Goal: Communication & Community: Participate in discussion

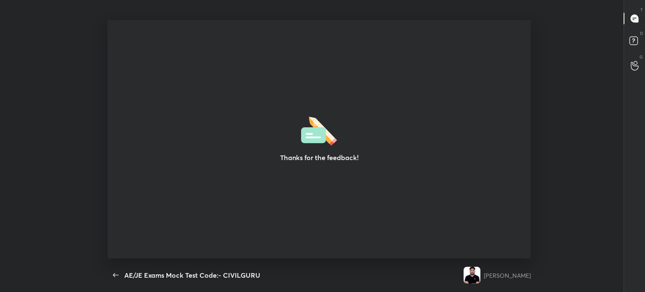
scroll to position [3, 0]
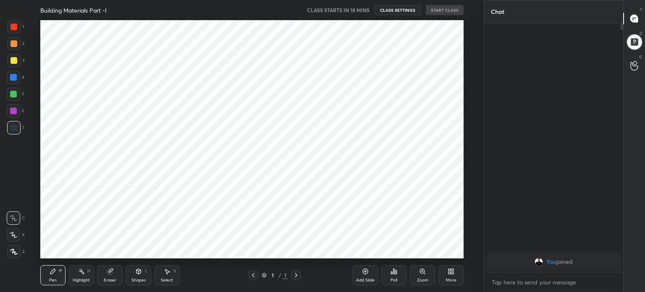
scroll to position [238, 450]
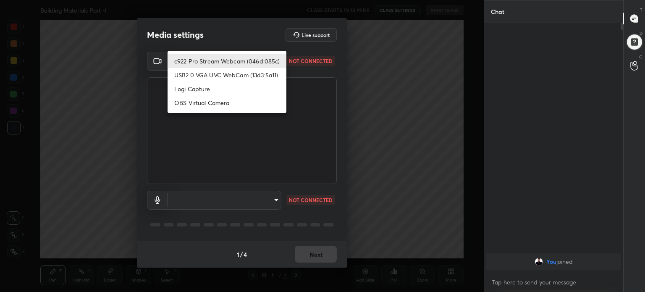
click at [275, 58] on body "1 2 3 4 5 6 7 C X Z C X Z E E Erase all H H Building Materials Part -I CLASS ST…" at bounding box center [322, 146] width 645 height 292
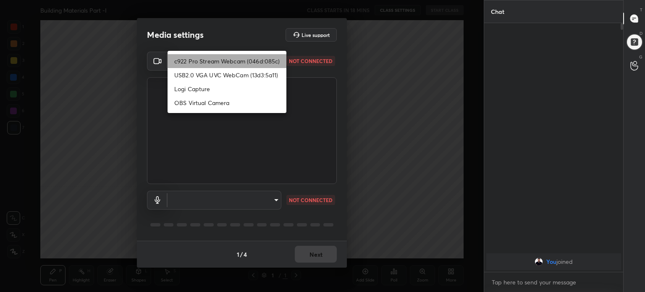
click at [275, 58] on li "c922 Pro Stream Webcam (046d:085c)" at bounding box center [227, 61] width 119 height 14
type input "3e0caa717b054c17b48de9b7c30a8d6ced8c3faddda947309bf0b7afec2a1c5a"
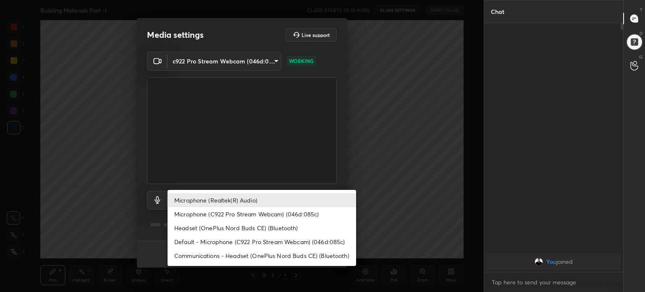
click at [274, 196] on body "1 2 3 4 5 6 7 C X Z C X Z E E Erase all H H Building Materials Part -I CLASS ST…" at bounding box center [322, 146] width 645 height 292
click at [271, 211] on li "Microphone (C922 Pro Stream Webcam) (046d:085c)" at bounding box center [262, 214] width 189 height 14
type input "622559e3466aef58de33309d7d798896f6512ad0d70a7eda3c1c357ffe8290b8"
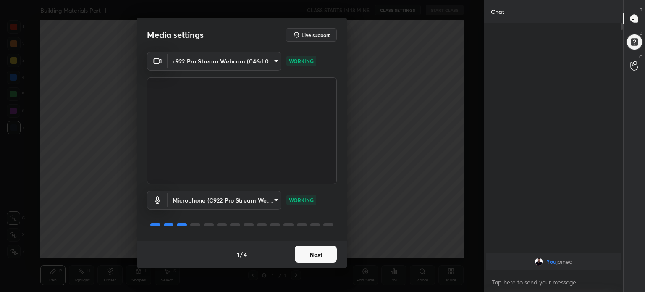
click at [320, 248] on button "Next" at bounding box center [316, 254] width 42 height 17
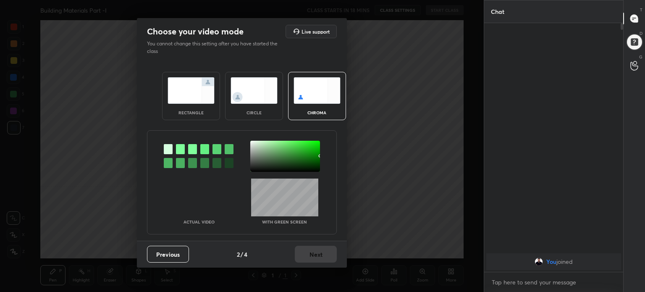
click at [182, 108] on div "rectangle" at bounding box center [191, 96] width 58 height 48
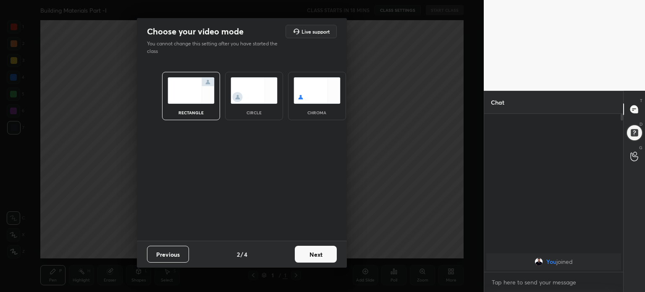
click at [323, 249] on button "Next" at bounding box center [316, 254] width 42 height 17
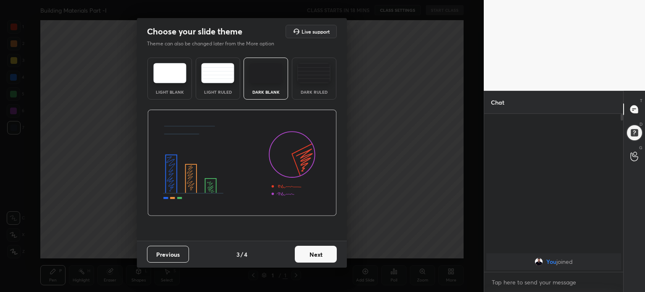
click at [167, 69] on img at bounding box center [169, 73] width 33 height 20
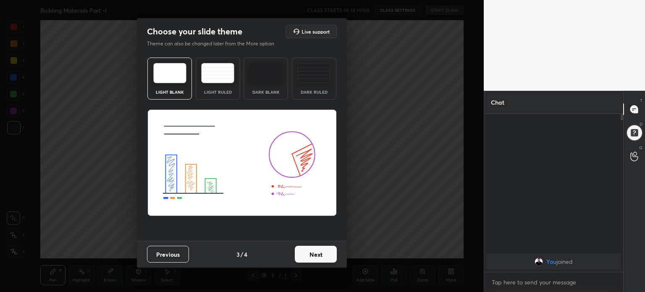
click at [326, 251] on button "Next" at bounding box center [316, 254] width 42 height 17
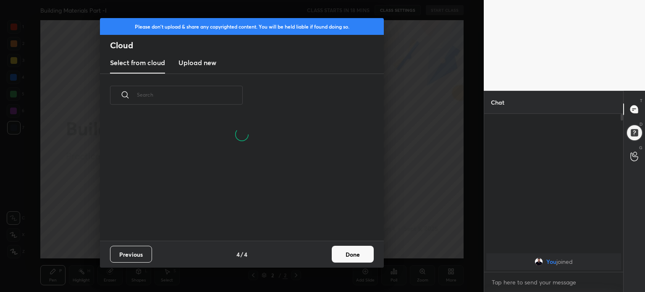
click at [343, 248] on button "Done" at bounding box center [353, 254] width 42 height 17
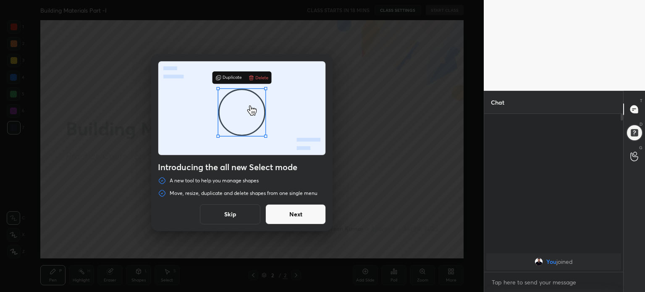
click at [230, 211] on button "Skip" at bounding box center [230, 214] width 61 height 20
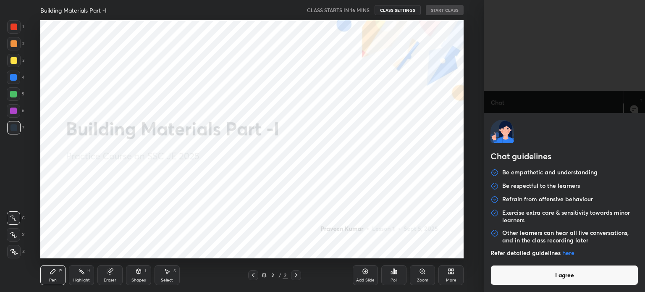
click at [530, 279] on body "1 2 3 4 5 6 7 C X Z C X Z E E Erase all H H Building Materials Part -I CLASS ST…" at bounding box center [322, 146] width 645 height 292
click at [530, 279] on button "I agree" at bounding box center [565, 275] width 148 height 20
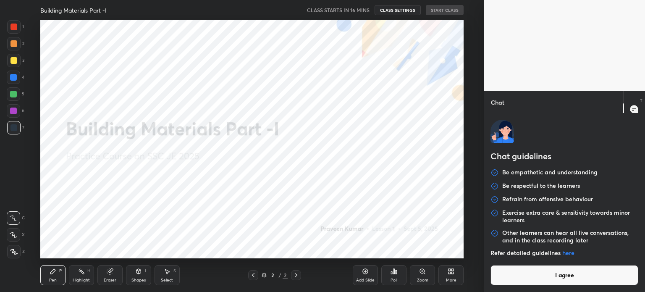
type textarea "x"
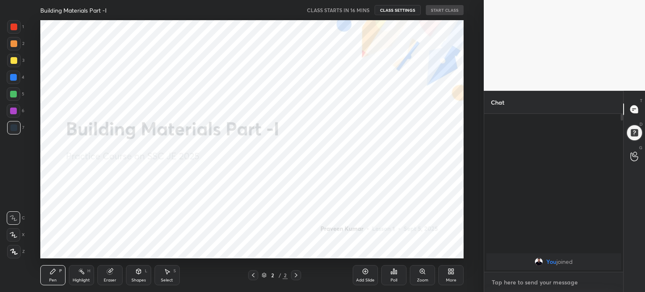
type textarea "T"
type textarea "x"
type textarea "TE"
type textarea "x"
type textarea "TEL"
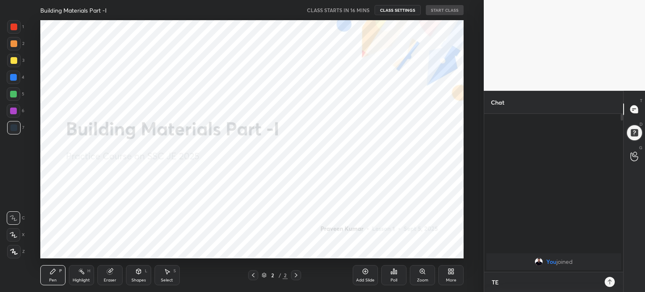
type textarea "x"
type textarea "TELE"
type textarea "x"
type textarea "TELEG"
type textarea "x"
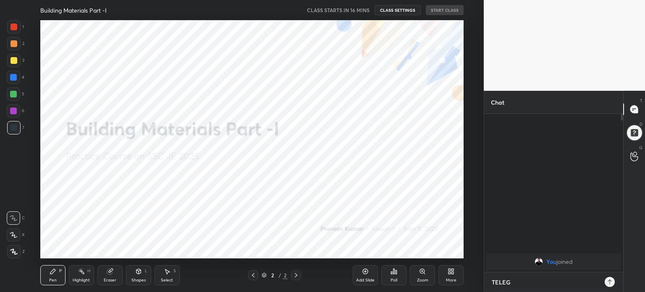
type textarea "TELEGR"
type textarea "x"
type textarea "TELEGRA"
type textarea "x"
type textarea "TELEGRAM"
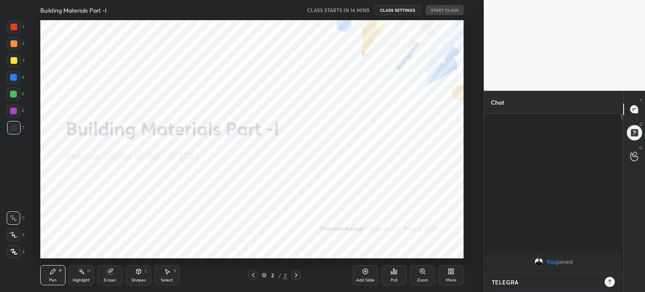
type textarea "x"
type textarea "TELEGRAM"
type textarea "x"
type textarea "TELEGRAM J"
type textarea "x"
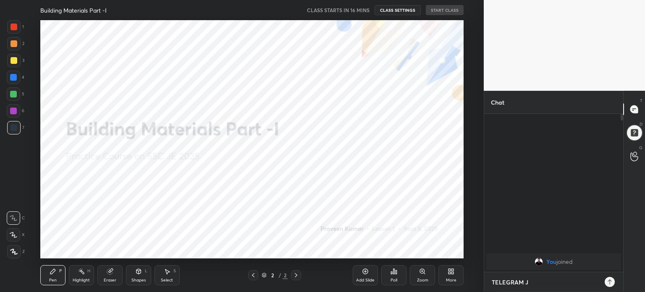
type textarea "TELEGRAM JO"
type textarea "x"
type textarea "TELEGRAM JOI"
type textarea "x"
type textarea "TELEGRAM JOIN"
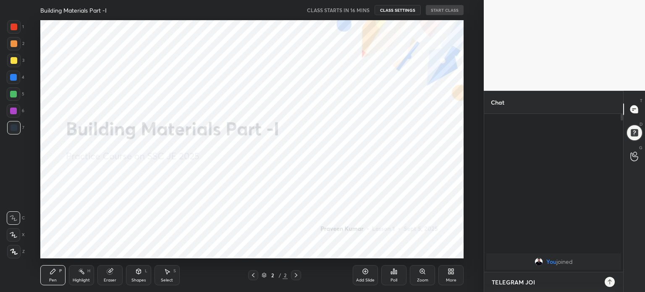
type textarea "x"
type textarea "TELEGRAM JOIN"
type textarea "x"
paste textarea "[URL][DOMAIN_NAME]"
type textarea "TELEGRAM JOIN [URL][DOMAIN_NAME]"
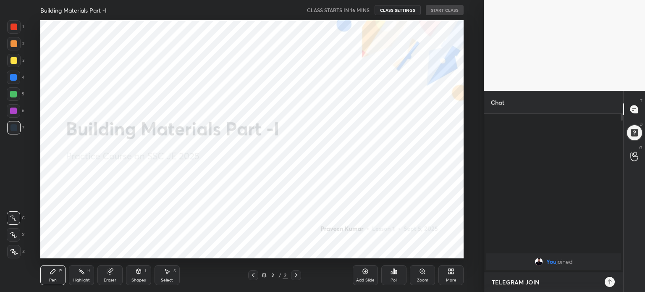
type textarea "x"
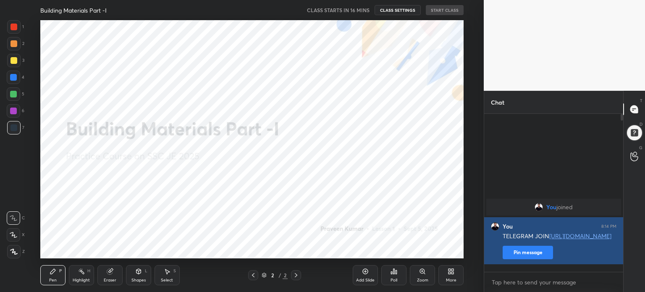
click at [536, 258] on button "Pin message" at bounding box center [528, 252] width 50 height 13
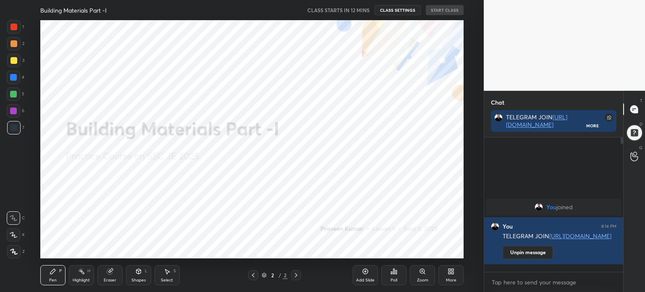
click at [457, 276] on div "More" at bounding box center [451, 275] width 25 height 20
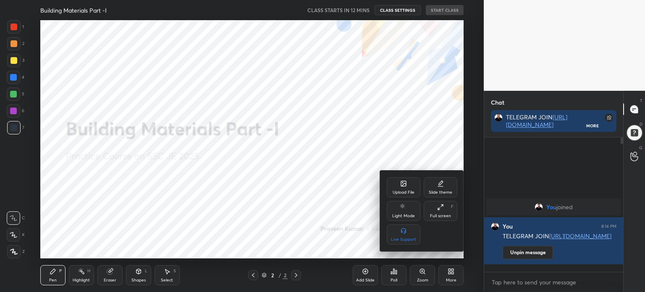
click at [403, 186] on icon at bounding box center [403, 183] width 5 height 5
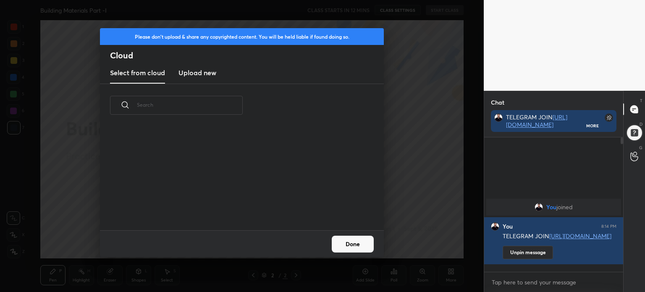
scroll to position [103, 270]
click at [202, 77] on h3 "Upload new" at bounding box center [198, 73] width 38 height 10
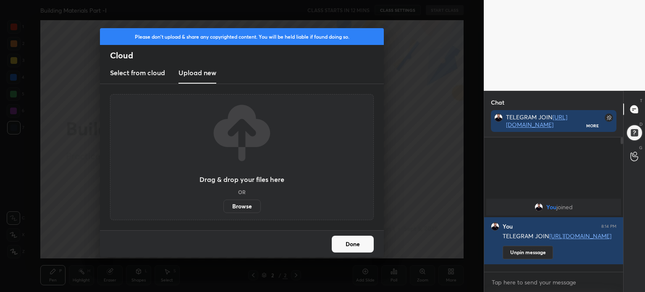
click at [247, 208] on label "Browse" at bounding box center [242, 206] width 37 height 13
click at [224, 208] on input "Browse" at bounding box center [224, 206] width 0 height 13
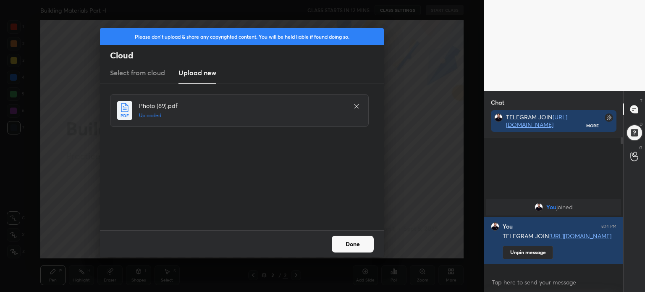
click at [369, 248] on button "Done" at bounding box center [353, 244] width 42 height 17
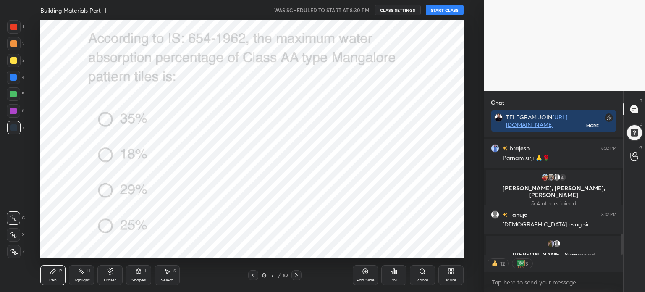
scroll to position [531, 0]
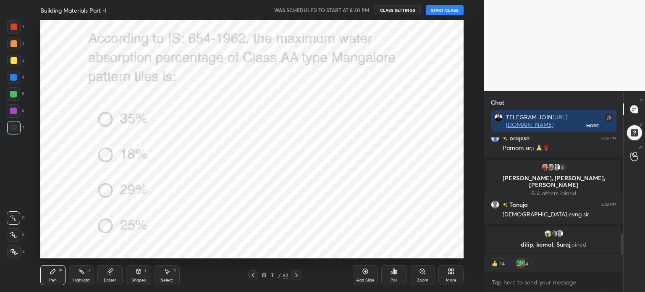
click at [264, 275] on icon at bounding box center [264, 275] width 5 height 5
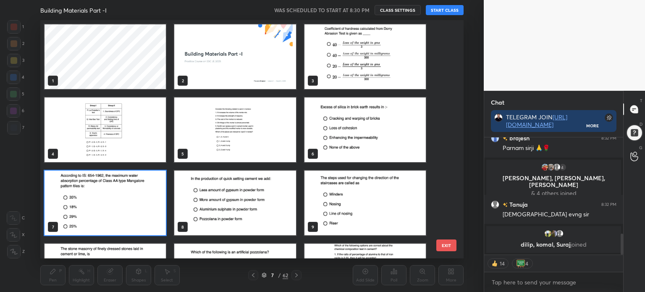
scroll to position [236, 420]
click at [251, 64] on img "grid" at bounding box center [234, 56] width 121 height 65
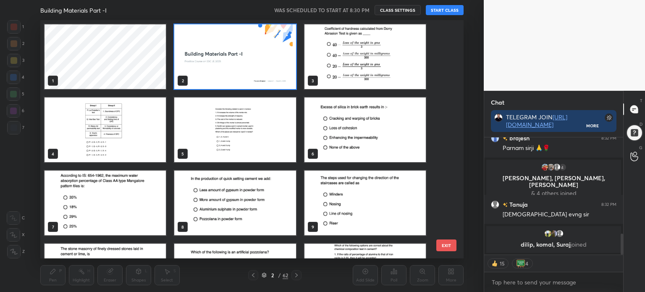
click at [254, 63] on img "grid" at bounding box center [234, 56] width 121 height 65
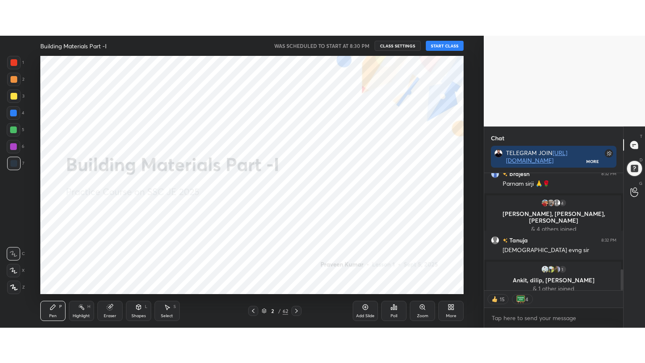
scroll to position [537, 0]
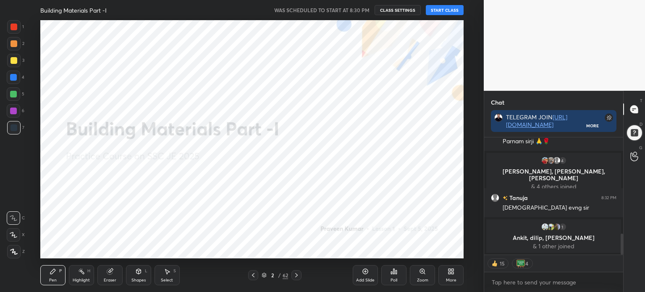
click at [254, 64] on img "grid" at bounding box center [234, 56] width 121 height 65
click at [455, 275] on div "More" at bounding box center [451, 275] width 25 height 20
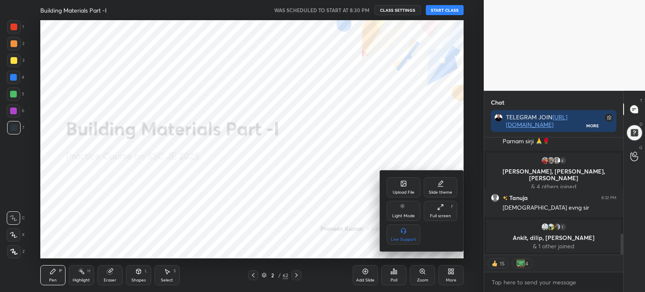
click at [444, 214] on div "Full screen" at bounding box center [440, 216] width 21 height 4
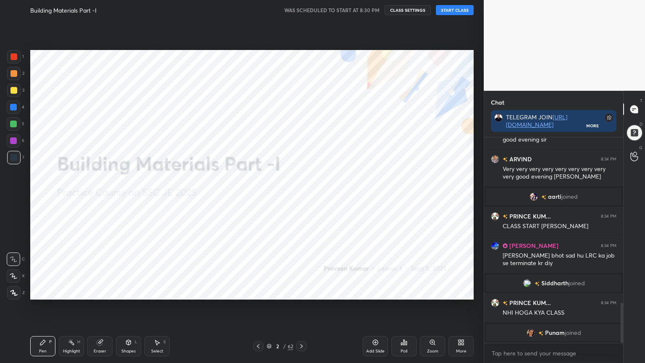
scroll to position [869, 0]
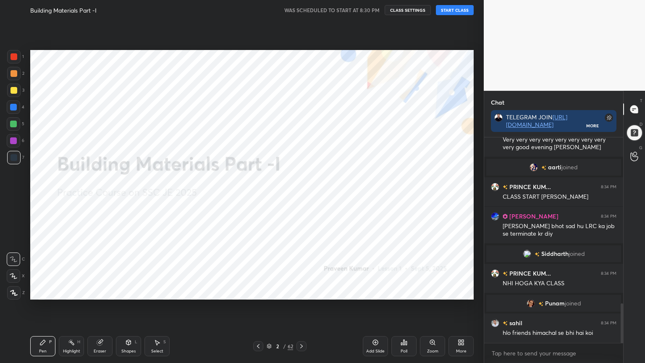
click at [453, 10] on button "START CLASS" at bounding box center [455, 10] width 38 height 10
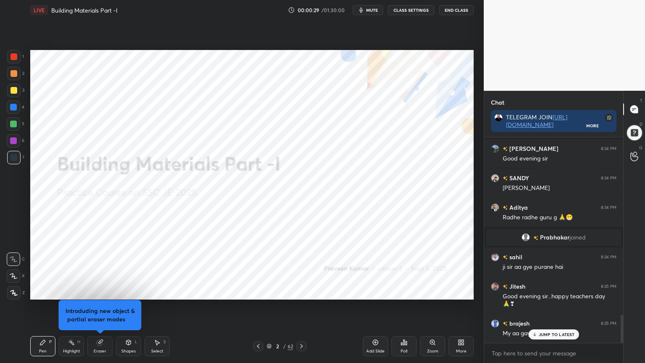
scroll to position [1334, 0]
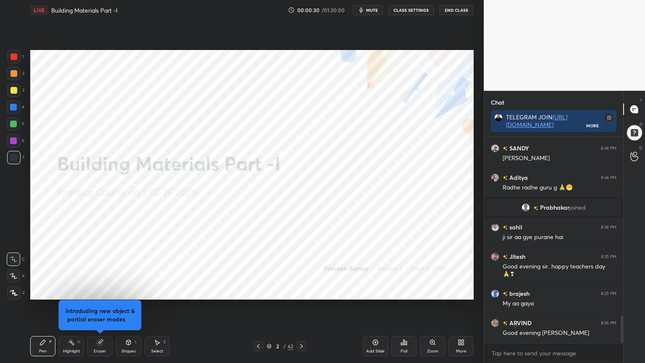
click at [12, 54] on div at bounding box center [14, 56] width 7 height 7
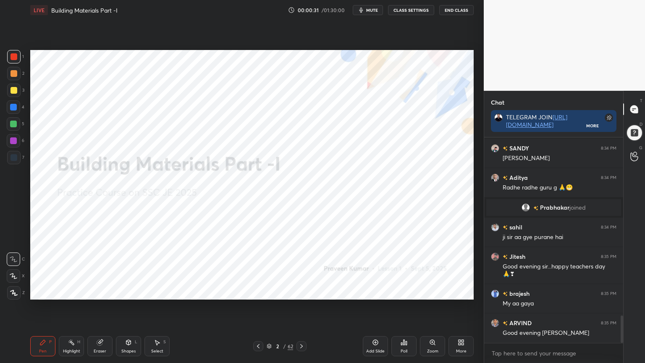
click at [15, 287] on div at bounding box center [13, 292] width 13 height 13
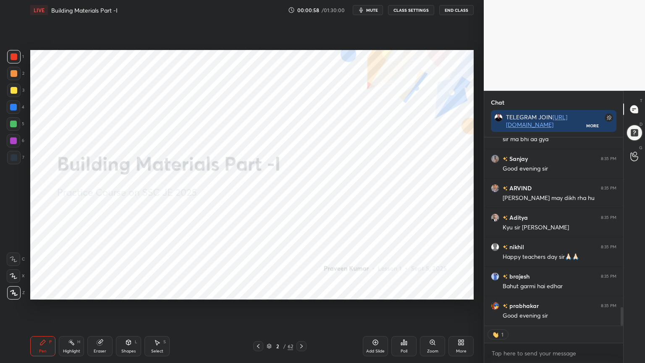
scroll to position [3, 3]
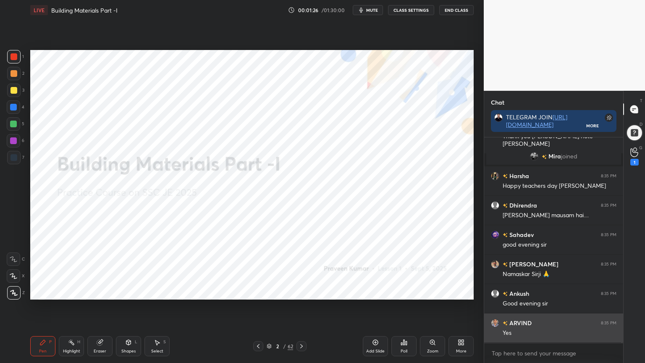
click at [545, 292] on div "Yes" at bounding box center [560, 333] width 114 height 8
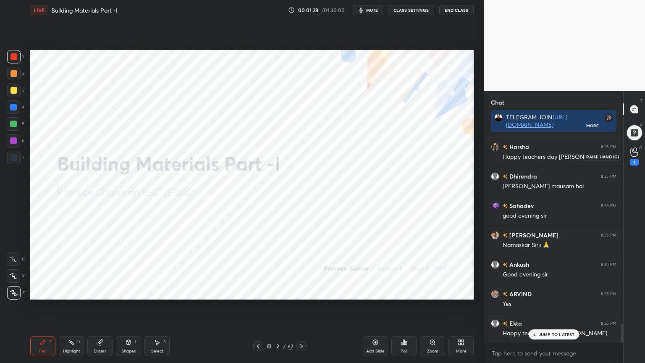
click at [634, 157] on div "1" at bounding box center [635, 156] width 8 height 18
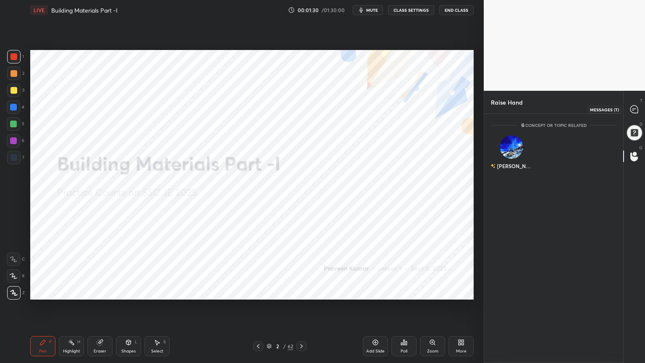
click at [634, 109] on icon at bounding box center [635, 109] width 8 height 8
type textarea "x"
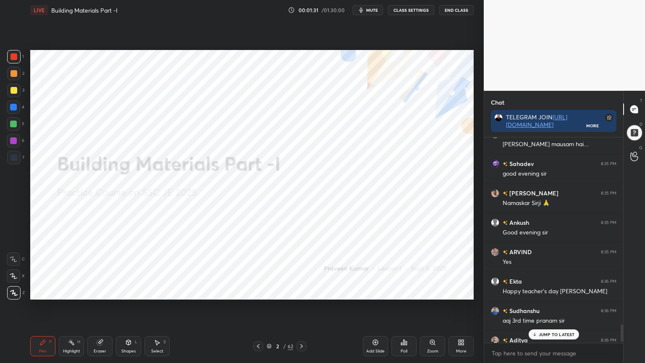
click at [558, 292] on div "JUMP TO LATEST" at bounding box center [554, 334] width 50 height 10
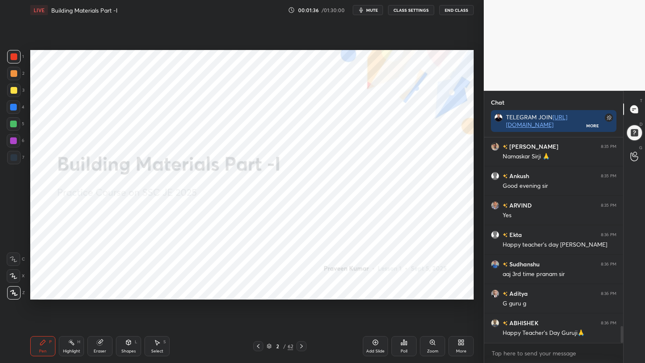
click at [302, 292] on icon at bounding box center [301, 346] width 3 height 4
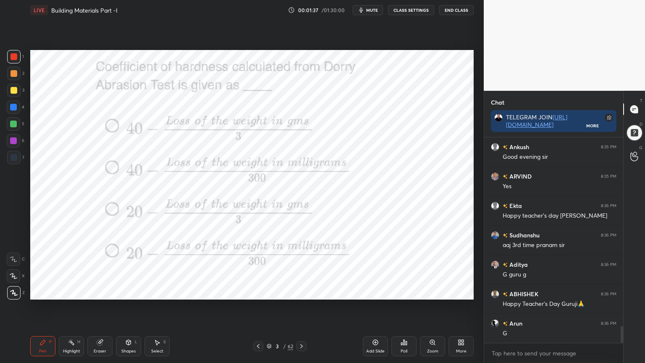
click at [411, 292] on div "Poll" at bounding box center [404, 346] width 25 height 20
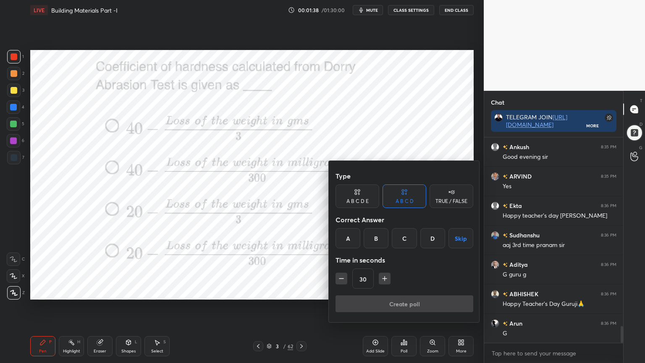
click at [408, 237] on div "C" at bounding box center [404, 238] width 25 height 20
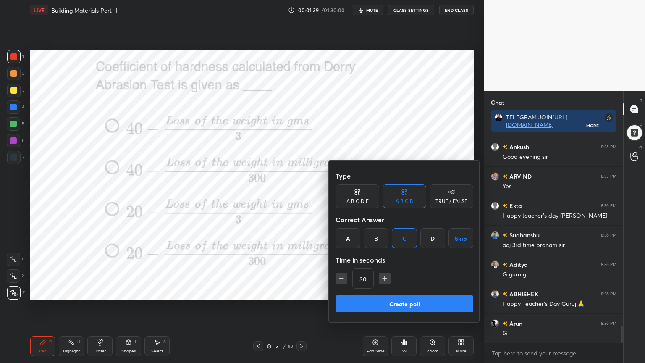
click at [385, 280] on icon "button" at bounding box center [385, 278] width 8 height 8
type input "45"
click at [384, 292] on button "Create poll" at bounding box center [405, 303] width 138 height 17
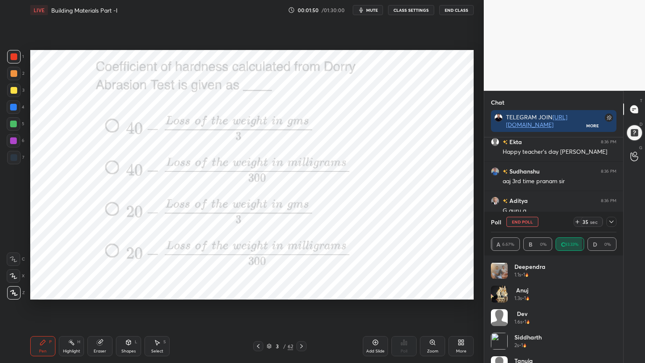
click at [612, 221] on icon at bounding box center [611, 222] width 7 height 7
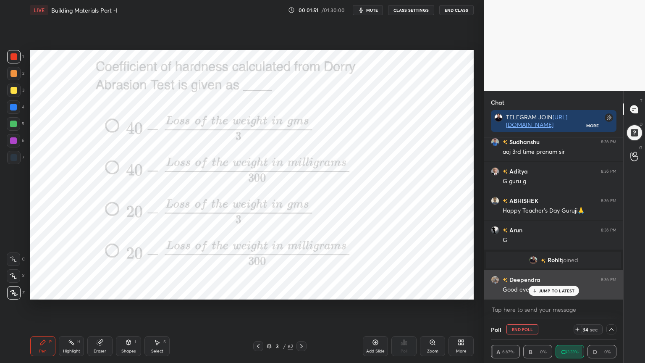
click at [566, 291] on p "JUMP TO LATEST" at bounding box center [557, 290] width 36 height 5
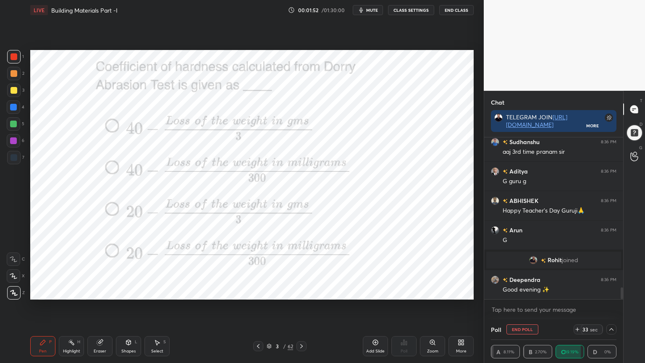
click at [612, 292] on icon at bounding box center [611, 329] width 7 height 7
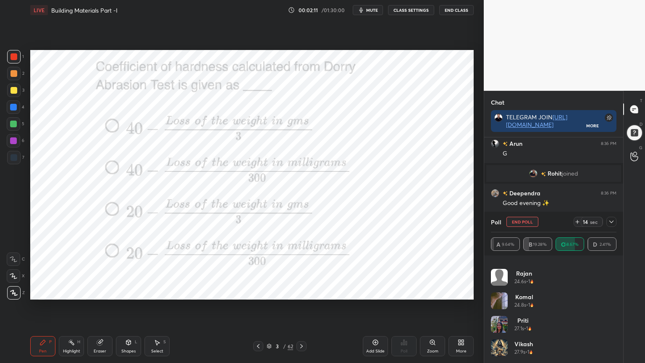
click at [613, 219] on icon at bounding box center [611, 222] width 7 height 7
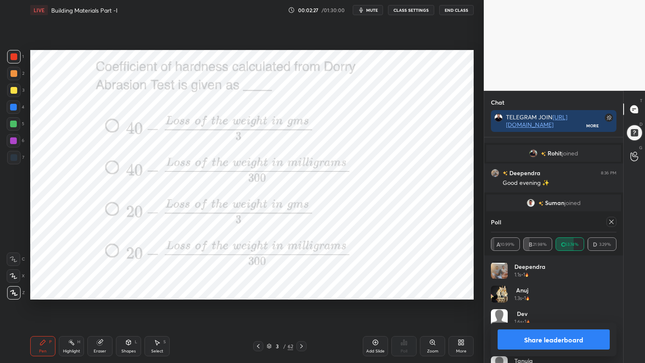
click at [611, 222] on icon at bounding box center [612, 222] width 4 height 4
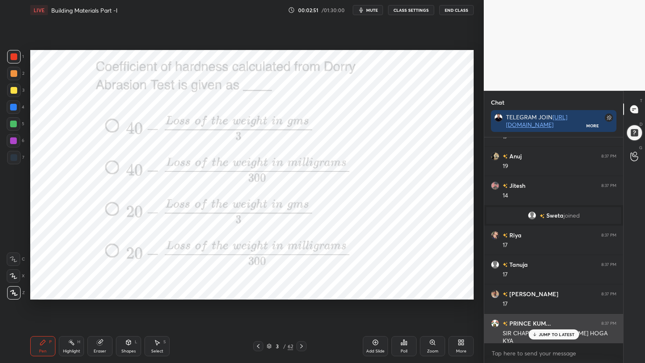
click at [550, 292] on p "JUMP TO LATEST" at bounding box center [557, 334] width 36 height 5
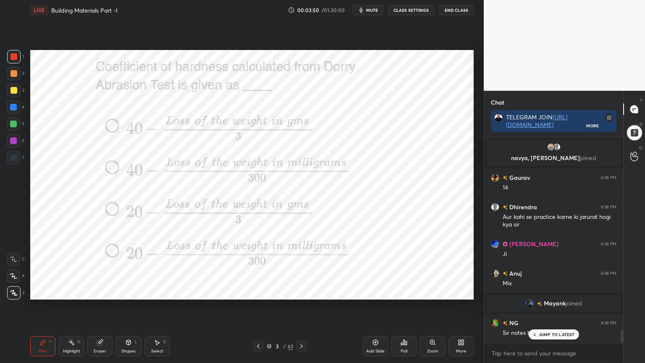
scroll to position [2918, 0]
click at [303, 292] on icon at bounding box center [301, 346] width 7 height 7
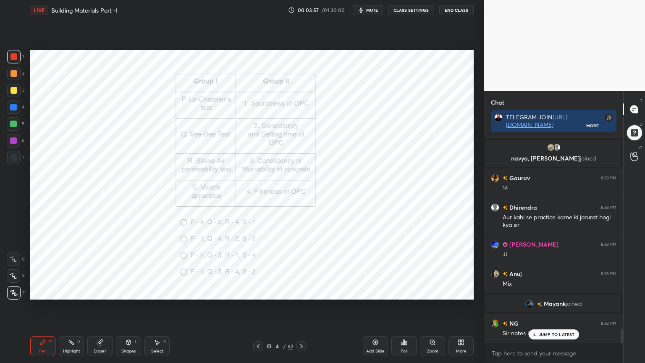
scroll to position [2948, 0]
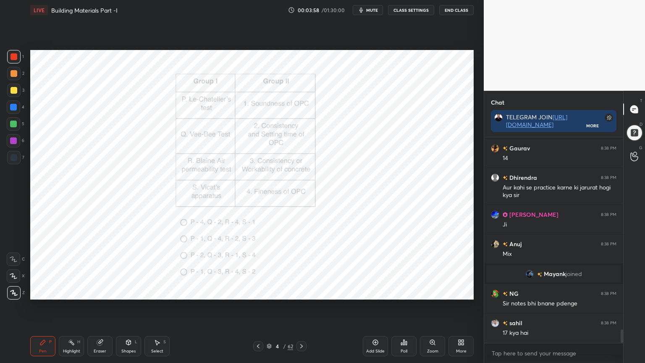
click at [405, 292] on icon at bounding box center [404, 342] width 7 height 7
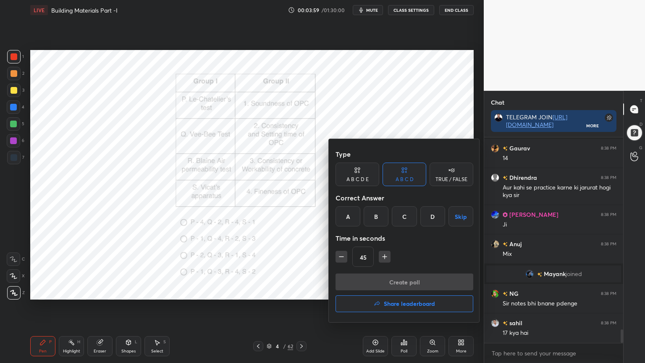
click at [429, 213] on div "D" at bounding box center [433, 216] width 25 height 20
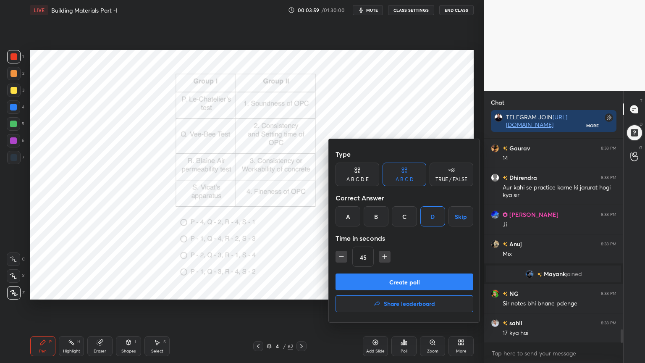
click at [383, 279] on button "Create poll" at bounding box center [405, 282] width 138 height 17
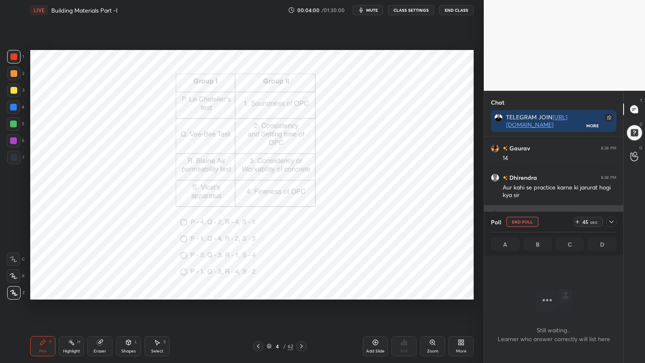
scroll to position [159, 137]
click at [612, 221] on icon at bounding box center [611, 222] width 7 height 7
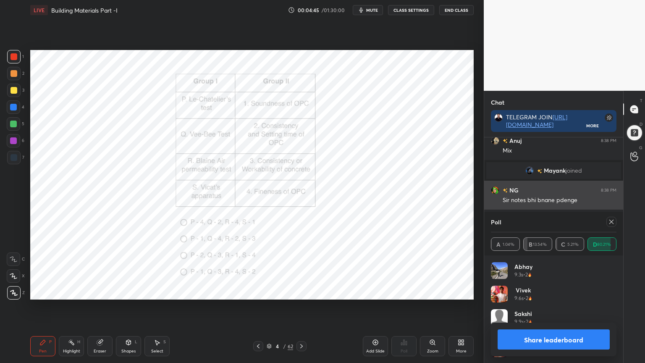
scroll to position [98, 123]
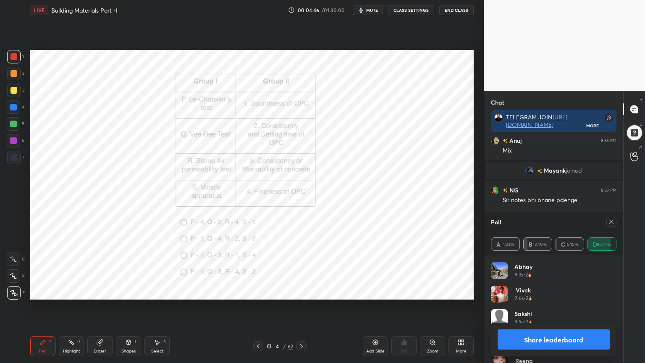
click at [613, 221] on icon at bounding box center [611, 222] width 7 height 7
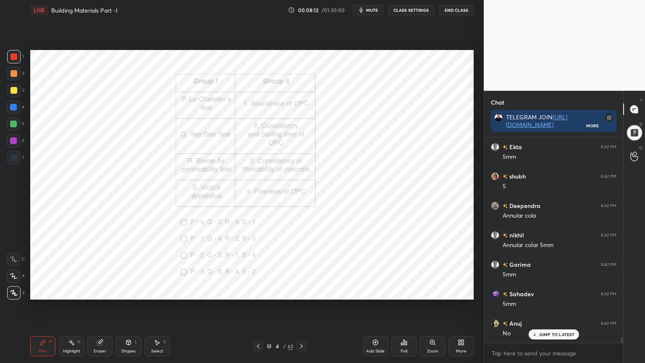
scroll to position [7594, 0]
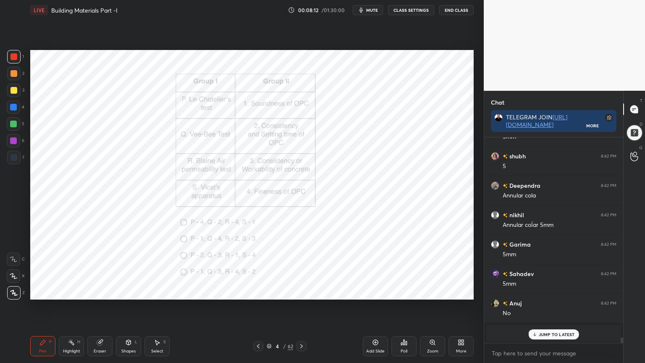
click at [545, 292] on p "JUMP TO LATEST" at bounding box center [557, 334] width 36 height 5
click at [303, 292] on icon at bounding box center [301, 346] width 7 height 7
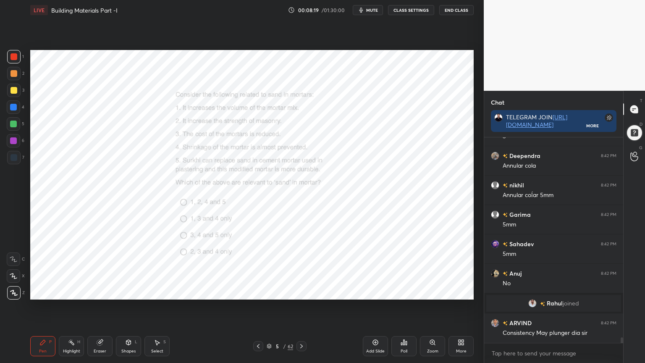
click at [430, 292] on icon at bounding box center [432, 342] width 7 height 7
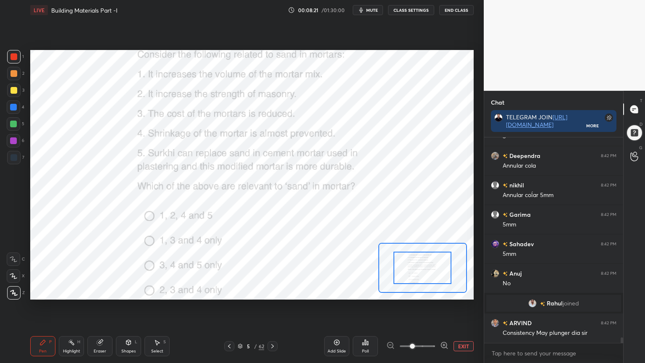
scroll to position [7644, 0]
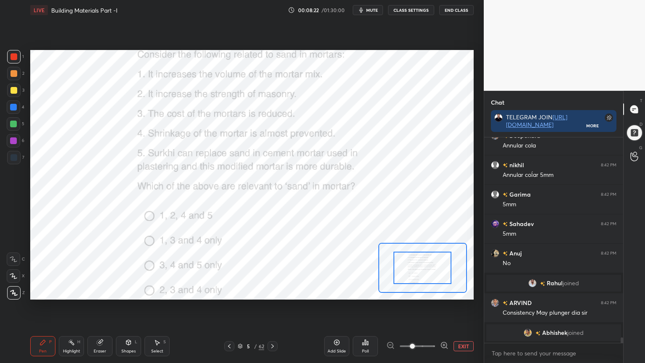
click at [365, 292] on icon at bounding box center [365, 342] width 1 height 5
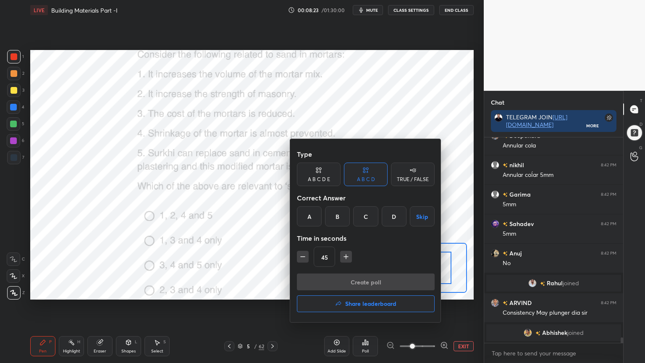
click at [342, 212] on div "B" at bounding box center [337, 216] width 25 height 20
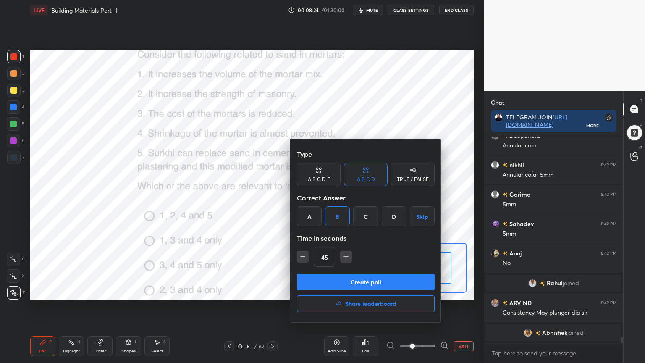
click at [342, 279] on button "Create poll" at bounding box center [366, 282] width 138 height 17
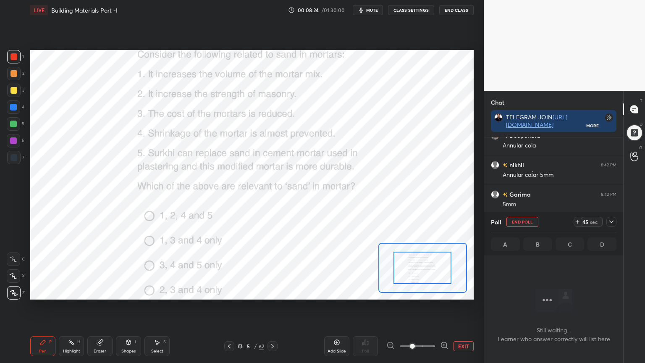
scroll to position [90, 137]
click at [611, 221] on icon at bounding box center [611, 222] width 7 height 7
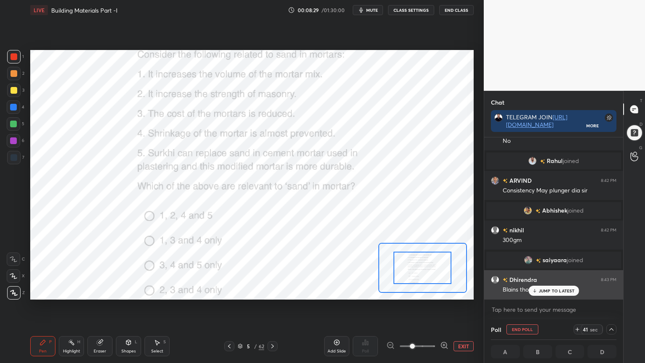
click at [544, 290] on p "JUMP TO LATEST" at bounding box center [557, 290] width 36 height 5
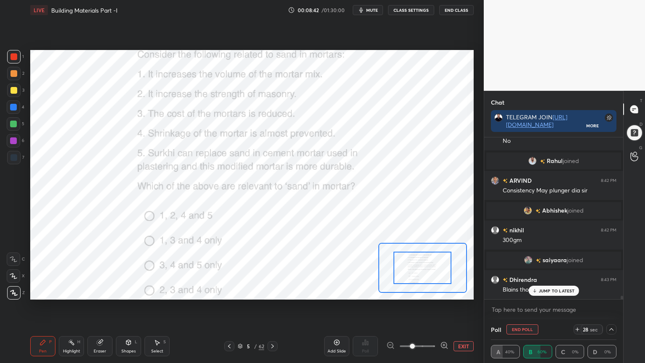
scroll to position [7486, 0]
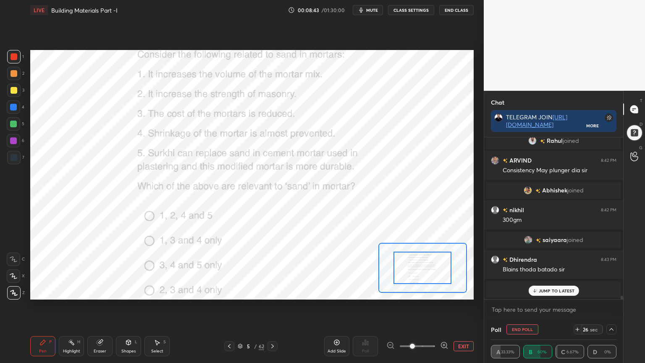
click at [542, 291] on p "JUMP TO LATEST" at bounding box center [557, 290] width 36 height 5
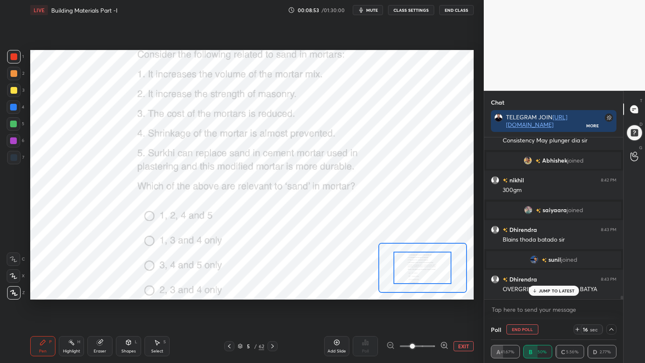
scroll to position [7520, 0]
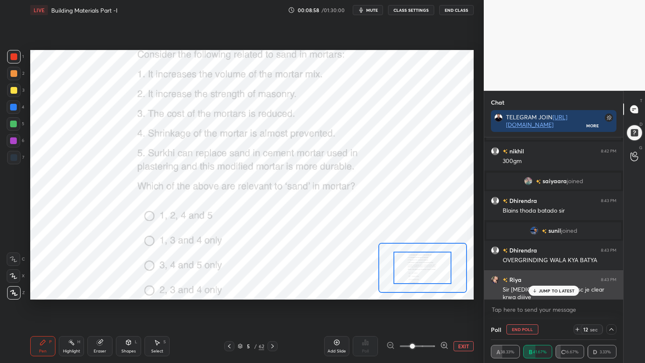
click at [546, 289] on p "JUMP TO LATEST" at bounding box center [557, 290] width 36 height 5
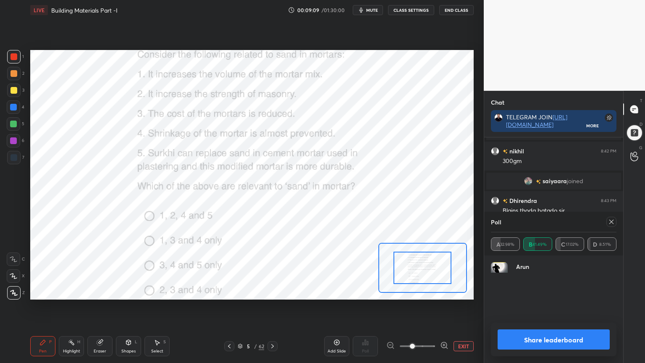
scroll to position [98, 123]
click at [611, 220] on icon at bounding box center [611, 222] width 7 height 7
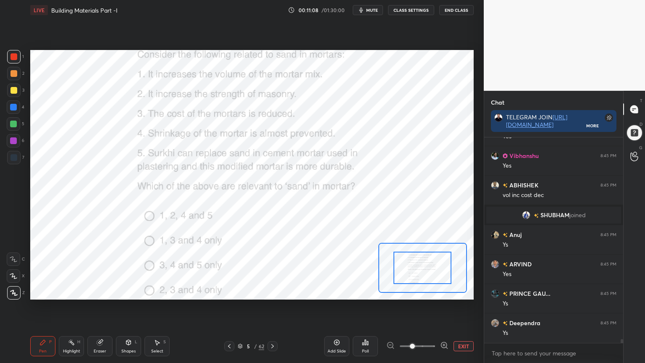
scroll to position [10486, 0]
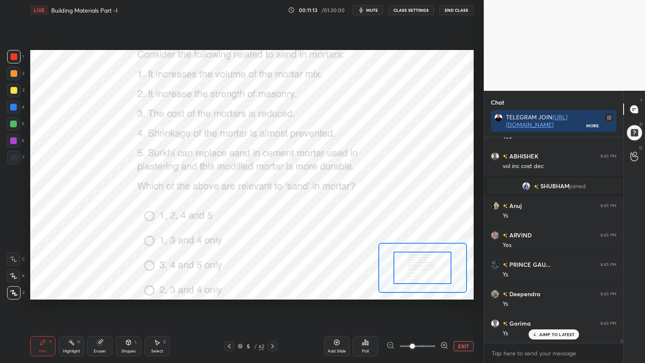
click at [99, 292] on icon at bounding box center [99, 342] width 5 height 5
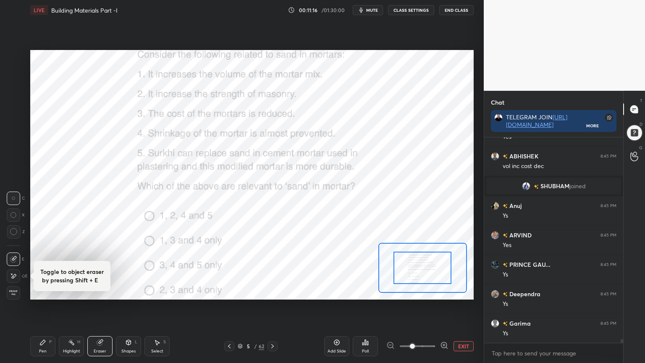
scroll to position [10516, 0]
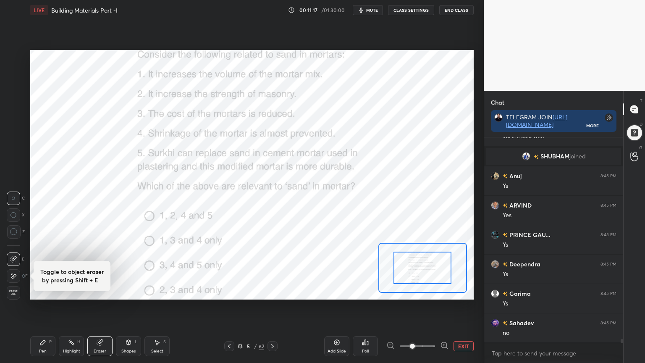
click at [46, 292] on div "Pen P" at bounding box center [42, 346] width 25 height 20
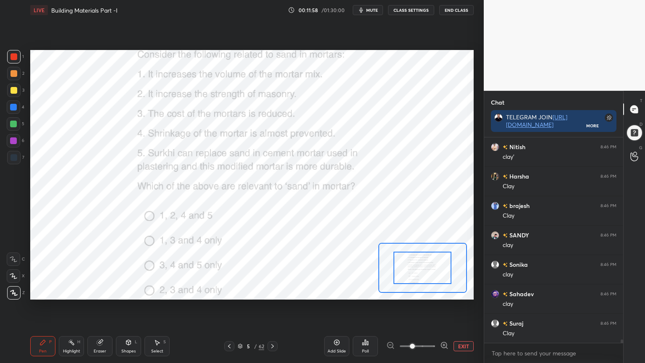
scroll to position [12163, 0]
click at [270, 292] on icon at bounding box center [272, 346] width 7 height 7
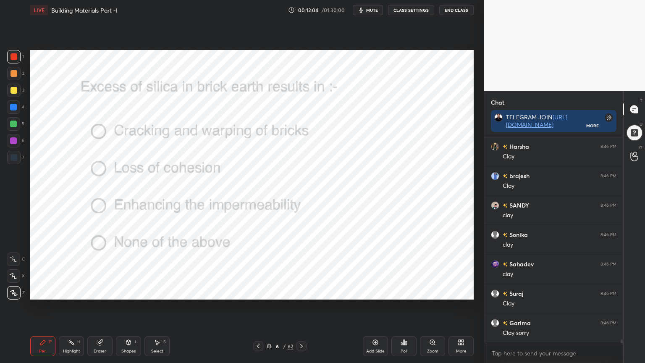
click at [401, 292] on icon at bounding box center [401, 344] width 1 height 2
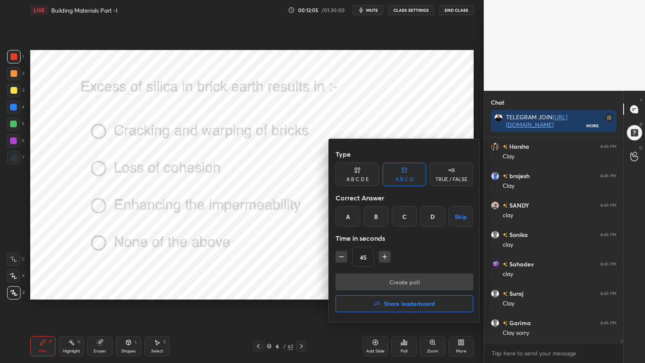
click at [374, 213] on div "B" at bounding box center [376, 216] width 25 height 20
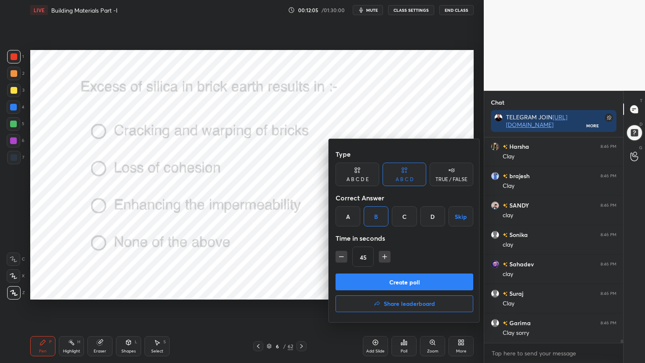
click at [358, 284] on button "Create poll" at bounding box center [405, 282] width 138 height 17
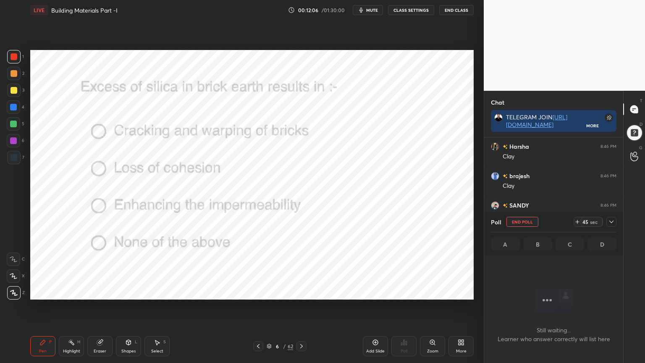
scroll to position [159, 137]
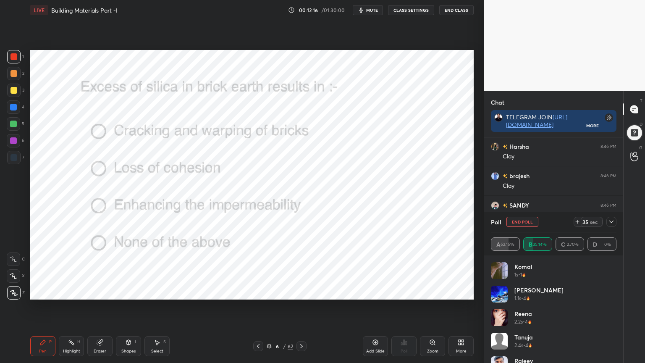
click at [608, 222] on icon at bounding box center [611, 222] width 7 height 7
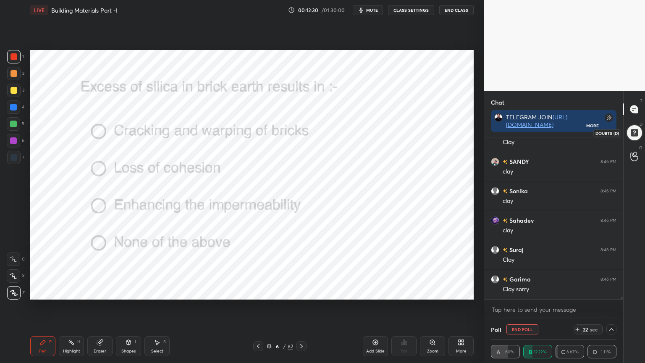
click at [630, 135] on div at bounding box center [635, 133] width 20 height 20
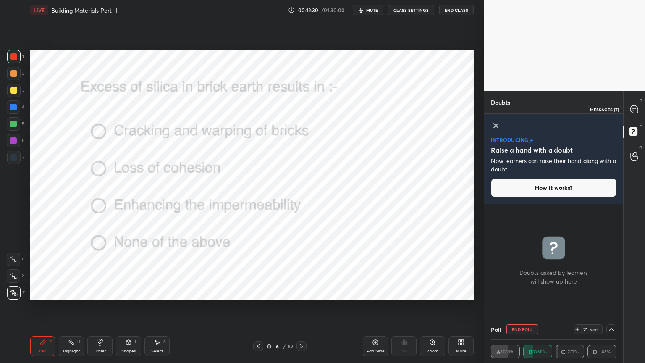
click at [633, 112] on icon at bounding box center [635, 109] width 8 height 8
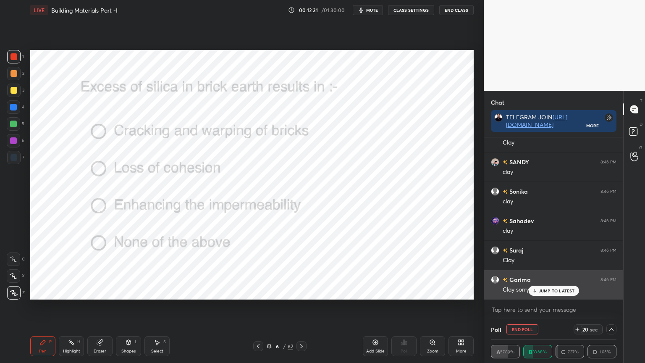
click at [544, 292] on div "JUMP TO LATEST" at bounding box center [554, 291] width 50 height 10
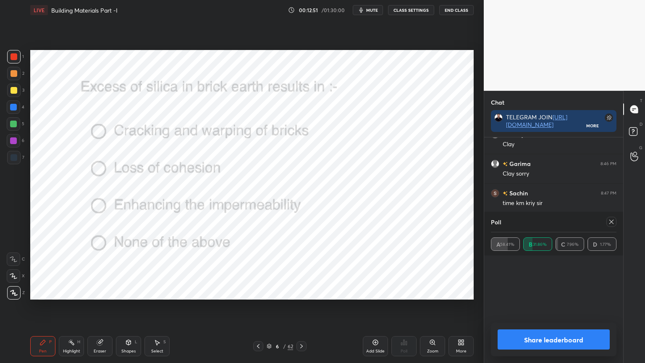
scroll to position [3, 3]
click at [613, 221] on icon at bounding box center [611, 222] width 7 height 7
type textarea "x"
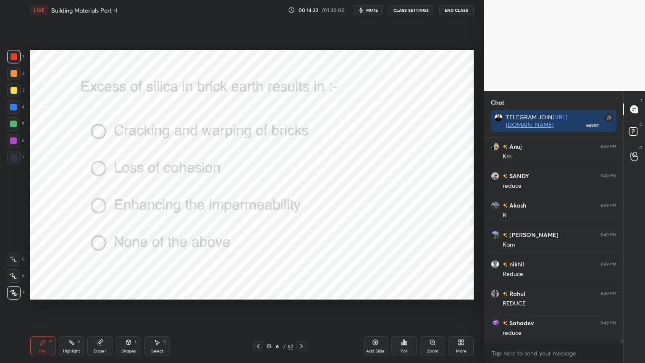
scroll to position [12878, 0]
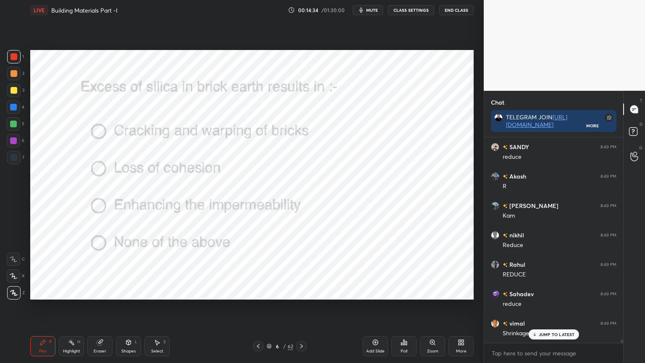
click at [301, 292] on icon at bounding box center [301, 346] width 7 height 7
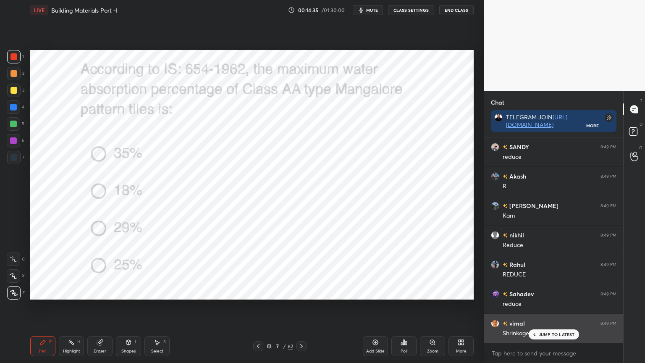
click at [545, 292] on p "JUMP TO LATEST" at bounding box center [557, 334] width 36 height 5
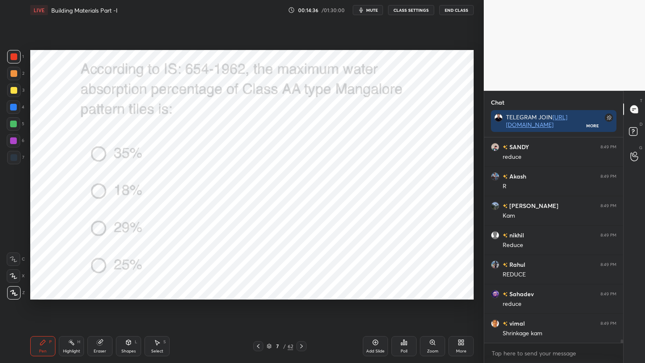
click at [411, 292] on div "Poll" at bounding box center [404, 346] width 25 height 20
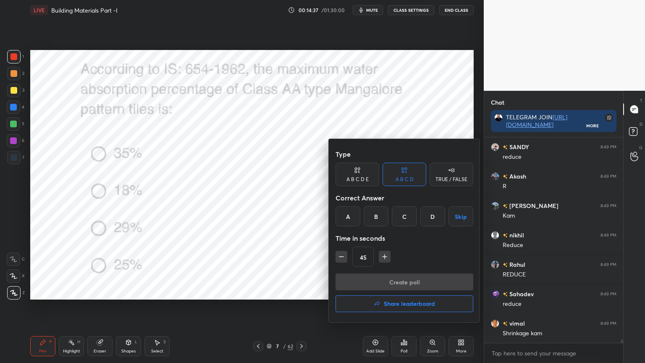
click at [375, 213] on div "B" at bounding box center [376, 216] width 25 height 20
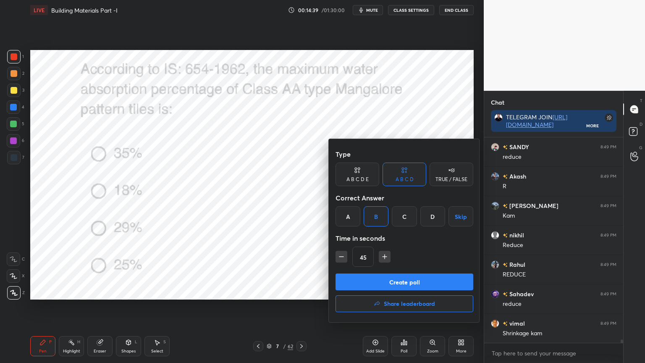
click at [341, 254] on icon "button" at bounding box center [341, 257] width 8 height 8
type input "30"
click at [362, 282] on button "Create poll" at bounding box center [405, 282] width 138 height 17
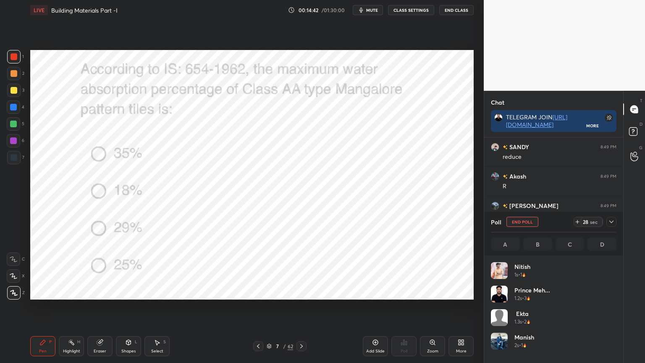
click at [130, 292] on div "Shapes L" at bounding box center [128, 346] width 25 height 20
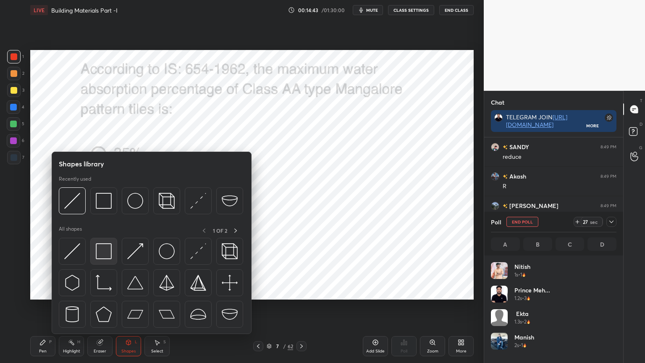
click at [106, 254] on img at bounding box center [104, 251] width 16 height 16
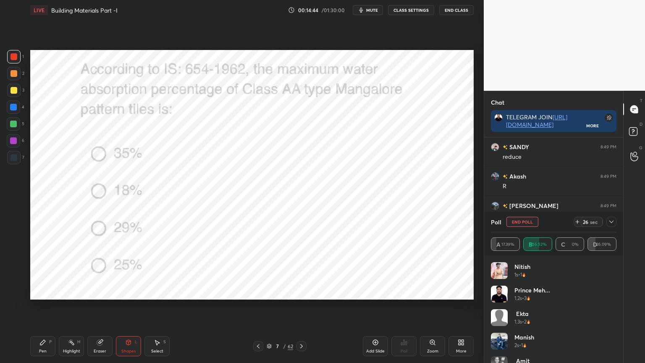
click at [16, 54] on div at bounding box center [14, 56] width 7 height 7
click at [129, 292] on icon at bounding box center [128, 342] width 5 height 5
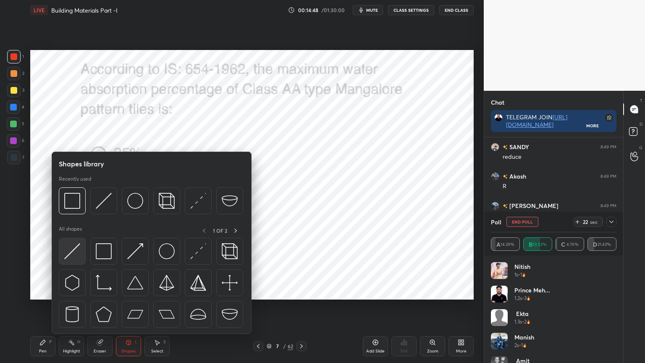
click at [71, 249] on img at bounding box center [72, 251] width 16 height 16
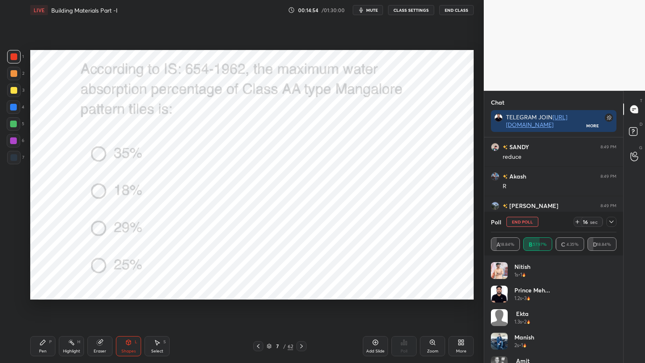
click at [40, 292] on icon at bounding box center [42, 342] width 5 height 5
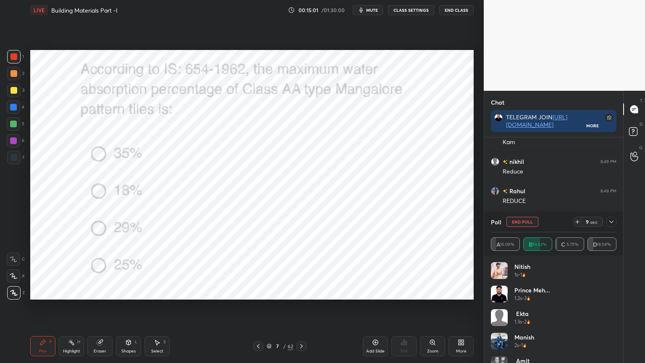
click at [611, 221] on icon at bounding box center [611, 222] width 7 height 7
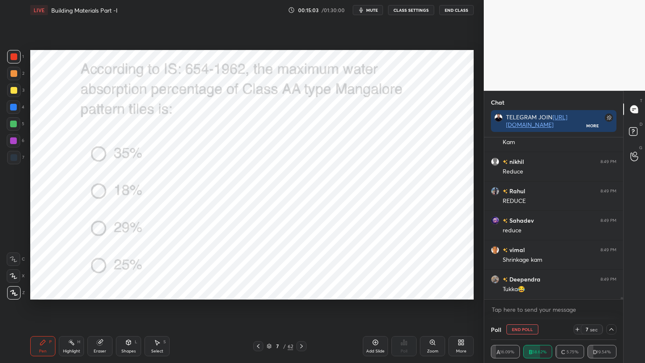
click at [133, 292] on div "Shapes L" at bounding box center [128, 346] width 25 height 20
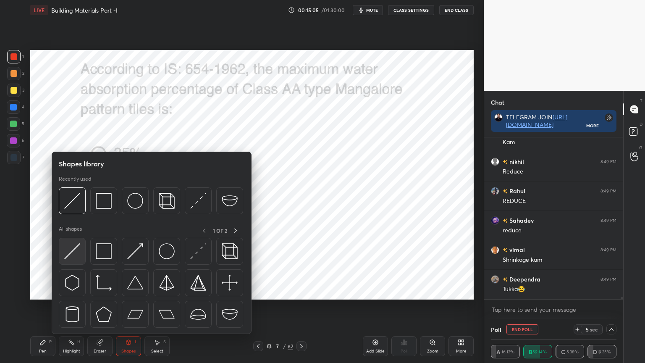
click at [73, 252] on img at bounding box center [72, 251] width 16 height 16
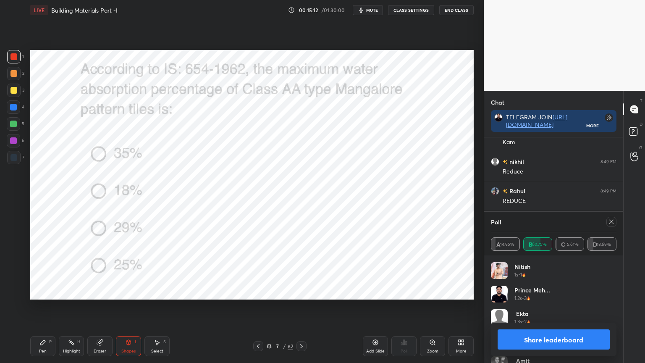
click at [615, 220] on icon at bounding box center [611, 222] width 7 height 7
type textarea "x"
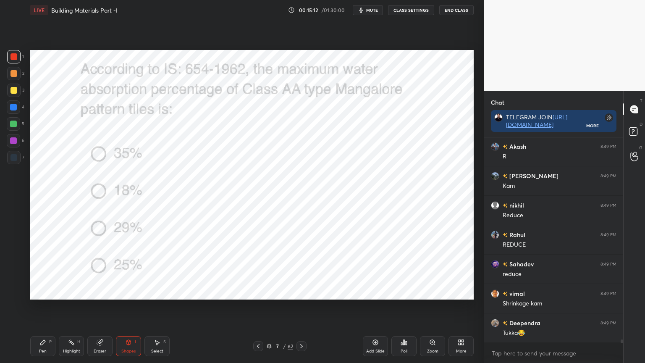
click at [37, 292] on div "Pen P" at bounding box center [42, 346] width 25 height 20
click at [14, 60] on div at bounding box center [14, 56] width 7 height 7
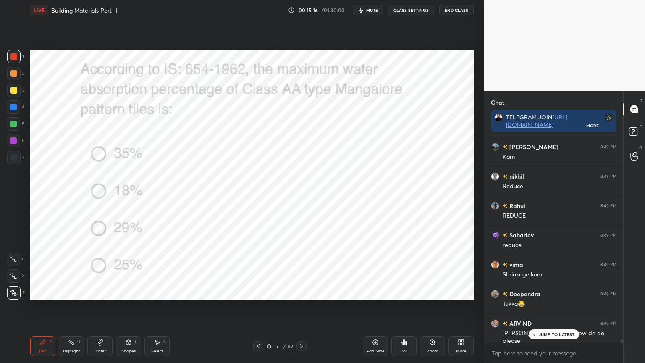
click at [13, 155] on div at bounding box center [14, 157] width 7 height 7
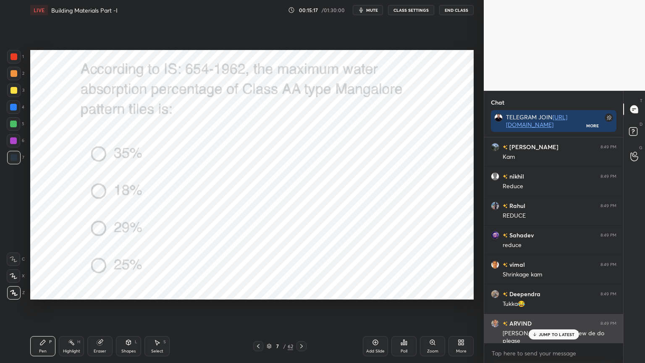
click at [546, 292] on p "JUMP TO LATEST" at bounding box center [557, 334] width 36 height 5
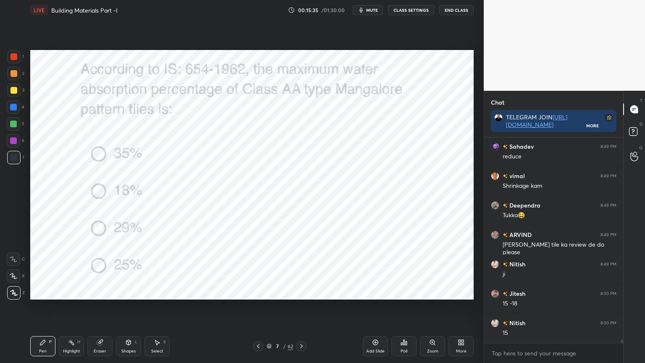
click at [135, 292] on div "Shapes" at bounding box center [128, 351] width 14 height 4
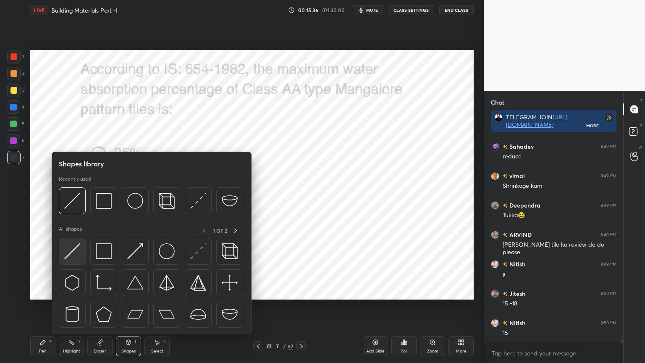
click at [74, 255] on img at bounding box center [72, 251] width 16 height 16
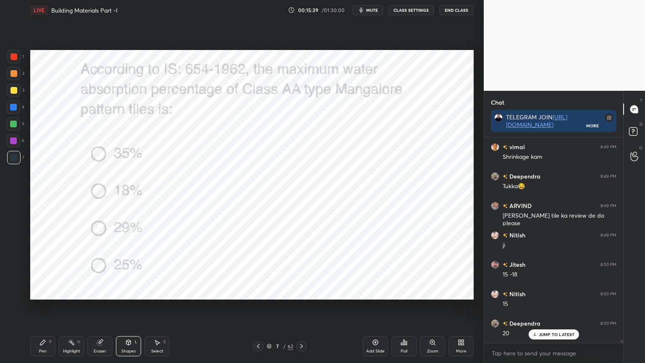
click at [44, 292] on icon at bounding box center [42, 342] width 5 height 5
click at [126, 292] on div "Shapes" at bounding box center [128, 351] width 14 height 4
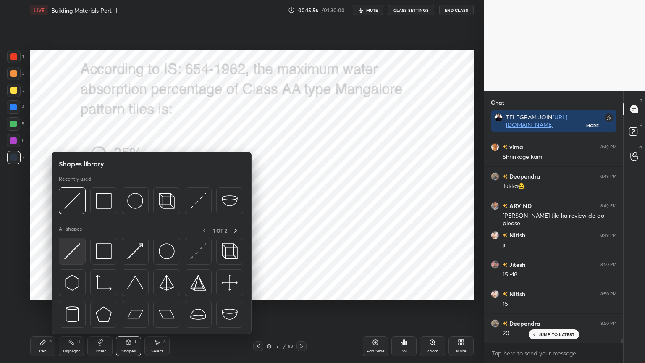
click at [74, 256] on img at bounding box center [72, 251] width 16 height 16
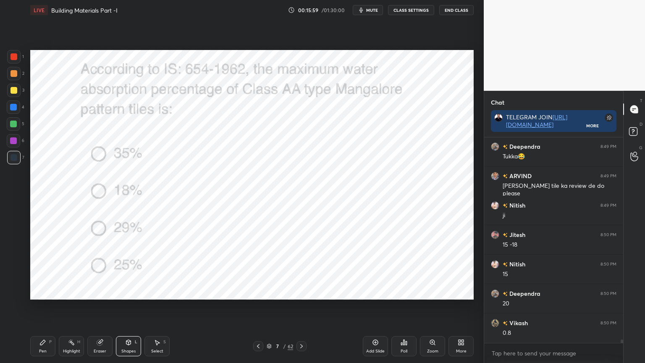
click at [37, 292] on div "Pen P" at bounding box center [42, 346] width 25 height 20
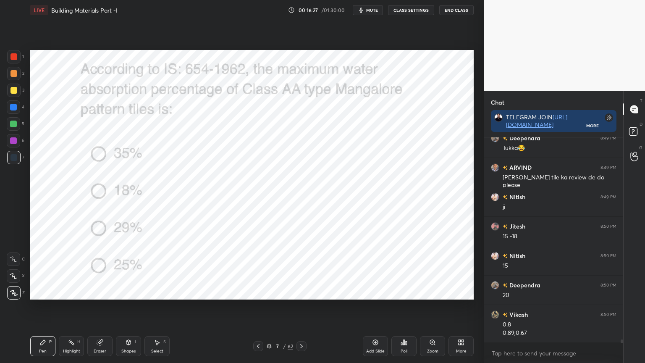
click at [299, 292] on div "Pen P Highlight H Eraser Shapes L Select S 7 / 62 Add Slide Poll Zoom More" at bounding box center [252, 346] width 444 height 34
click at [303, 292] on icon at bounding box center [301, 346] width 7 height 7
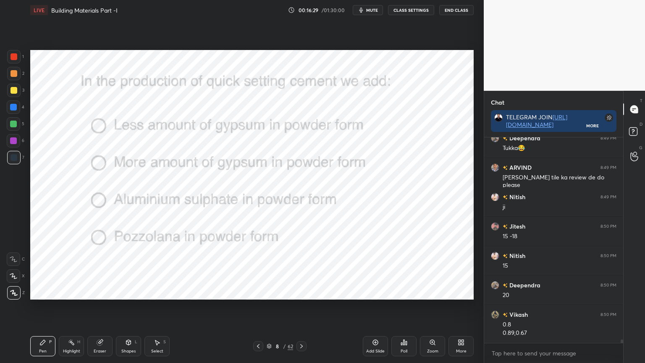
click at [404, 292] on icon at bounding box center [404, 342] width 1 height 5
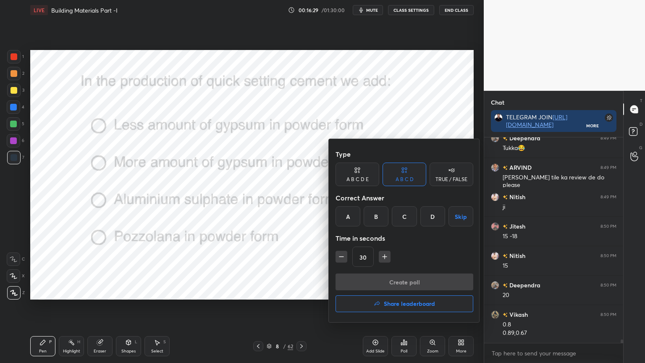
click at [405, 214] on div "C" at bounding box center [404, 216] width 25 height 20
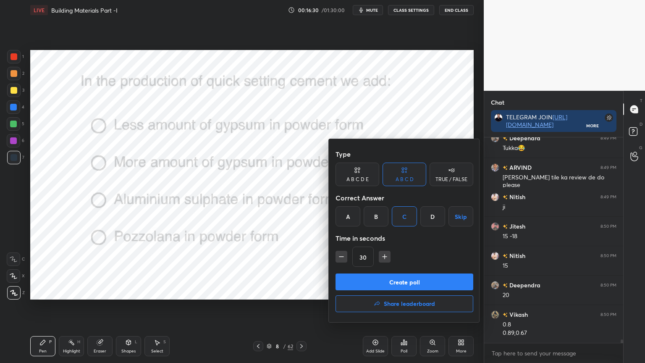
click at [382, 258] on icon "button" at bounding box center [385, 257] width 8 height 8
type input "45"
click at [379, 280] on button "Create poll" at bounding box center [405, 282] width 138 height 17
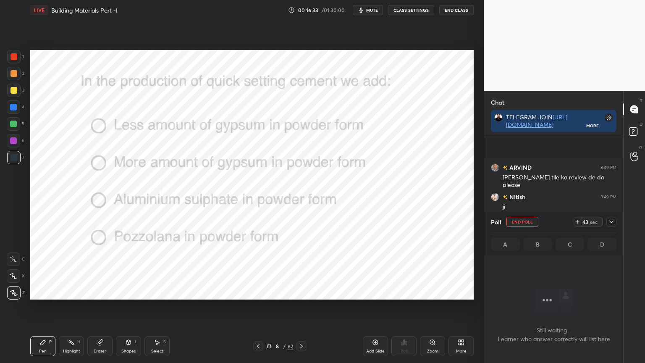
scroll to position [13157, 0]
click at [613, 222] on icon at bounding box center [611, 222] width 7 height 7
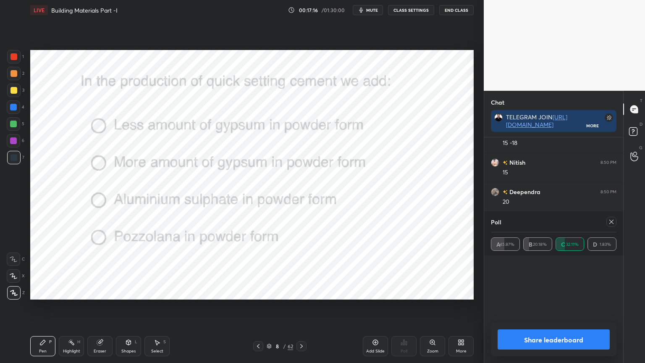
scroll to position [98, 123]
click at [610, 217] on div at bounding box center [612, 222] width 10 height 10
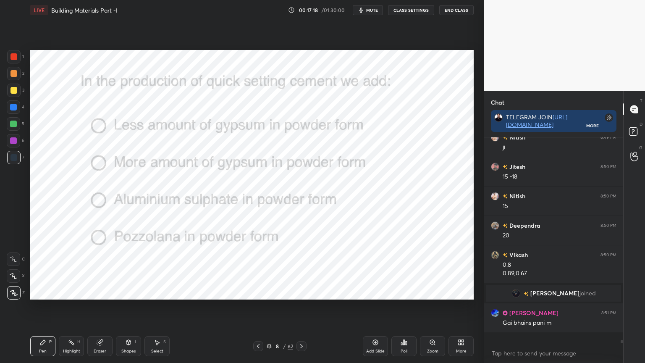
scroll to position [200, 137]
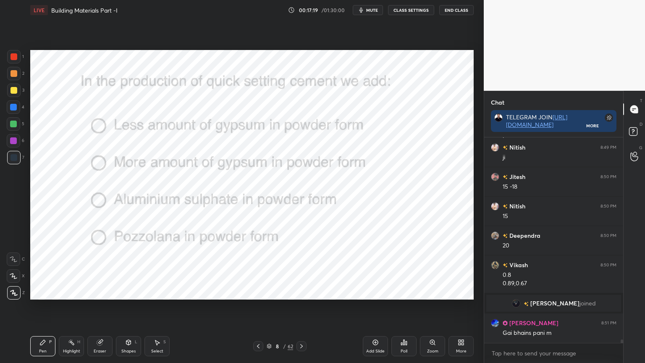
click at [16, 52] on div at bounding box center [13, 56] width 13 height 13
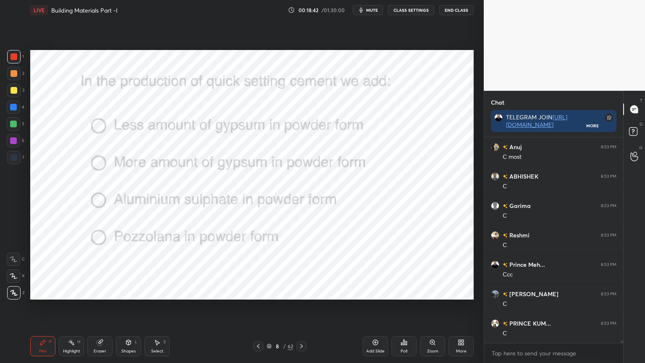
scroll to position [15715, 0]
click at [301, 292] on icon at bounding box center [301, 346] width 7 height 7
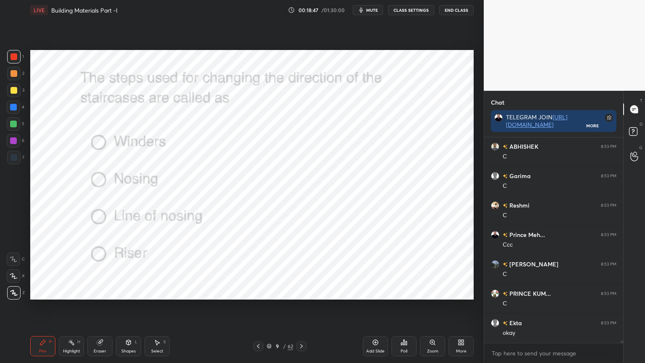
click at [403, 292] on div "Poll" at bounding box center [404, 346] width 25 height 20
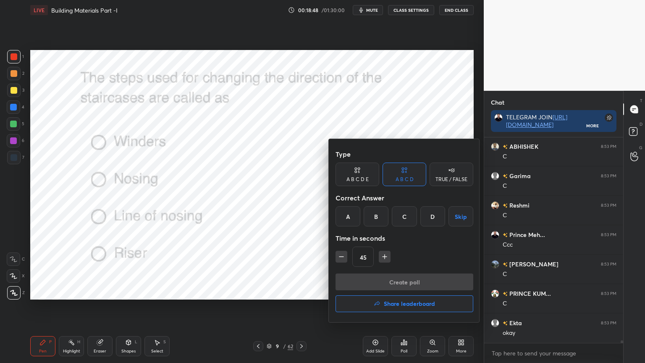
click at [345, 218] on div "A" at bounding box center [348, 216] width 25 height 20
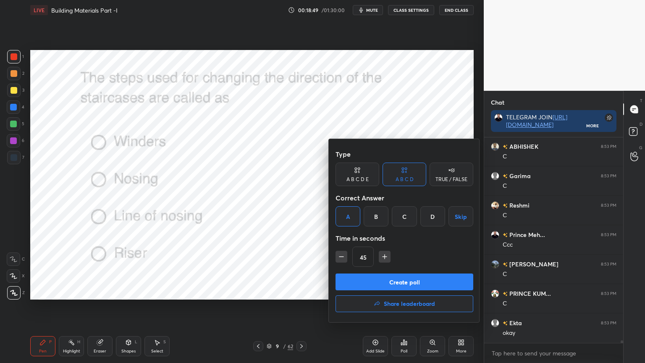
click at [355, 279] on button "Create poll" at bounding box center [405, 282] width 138 height 17
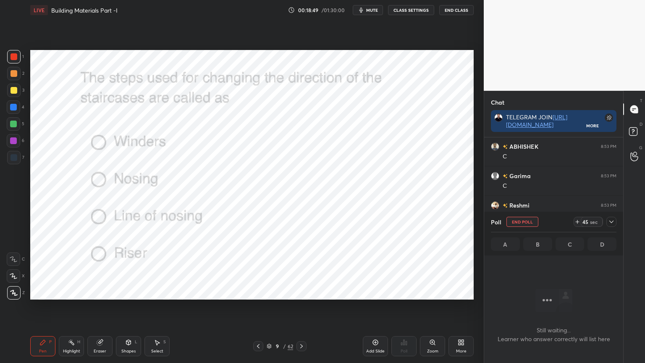
scroll to position [159, 137]
click at [613, 223] on icon at bounding box center [611, 222] width 7 height 7
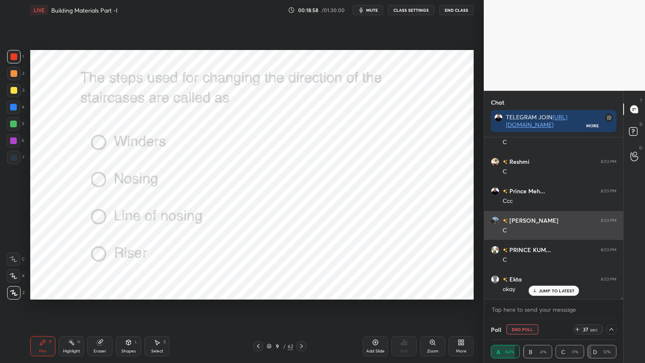
scroll to position [15788, 0]
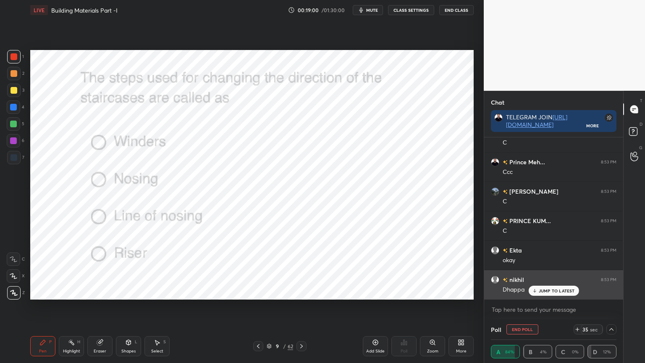
click at [547, 291] on p "JUMP TO LATEST" at bounding box center [557, 290] width 36 height 5
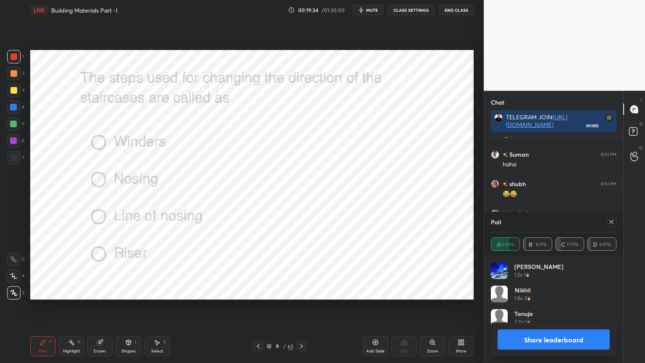
scroll to position [98, 123]
click at [611, 224] on icon at bounding box center [611, 222] width 7 height 7
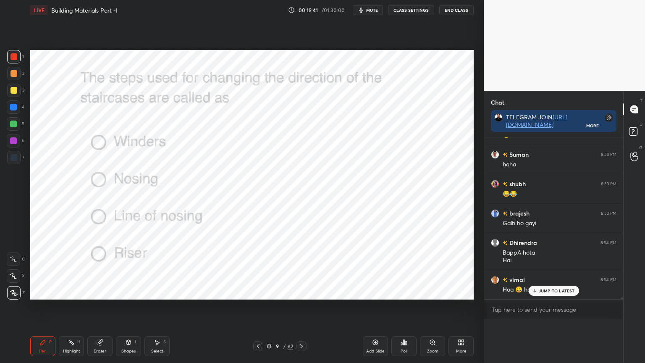
scroll to position [3, 3]
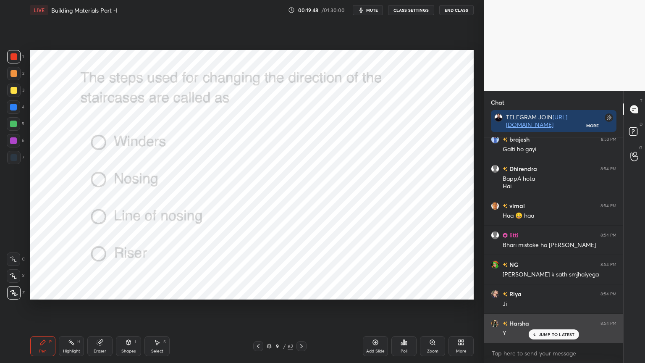
click at [559, 292] on p "JUMP TO LATEST" at bounding box center [557, 334] width 36 height 5
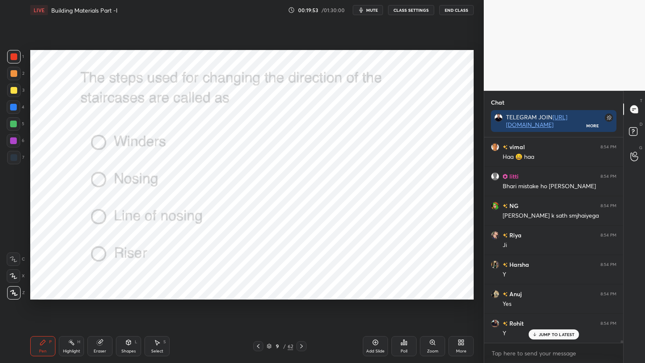
click at [130, 292] on icon at bounding box center [128, 342] width 5 height 5
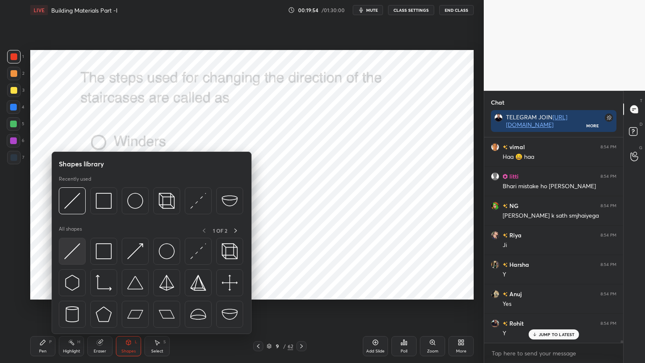
click at [75, 251] on img at bounding box center [72, 251] width 16 height 16
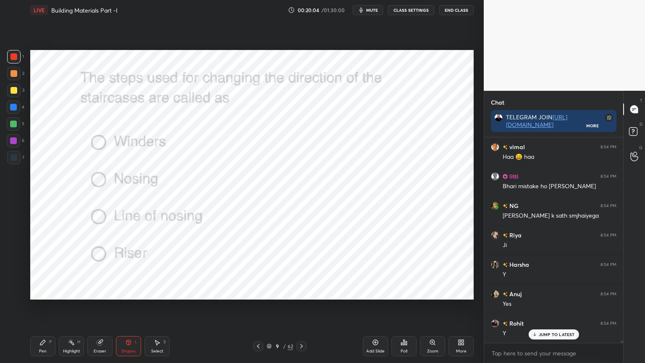
click at [52, 292] on div "Pen P" at bounding box center [42, 346] width 25 height 20
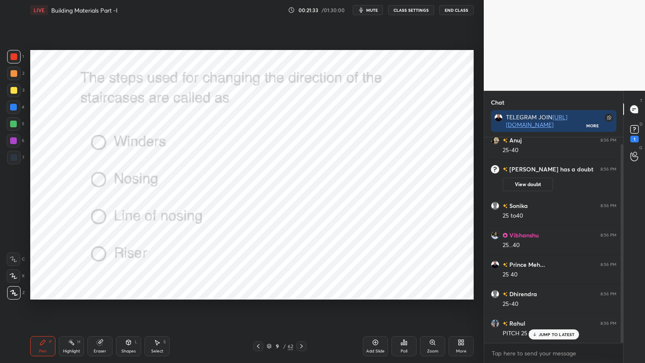
scroll to position [95, 0]
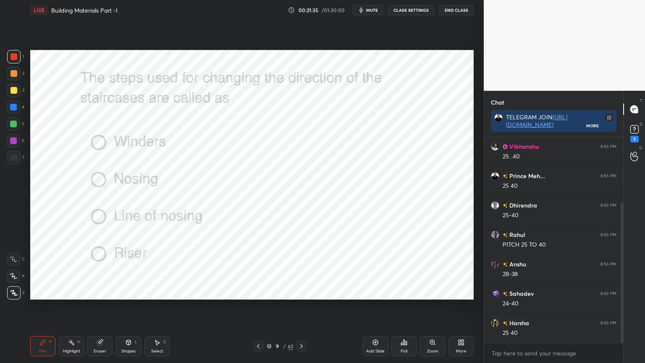
click at [299, 292] on icon at bounding box center [301, 346] width 7 height 7
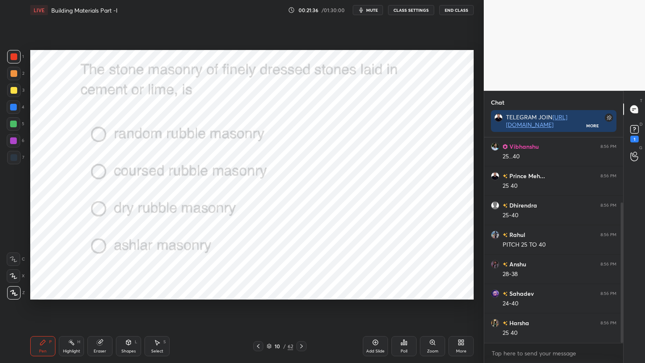
scroll to position [124, 0]
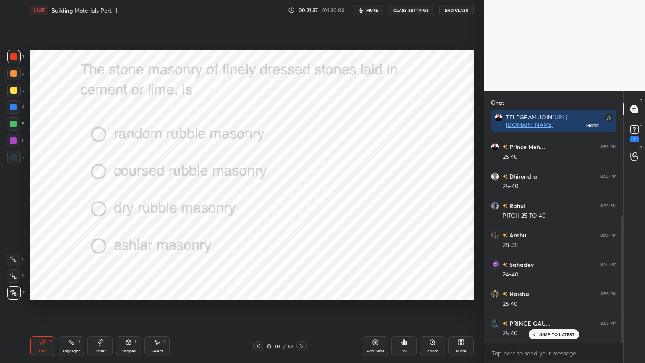
click at [399, 292] on div "Poll" at bounding box center [404, 346] width 25 height 20
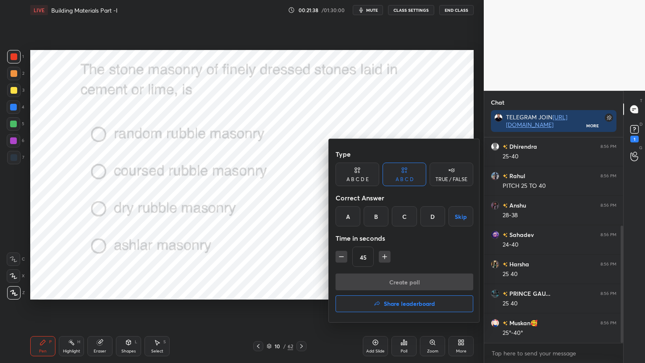
click at [426, 217] on div "D" at bounding box center [433, 216] width 25 height 20
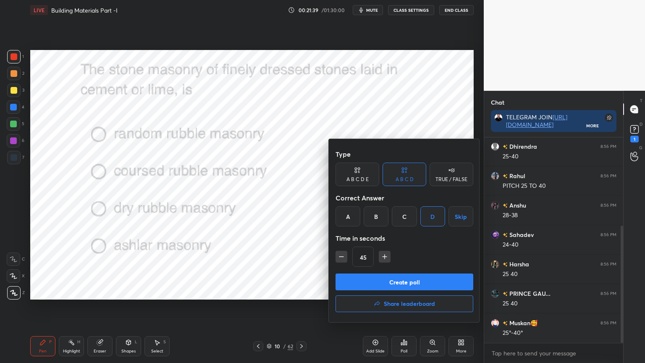
click at [373, 276] on button "Create poll" at bounding box center [405, 282] width 138 height 17
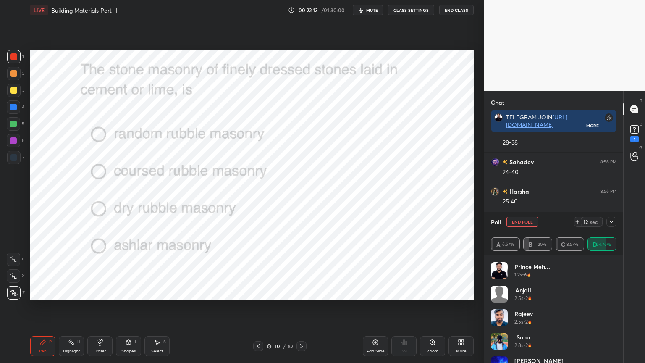
scroll to position [257, 0]
click at [612, 222] on icon at bounding box center [612, 222] width 4 height 3
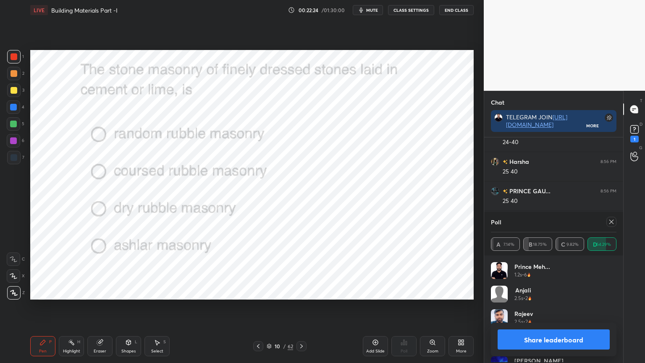
scroll to position [98, 123]
click at [611, 224] on icon at bounding box center [611, 222] width 7 height 7
type textarea "x"
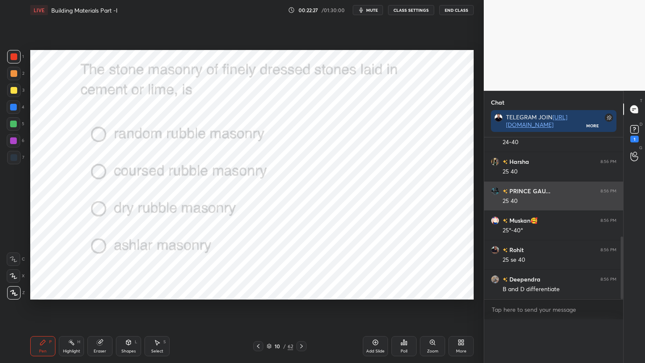
scroll to position [3, 3]
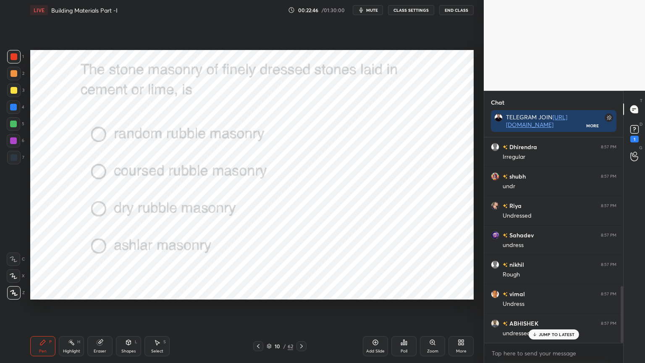
click at [301, 292] on icon at bounding box center [301, 346] width 7 height 7
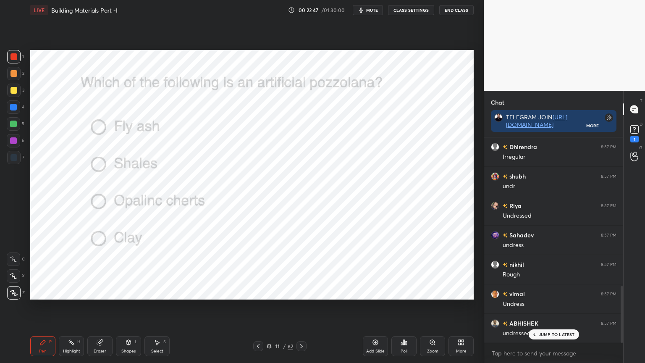
click at [404, 292] on div "Poll" at bounding box center [404, 346] width 25 height 20
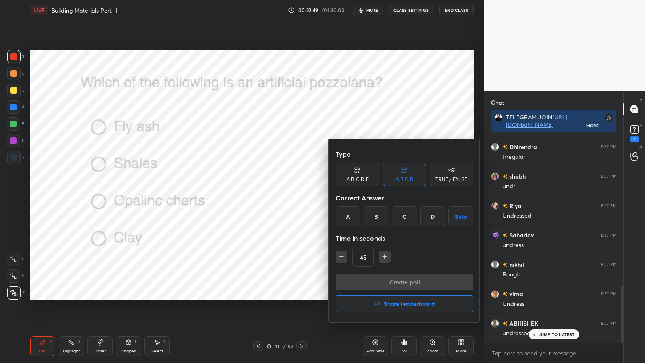
click at [271, 292] on div at bounding box center [322, 181] width 645 height 363
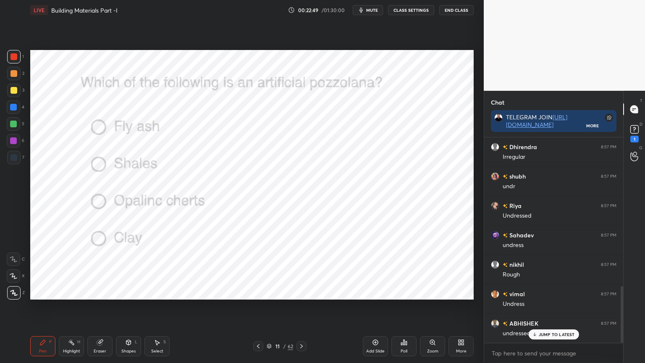
click at [260, 292] on icon at bounding box center [258, 346] width 7 height 7
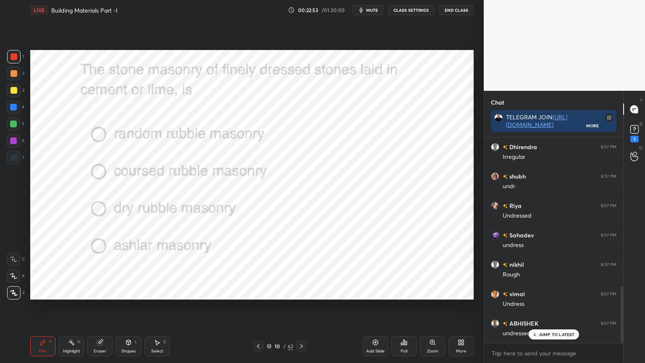
click at [301, 292] on icon at bounding box center [301, 346] width 7 height 7
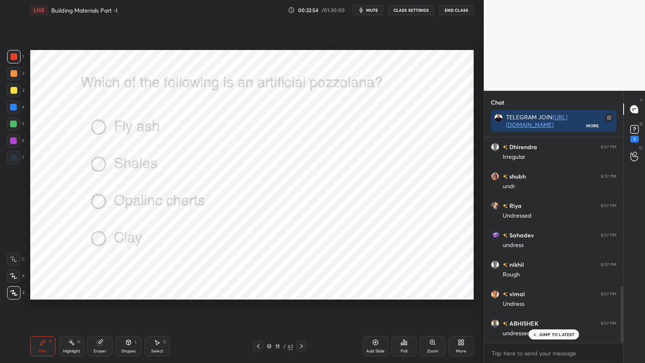
click at [402, 292] on div "Poll" at bounding box center [404, 346] width 25 height 20
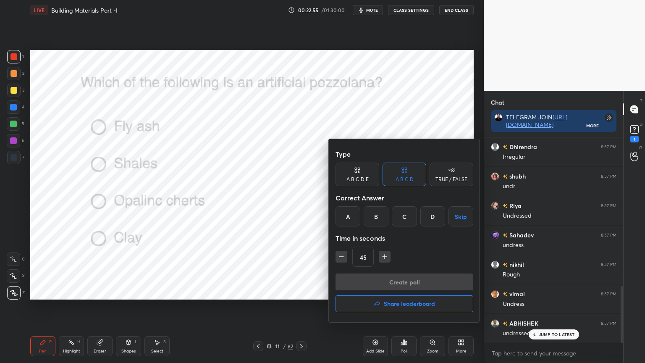
click at [346, 220] on div "A" at bounding box center [348, 216] width 25 height 20
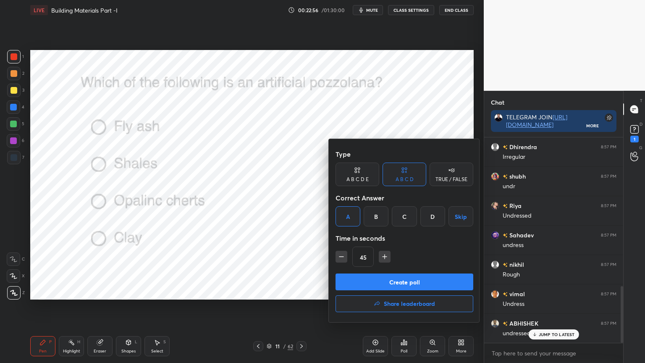
click at [340, 255] on icon "button" at bounding box center [341, 257] width 8 height 8
type input "30"
click at [360, 279] on button "Create poll" at bounding box center [405, 282] width 138 height 17
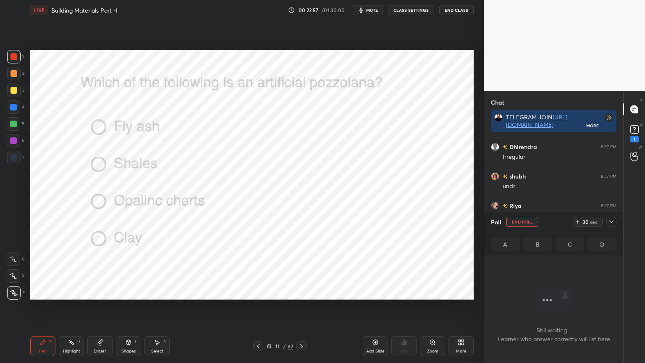
click at [608, 224] on div at bounding box center [612, 222] width 10 height 10
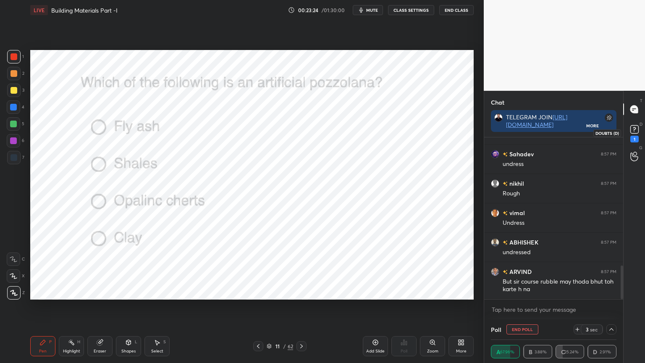
click at [637, 136] on div "1" at bounding box center [635, 139] width 8 height 7
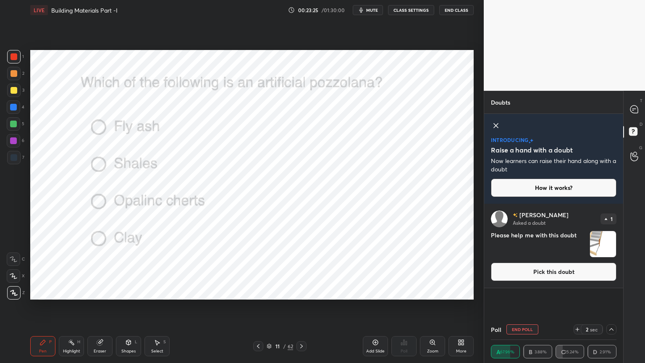
click at [553, 276] on button "Pick this doubt" at bounding box center [554, 272] width 126 height 18
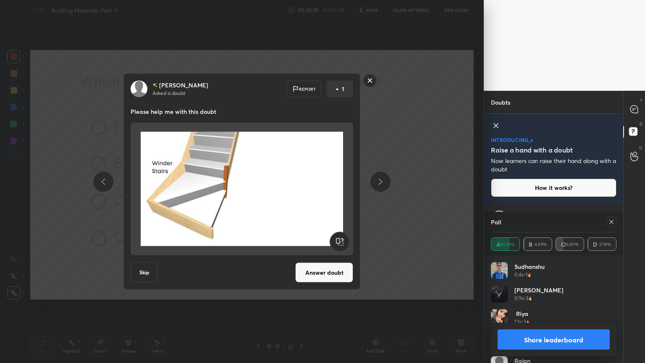
click at [370, 82] on rect at bounding box center [370, 80] width 13 height 13
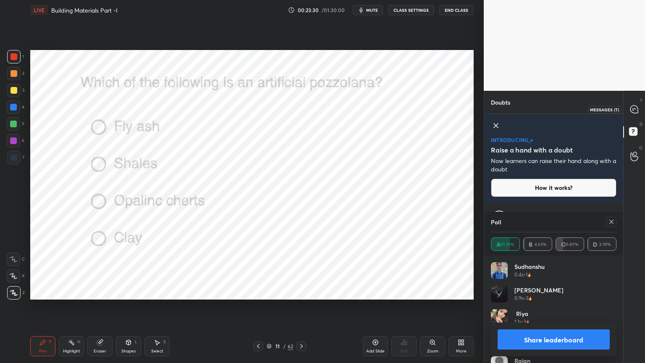
click at [631, 112] on icon at bounding box center [634, 109] width 9 height 9
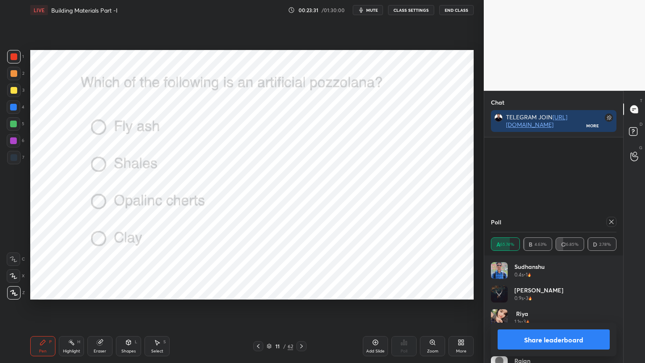
scroll to position [159, 137]
click at [612, 224] on icon at bounding box center [611, 222] width 7 height 7
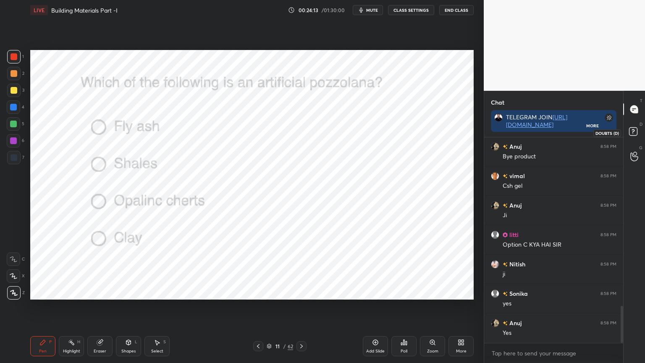
click at [630, 131] on rect at bounding box center [633, 132] width 8 height 8
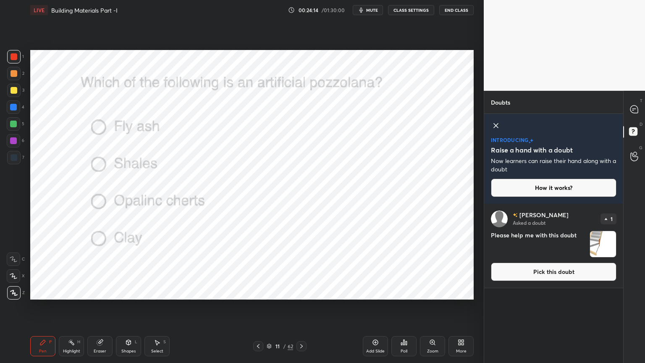
click at [567, 267] on button "Pick this doubt" at bounding box center [554, 272] width 126 height 18
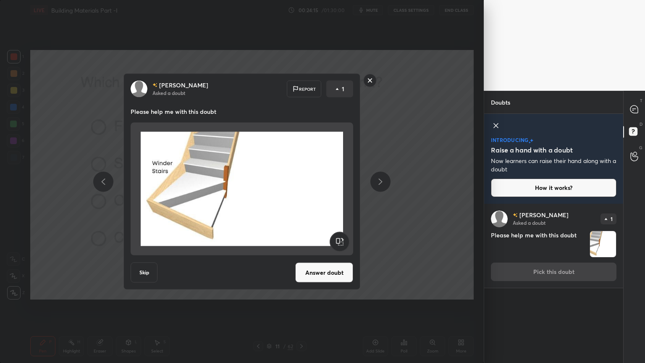
click at [336, 271] on button "Answer doubt" at bounding box center [324, 273] width 58 height 20
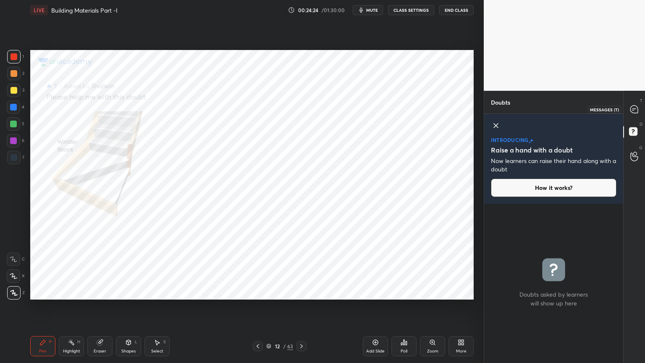
click at [634, 105] on icon at bounding box center [634, 109] width 9 height 9
type textarea "x"
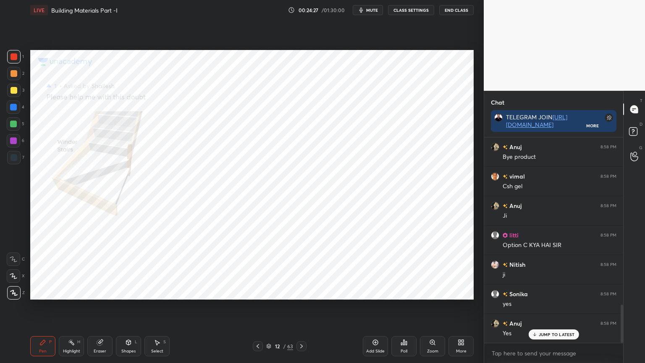
click at [432, 292] on div "Zoom" at bounding box center [432, 346] width 25 height 20
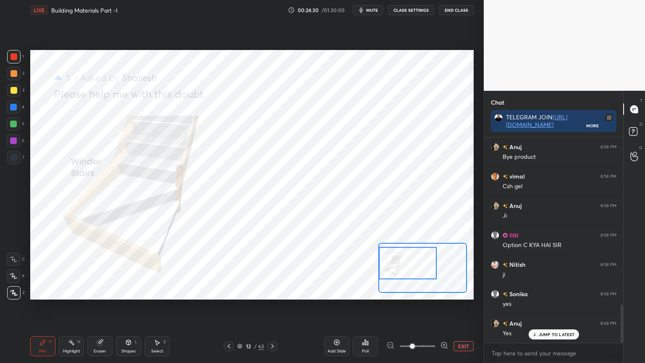
click at [14, 56] on div at bounding box center [14, 56] width 7 height 7
click at [130, 292] on div "Shapes L" at bounding box center [128, 346] width 25 height 20
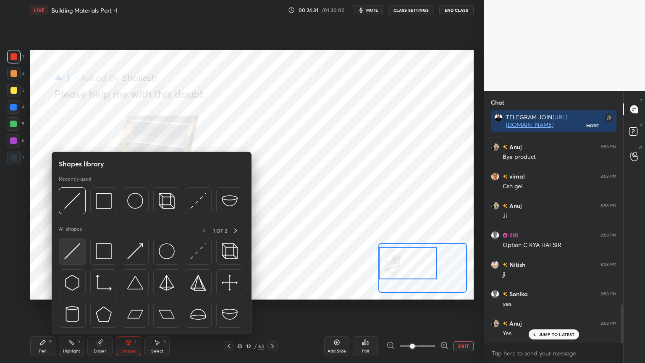
click at [66, 249] on img at bounding box center [72, 251] width 16 height 16
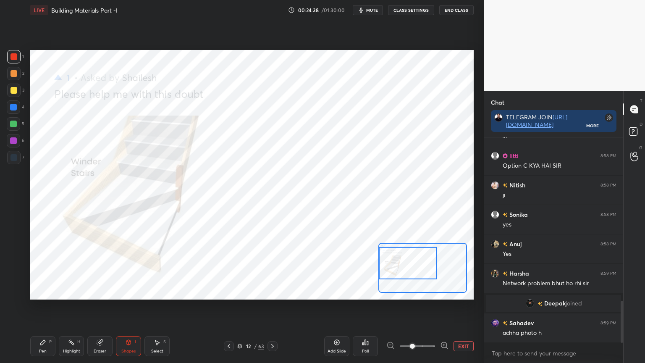
scroll to position [800, 0]
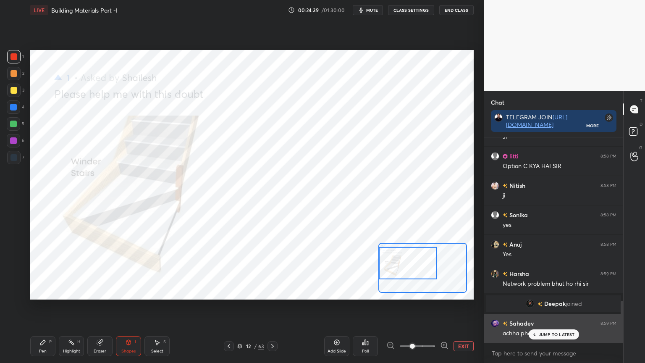
click at [534, 292] on icon at bounding box center [535, 335] width 3 height 1
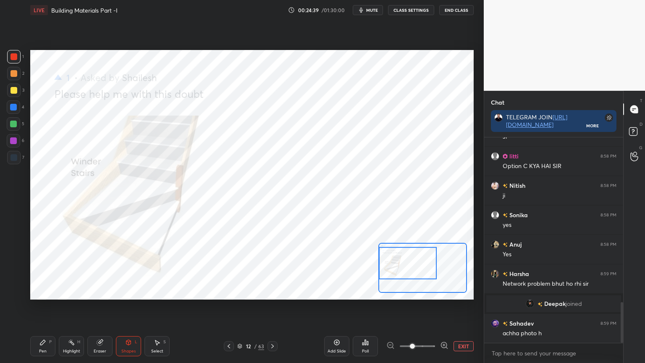
scroll to position [830, 0]
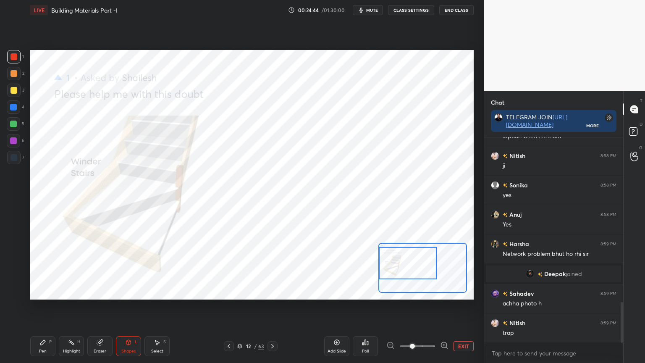
click at [271, 292] on icon at bounding box center [272, 346] width 7 height 7
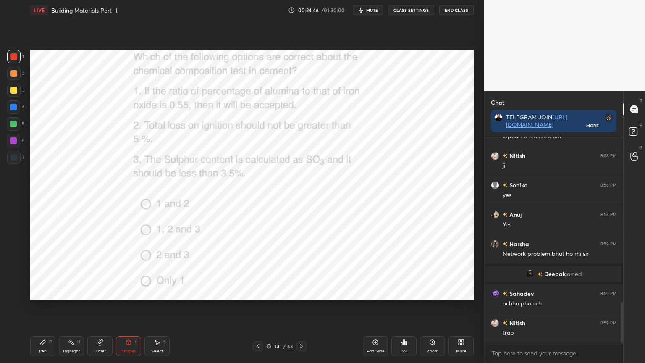
scroll to position [859, 0]
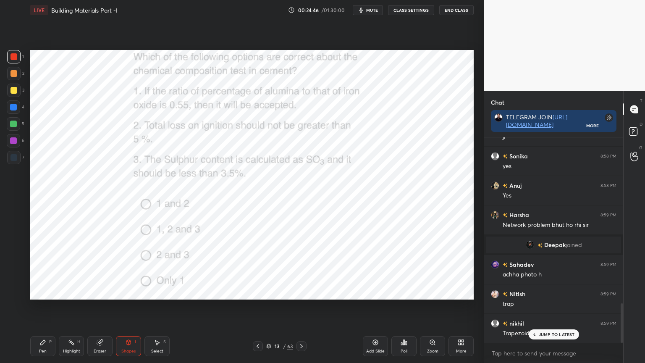
click at [408, 292] on div "Poll" at bounding box center [404, 346] width 25 height 20
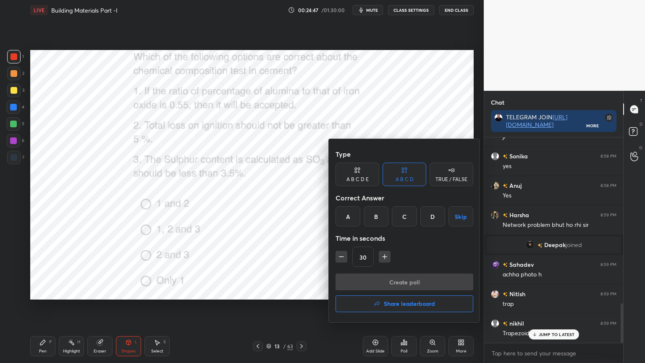
click at [409, 214] on div "C" at bounding box center [404, 216] width 25 height 20
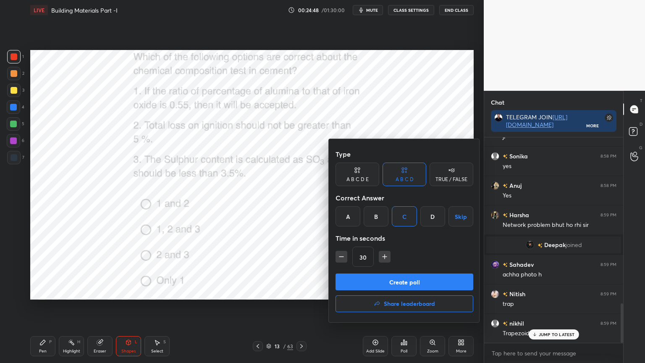
click at [387, 257] on icon "button" at bounding box center [385, 257] width 8 height 8
type input "45"
click at [386, 277] on button "Create poll" at bounding box center [405, 282] width 138 height 17
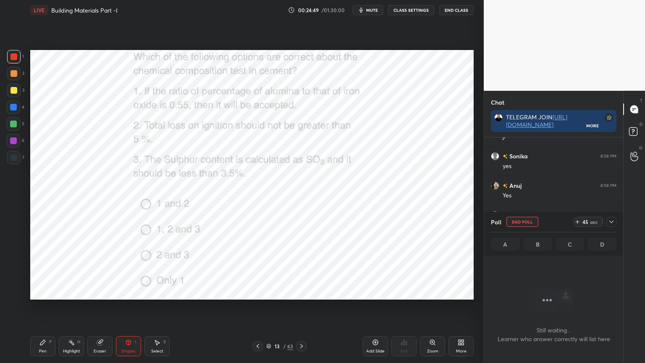
scroll to position [159, 137]
click at [613, 222] on icon at bounding box center [611, 222] width 7 height 7
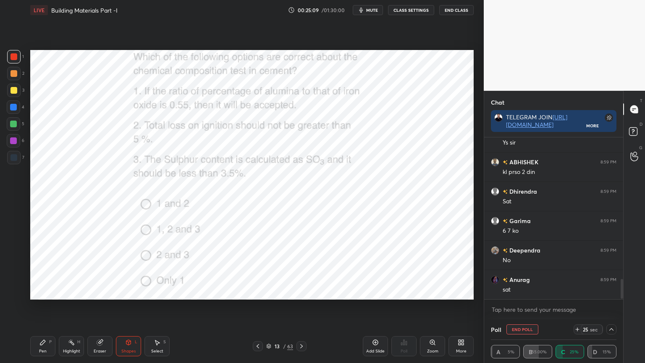
scroll to position [1168, 0]
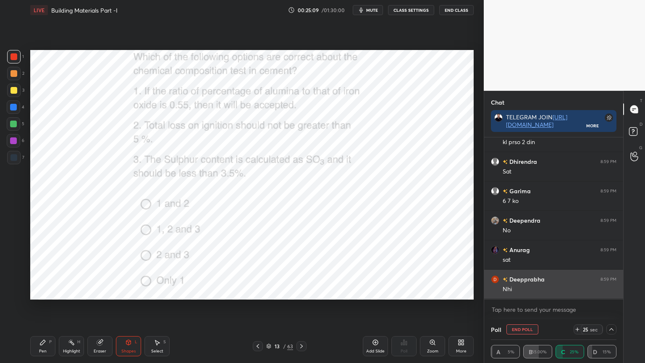
click at [550, 291] on div "Nhi" at bounding box center [560, 289] width 114 height 8
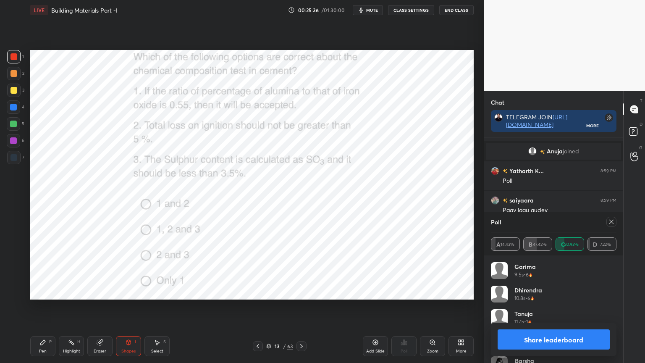
click at [613, 221] on icon at bounding box center [611, 222] width 7 height 7
type textarea "x"
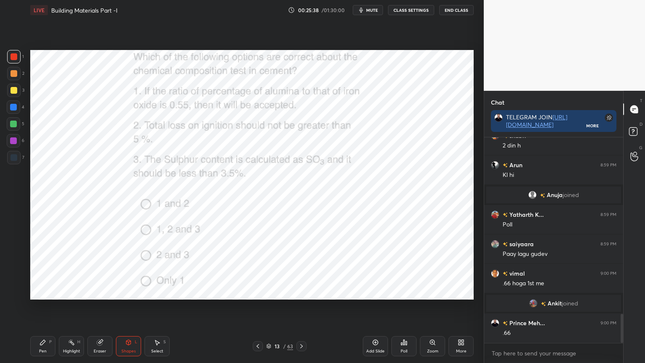
click at [44, 292] on div "Pen P" at bounding box center [42, 346] width 25 height 20
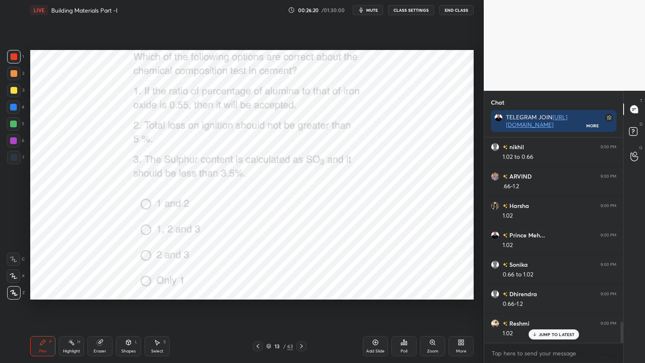
click at [300, 292] on icon at bounding box center [301, 346] width 7 height 7
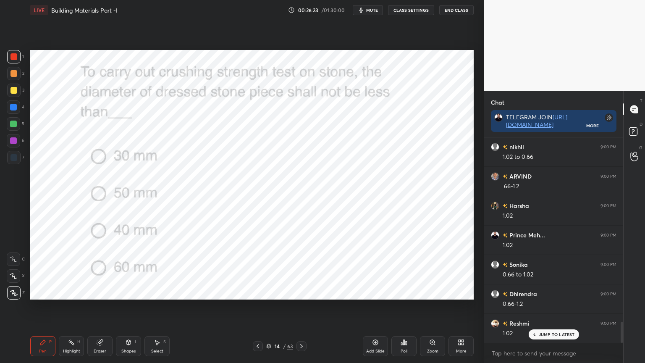
click at [398, 292] on div "Poll" at bounding box center [404, 346] width 25 height 20
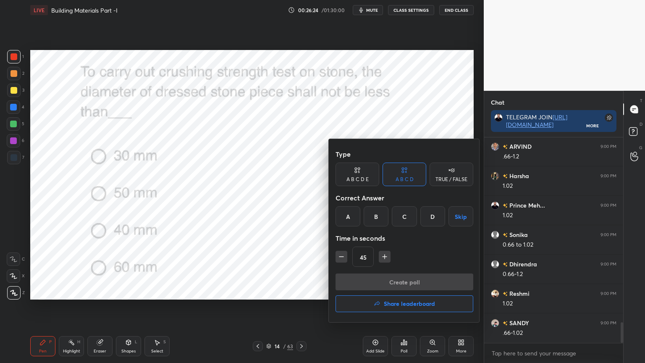
click at [373, 214] on div "B" at bounding box center [376, 216] width 25 height 20
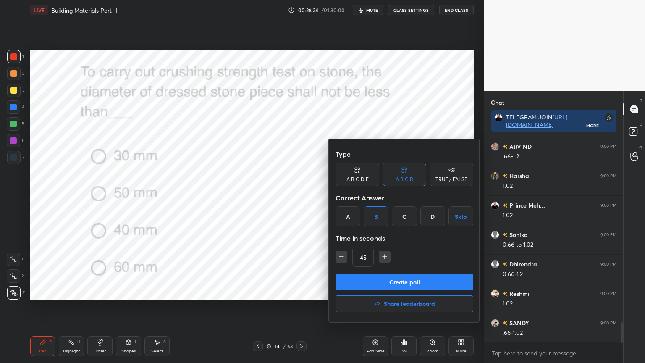
click at [340, 255] on icon "button" at bounding box center [341, 257] width 8 height 8
type input "30"
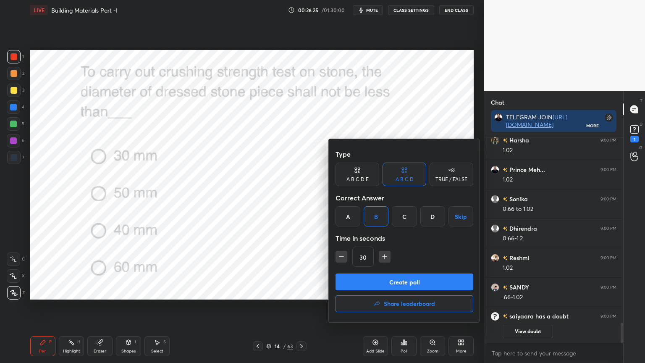
click at [353, 278] on button "Create poll" at bounding box center [405, 282] width 138 height 17
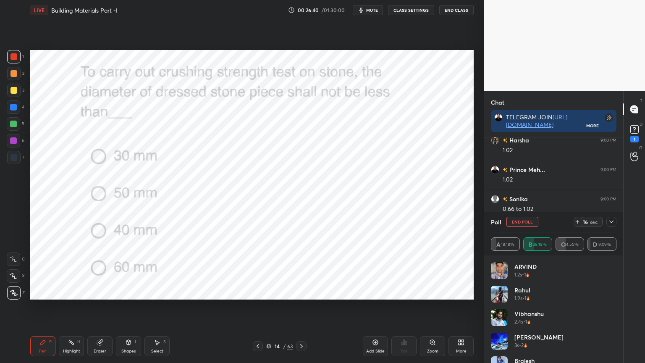
click at [612, 225] on div at bounding box center [612, 222] width 10 height 10
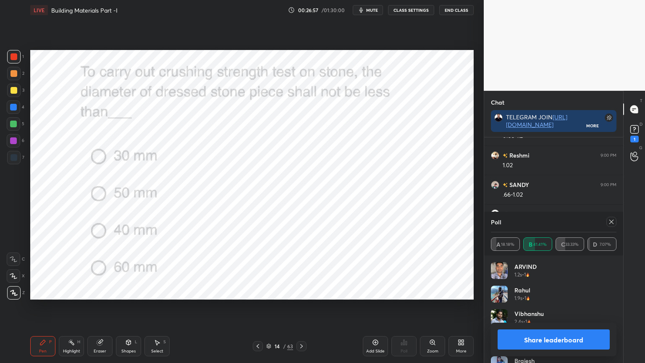
click at [612, 223] on icon at bounding box center [611, 222] width 7 height 7
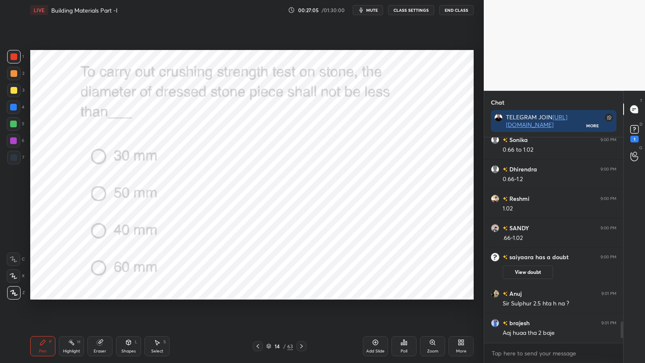
click at [299, 292] on icon at bounding box center [301, 346] width 7 height 7
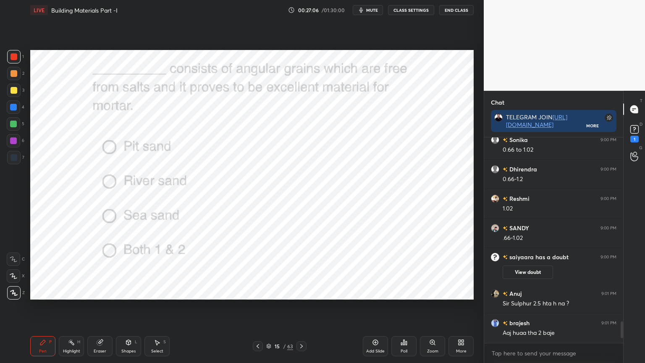
click at [401, 292] on icon at bounding box center [404, 342] width 7 height 7
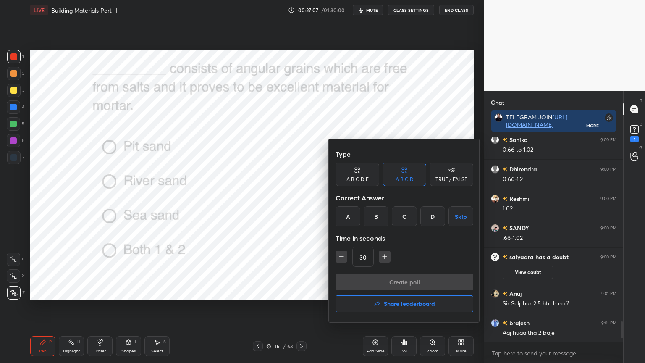
click at [351, 214] on div "A" at bounding box center [348, 216] width 25 height 20
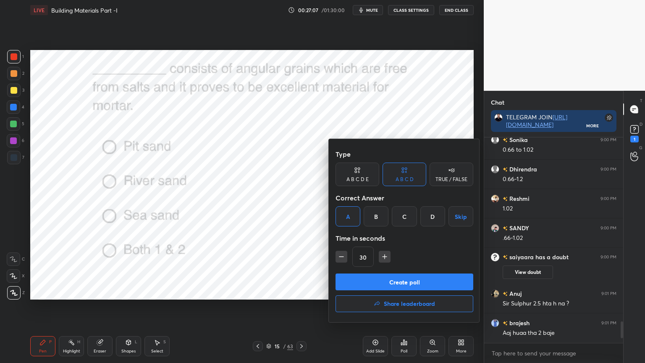
click at [366, 281] on button "Create poll" at bounding box center [405, 282] width 138 height 17
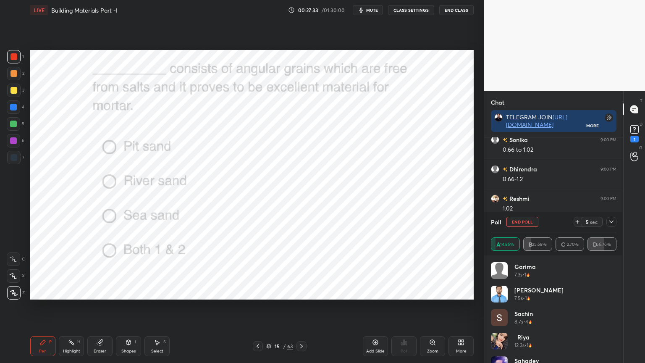
click at [611, 222] on icon at bounding box center [612, 222] width 4 height 3
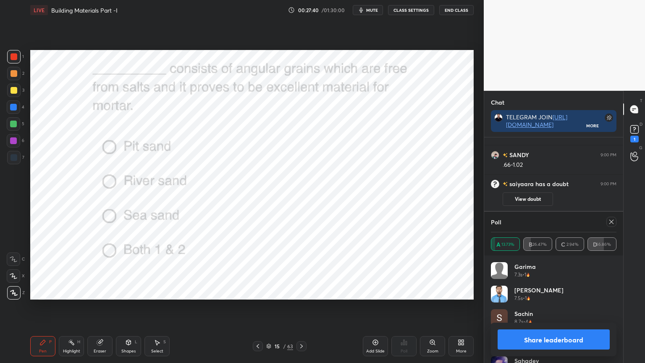
click at [611, 222] on icon at bounding box center [612, 222] width 4 height 4
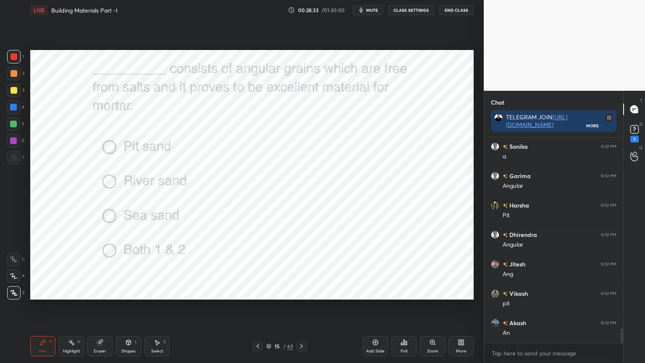
click at [303, 292] on icon at bounding box center [301, 346] width 7 height 7
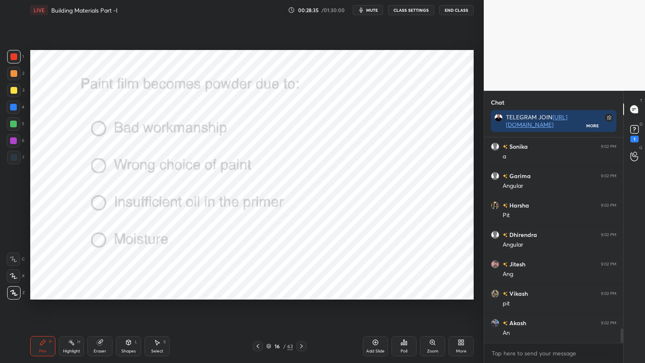
click at [407, 292] on icon at bounding box center [406, 343] width 1 height 4
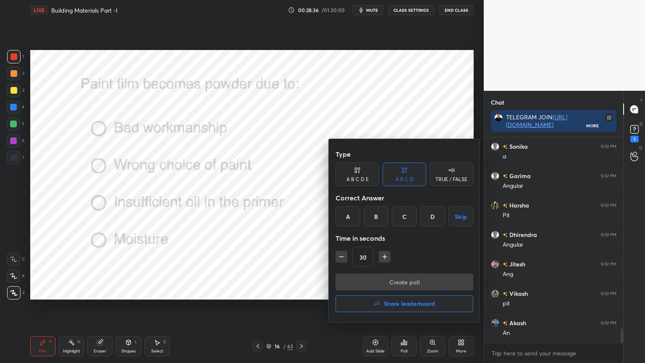
click at [406, 216] on div "C" at bounding box center [404, 216] width 25 height 20
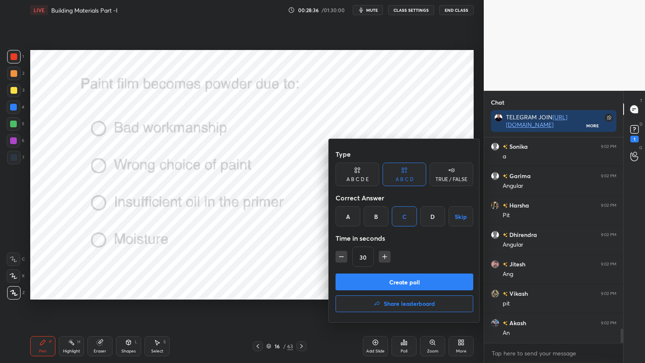
click at [389, 279] on button "Create poll" at bounding box center [405, 282] width 138 height 17
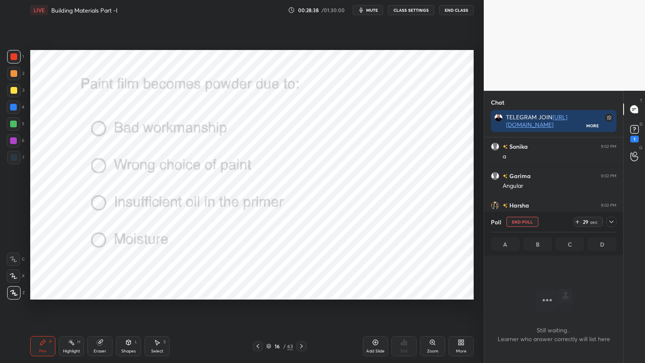
click at [613, 221] on icon at bounding box center [611, 222] width 7 height 7
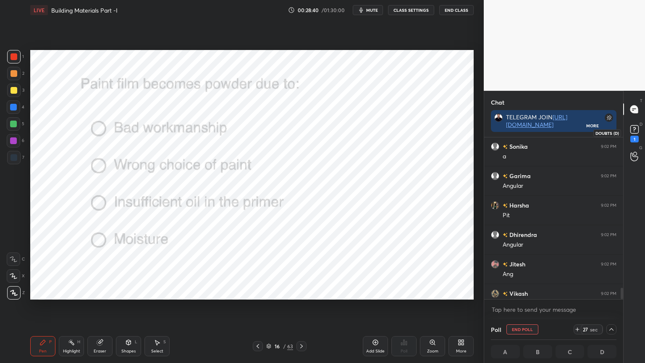
click at [631, 131] on rect at bounding box center [635, 130] width 8 height 8
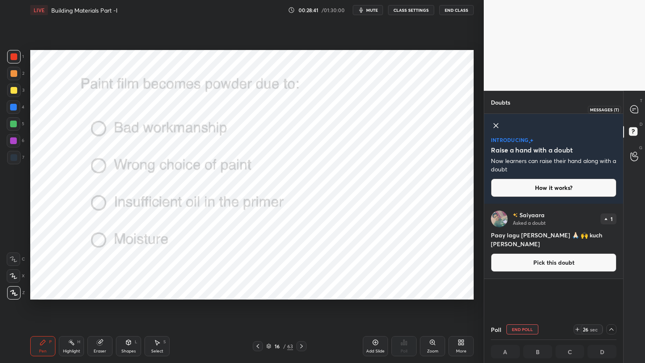
click at [635, 108] on icon at bounding box center [635, 109] width 8 height 8
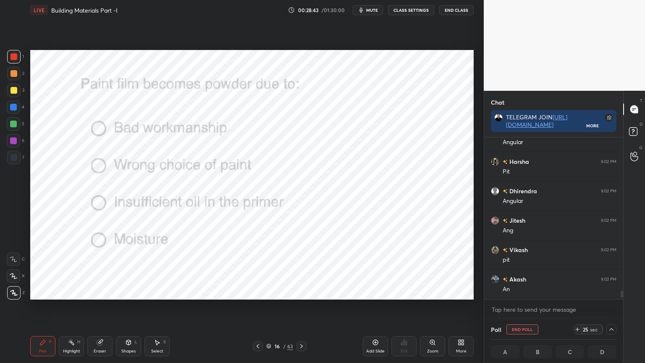
click at [624, 292] on div "T Messages (T) D Doubts (D) G Raise Hand (G)" at bounding box center [635, 227] width 22 height 272
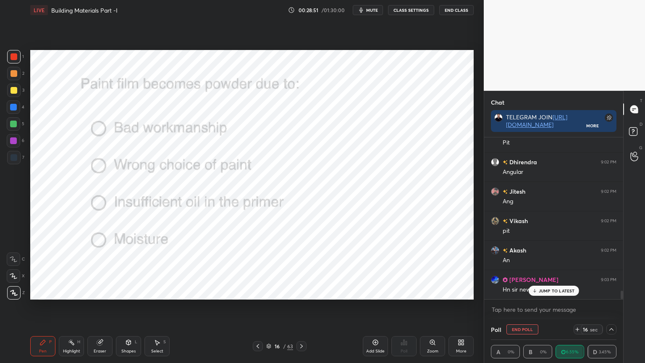
click at [537, 290] on icon at bounding box center [534, 290] width 5 height 5
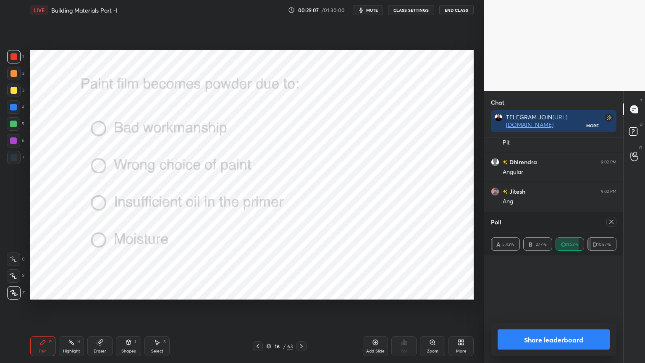
scroll to position [3, 3]
click at [613, 225] on icon at bounding box center [611, 222] width 7 height 7
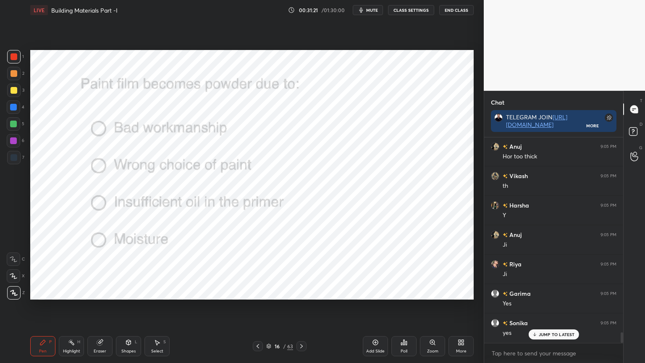
scroll to position [3896, 0]
click at [297, 292] on div at bounding box center [302, 346] width 10 height 10
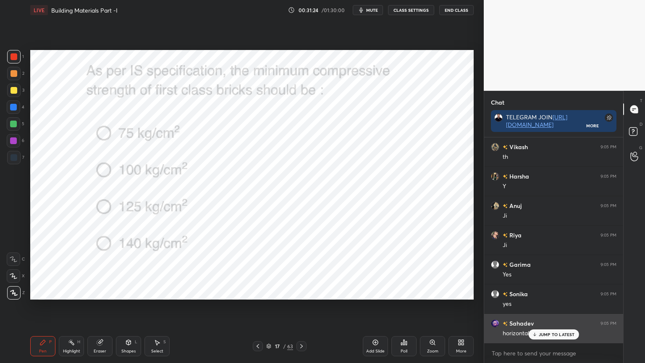
click at [537, 292] on div "JUMP TO LATEST" at bounding box center [554, 334] width 50 height 10
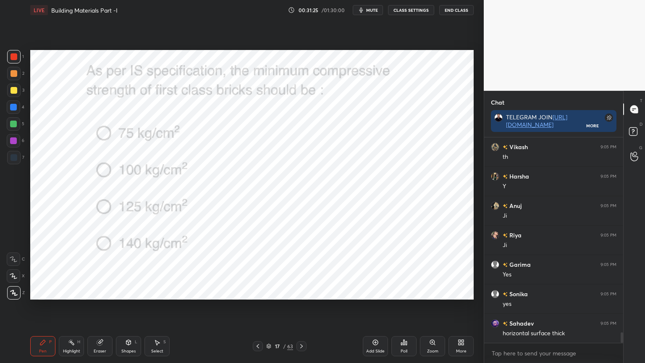
scroll to position [3941, 0]
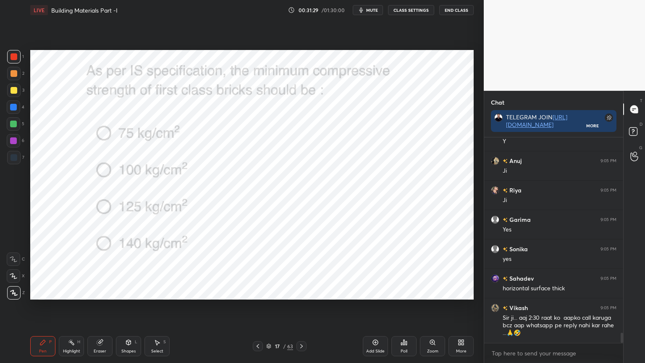
click at [400, 292] on div "Poll" at bounding box center [404, 346] width 25 height 20
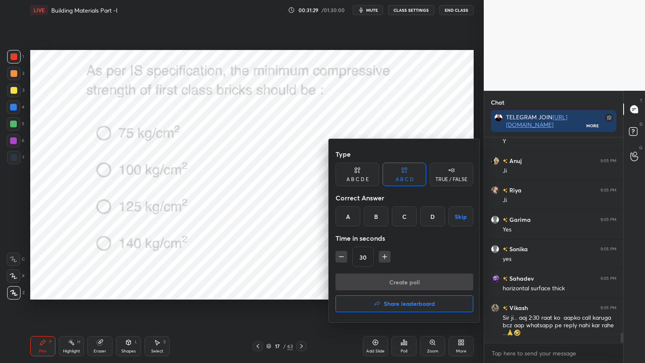
click at [376, 215] on div "B" at bounding box center [376, 216] width 25 height 20
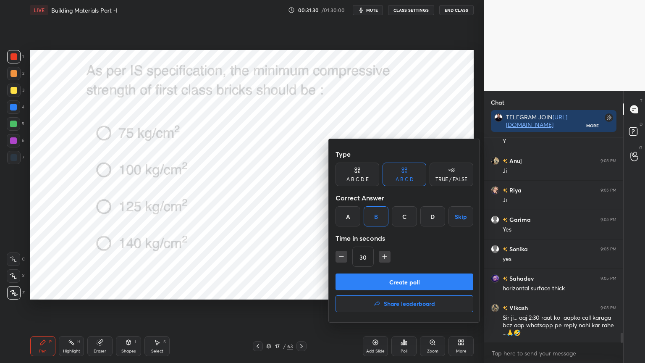
click at [359, 279] on button "Create poll" at bounding box center [405, 282] width 138 height 17
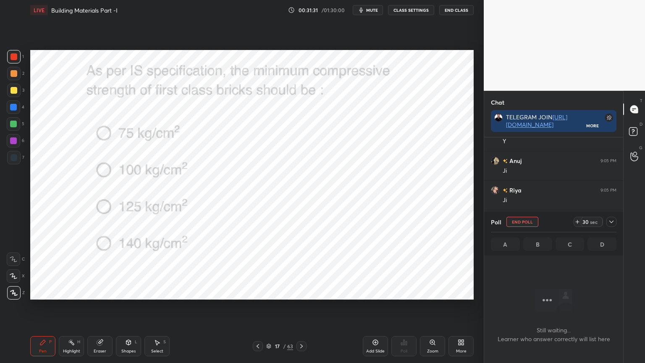
scroll to position [3, 3]
click at [612, 224] on icon at bounding box center [611, 222] width 7 height 7
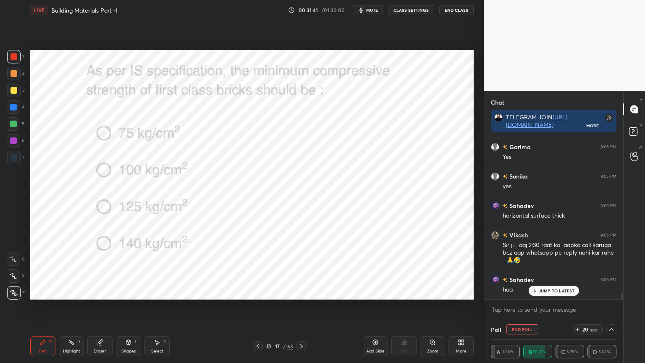
scroll to position [4022, 0]
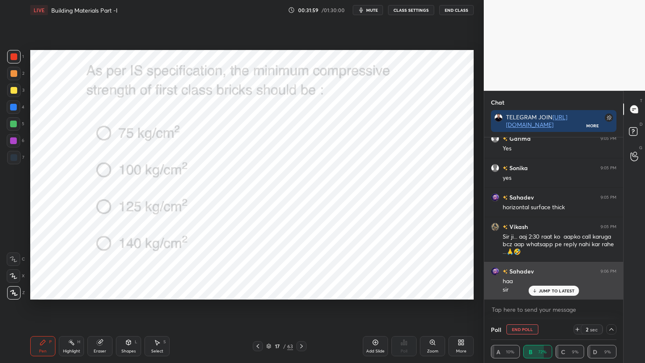
click at [556, 287] on div "JUMP TO LATEST" at bounding box center [554, 291] width 50 height 10
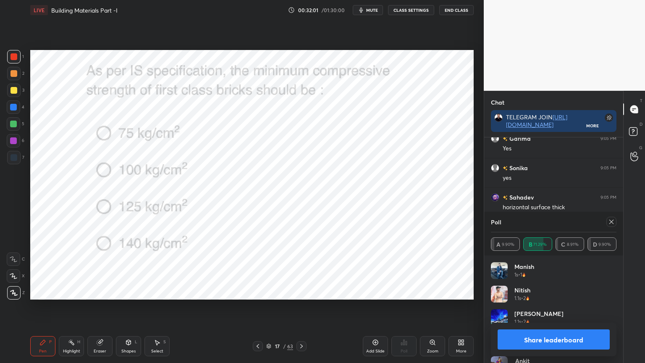
scroll to position [4059, 0]
click at [613, 220] on icon at bounding box center [611, 222] width 7 height 7
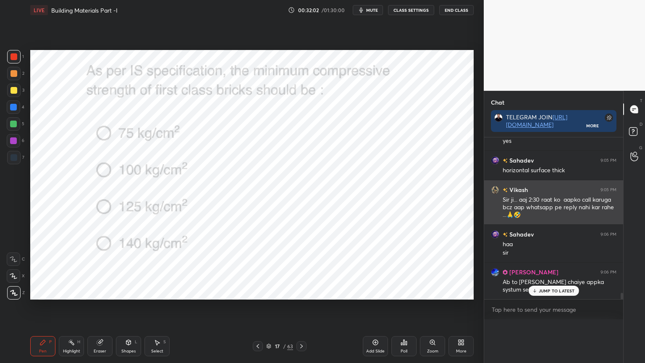
scroll to position [177, 137]
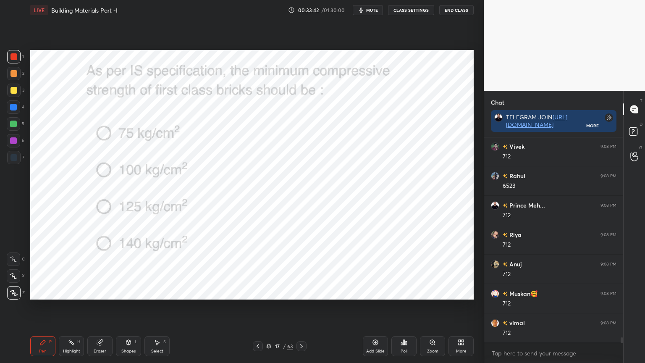
click at [299, 292] on icon at bounding box center [301, 346] width 7 height 7
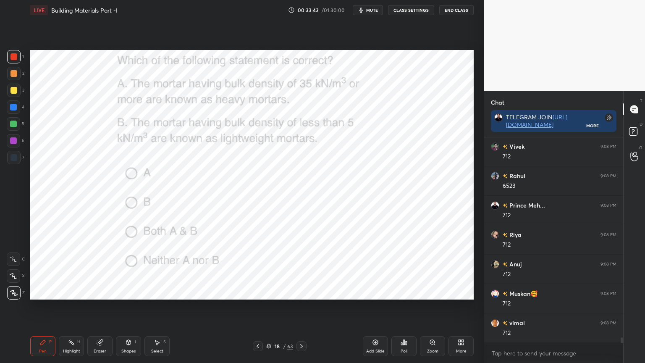
click at [402, 292] on icon at bounding box center [401, 344] width 1 height 2
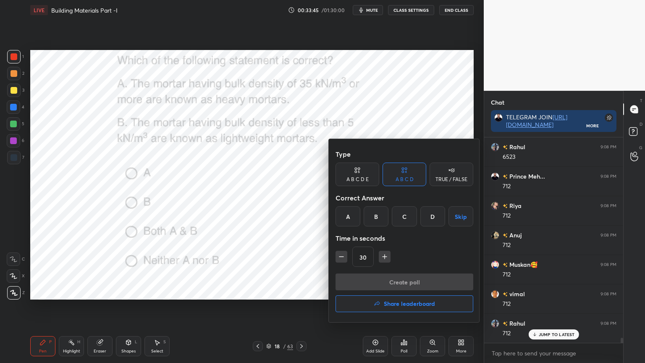
click at [435, 215] on div "D" at bounding box center [433, 216] width 25 height 20
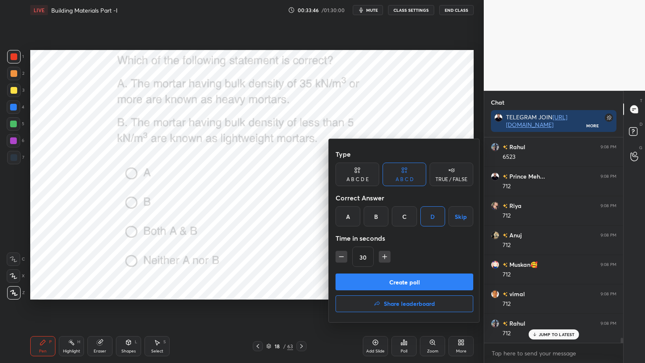
click at [406, 279] on button "Create poll" at bounding box center [405, 282] width 138 height 17
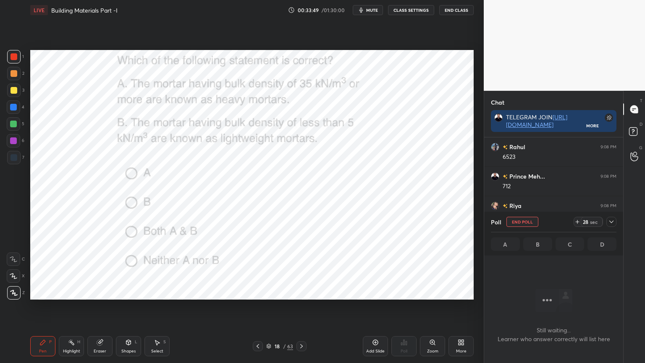
click at [612, 219] on icon at bounding box center [611, 222] width 7 height 7
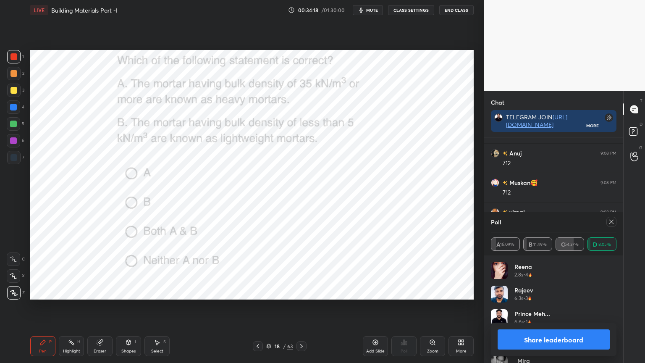
click at [613, 219] on icon at bounding box center [611, 222] width 7 height 7
type textarea "x"
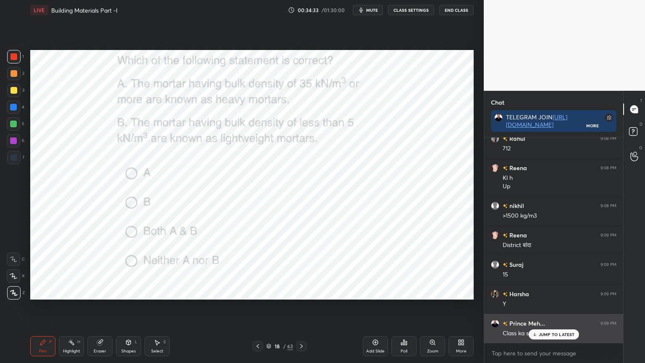
click at [548, 292] on p "JUMP TO LATEST" at bounding box center [557, 334] width 36 height 5
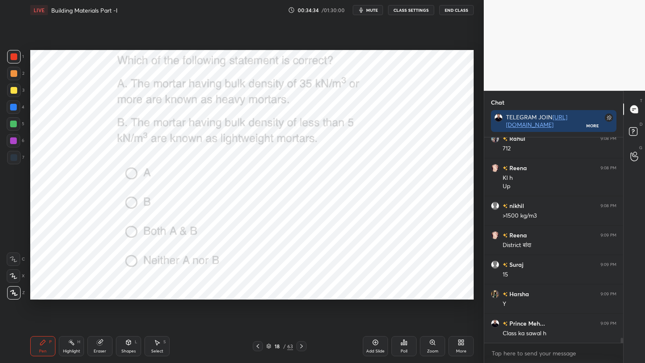
click at [303, 292] on div at bounding box center [302, 346] width 10 height 10
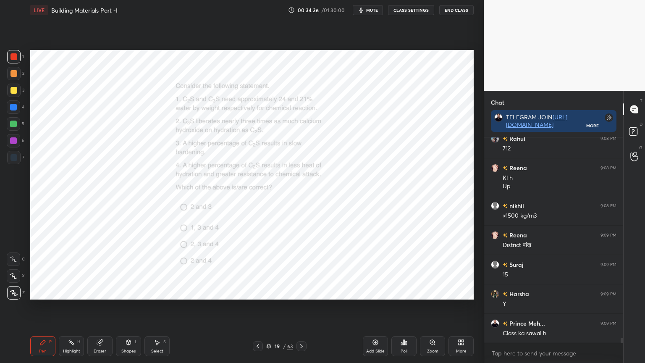
click at [398, 292] on div "Poll" at bounding box center [404, 346] width 25 height 20
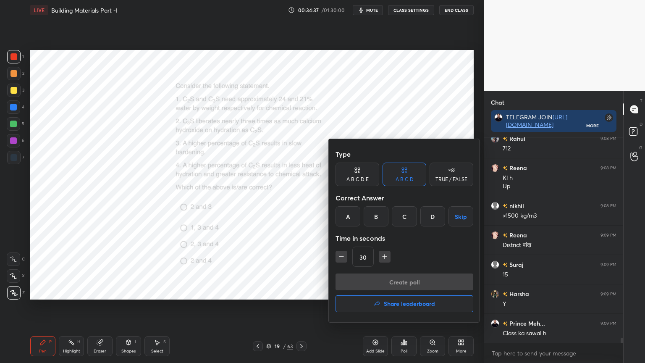
click at [403, 214] on div "C" at bounding box center [404, 216] width 25 height 20
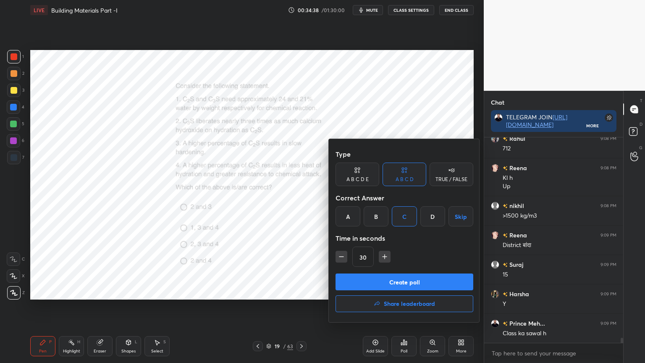
click at [384, 257] on icon "button" at bounding box center [385, 257] width 4 height 0
type input "45"
click at [384, 286] on button "Create poll" at bounding box center [405, 282] width 138 height 17
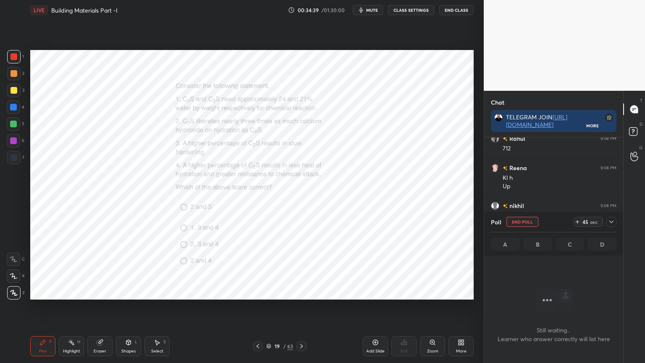
click at [435, 292] on icon at bounding box center [434, 344] width 1 height 1
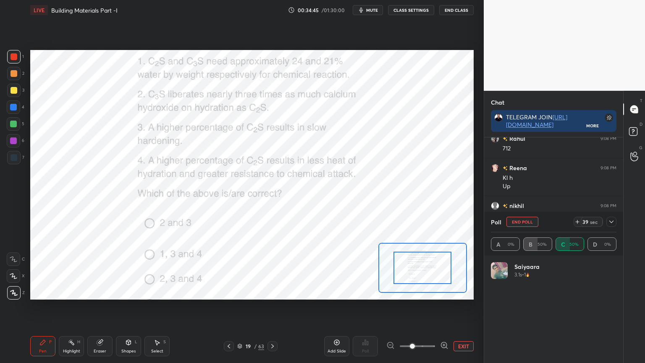
click at [34, 292] on div "Pen P" at bounding box center [42, 346] width 25 height 20
click at [612, 221] on icon at bounding box center [611, 222] width 7 height 7
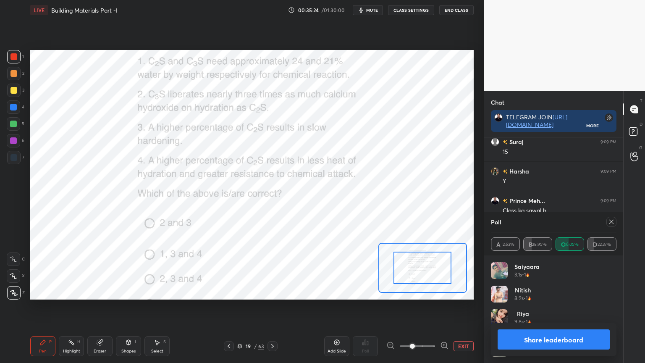
scroll to position [3, 3]
click at [612, 223] on icon at bounding box center [611, 222] width 7 height 7
type textarea "x"
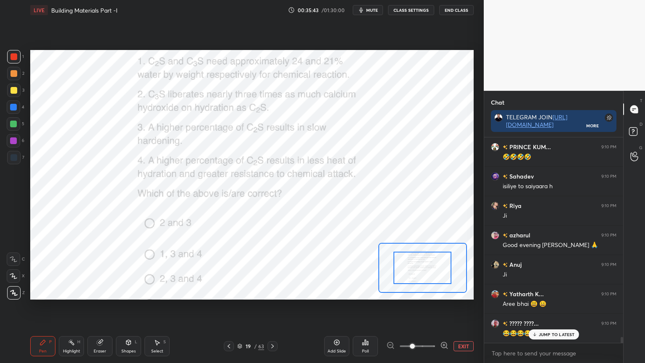
click at [102, 292] on div "Eraser" at bounding box center [99, 346] width 25 height 20
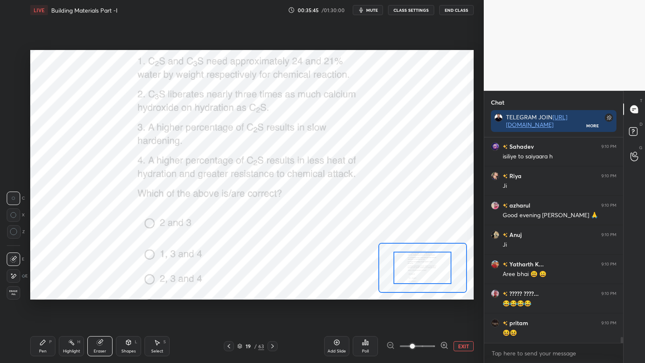
click at [54, 292] on div "Pen P" at bounding box center [42, 346] width 25 height 20
click at [47, 292] on div "Pen P" at bounding box center [42, 346] width 25 height 20
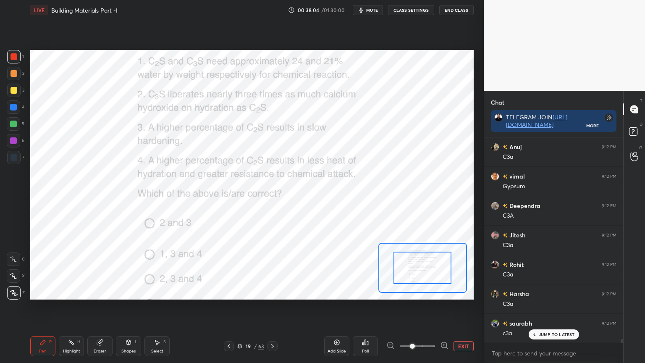
scroll to position [10465, 0]
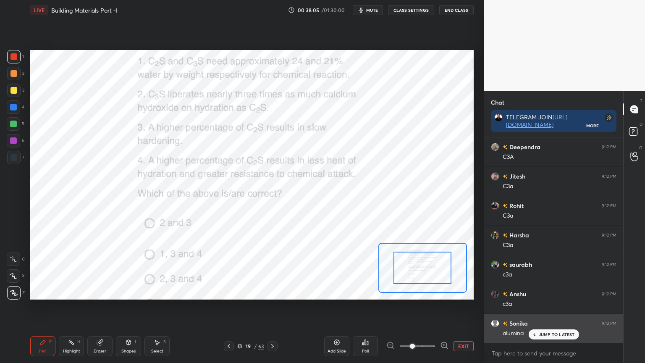
click at [537, 292] on div "JUMP TO LATEST" at bounding box center [554, 334] width 50 height 10
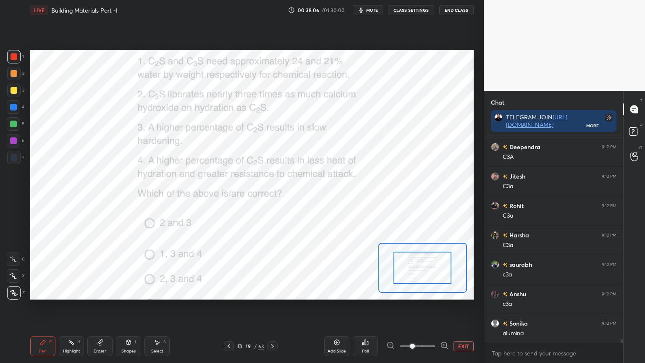
click at [274, 292] on icon at bounding box center [272, 346] width 7 height 7
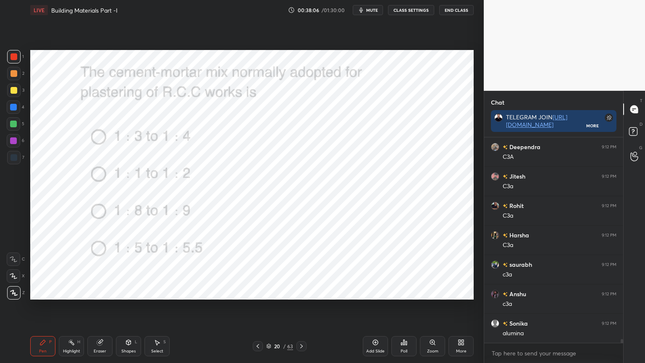
scroll to position [10494, 0]
click at [402, 292] on icon at bounding box center [404, 342] width 7 height 7
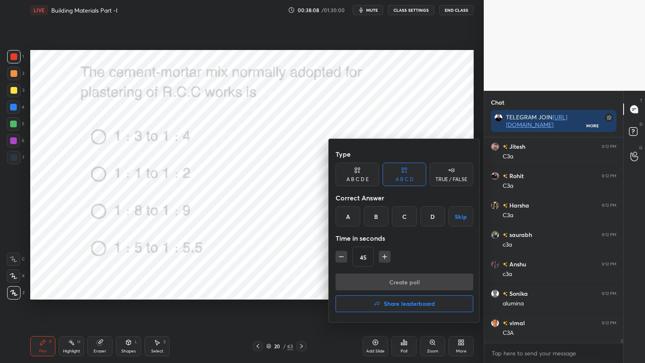
click at [347, 215] on div "A" at bounding box center [348, 216] width 25 height 20
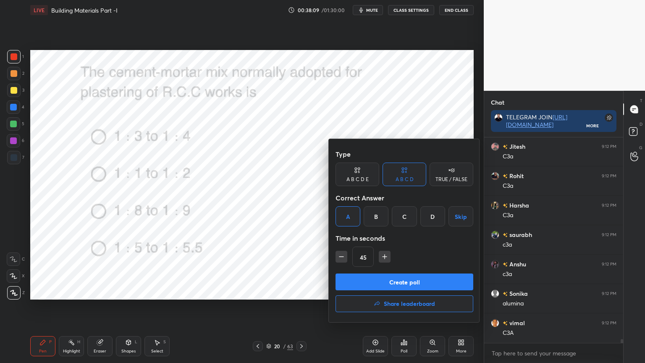
scroll to position [10523, 0]
click at [340, 257] on icon "button" at bounding box center [341, 257] width 8 height 8
type input "30"
click at [359, 280] on button "Create poll" at bounding box center [405, 282] width 138 height 17
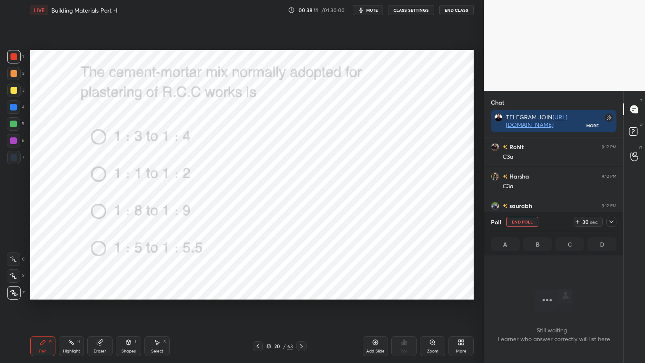
click at [615, 222] on div at bounding box center [612, 222] width 10 height 10
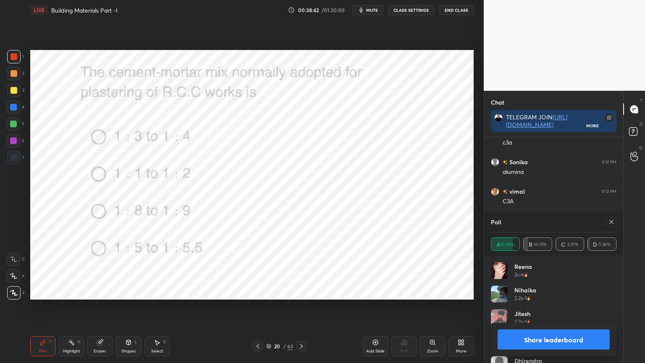
click at [605, 221] on div at bounding box center [609, 222] width 13 height 10
click at [611, 224] on icon at bounding box center [611, 222] width 7 height 7
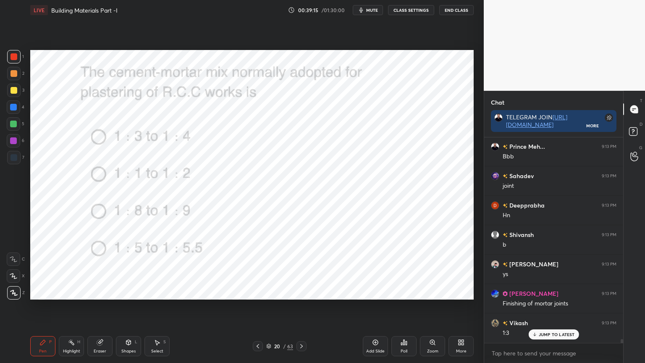
scroll to position [11347, 0]
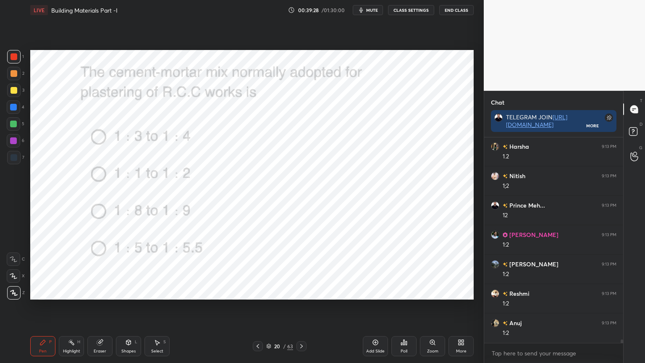
click at [301, 292] on icon at bounding box center [301, 346] width 7 height 7
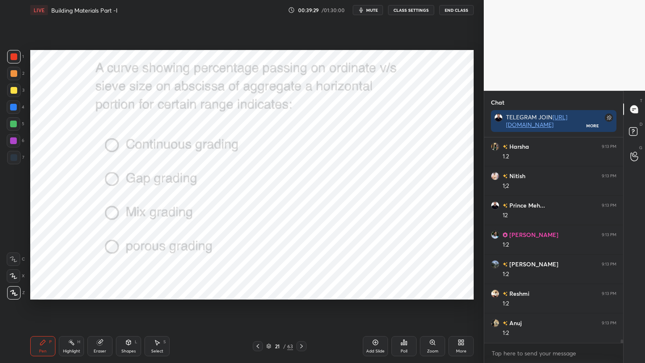
click at [399, 292] on div "Poll" at bounding box center [404, 346] width 25 height 20
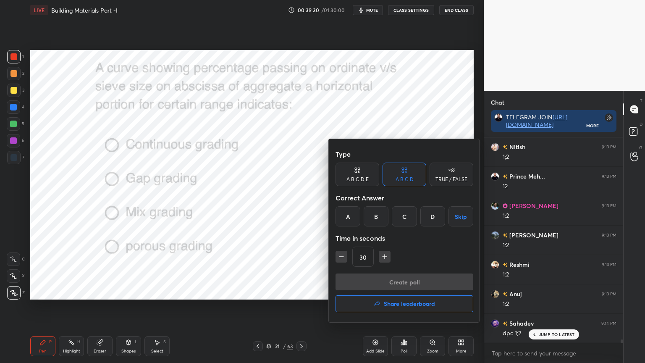
click at [376, 217] on div "B" at bounding box center [376, 216] width 25 height 20
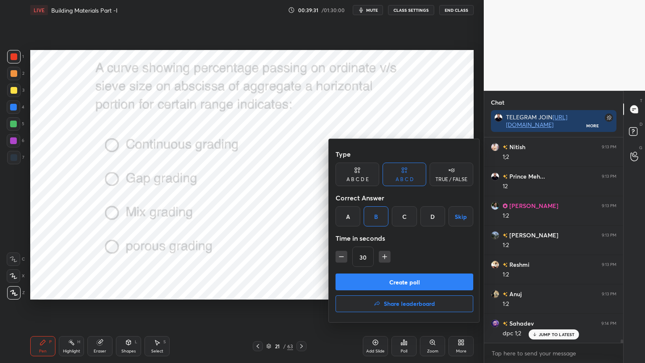
click at [374, 279] on button "Create poll" at bounding box center [405, 282] width 138 height 17
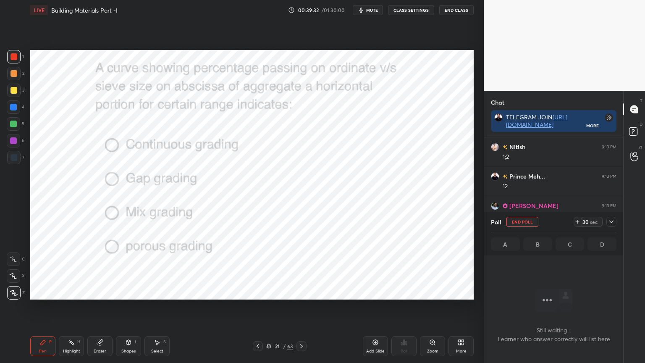
click at [612, 220] on icon at bounding box center [611, 222] width 7 height 7
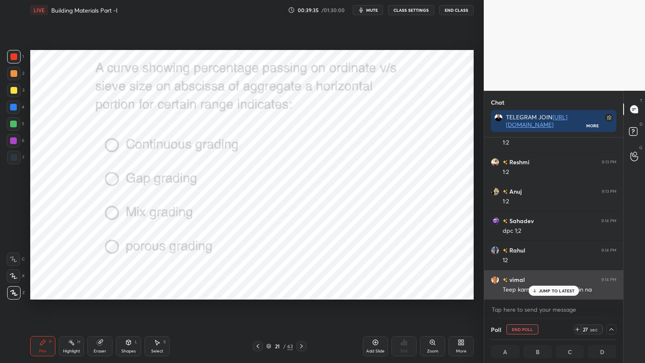
click at [540, 289] on p "JUMP TO LATEST" at bounding box center [557, 290] width 36 height 5
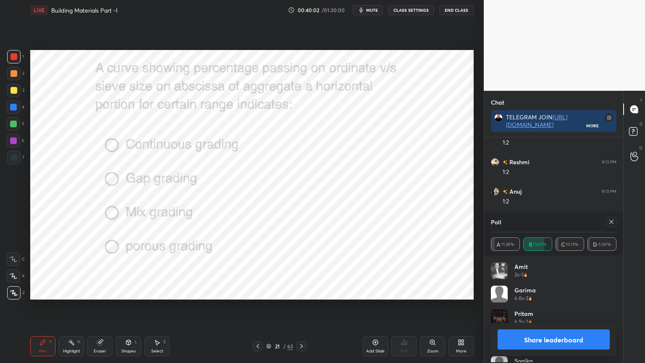
scroll to position [98, 123]
click at [612, 225] on div at bounding box center [612, 222] width 10 height 10
type textarea "x"
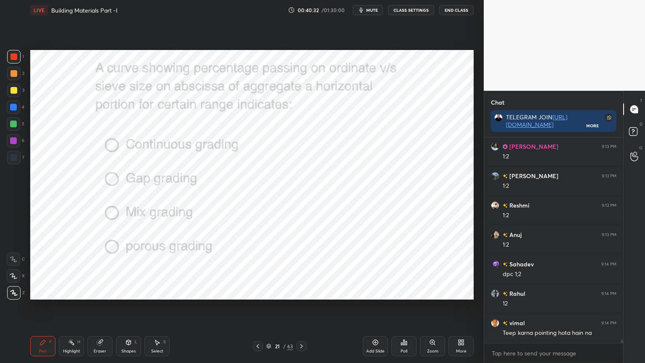
scroll to position [11789, 0]
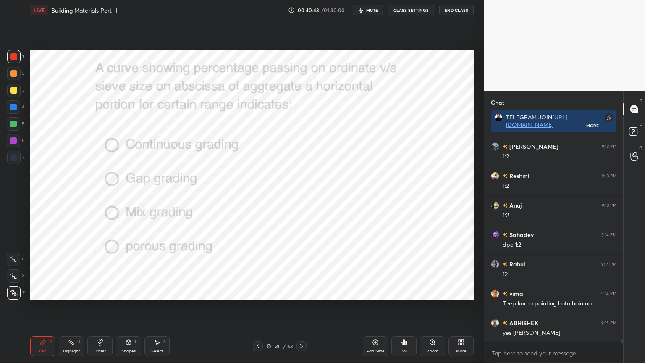
click at [301, 292] on icon at bounding box center [301, 346] width 7 height 7
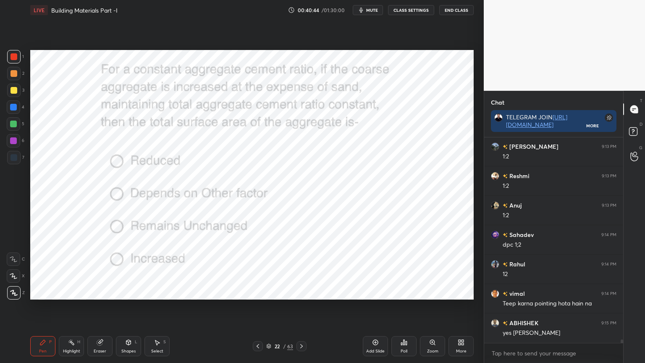
click at [406, 292] on div "Poll" at bounding box center [404, 346] width 25 height 20
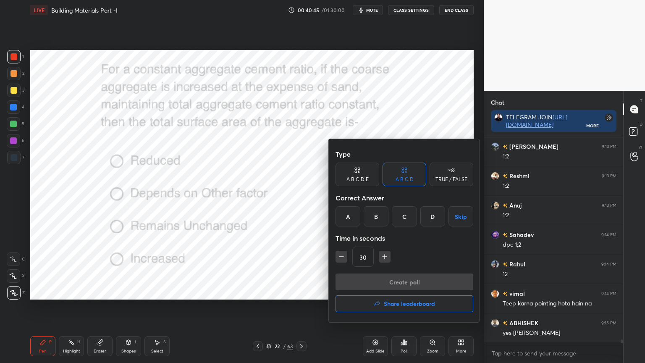
click at [344, 211] on div "A" at bounding box center [348, 216] width 25 height 20
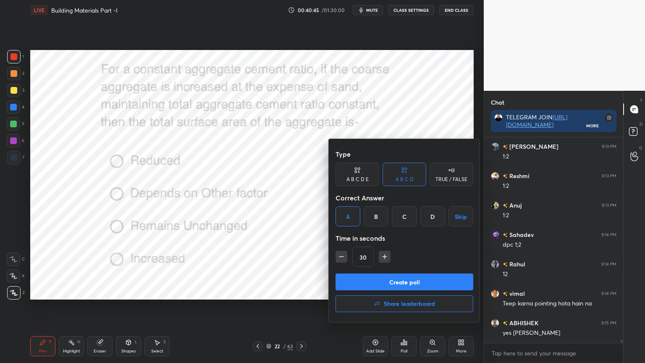
click at [385, 252] on button "button" at bounding box center [385, 257] width 12 height 12
type input "45"
click at [376, 287] on button "Create poll" at bounding box center [405, 282] width 138 height 17
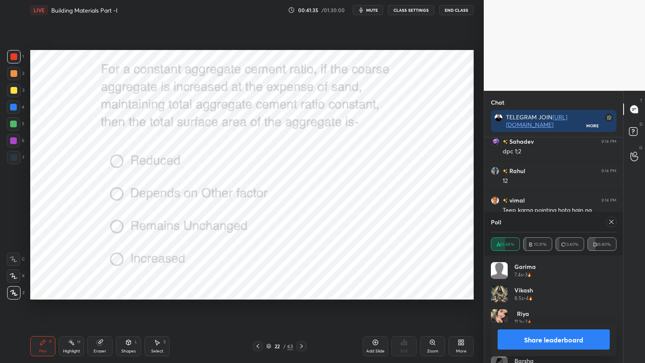
scroll to position [10459, 0]
click at [613, 221] on icon at bounding box center [611, 222] width 7 height 7
type textarea "x"
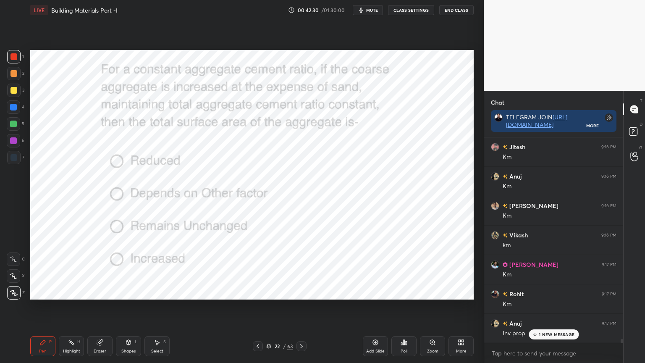
scroll to position [10975, 0]
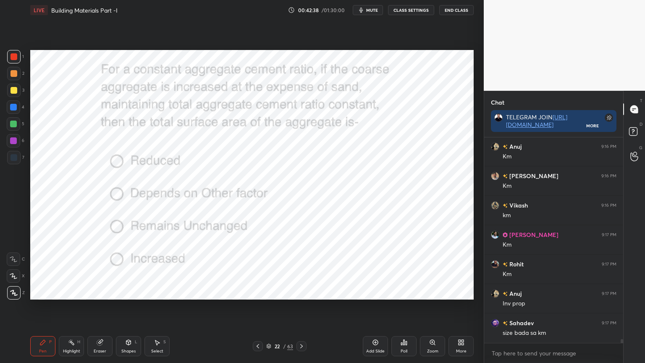
click at [300, 292] on icon at bounding box center [301, 346] width 7 height 7
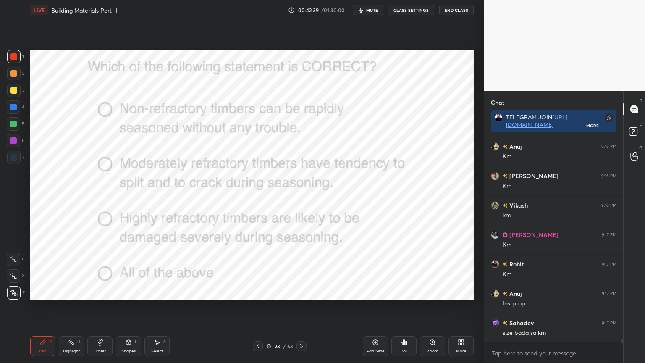
click at [397, 292] on div "Poll" at bounding box center [404, 346] width 25 height 20
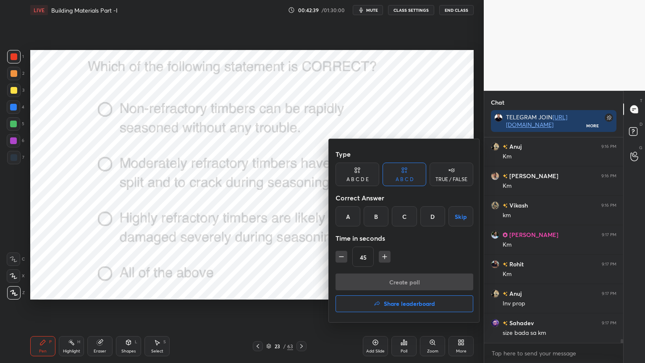
click at [433, 216] on div "D" at bounding box center [433, 216] width 25 height 20
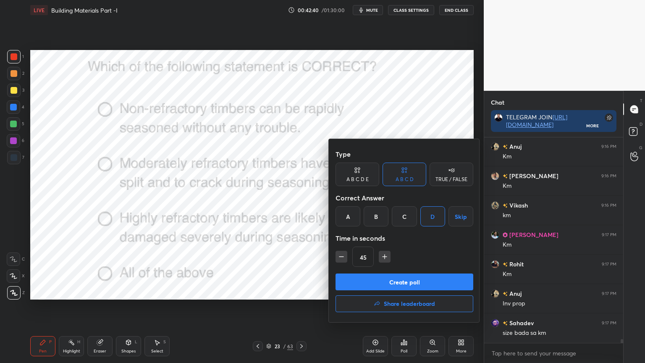
click at [340, 256] on icon "button" at bounding box center [341, 257] width 8 height 8
type input "30"
click at [355, 274] on button "Create poll" at bounding box center [405, 282] width 138 height 17
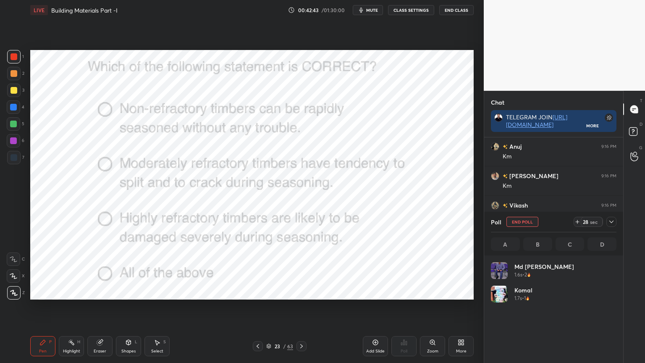
scroll to position [98, 123]
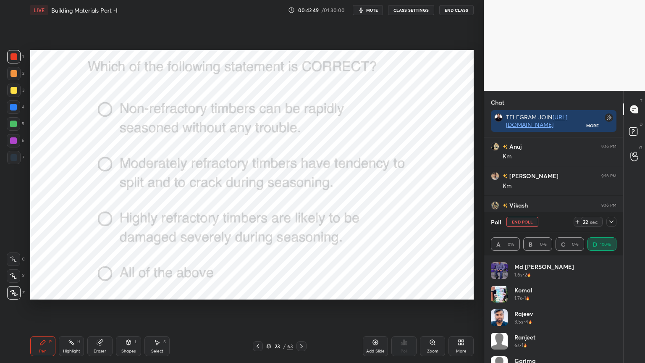
click at [610, 221] on icon at bounding box center [612, 222] width 4 height 3
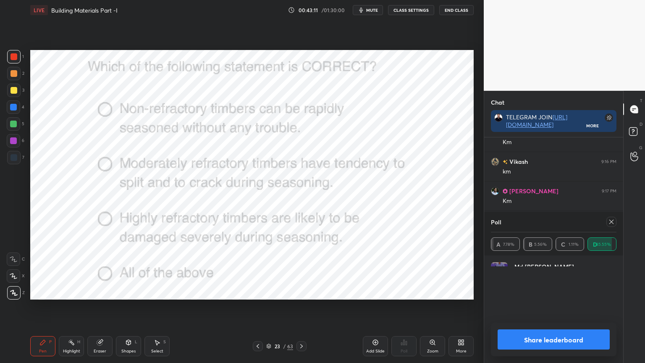
scroll to position [97, 123]
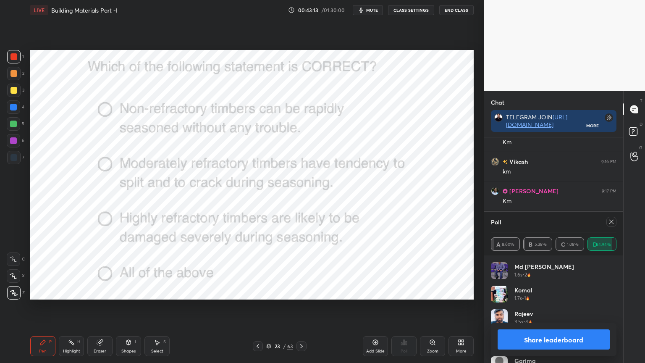
click at [613, 219] on icon at bounding box center [611, 222] width 7 height 7
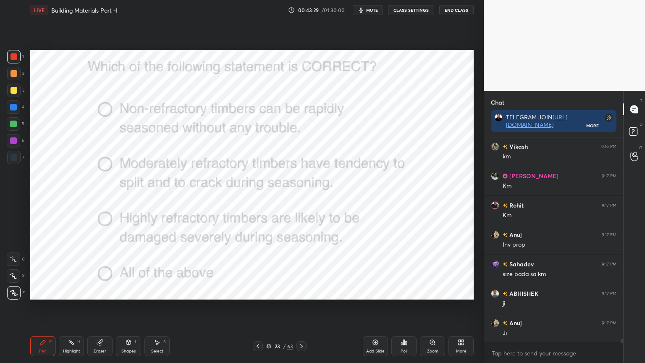
click at [270, 292] on icon at bounding box center [269, 345] width 4 height 2
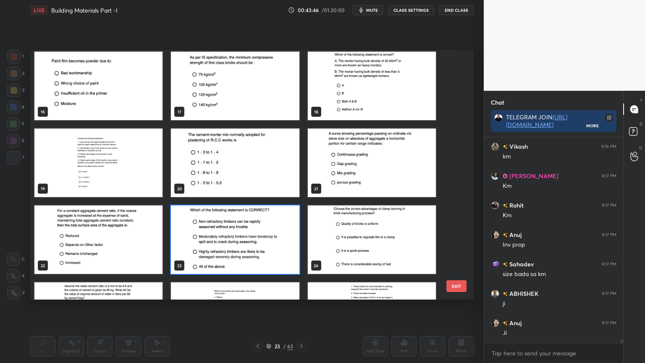
click at [353, 235] on img "grid" at bounding box center [372, 239] width 128 height 68
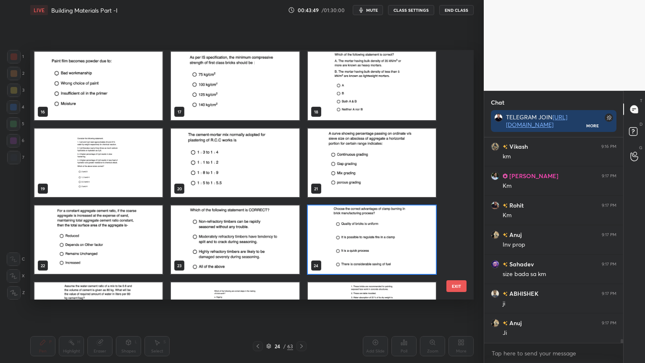
click at [358, 232] on img "grid" at bounding box center [372, 239] width 128 height 68
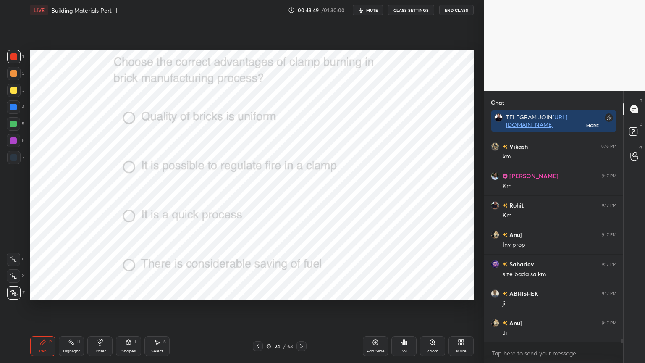
click at [358, 232] on img "grid" at bounding box center [372, 239] width 128 height 68
click at [359, 232] on img "grid" at bounding box center [372, 239] width 128 height 68
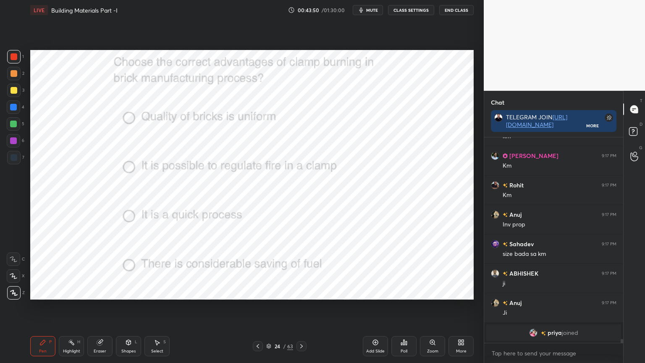
click at [409, 292] on div "Poll" at bounding box center [404, 346] width 25 height 20
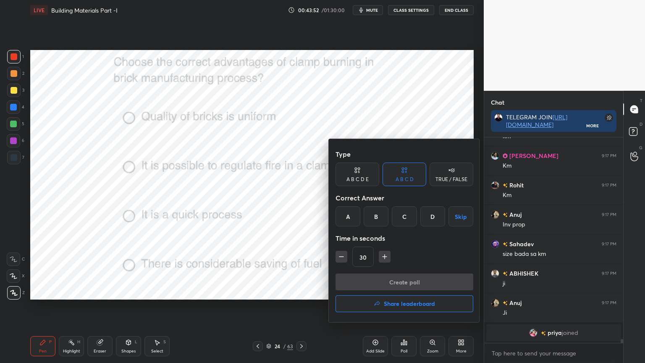
click at [433, 218] on div "D" at bounding box center [433, 216] width 25 height 20
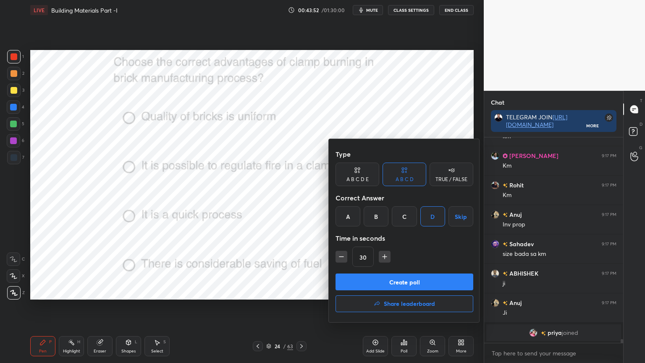
click at [409, 278] on button "Create poll" at bounding box center [405, 282] width 138 height 17
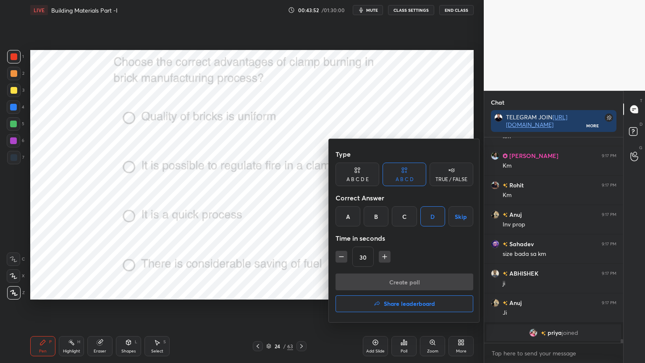
scroll to position [119, 137]
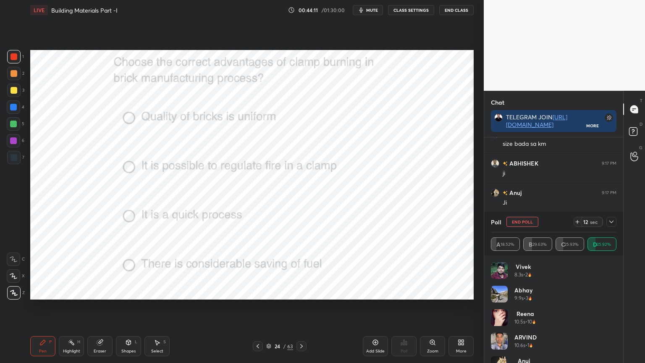
click at [613, 222] on icon at bounding box center [611, 222] width 7 height 7
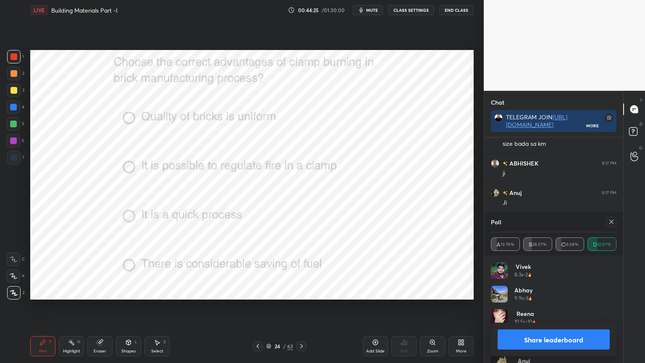
click at [611, 222] on icon at bounding box center [611, 222] width 7 height 7
type textarea "x"
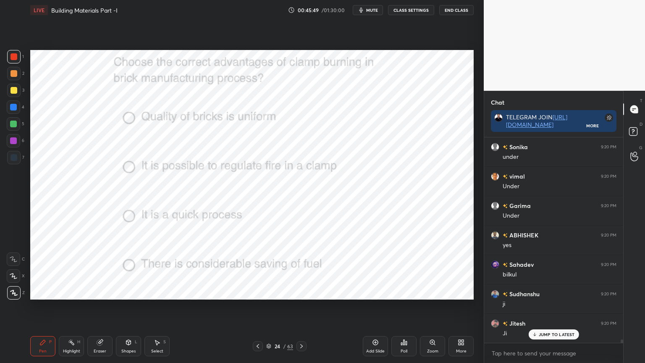
scroll to position [12405, 0]
click at [300, 292] on icon at bounding box center [301, 346] width 7 height 7
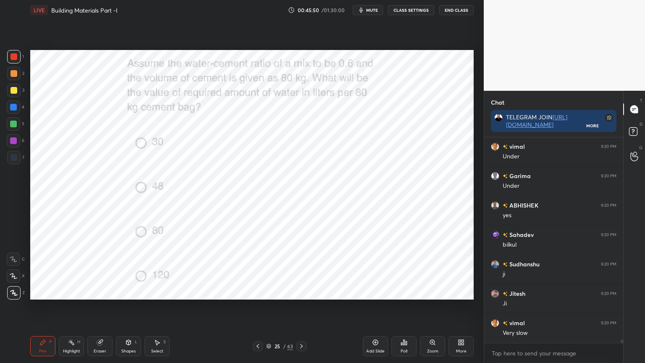
click at [411, 292] on div "Poll" at bounding box center [404, 346] width 25 height 20
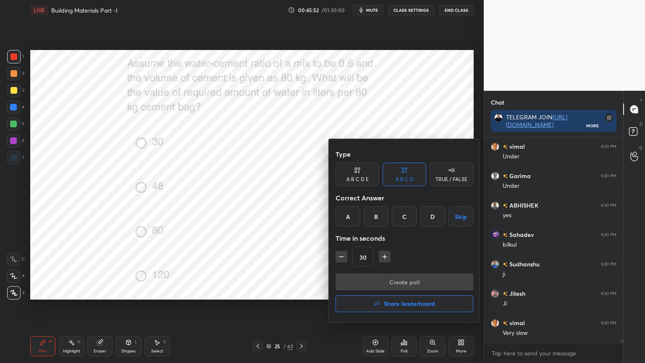
click at [376, 217] on div "B" at bounding box center [376, 216] width 25 height 20
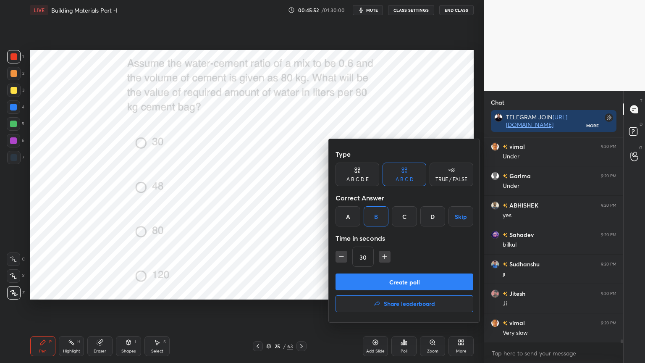
click at [383, 255] on icon "button" at bounding box center [385, 257] width 8 height 8
click at [382, 259] on icon "button" at bounding box center [385, 257] width 8 height 8
type input "60"
click at [381, 280] on button "Create poll" at bounding box center [405, 282] width 138 height 17
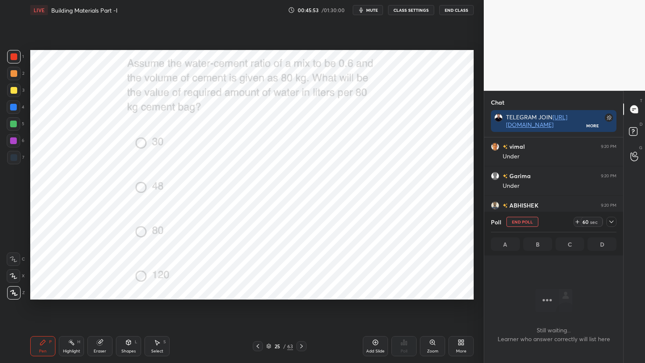
scroll to position [90, 137]
click at [611, 221] on icon at bounding box center [612, 222] width 4 height 3
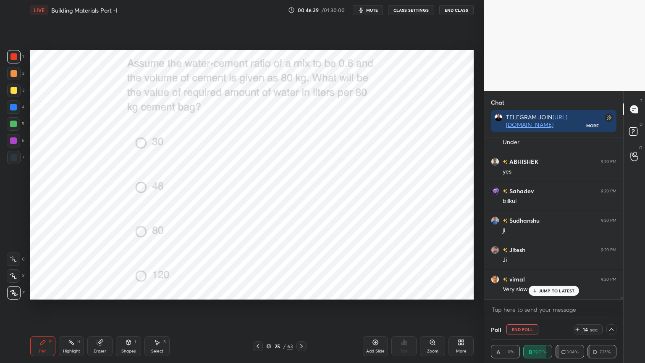
scroll to position [12478, 0]
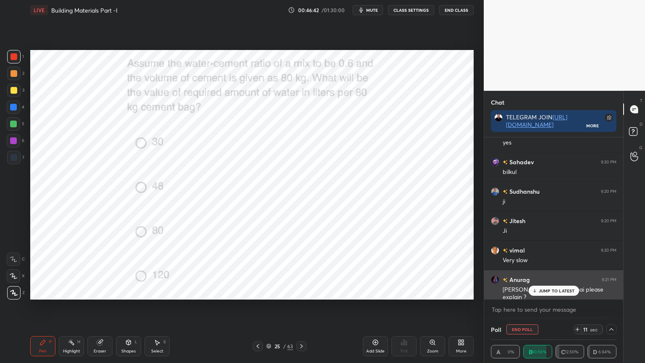
click at [552, 292] on p "JUMP TO LATEST" at bounding box center [557, 290] width 36 height 5
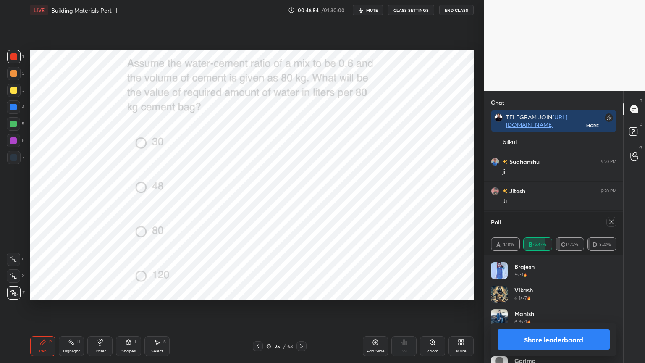
scroll to position [12537, 0]
click at [612, 222] on icon at bounding box center [611, 222] width 7 height 7
type textarea "x"
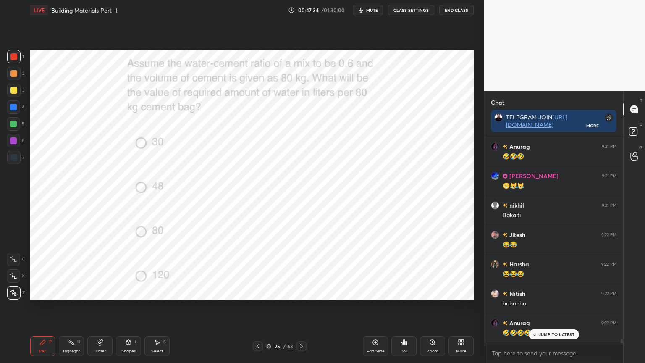
scroll to position [12787, 0]
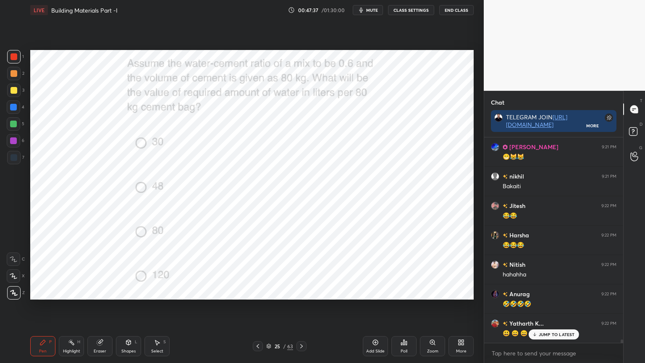
click at [297, 292] on div at bounding box center [302, 346] width 10 height 10
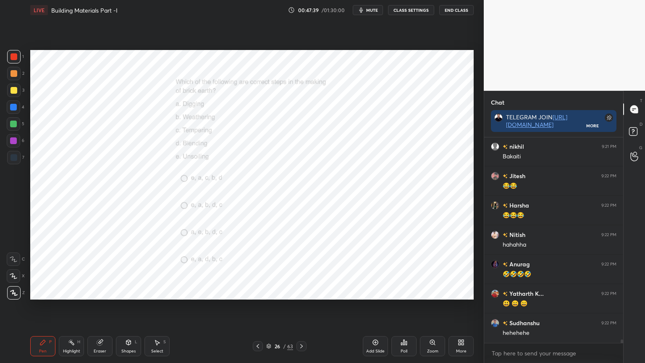
click at [402, 292] on div "Poll" at bounding box center [404, 346] width 25 height 20
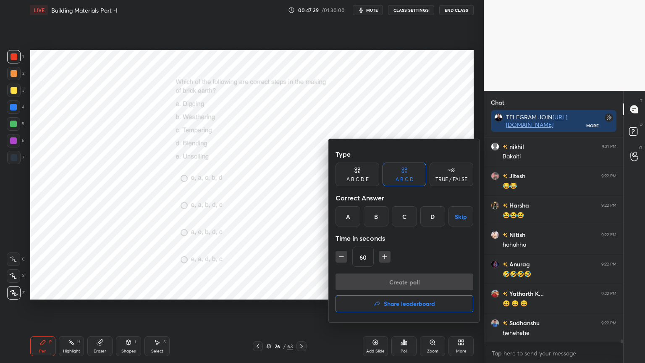
click at [371, 213] on div "B" at bounding box center [376, 216] width 25 height 20
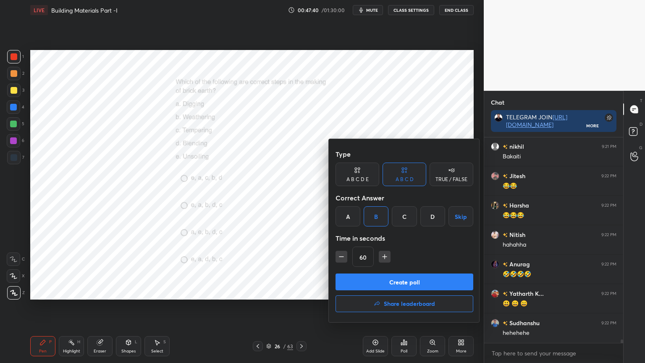
click at [338, 256] on icon "button" at bounding box center [341, 257] width 8 height 8
type input "45"
click at [365, 276] on button "Create poll" at bounding box center [405, 282] width 138 height 17
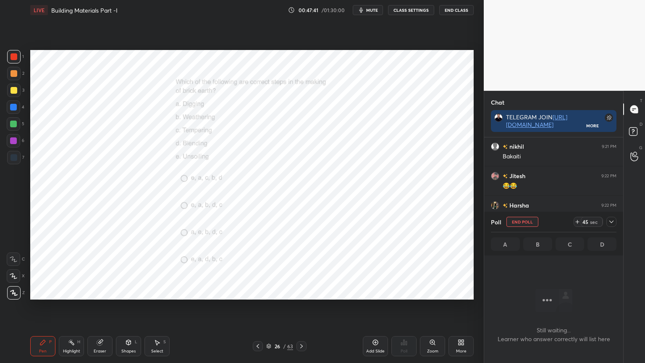
click at [611, 222] on icon at bounding box center [612, 222] width 4 height 3
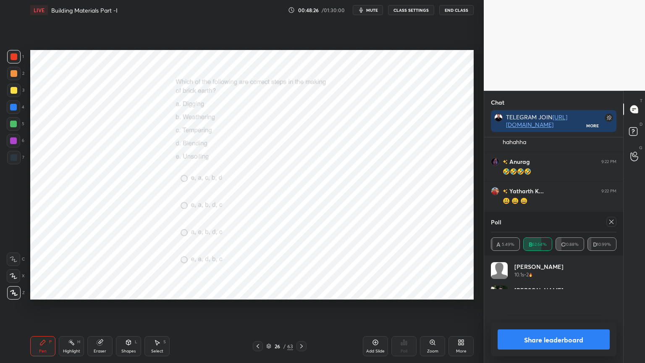
scroll to position [12949, 0]
click at [612, 222] on icon at bounding box center [612, 222] width 4 height 4
type textarea "x"
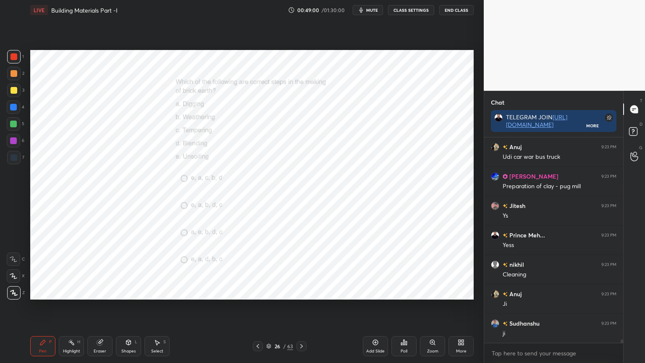
scroll to position [13111, 0]
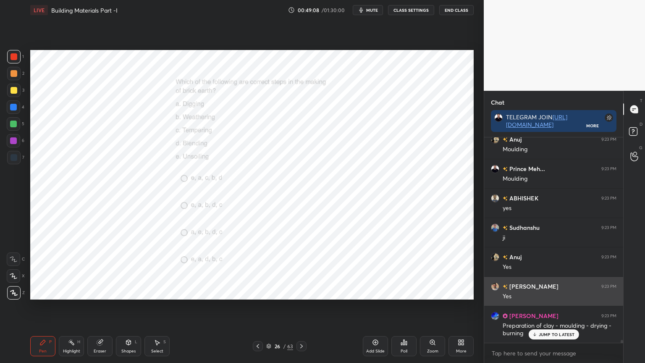
click at [547, 292] on p "JUMP TO LATEST" at bounding box center [557, 334] width 36 height 5
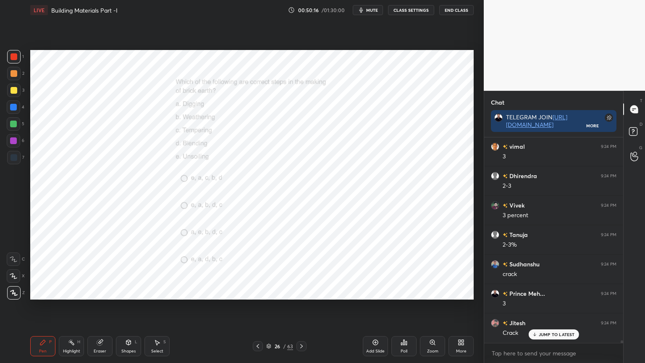
scroll to position [15480, 0]
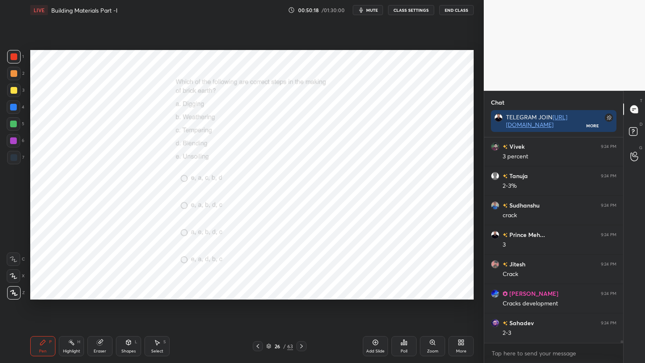
click at [302, 292] on icon at bounding box center [301, 346] width 7 height 7
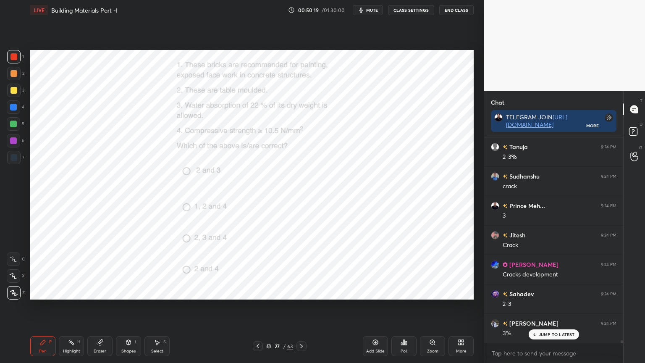
click at [402, 292] on div "Poll" at bounding box center [404, 346] width 25 height 20
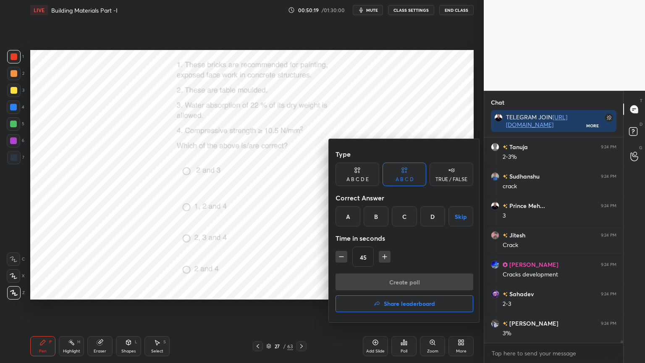
scroll to position [15569, 0]
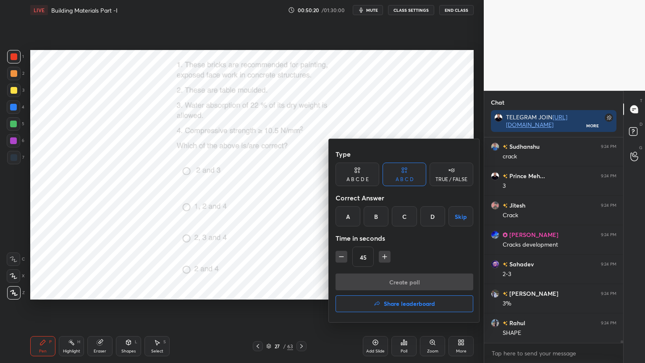
click at [374, 218] on div "B" at bounding box center [376, 216] width 25 height 20
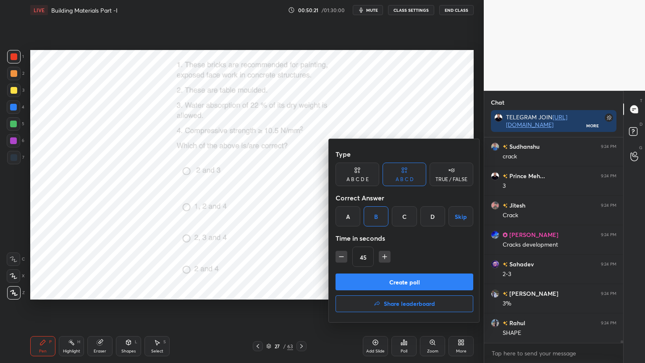
click at [342, 255] on icon "button" at bounding box center [341, 257] width 8 height 8
type input "30"
click at [366, 281] on button "Create poll" at bounding box center [405, 282] width 138 height 17
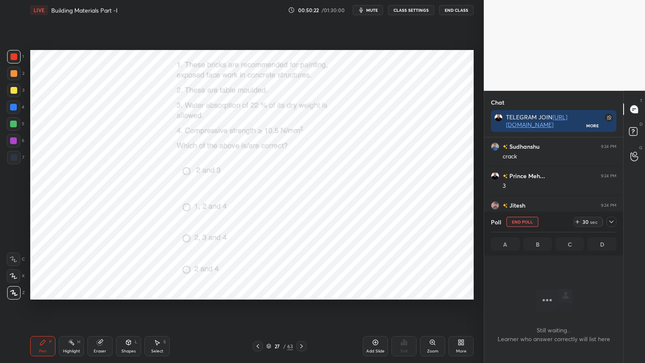
scroll to position [90, 137]
click at [611, 221] on icon at bounding box center [612, 222] width 4 height 3
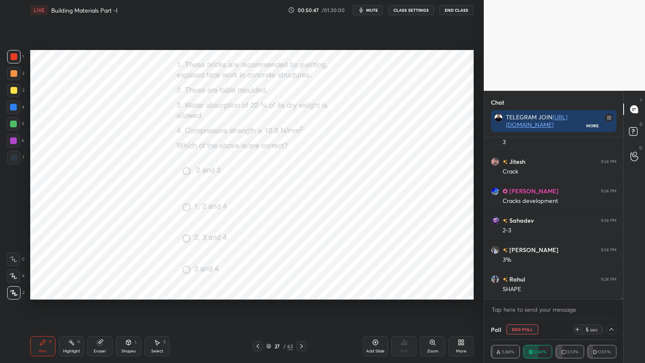
scroll to position [15641, 0]
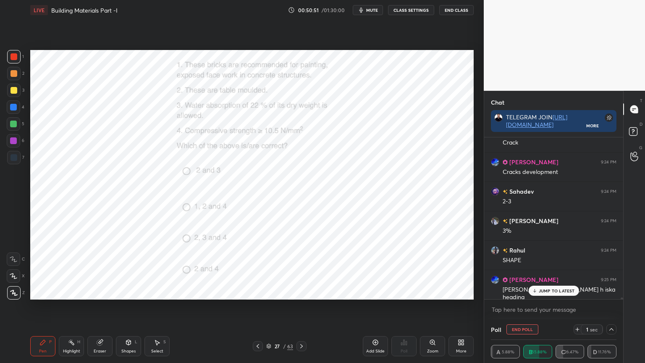
click at [541, 289] on p "JUMP TO LATEST" at bounding box center [557, 290] width 36 height 5
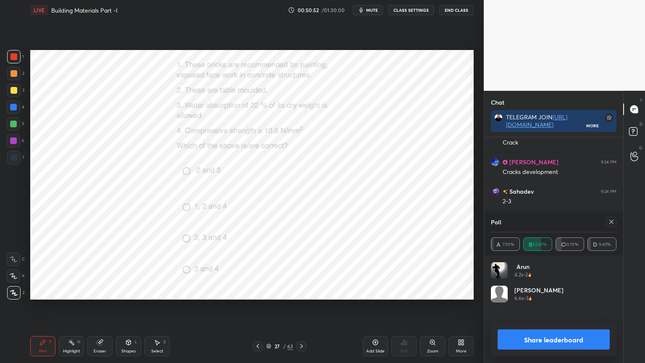
scroll to position [98, 123]
click at [609, 224] on icon at bounding box center [611, 222] width 7 height 7
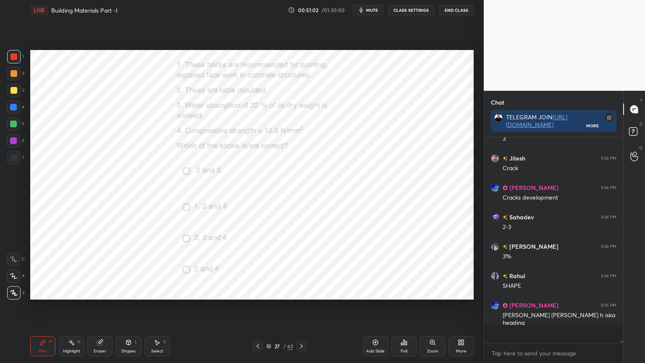
scroll to position [196, 137]
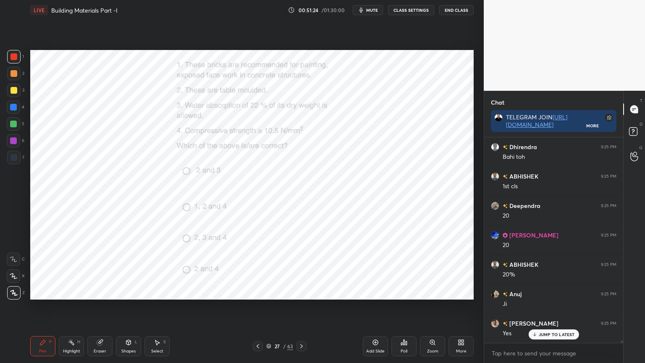
click at [303, 292] on icon at bounding box center [301, 346] width 7 height 7
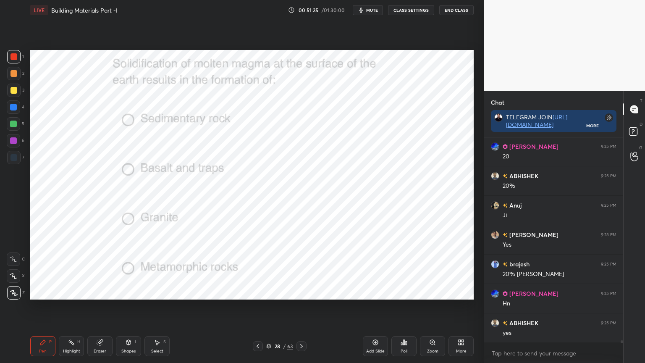
click at [404, 292] on icon at bounding box center [404, 342] width 7 height 7
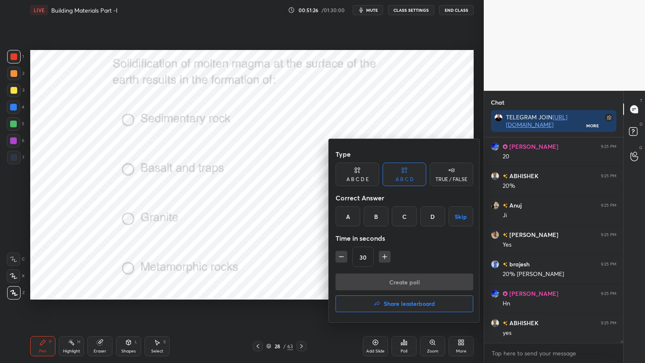
click at [376, 217] on div "B" at bounding box center [376, 216] width 25 height 20
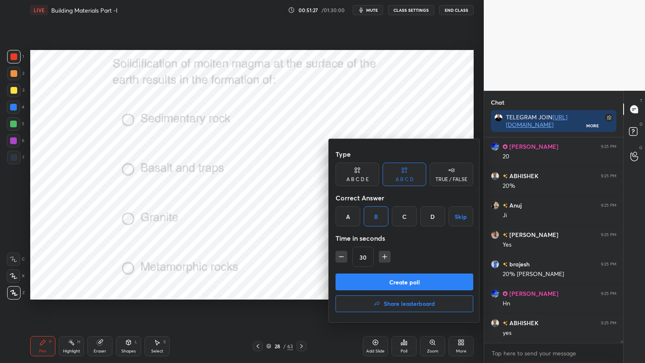
click at [372, 282] on button "Create poll" at bounding box center [405, 282] width 138 height 17
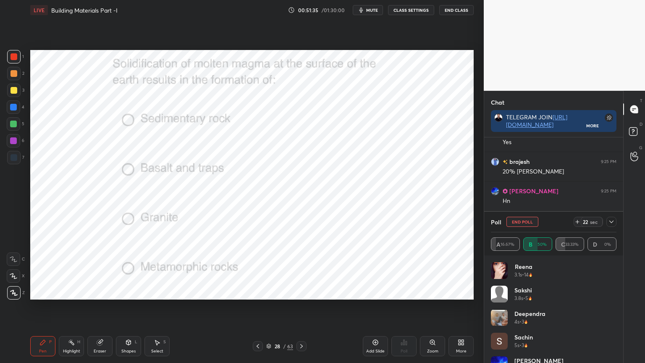
click at [611, 222] on icon at bounding box center [612, 222] width 4 height 3
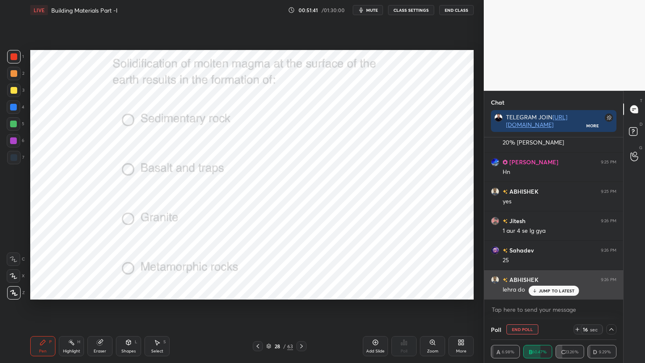
click at [553, 292] on div "JUMP TO LATEST" at bounding box center [554, 291] width 50 height 10
click at [531, 290] on div "JUMP TO LATEST" at bounding box center [554, 291] width 50 height 10
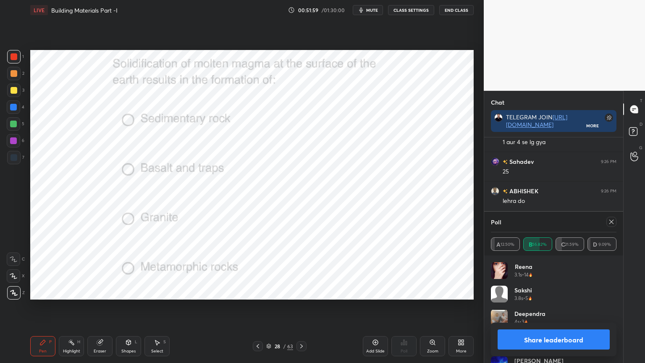
click at [608, 225] on div at bounding box center [612, 222] width 10 height 10
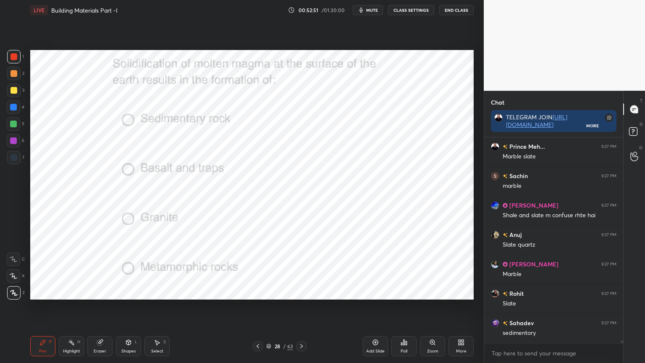
click at [300, 292] on icon at bounding box center [301, 346] width 7 height 7
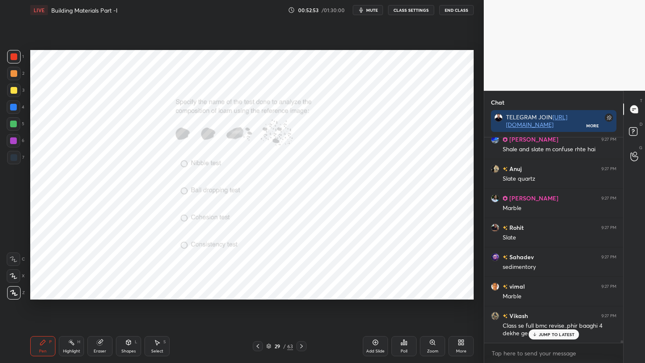
click at [399, 292] on div "Poll" at bounding box center [404, 346] width 25 height 20
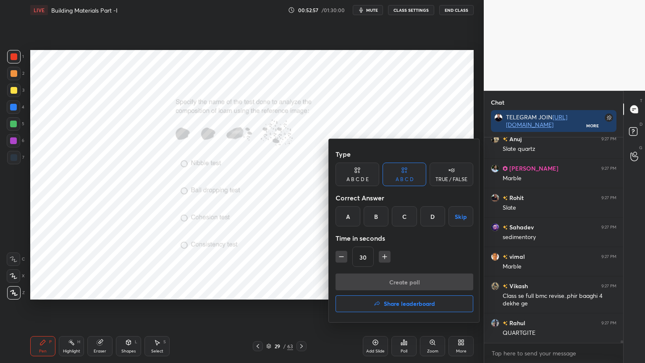
click at [376, 215] on div "B" at bounding box center [376, 216] width 25 height 20
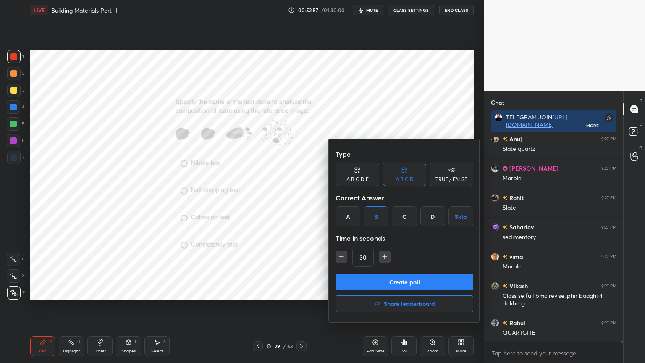
click at [366, 276] on button "Create poll" at bounding box center [405, 282] width 138 height 17
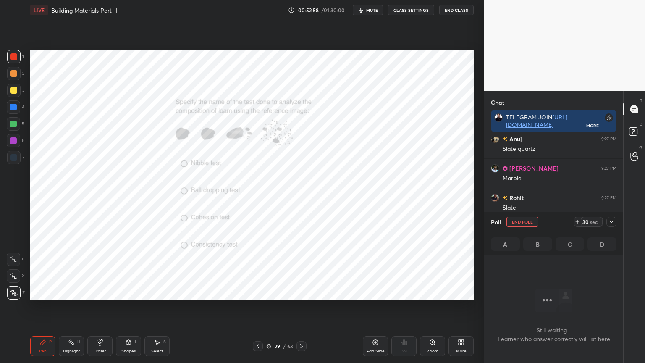
click at [611, 222] on icon at bounding box center [612, 222] width 4 height 3
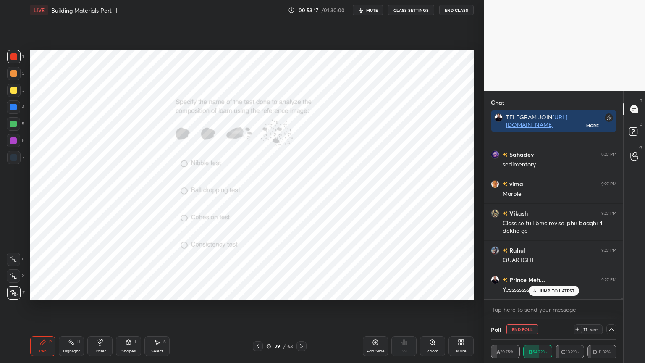
click at [437, 292] on div "Zoom" at bounding box center [432, 351] width 11 height 4
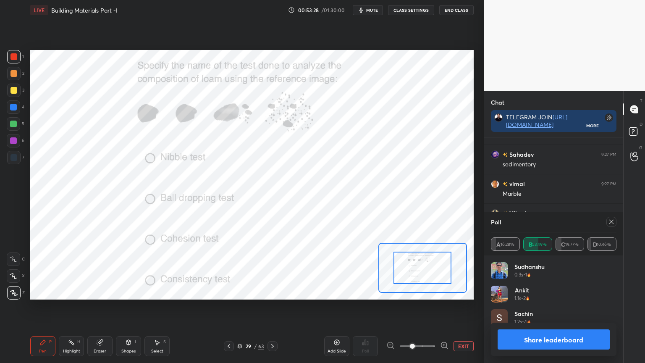
scroll to position [3, 3]
click at [610, 224] on icon at bounding box center [612, 222] width 4 height 4
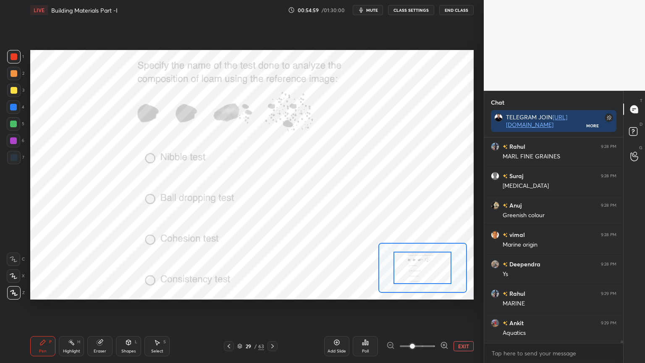
scroll to position [16857, 0]
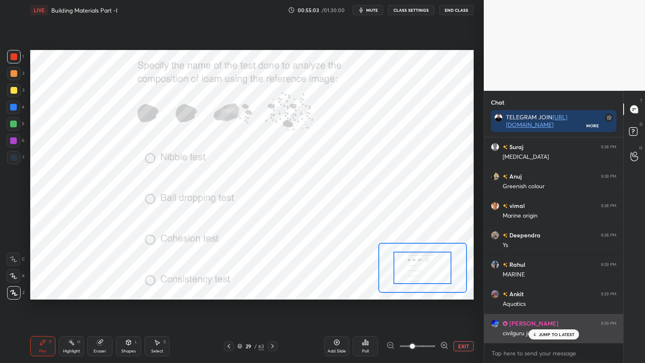
click at [550, 292] on p "JUMP TO LATEST" at bounding box center [557, 334] width 36 height 5
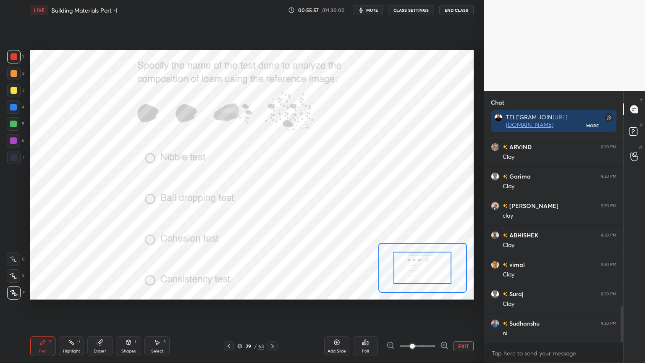
scroll to position [971, 0]
click at [275, 292] on icon at bounding box center [272, 346] width 7 height 7
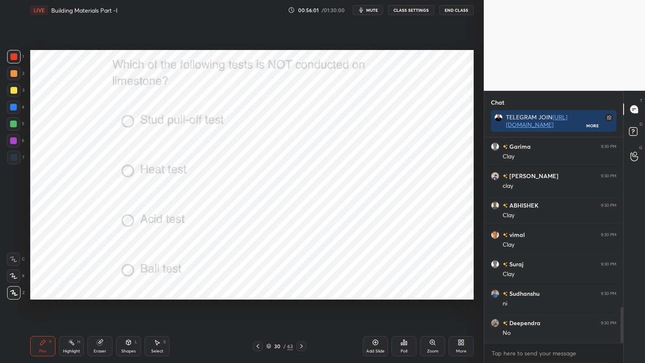
click at [403, 292] on div "Poll" at bounding box center [404, 351] width 7 height 4
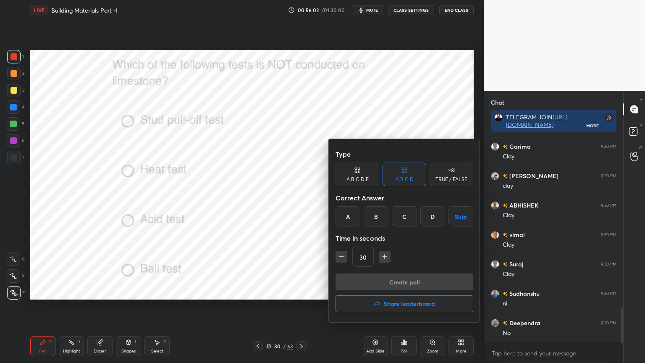
click at [353, 213] on div "A" at bounding box center [348, 216] width 25 height 20
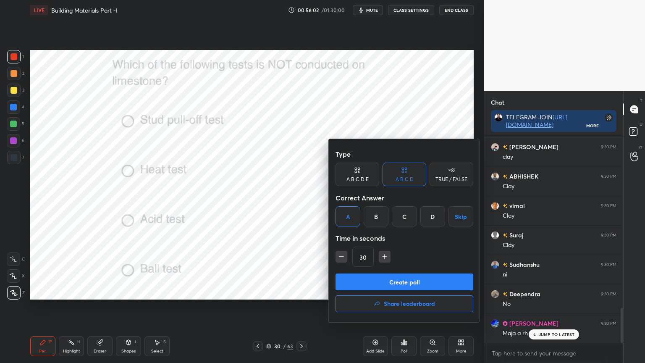
click at [360, 277] on button "Create poll" at bounding box center [405, 282] width 138 height 17
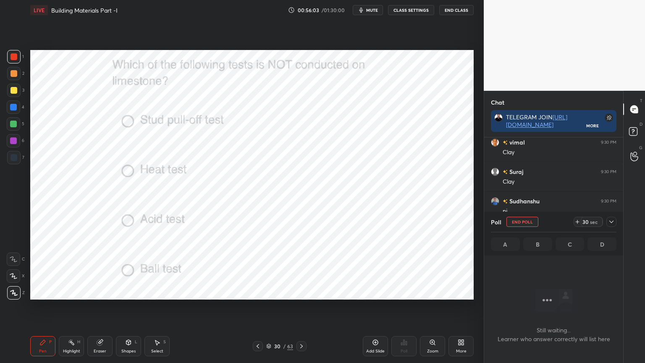
scroll to position [159, 137]
click at [613, 220] on icon at bounding box center [611, 222] width 7 height 7
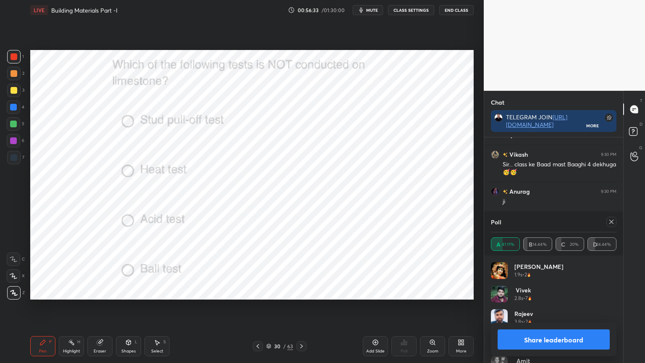
scroll to position [3, 3]
click at [612, 221] on icon at bounding box center [611, 222] width 7 height 7
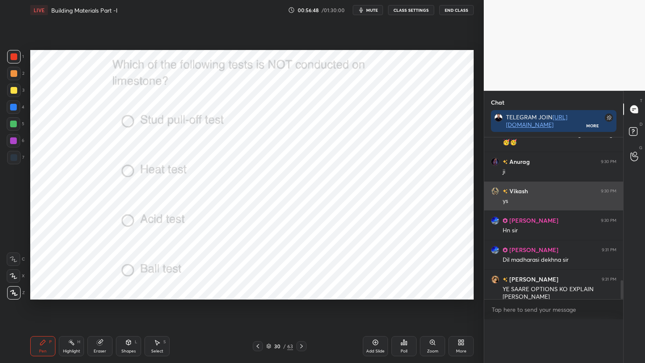
scroll to position [173, 137]
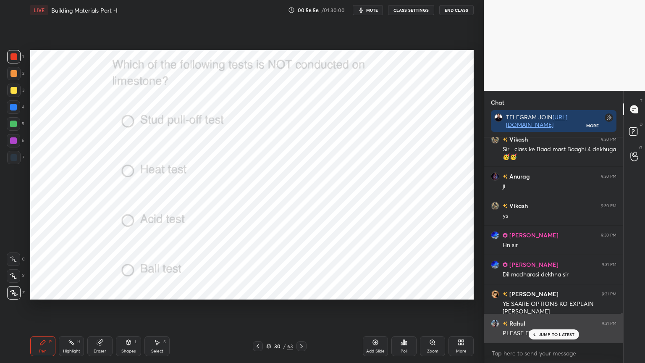
click at [545, 292] on div "JUMP TO LATEST" at bounding box center [554, 334] width 50 height 10
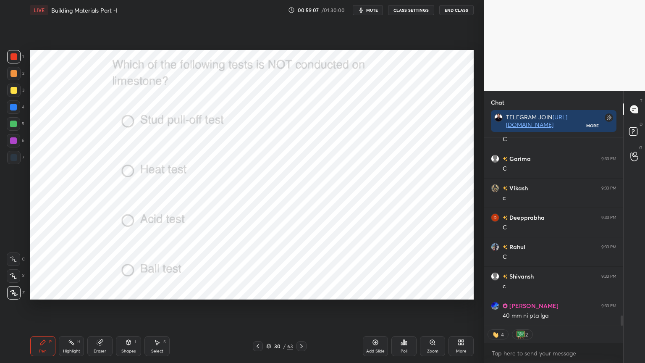
scroll to position [3261, 0]
click at [300, 292] on icon at bounding box center [301, 346] width 7 height 7
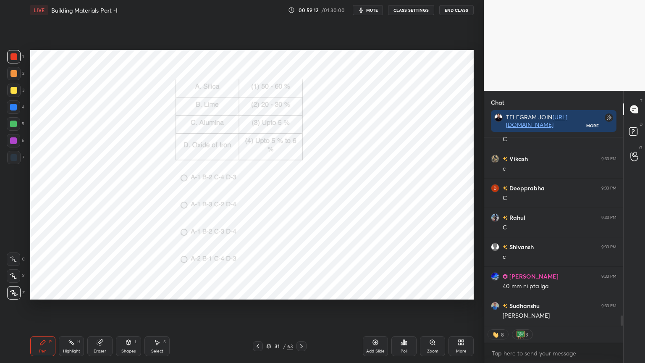
type textarea "x"
click at [406, 292] on div "Poll" at bounding box center [404, 346] width 25 height 20
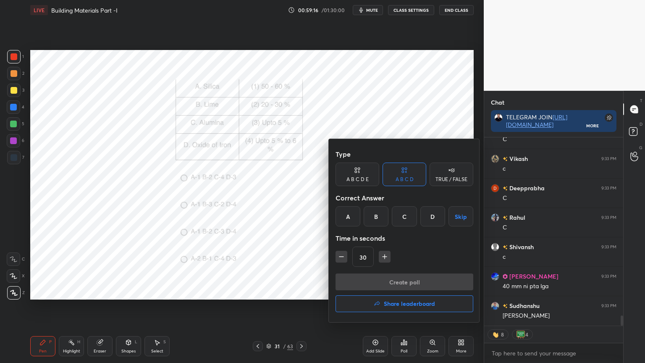
click at [373, 215] on div "B" at bounding box center [376, 216] width 25 height 20
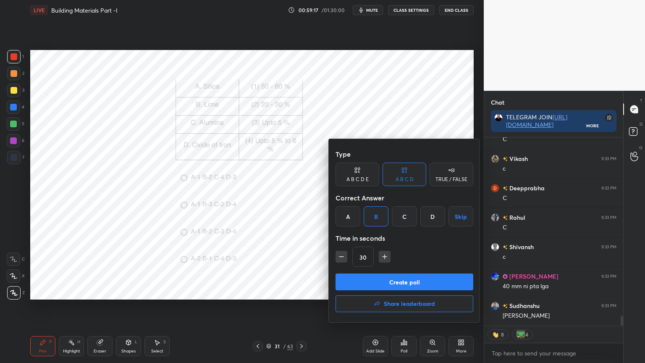
click at [381, 258] on icon "button" at bounding box center [385, 257] width 8 height 8
type input "45"
click at [376, 277] on button "Create poll" at bounding box center [405, 282] width 138 height 17
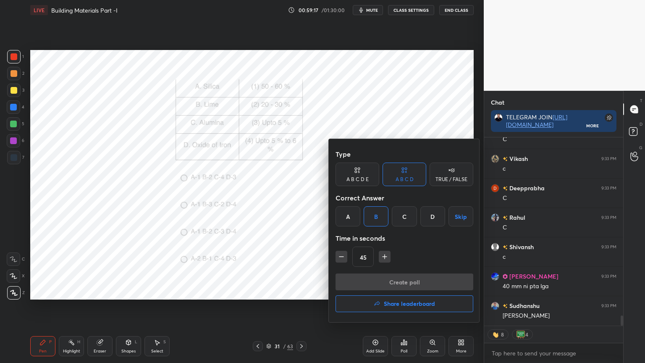
scroll to position [119, 137]
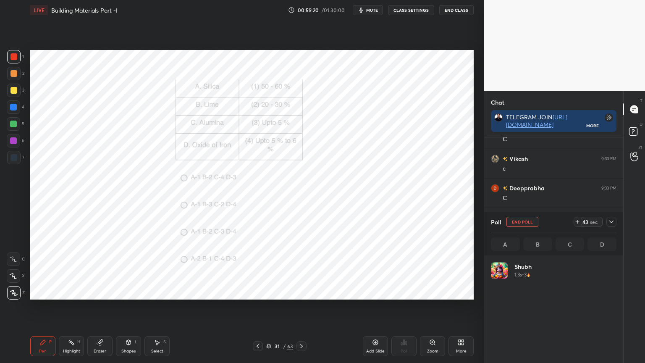
click at [610, 222] on icon at bounding box center [611, 222] width 7 height 7
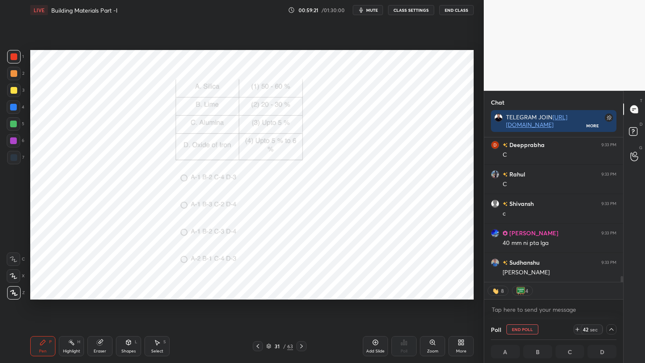
click at [491, 279] on div "[PERSON_NAME] 9:33 PM [PERSON_NAME]" at bounding box center [553, 267] width 139 height 29
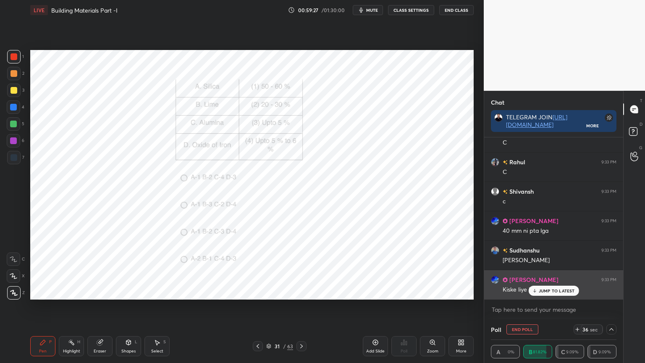
click at [550, 284] on div "[PERSON_NAME] 9:33 PM" at bounding box center [554, 279] width 126 height 9
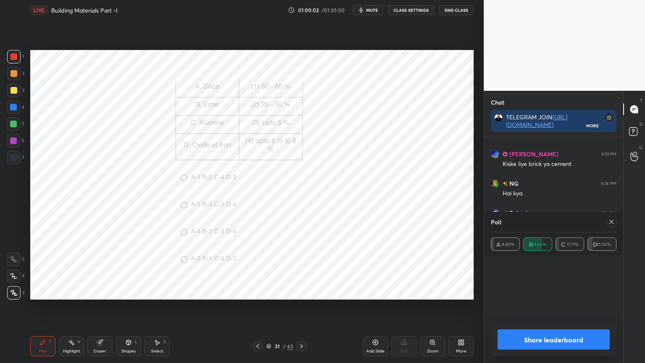
scroll to position [64, 123]
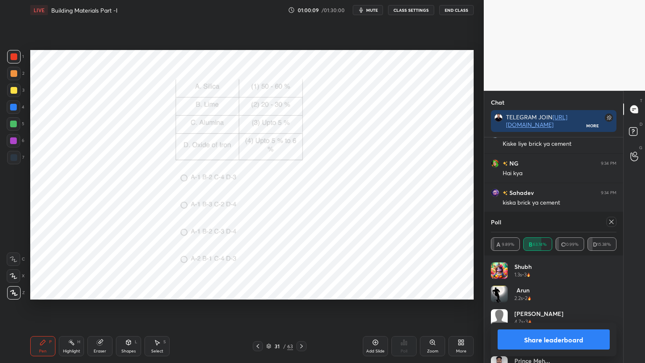
click at [610, 221] on icon at bounding box center [611, 222] width 7 height 7
type textarea "x"
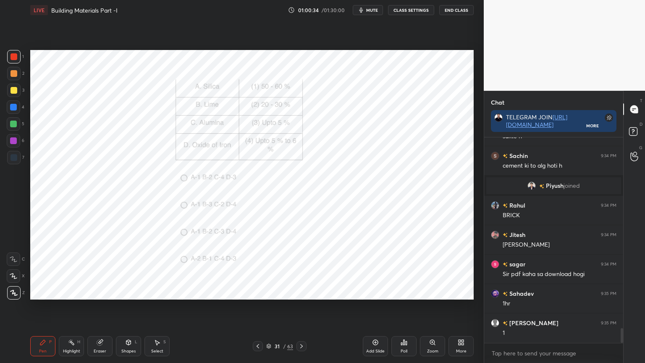
scroll to position [2696, 0]
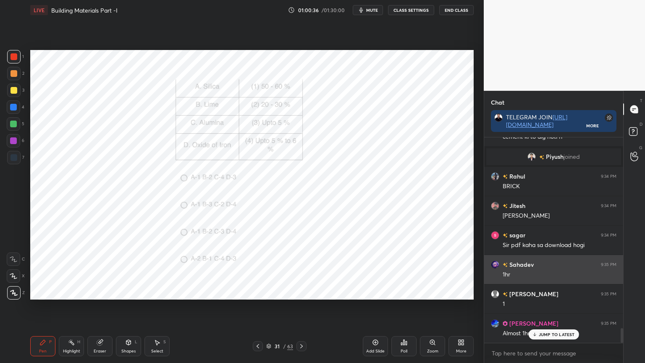
click at [555, 292] on p "JUMP TO LATEST" at bounding box center [557, 334] width 36 height 5
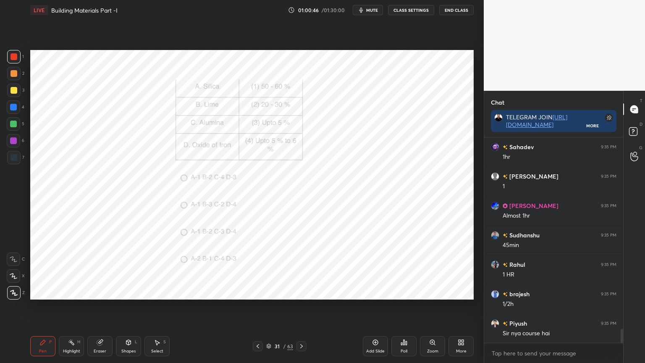
scroll to position [2843, 0]
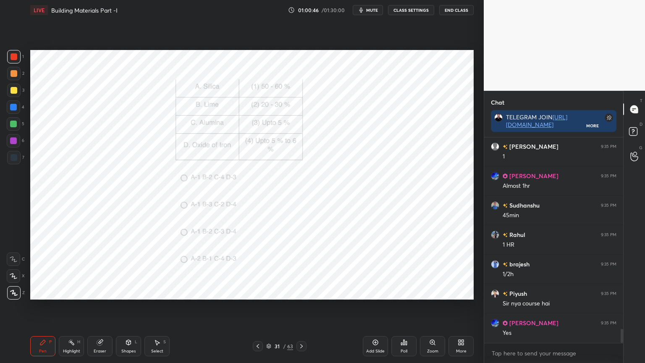
click at [301, 292] on icon at bounding box center [301, 346] width 3 height 4
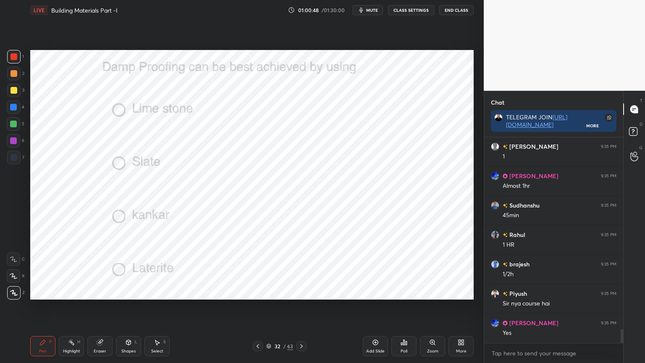
click at [409, 292] on div "Poll" at bounding box center [404, 346] width 25 height 20
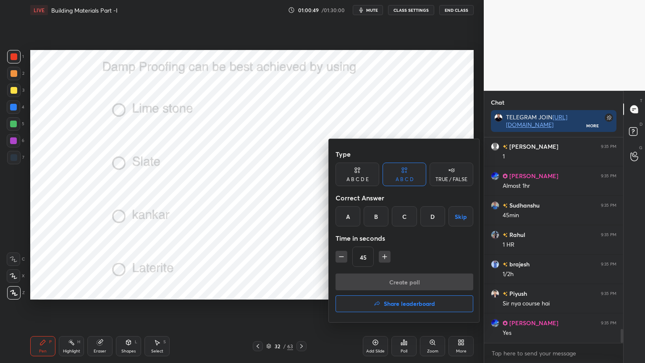
click at [379, 216] on div "B" at bounding box center [376, 216] width 25 height 20
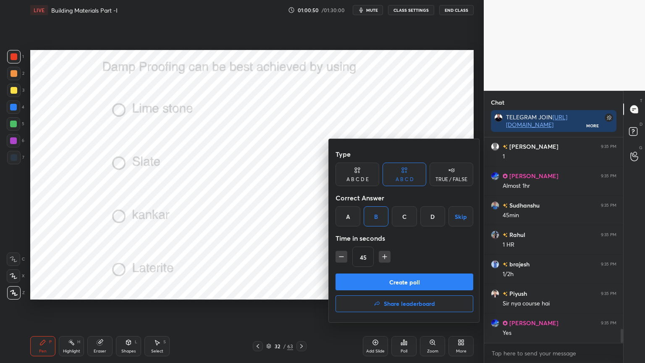
click at [339, 257] on icon "button" at bounding box center [341, 257] width 8 height 8
type input "30"
click at [357, 277] on button "Create poll" at bounding box center [405, 282] width 138 height 17
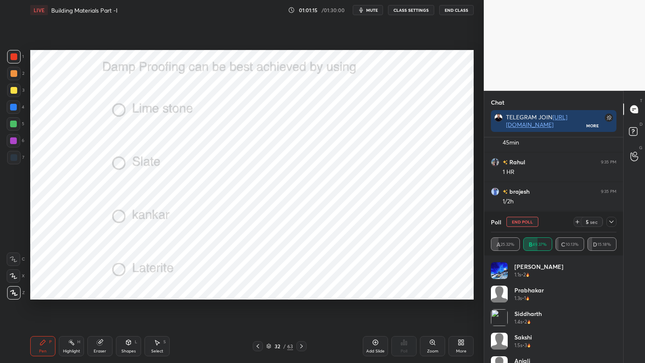
click at [611, 222] on icon at bounding box center [612, 222] width 4 height 3
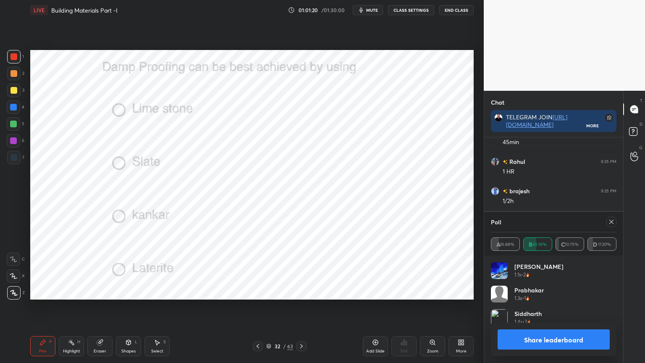
scroll to position [98, 123]
click at [609, 222] on icon at bounding box center [611, 222] width 7 height 7
type textarea "x"
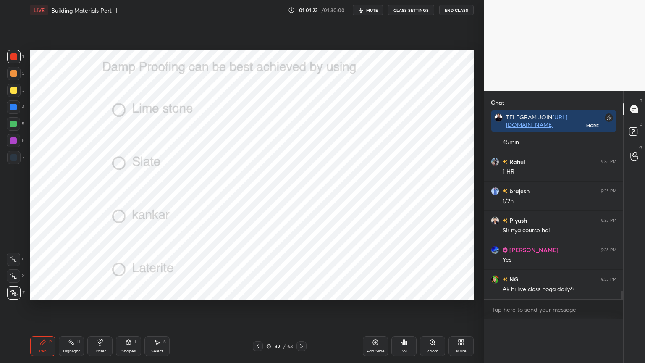
click at [608, 223] on div "[PERSON_NAME] 9:35 PM Almost 1hr [PERSON_NAME] 9:35 PM 45min Rahul 9:35 PM 1 [P…" at bounding box center [553, 218] width 139 height 162
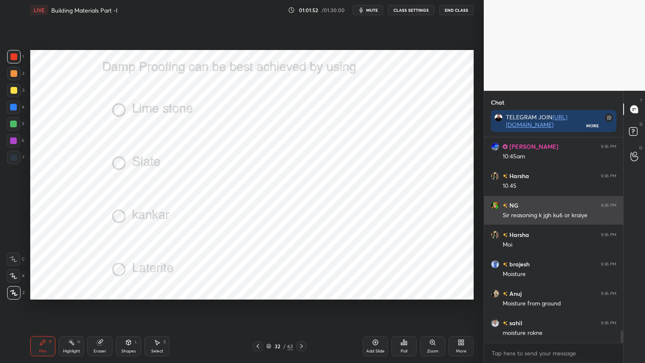
click at [494, 203] on img "grid" at bounding box center [495, 205] width 8 height 8
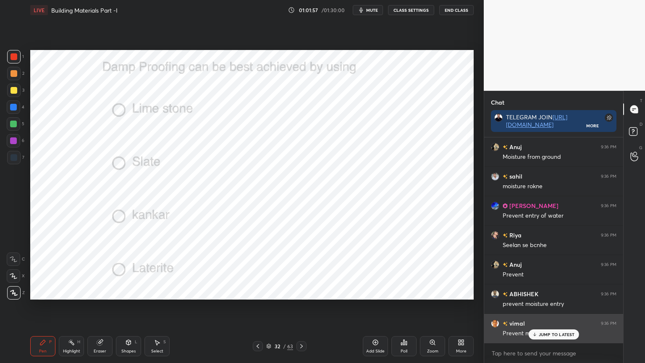
click at [541, 292] on p "JUMP TO LATEST" at bounding box center [557, 334] width 36 height 5
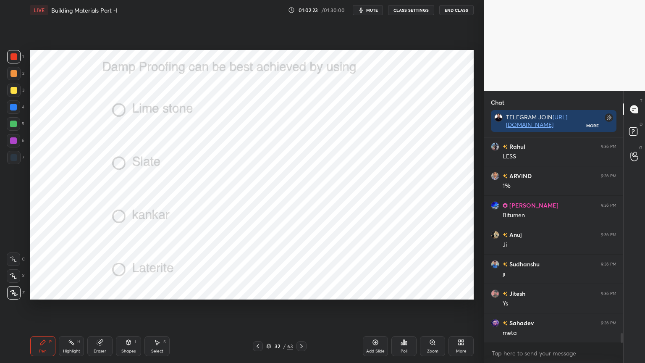
scroll to position [4284, 0]
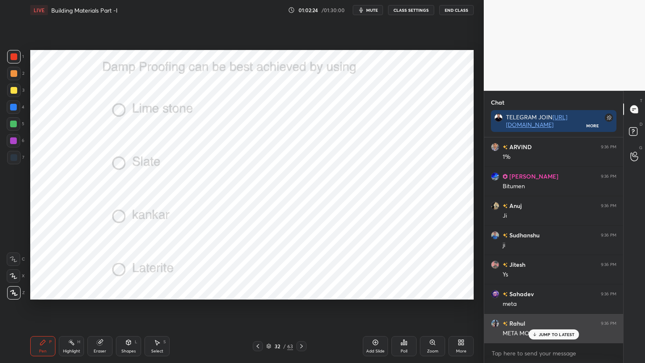
click at [544, 292] on div "JUMP TO LATEST" at bounding box center [554, 334] width 50 height 10
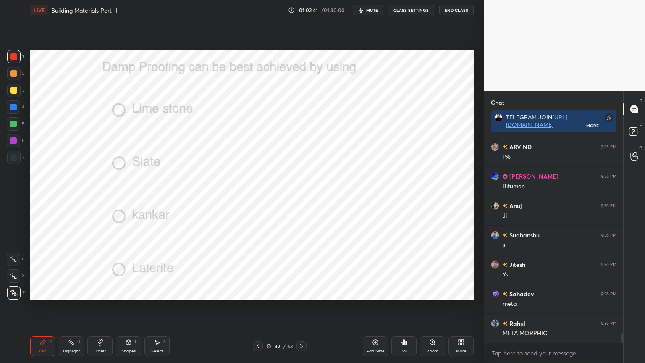
click at [301, 292] on icon at bounding box center [301, 346] width 7 height 7
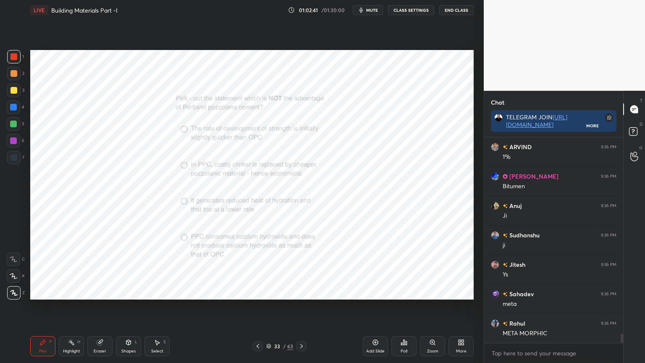
click at [402, 292] on icon at bounding box center [401, 344] width 1 height 2
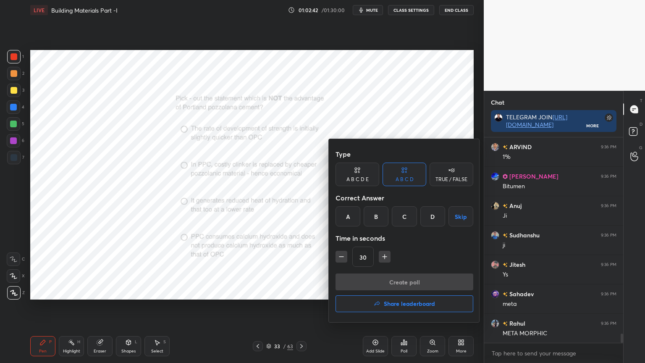
click at [350, 219] on div "A" at bounding box center [348, 216] width 25 height 20
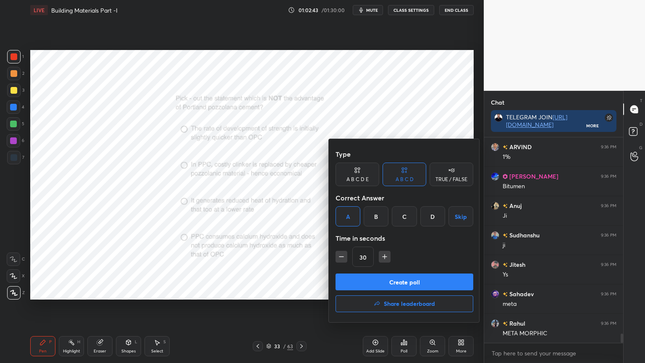
scroll to position [4329, 0]
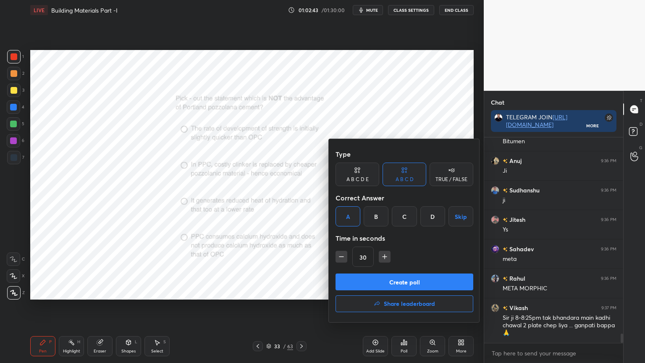
click at [383, 256] on icon "button" at bounding box center [385, 257] width 8 height 8
type input "45"
click at [369, 281] on button "Create poll" at bounding box center [405, 282] width 138 height 17
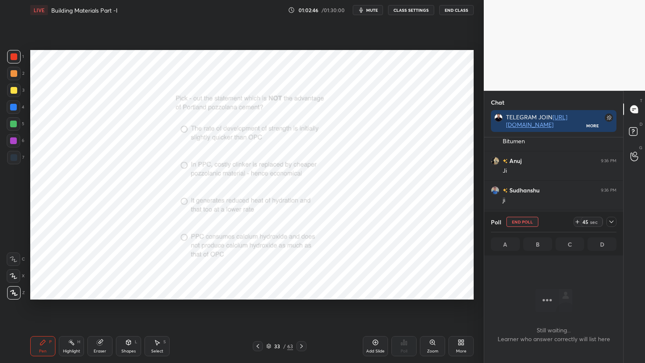
scroll to position [159, 137]
click at [610, 221] on icon at bounding box center [612, 222] width 4 height 3
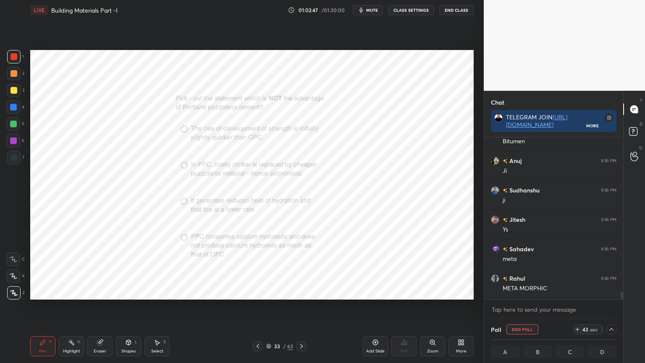
click at [440, 292] on div "Zoom" at bounding box center [432, 346] width 25 height 20
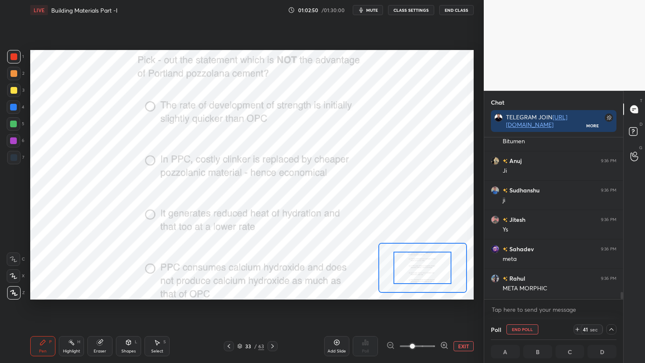
click at [622, 292] on div "x" at bounding box center [553, 310] width 139 height 20
click at [611, 292] on icon at bounding box center [611, 329] width 7 height 7
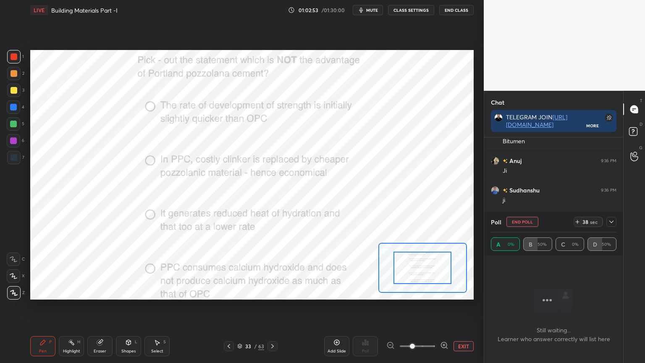
click at [611, 220] on icon at bounding box center [611, 222] width 7 height 7
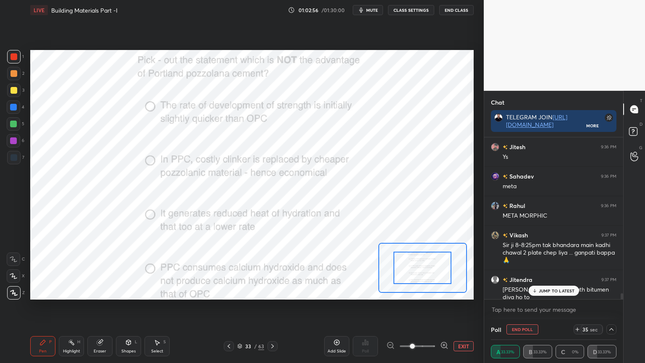
scroll to position [0, 3]
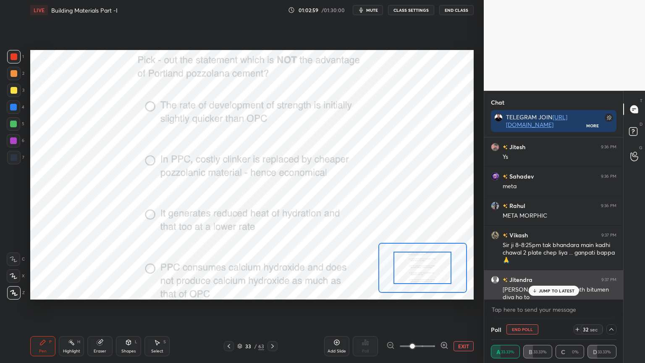
click at [544, 286] on div "JUMP TO LATEST" at bounding box center [554, 291] width 50 height 10
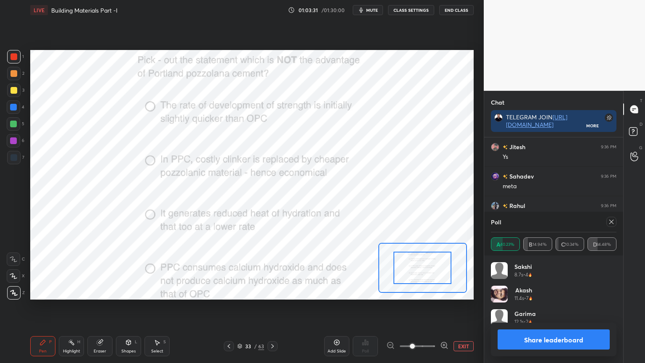
scroll to position [98, 123]
click at [609, 219] on icon at bounding box center [611, 222] width 7 height 7
type textarea "x"
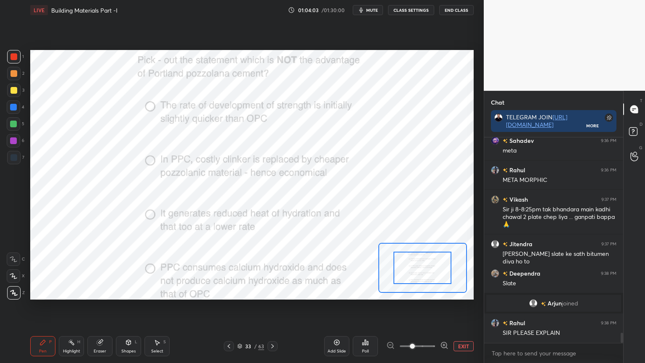
scroll to position [3918, 0]
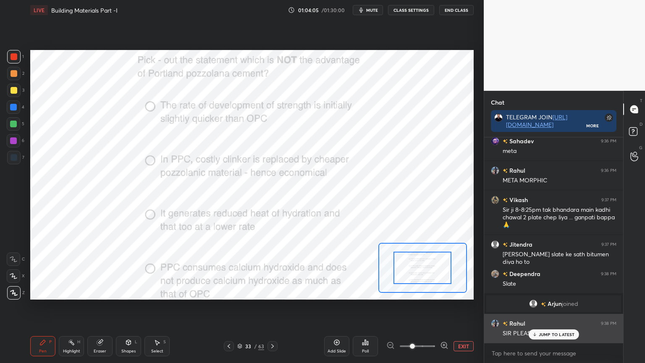
click at [531, 292] on div "JUMP TO LATEST" at bounding box center [554, 334] width 50 height 10
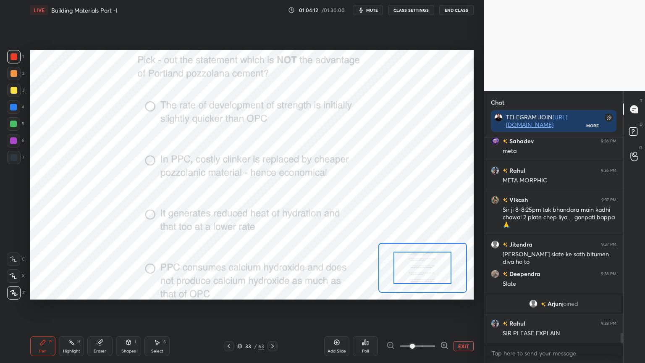
scroll to position [3948, 0]
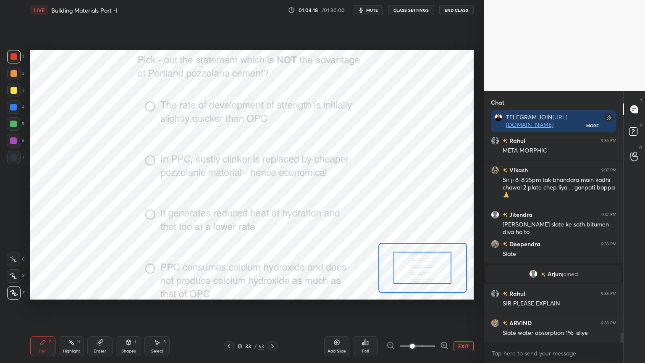
click at [90, 292] on div "Eraser" at bounding box center [99, 346] width 25 height 20
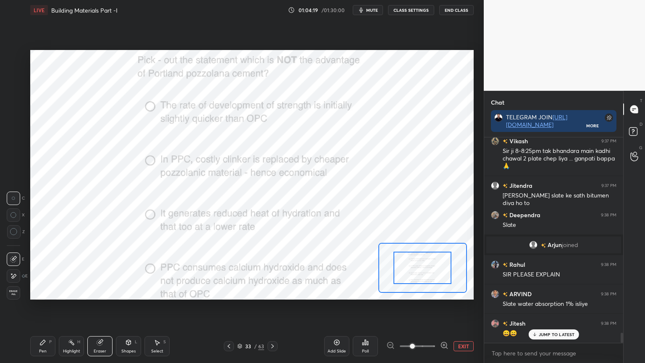
click at [15, 292] on span "Erase all" at bounding box center [13, 293] width 13 height 6
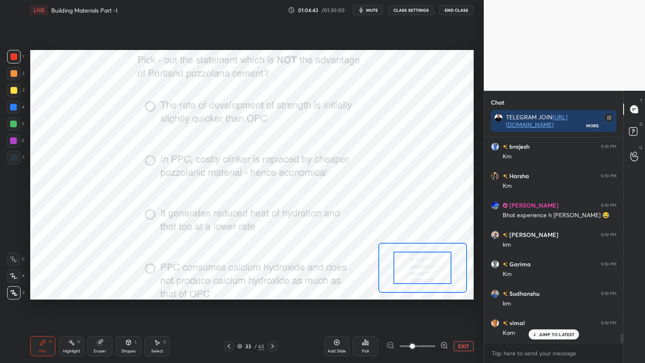
scroll to position [4330, 0]
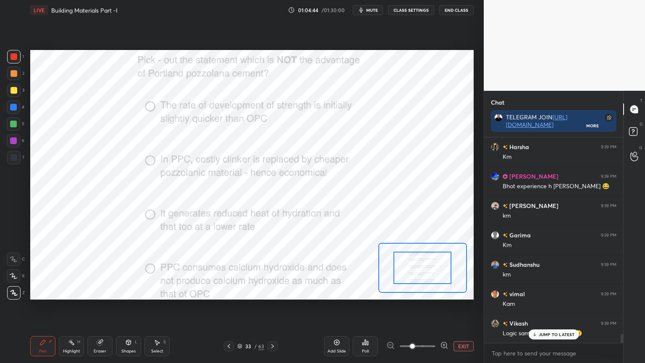
click at [269, 292] on div at bounding box center [273, 346] width 10 height 10
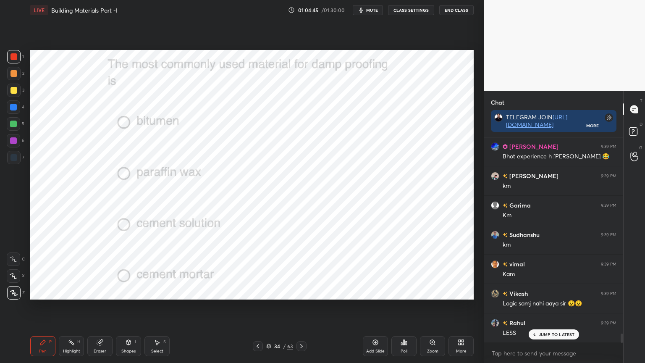
scroll to position [4389, 0]
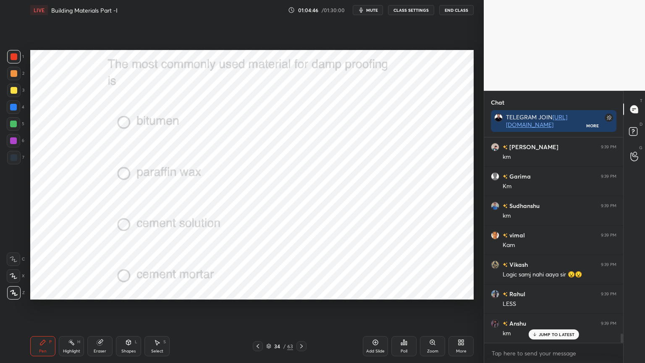
click at [405, 292] on div "Poll" at bounding box center [404, 346] width 25 height 20
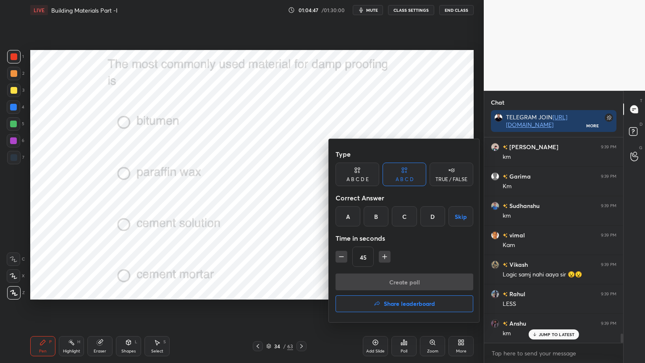
click at [334, 221] on div "Type A B C D E A B C D TRUE / FALSE Correct Answer A B C D Skip Time in seconds…" at bounding box center [404, 230] width 151 height 183
click at [345, 213] on div "A" at bounding box center [348, 216] width 25 height 20
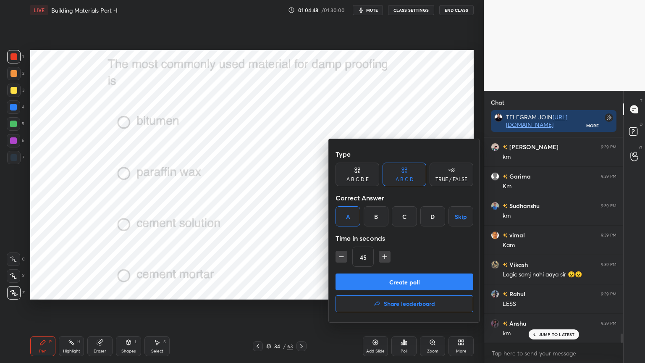
click at [339, 255] on icon "button" at bounding box center [341, 257] width 8 height 8
type input "30"
click at [361, 276] on button "Create poll" at bounding box center [405, 282] width 138 height 17
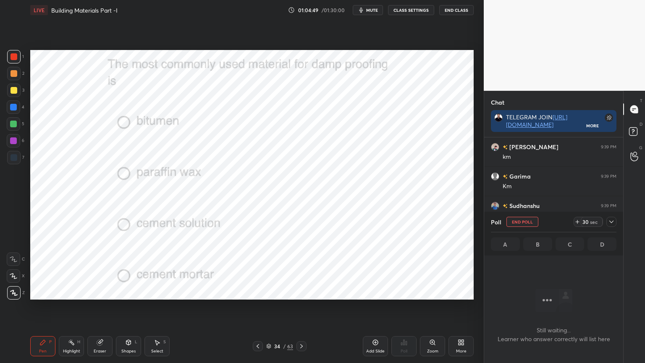
scroll to position [90, 137]
click at [611, 223] on icon at bounding box center [611, 222] width 7 height 7
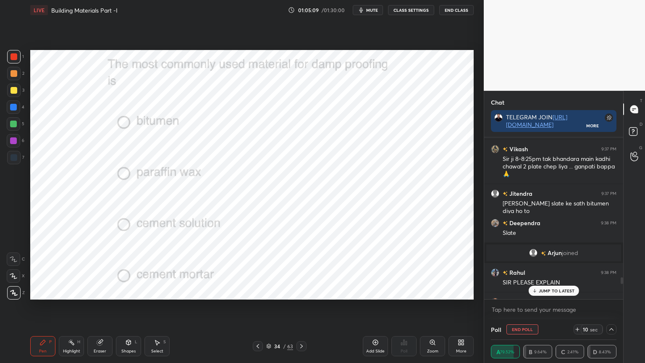
scroll to position [3954, 0]
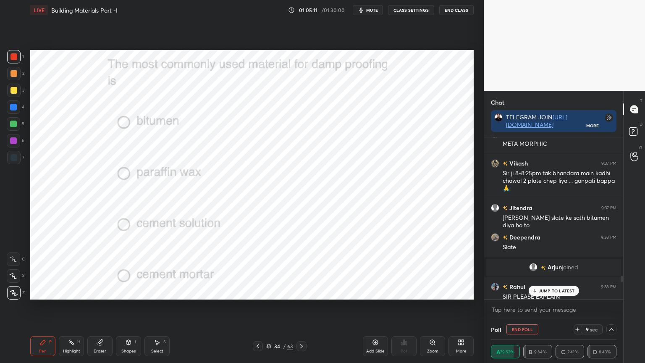
click at [552, 290] on p "JUMP TO LATEST" at bounding box center [557, 290] width 36 height 5
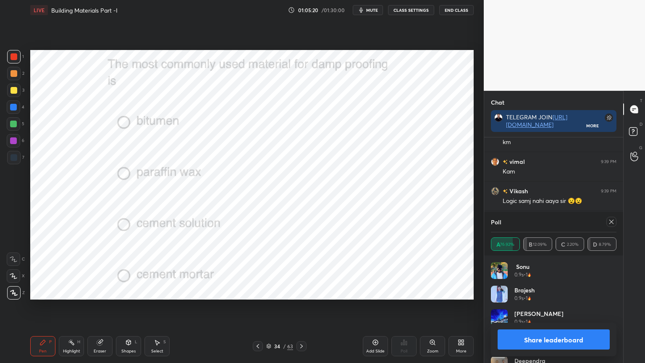
scroll to position [98, 123]
click at [613, 223] on icon at bounding box center [611, 222] width 7 height 7
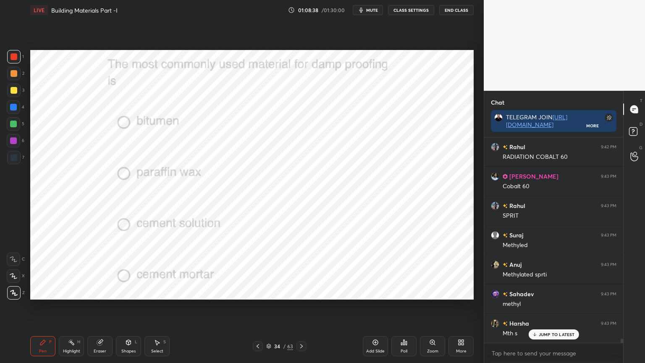
scroll to position [10103, 0]
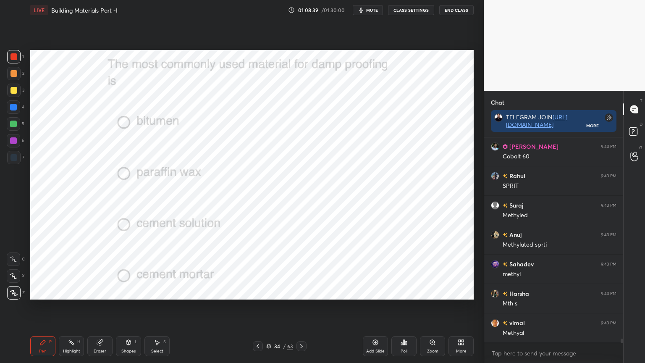
click at [302, 292] on icon at bounding box center [301, 346] width 3 height 4
click at [403, 292] on icon at bounding box center [404, 342] width 7 height 7
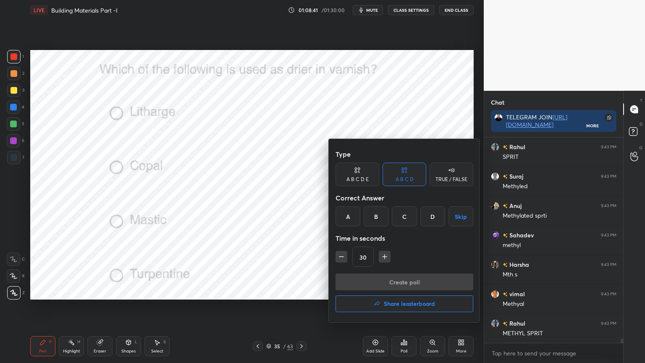
click at [349, 213] on div "A" at bounding box center [348, 216] width 25 height 20
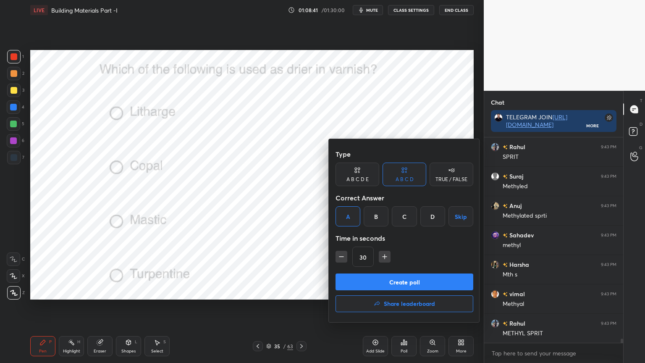
scroll to position [10162, 0]
click at [366, 280] on button "Create poll" at bounding box center [405, 282] width 138 height 17
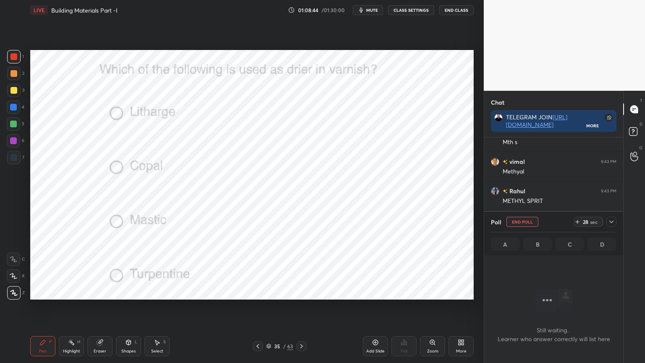
click at [610, 222] on icon at bounding box center [611, 222] width 7 height 7
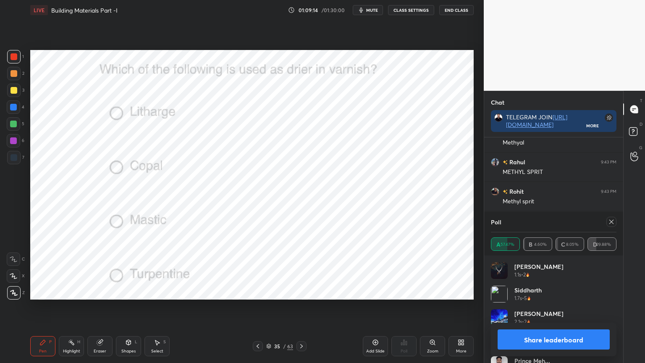
click at [611, 225] on icon at bounding box center [611, 222] width 7 height 7
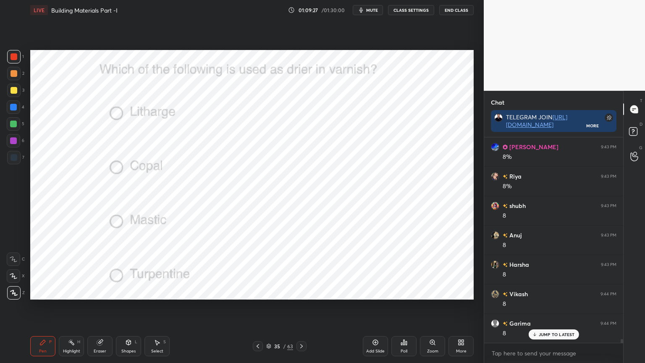
click at [303, 292] on icon at bounding box center [301, 346] width 7 height 7
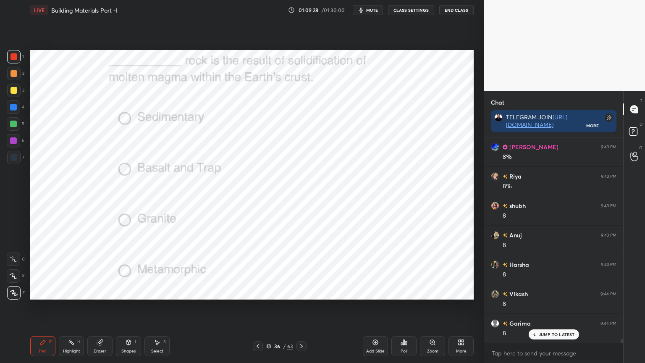
click at [411, 292] on div "Poll" at bounding box center [404, 346] width 25 height 20
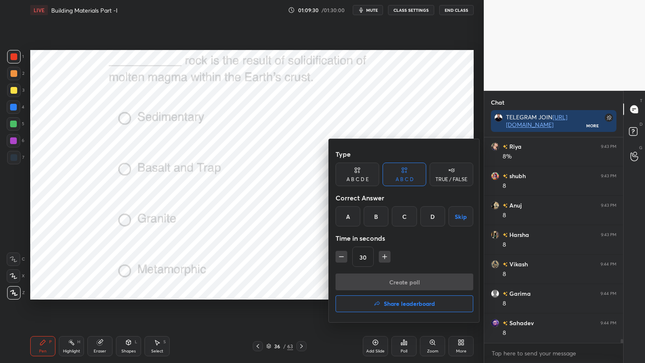
click at [405, 215] on div "C" at bounding box center [404, 216] width 25 height 20
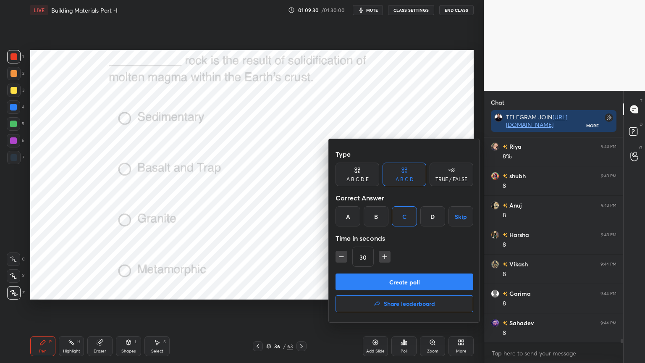
click at [387, 286] on button "Create poll" at bounding box center [405, 282] width 138 height 17
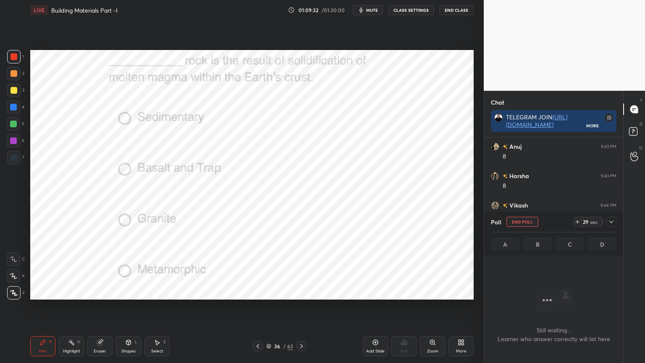
click at [612, 222] on icon at bounding box center [612, 222] width 4 height 3
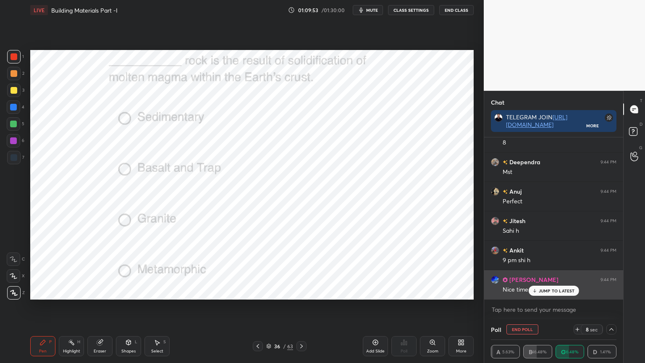
click at [553, 292] on p "JUMP TO LATEST" at bounding box center [557, 290] width 36 height 5
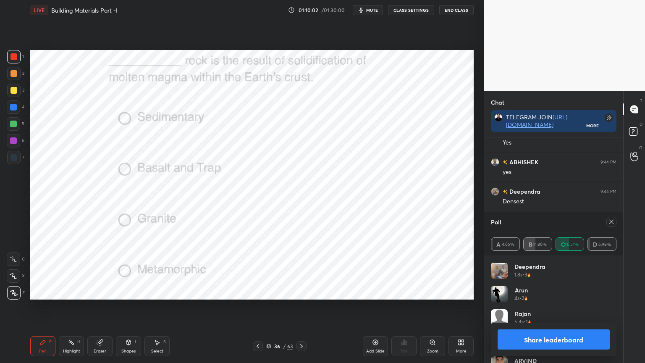
click at [615, 221] on icon at bounding box center [611, 222] width 7 height 7
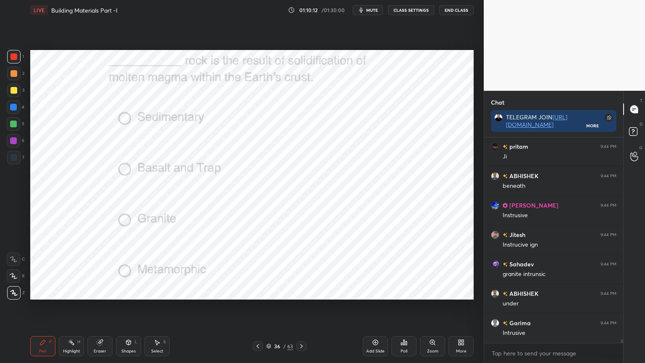
click at [299, 292] on icon at bounding box center [301, 346] width 7 height 7
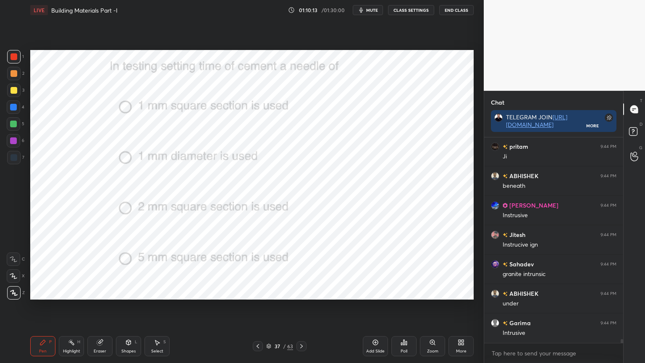
click at [405, 292] on icon at bounding box center [404, 342] width 7 height 7
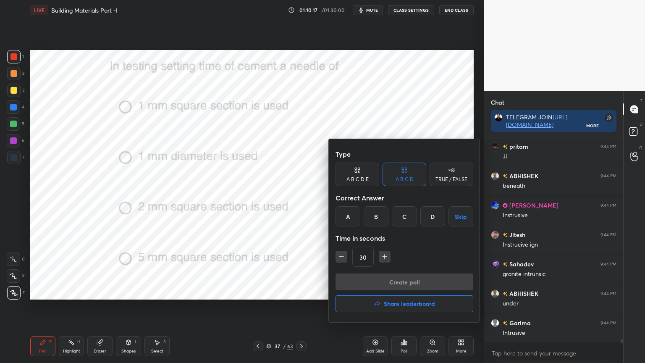
click at [343, 215] on div "A" at bounding box center [348, 216] width 25 height 20
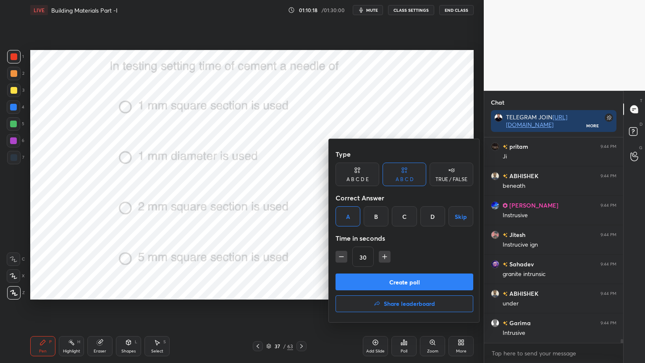
click at [363, 277] on button "Create poll" at bounding box center [405, 282] width 138 height 17
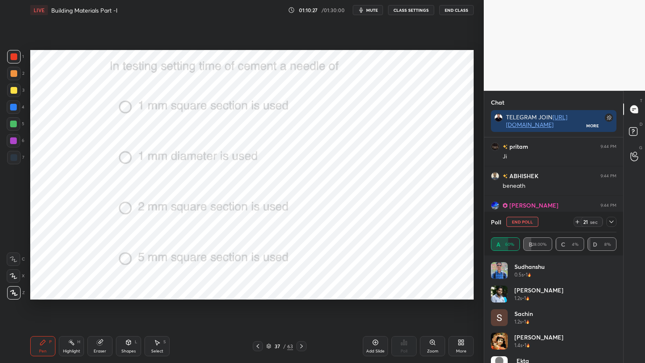
click at [612, 221] on icon at bounding box center [611, 222] width 7 height 7
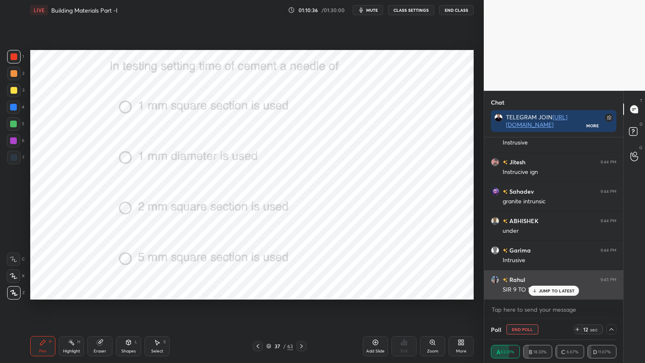
click at [547, 290] on p "JUMP TO LATEST" at bounding box center [557, 290] width 36 height 5
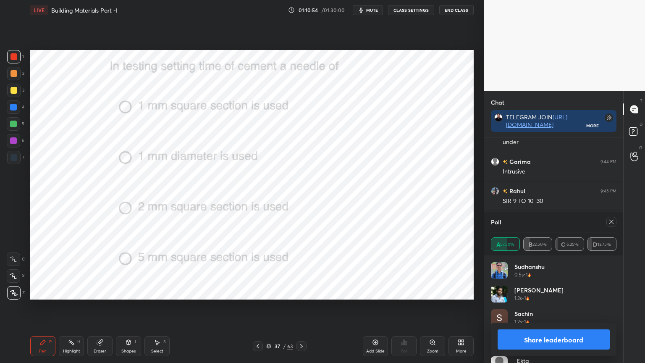
click at [611, 221] on icon at bounding box center [611, 222] width 7 height 7
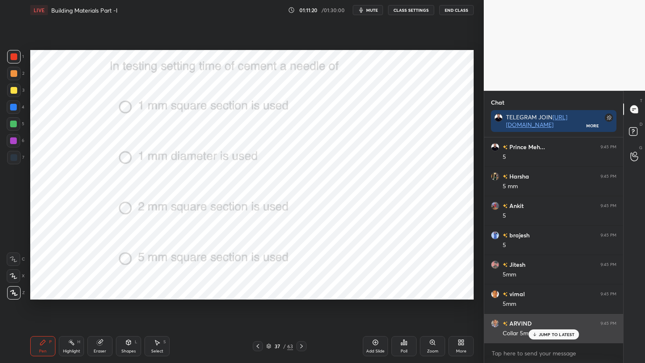
click at [540, 292] on p "JUMP TO LATEST" at bounding box center [557, 334] width 36 height 5
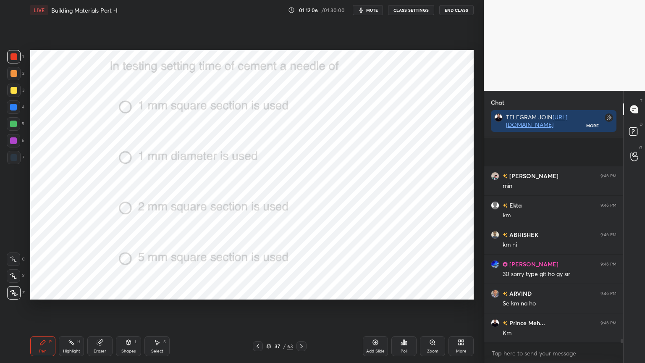
scroll to position [10841, 0]
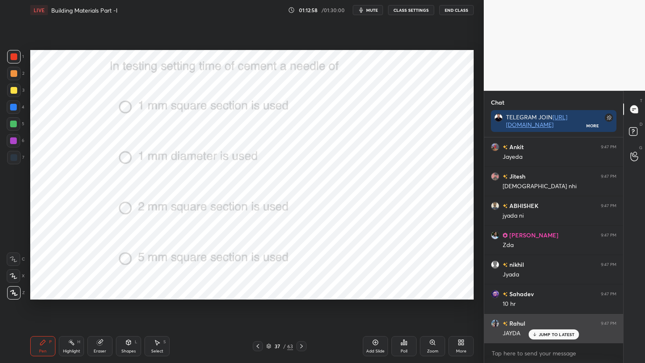
click at [556, 292] on div "JUMP TO LATEST" at bounding box center [554, 334] width 50 height 10
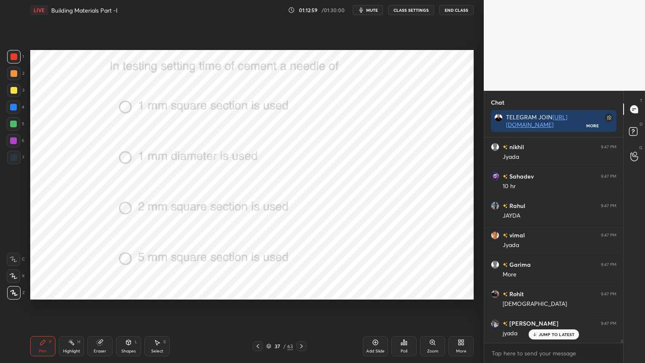
click at [300, 292] on icon at bounding box center [301, 346] width 7 height 7
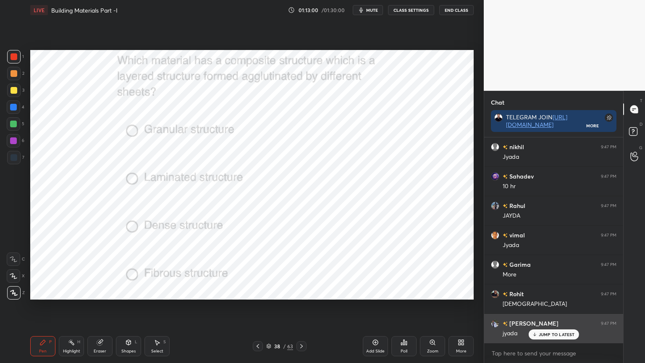
click at [549, 292] on p "JUMP TO LATEST" at bounding box center [557, 334] width 36 height 5
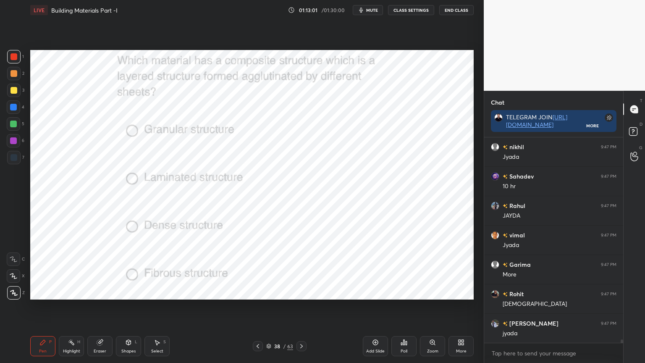
click at [406, 292] on div "Poll" at bounding box center [404, 351] width 7 height 4
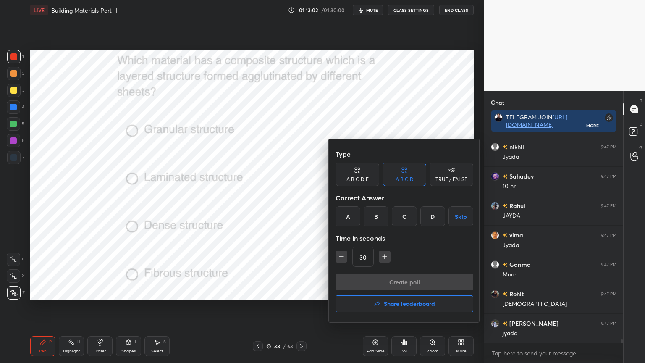
click at [373, 219] on div "B" at bounding box center [376, 216] width 25 height 20
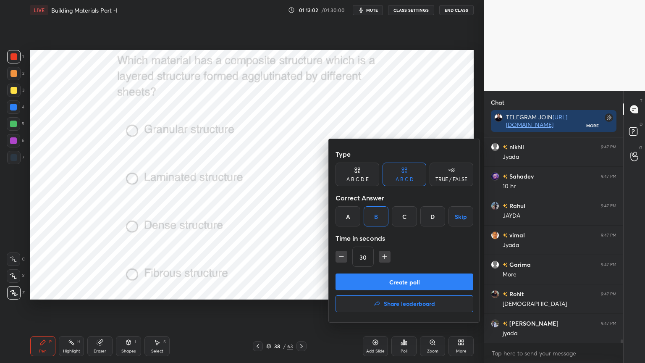
click at [377, 289] on button "Create poll" at bounding box center [405, 282] width 138 height 17
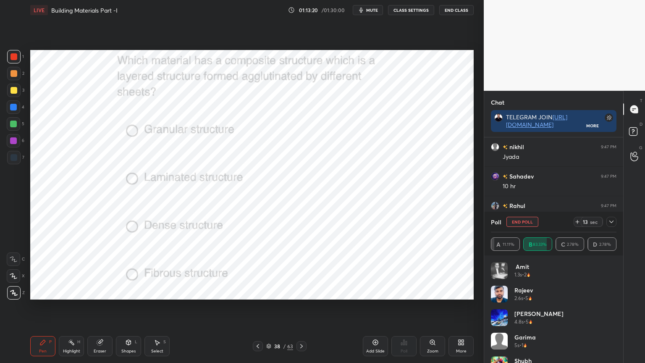
click at [613, 219] on icon at bounding box center [611, 222] width 7 height 7
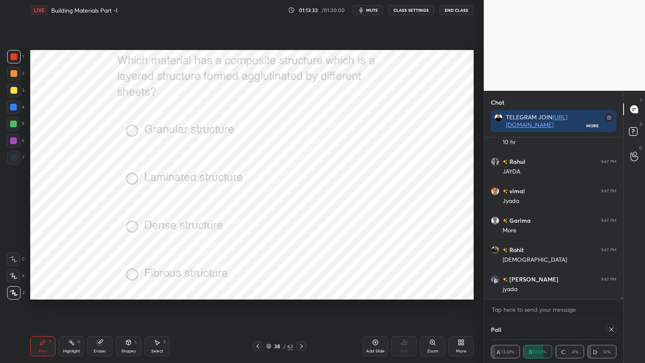
scroll to position [3, 3]
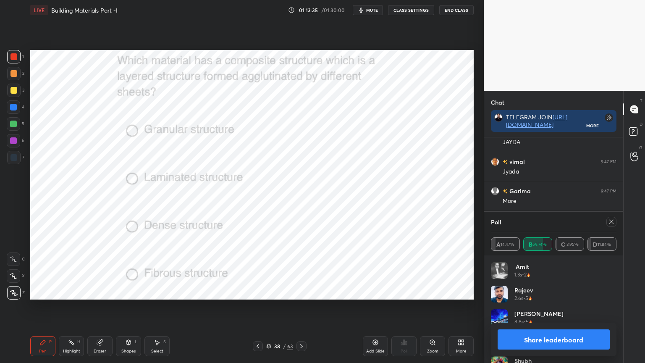
click at [613, 219] on icon at bounding box center [611, 222] width 7 height 7
type textarea "x"
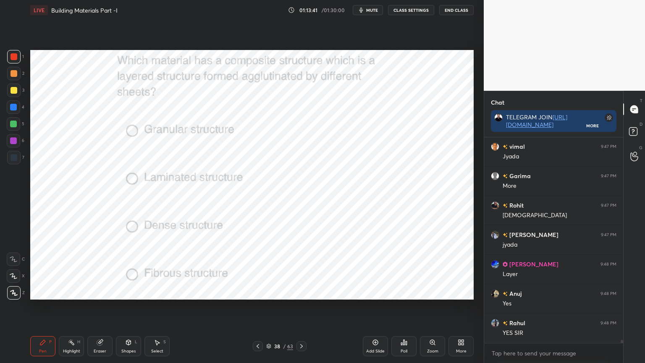
click at [298, 292] on icon at bounding box center [301, 346] width 7 height 7
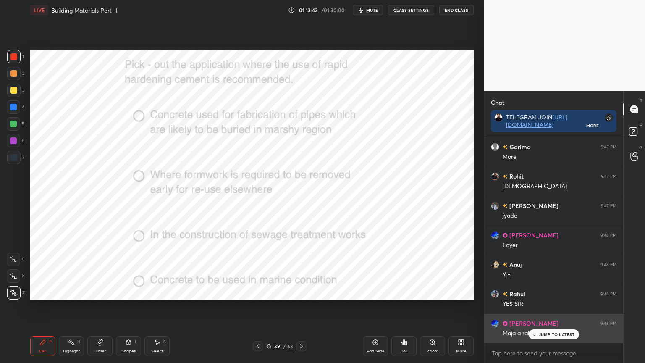
click at [539, 292] on div "JUMP TO LATEST" at bounding box center [554, 334] width 50 height 10
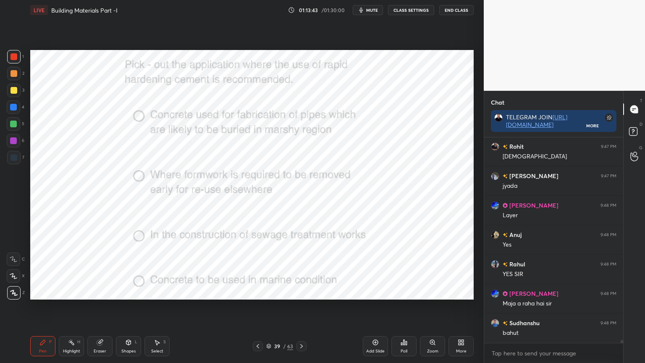
click at [402, 292] on div "Poll" at bounding box center [404, 351] width 7 height 4
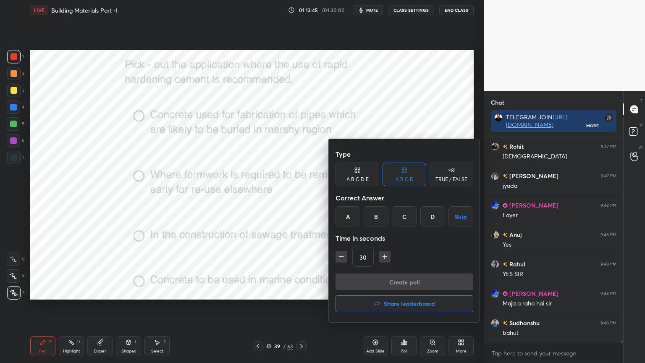
click at [375, 220] on div "B" at bounding box center [376, 216] width 25 height 20
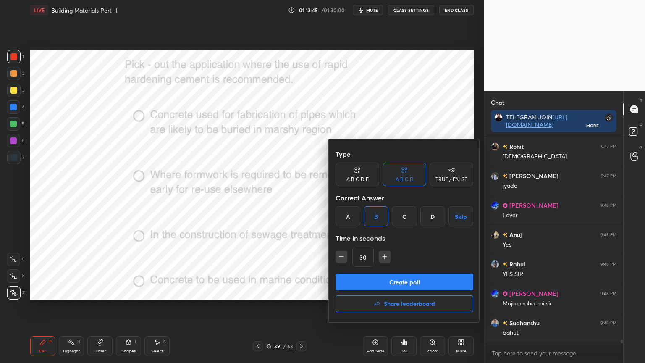
click at [382, 259] on icon "button" at bounding box center [385, 257] width 8 height 8
type input "45"
click at [382, 278] on button "Create poll" at bounding box center [405, 282] width 138 height 17
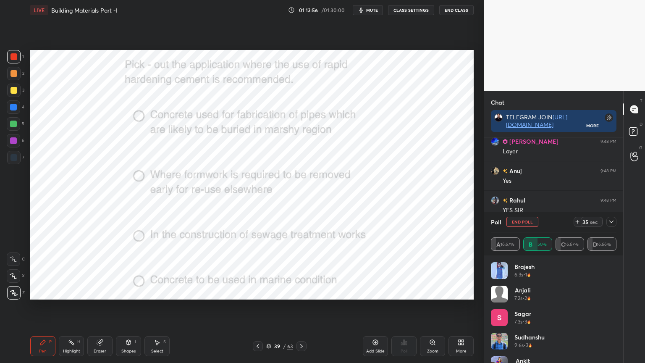
click at [611, 220] on icon at bounding box center [611, 222] width 7 height 7
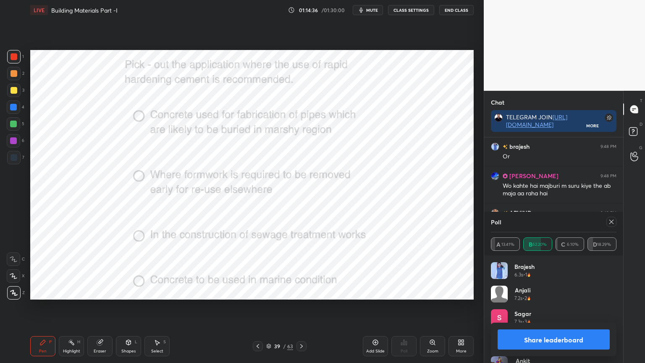
click at [612, 217] on div at bounding box center [612, 222] width 10 height 10
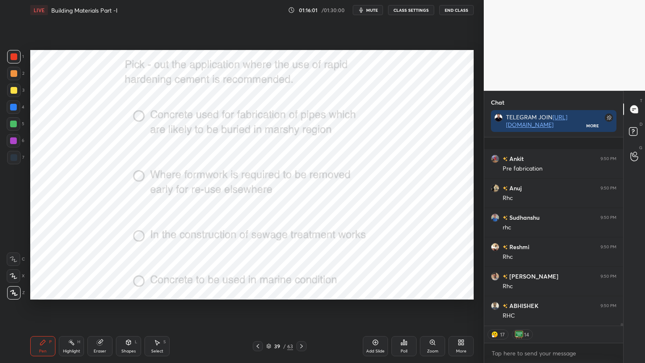
scroll to position [13810, 0]
click at [304, 292] on icon at bounding box center [301, 346] width 7 height 7
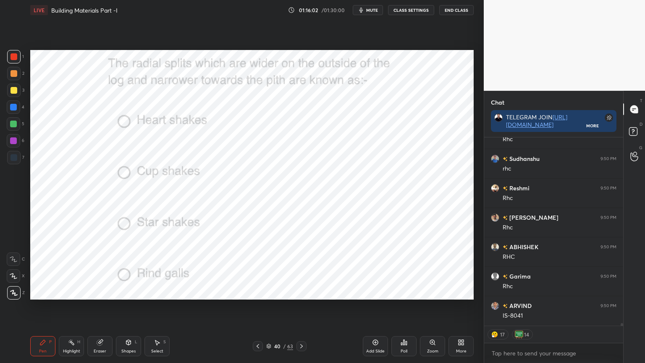
click at [402, 292] on div "Poll" at bounding box center [404, 346] width 25 height 20
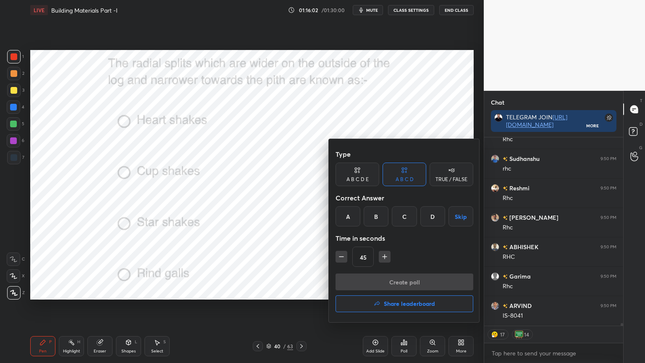
scroll to position [13840, 0]
click at [404, 217] on div "C" at bounding box center [404, 216] width 25 height 20
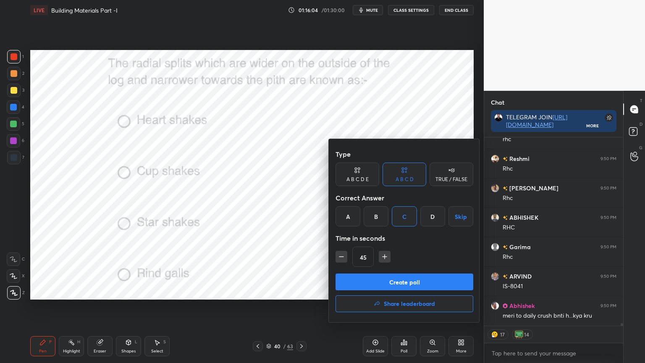
click at [382, 279] on button "Create poll" at bounding box center [405, 282] width 138 height 17
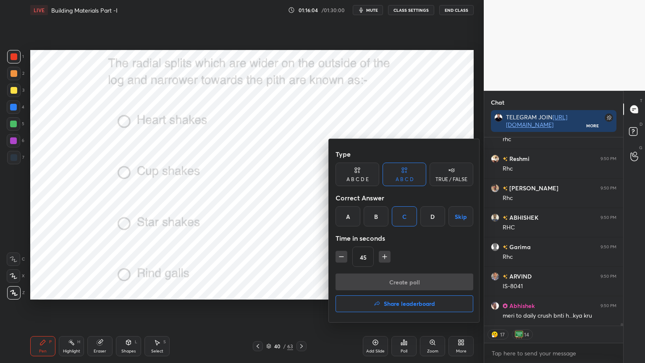
scroll to position [3, 3]
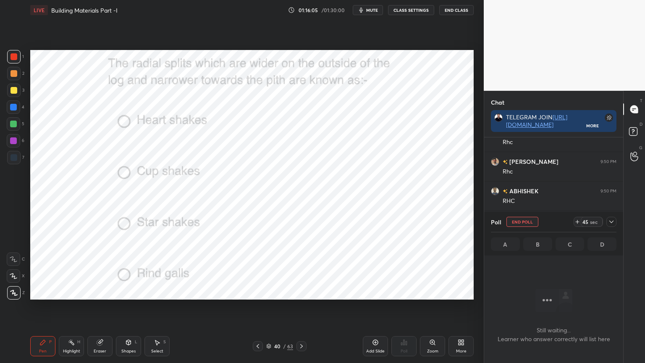
click at [612, 221] on icon at bounding box center [611, 222] width 7 height 7
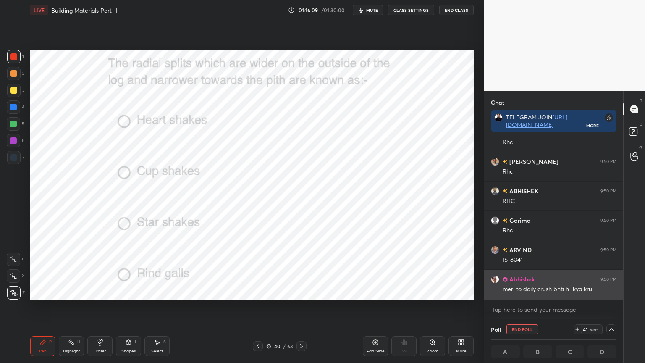
click at [494, 277] on img "grid" at bounding box center [495, 279] width 8 height 8
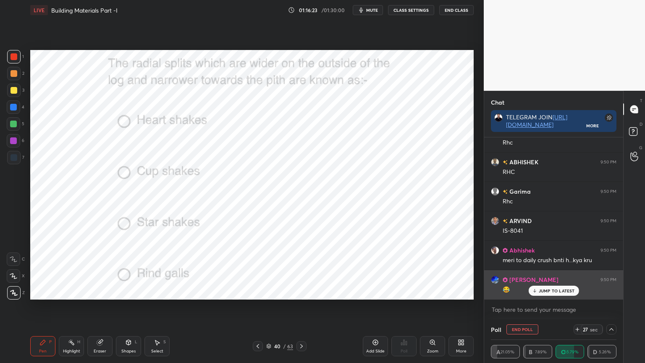
click at [547, 290] on p "JUMP TO LATEST" at bounding box center [557, 290] width 36 height 5
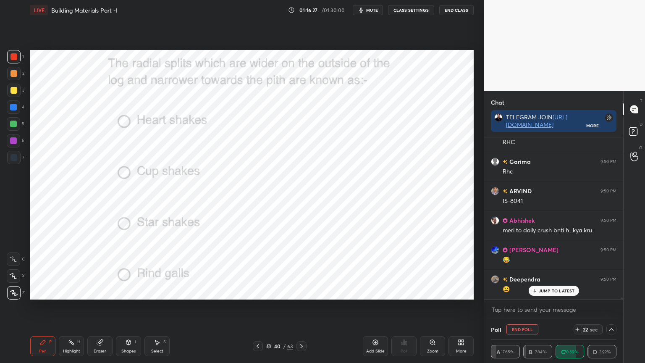
scroll to position [13954, 0]
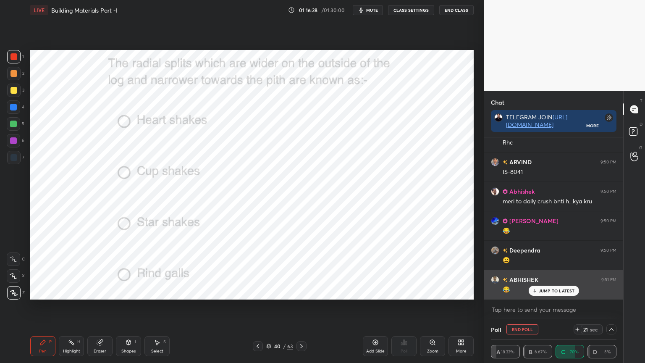
click at [550, 289] on p "JUMP TO LATEST" at bounding box center [557, 290] width 36 height 5
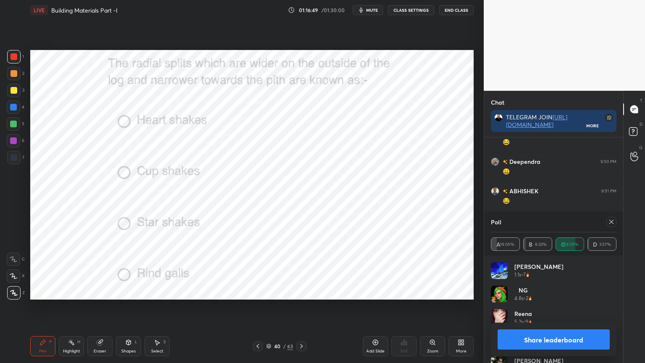
scroll to position [98, 123]
click at [613, 222] on icon at bounding box center [611, 222] width 7 height 7
type textarea "x"
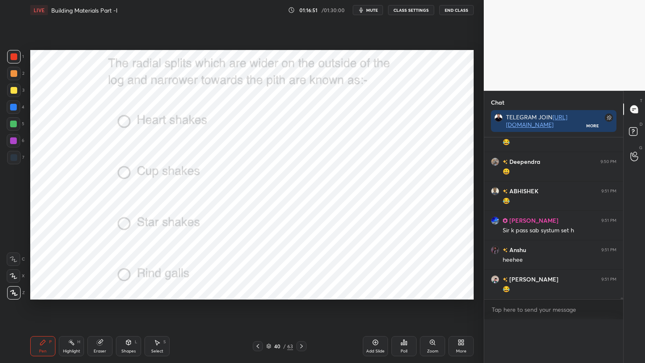
scroll to position [0, 0]
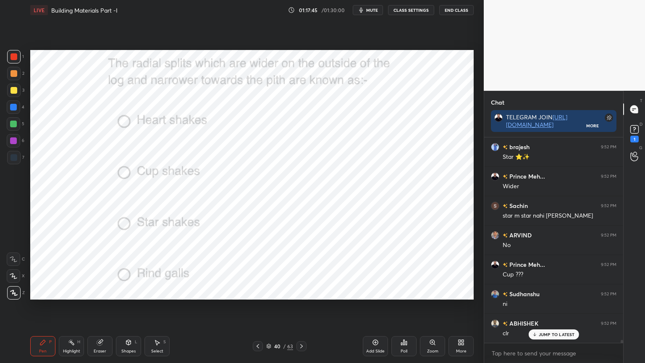
click at [302, 292] on icon at bounding box center [301, 346] width 7 height 7
click at [397, 292] on div "Poll" at bounding box center [404, 346] width 25 height 20
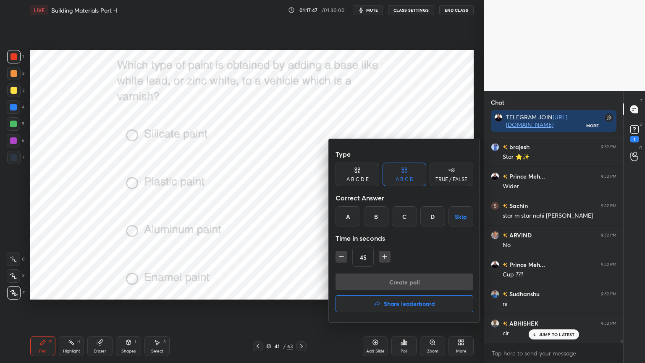
click at [430, 214] on div "D" at bounding box center [433, 216] width 25 height 20
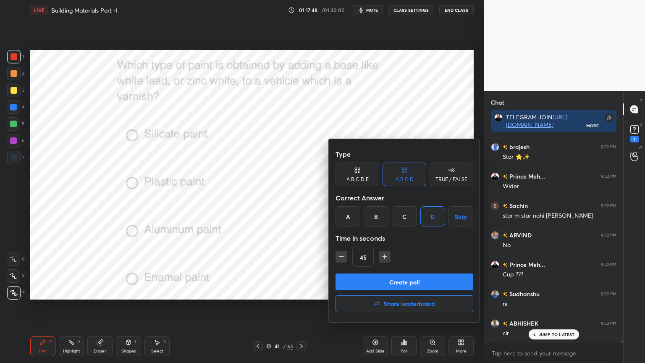
click at [342, 261] on button "button" at bounding box center [342, 257] width 12 height 12
type input "30"
click at [361, 277] on button "Create poll" at bounding box center [405, 282] width 138 height 17
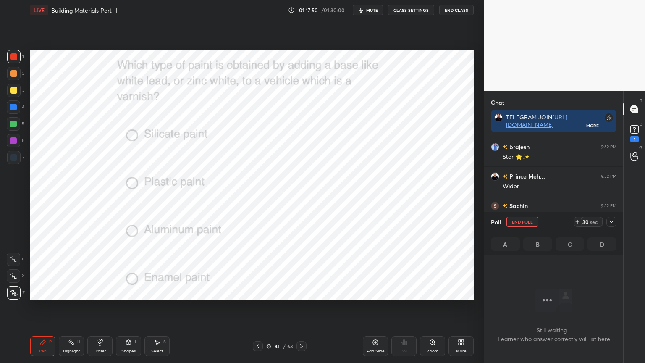
click at [613, 222] on icon at bounding box center [611, 222] width 7 height 7
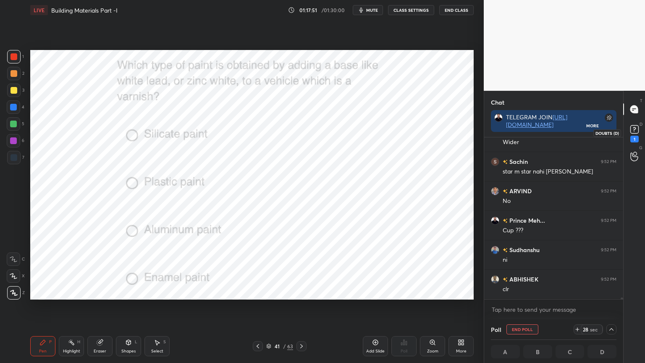
click at [632, 134] on icon at bounding box center [635, 129] width 13 height 13
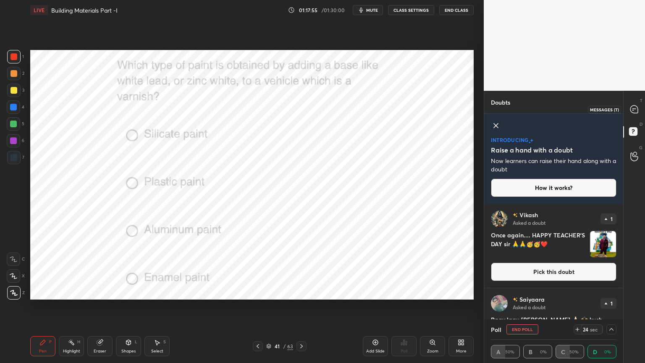
click at [632, 108] on icon at bounding box center [635, 109] width 8 height 8
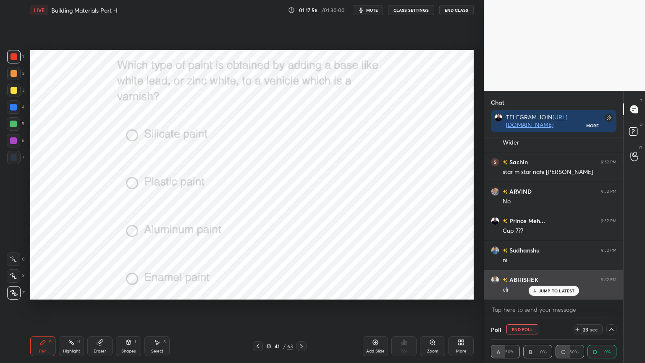
click at [553, 292] on p "JUMP TO LATEST" at bounding box center [557, 290] width 36 height 5
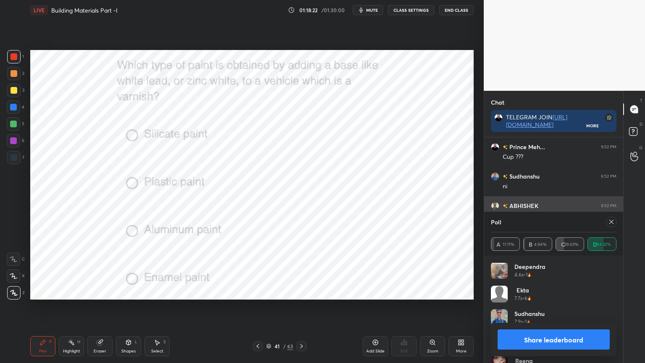
click at [608, 221] on icon at bounding box center [611, 222] width 7 height 7
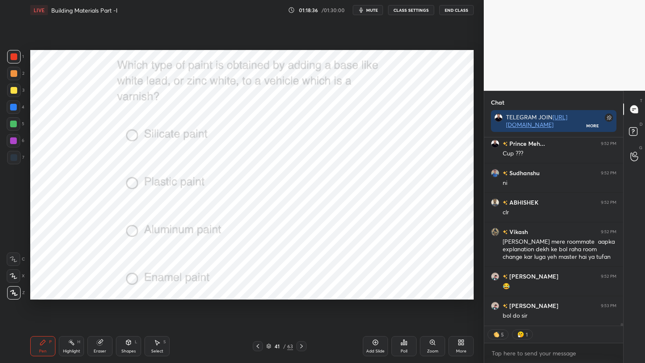
click at [299, 292] on icon at bounding box center [301, 346] width 7 height 7
click at [403, 292] on div "Poll" at bounding box center [404, 346] width 25 height 20
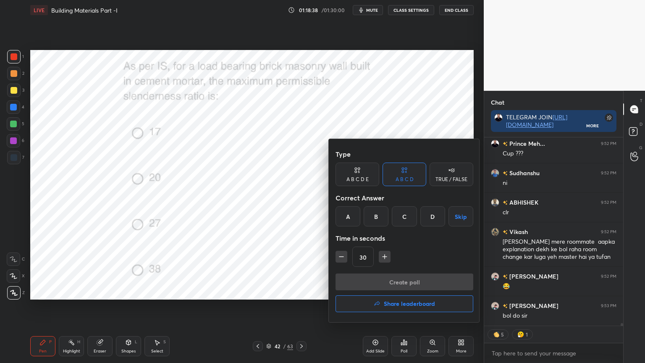
click at [404, 213] on div "C" at bounding box center [404, 216] width 25 height 20
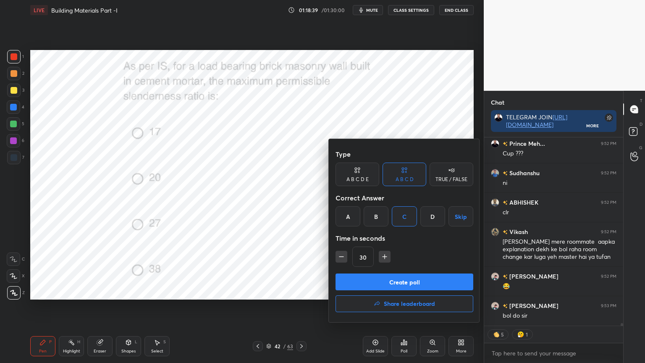
click at [380, 274] on button "Create poll" at bounding box center [405, 282] width 138 height 17
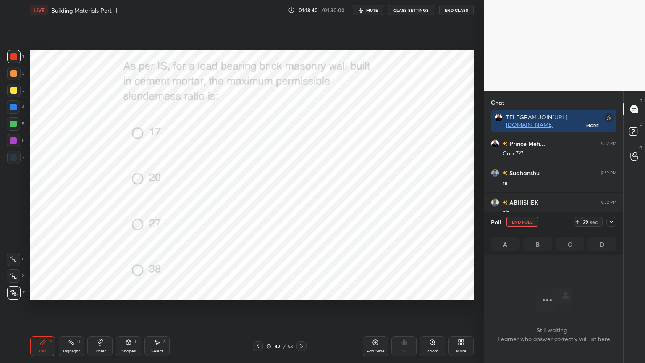
click at [611, 221] on icon at bounding box center [611, 222] width 7 height 7
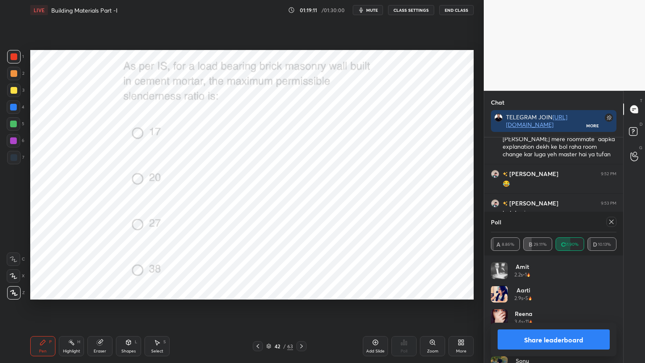
click at [611, 221] on icon at bounding box center [612, 222] width 4 height 4
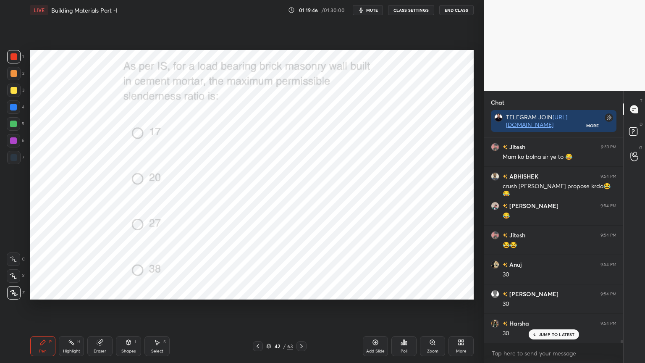
click at [302, 292] on icon at bounding box center [301, 346] width 7 height 7
click at [407, 292] on div "Poll" at bounding box center [404, 346] width 25 height 20
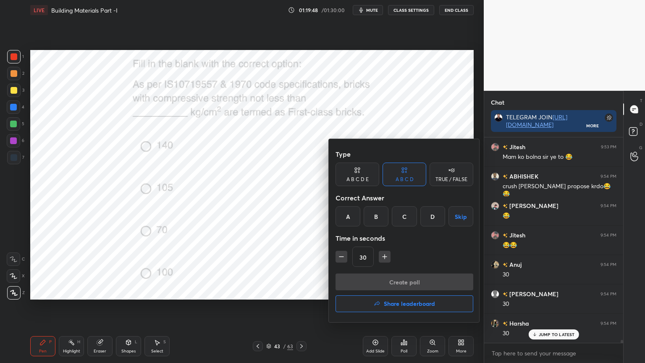
click at [402, 216] on div "C" at bounding box center [404, 216] width 25 height 20
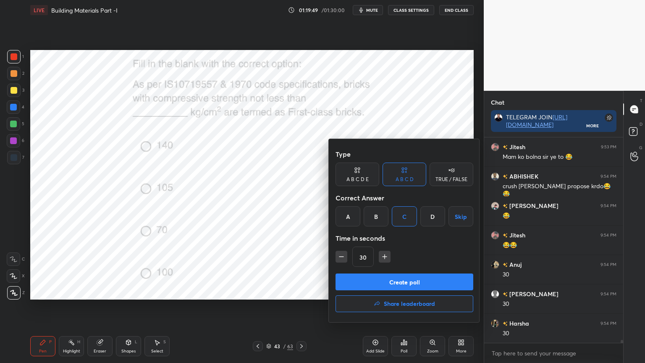
click at [373, 227] on div "Type A B C D E A B C D TRUE / FALSE Correct Answer A B C D Skip Time in seconds…" at bounding box center [405, 210] width 138 height 128
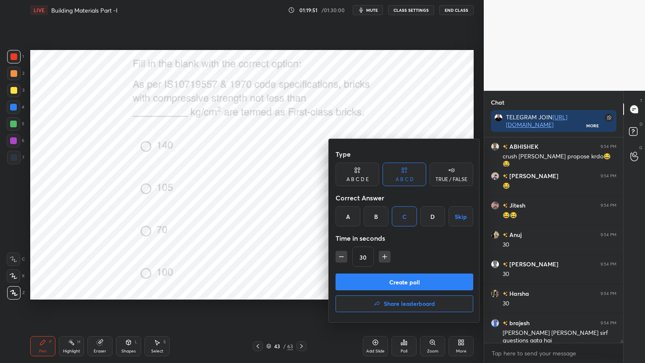
click at [377, 212] on div "B" at bounding box center [376, 216] width 25 height 20
click at [380, 278] on button "Create poll" at bounding box center [405, 282] width 138 height 17
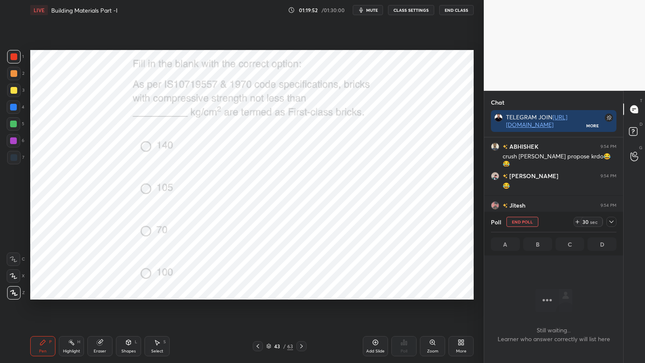
scroll to position [173, 137]
click at [612, 221] on icon at bounding box center [611, 222] width 7 height 7
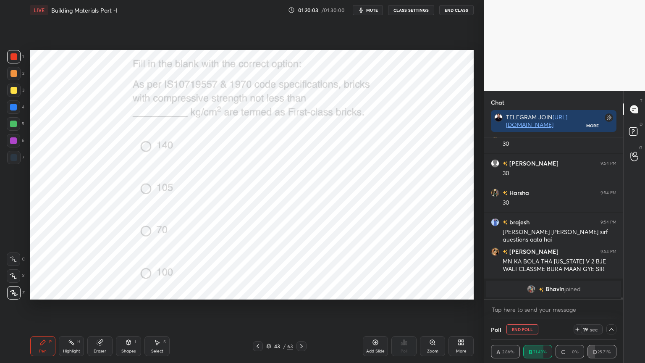
click at [529, 289] on img "grid" at bounding box center [531, 289] width 8 height 8
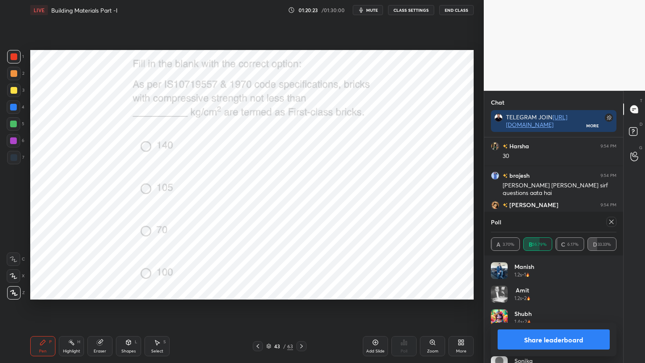
scroll to position [14744, 0]
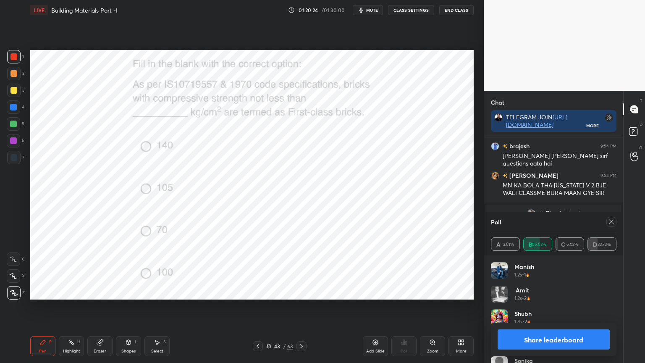
click at [611, 222] on icon at bounding box center [611, 222] width 7 height 7
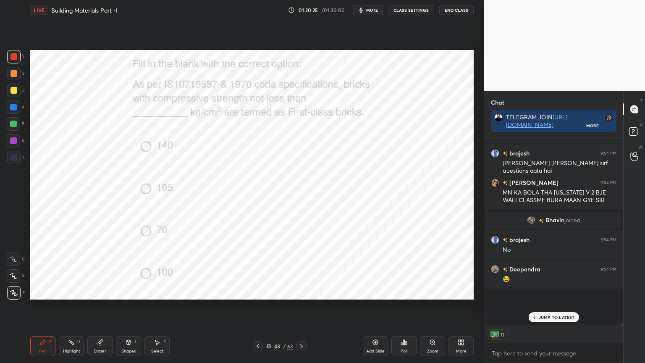
scroll to position [3, 3]
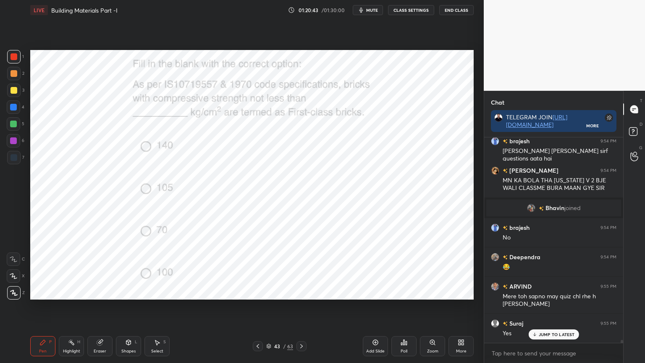
click at [300, 292] on icon at bounding box center [301, 346] width 7 height 7
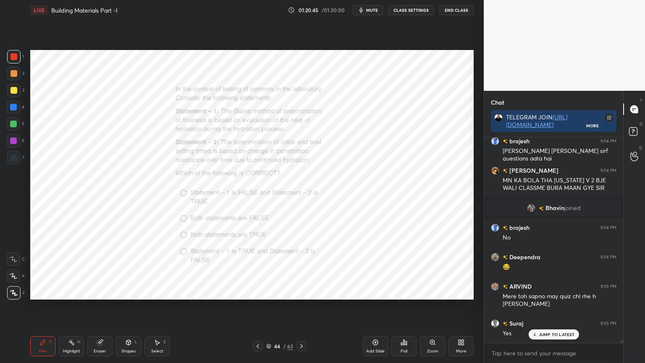
click at [403, 292] on icon at bounding box center [401, 344] width 1 height 2
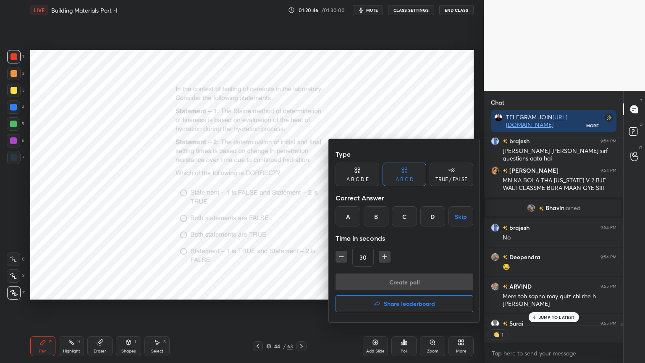
click at [345, 212] on div "A" at bounding box center [348, 216] width 25 height 20
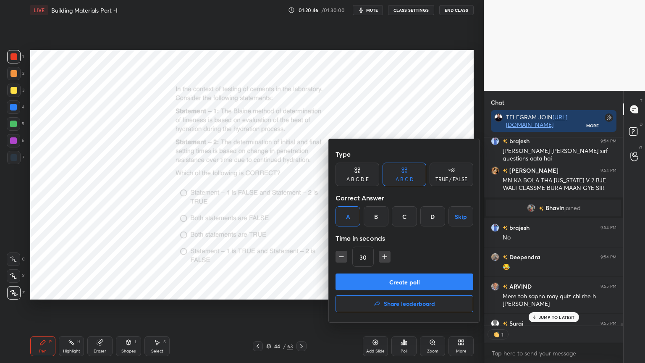
click at [369, 277] on button "Create poll" at bounding box center [405, 282] width 138 height 17
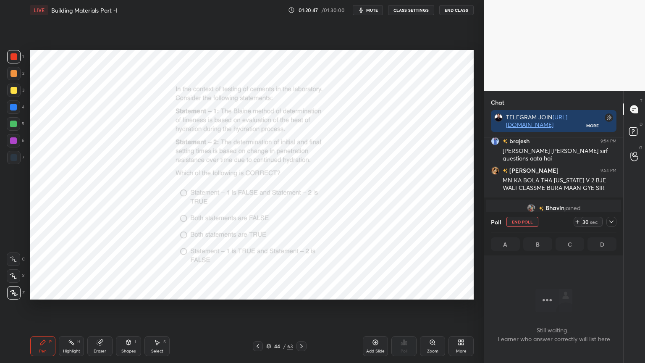
click at [610, 222] on icon at bounding box center [611, 222] width 7 height 7
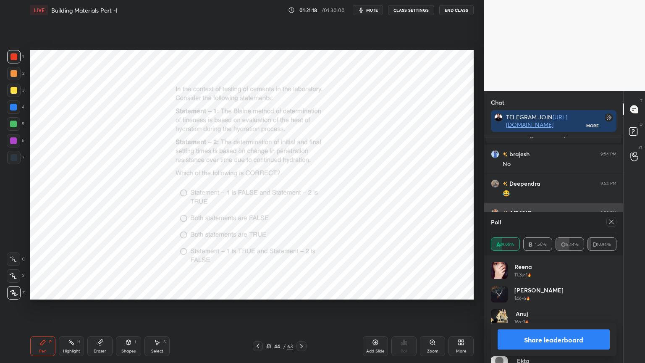
click at [610, 222] on icon at bounding box center [611, 222] width 7 height 7
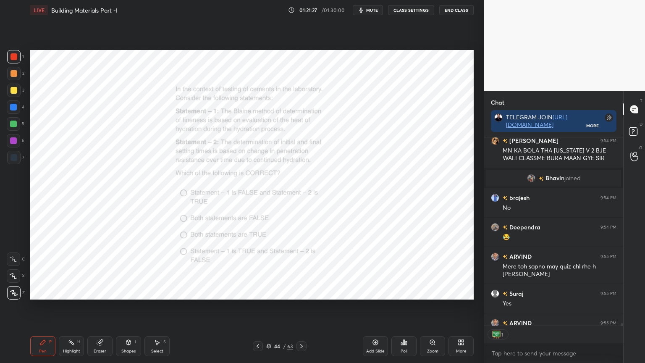
click at [405, 292] on div "Poll" at bounding box center [404, 346] width 25 height 20
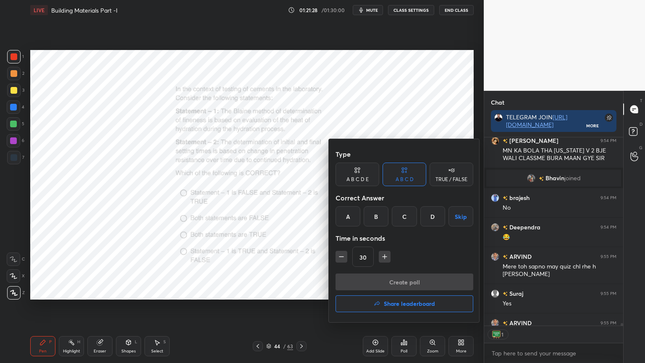
click at [317, 292] on div at bounding box center [322, 181] width 645 height 363
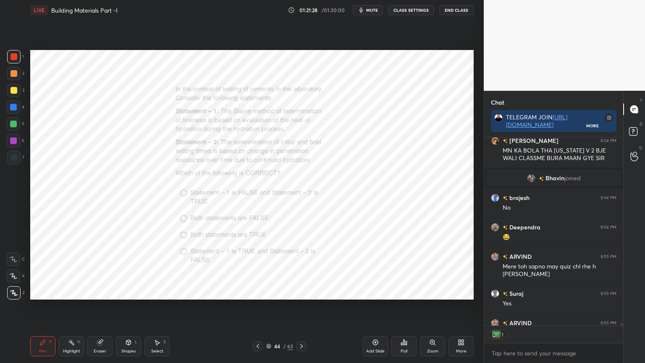
click at [439, 292] on div "Zoom" at bounding box center [432, 346] width 25 height 20
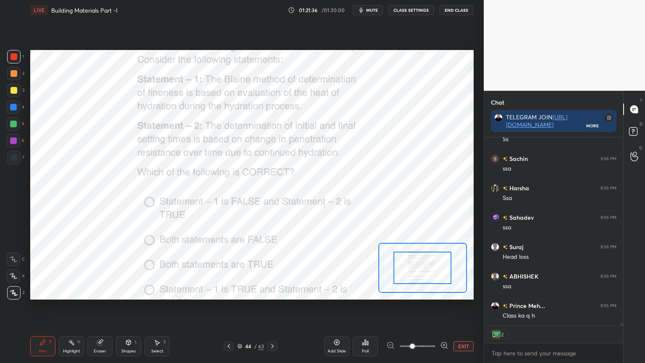
click at [273, 292] on icon at bounding box center [272, 346] width 7 height 7
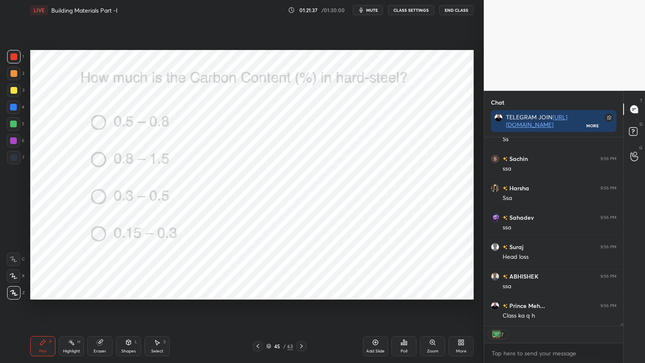
click at [404, 292] on icon at bounding box center [404, 342] width 1 height 5
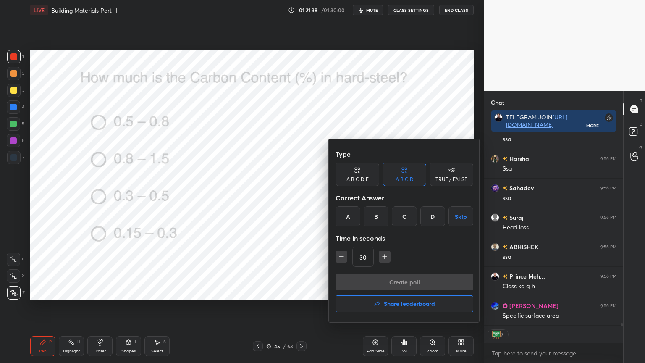
click at [380, 214] on div "B" at bounding box center [376, 216] width 25 height 20
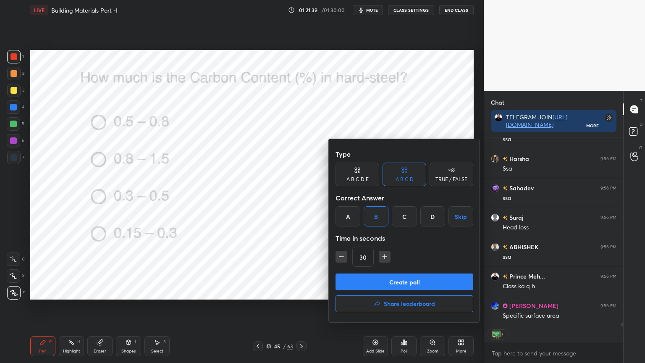
click at [376, 282] on button "Create poll" at bounding box center [405, 282] width 138 height 17
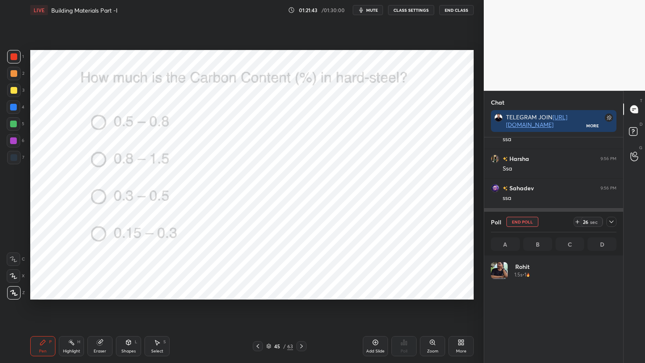
click at [607, 219] on div at bounding box center [612, 222] width 10 height 10
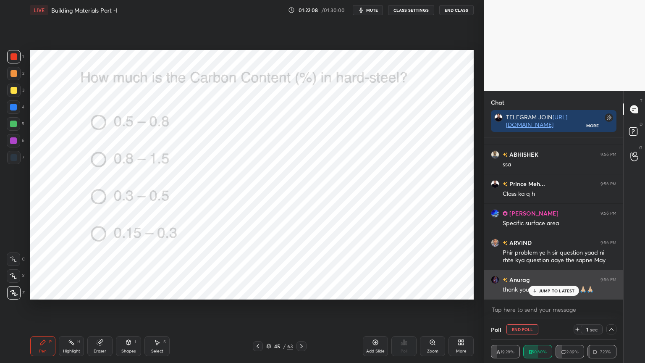
click at [544, 288] on p "JUMP TO LATEST" at bounding box center [557, 290] width 36 height 5
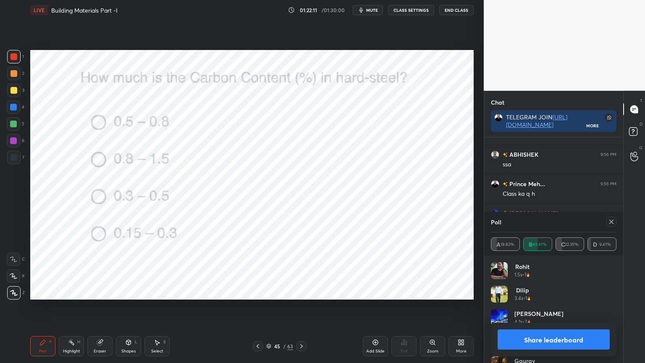
click at [611, 224] on icon at bounding box center [611, 222] width 7 height 7
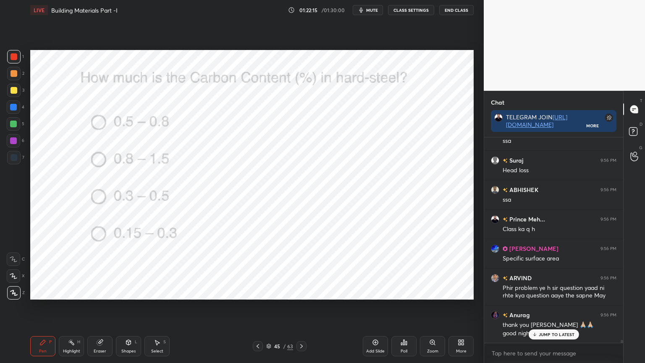
click at [300, 292] on icon at bounding box center [301, 346] width 7 height 7
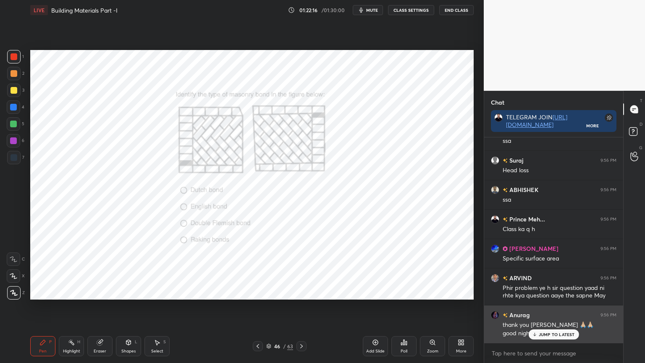
click at [550, 292] on p "JUMP TO LATEST" at bounding box center [557, 334] width 36 height 5
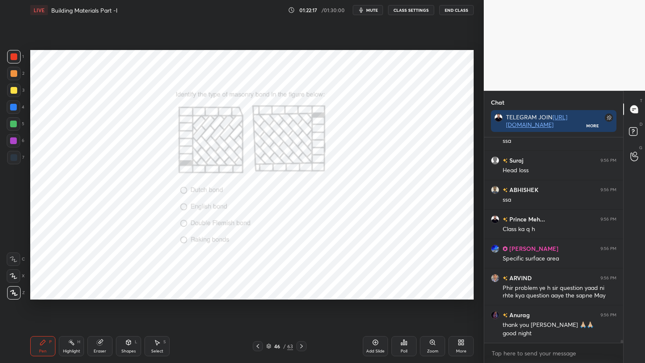
click at [432, 292] on div "Zoom" at bounding box center [432, 346] width 25 height 20
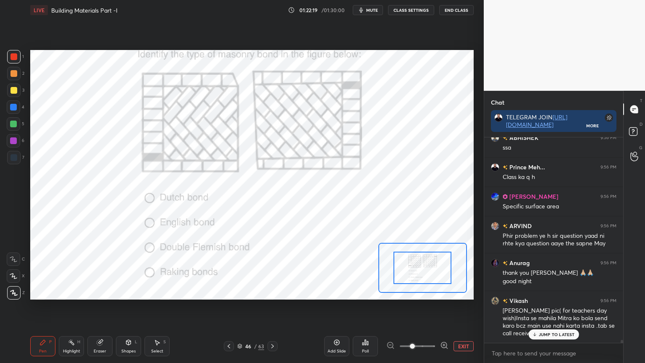
click at [365, 292] on div "Poll" at bounding box center [365, 351] width 7 height 4
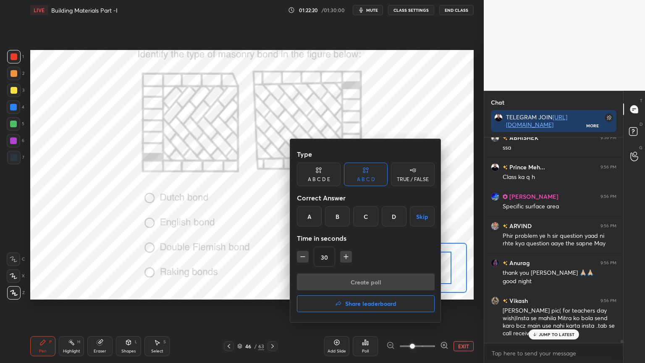
click at [394, 214] on div "D" at bounding box center [394, 216] width 25 height 20
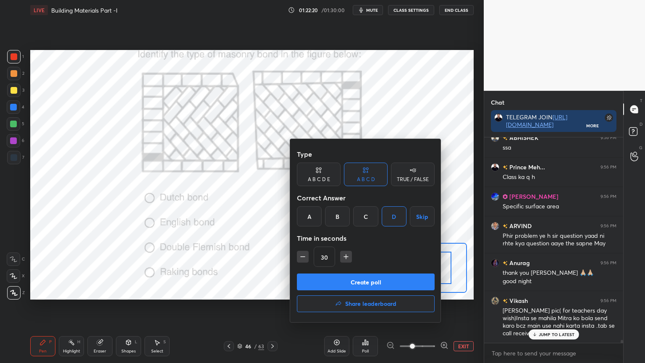
click at [365, 280] on button "Create poll" at bounding box center [366, 282] width 138 height 17
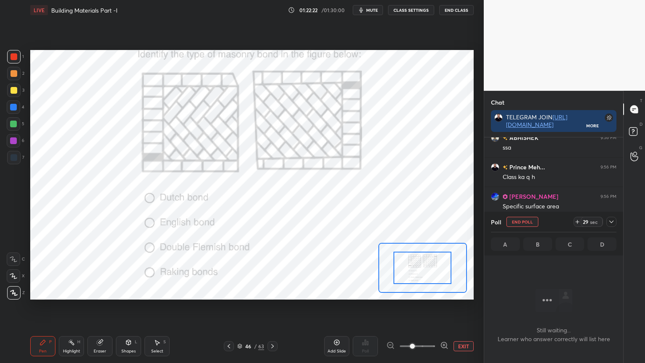
click at [611, 222] on icon at bounding box center [611, 222] width 7 height 7
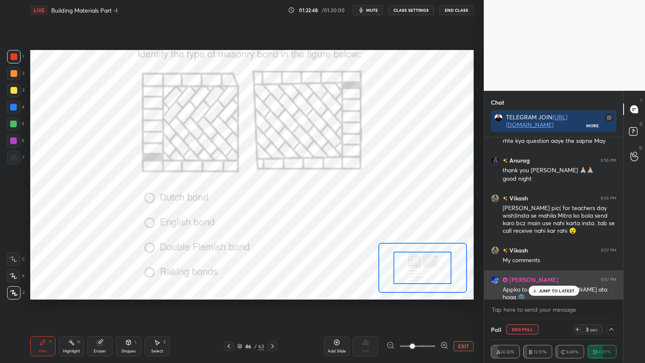
click at [548, 289] on p "JUMP TO LATEST" at bounding box center [557, 290] width 36 height 5
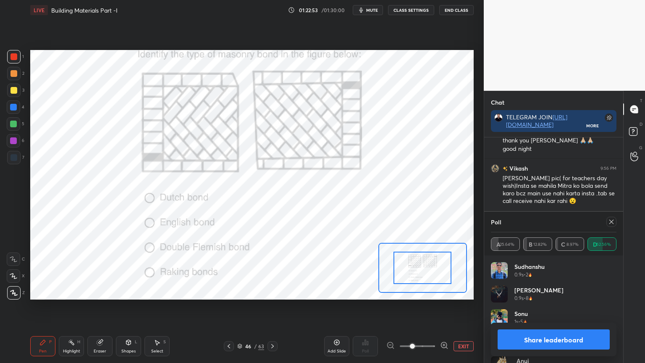
click at [611, 222] on icon at bounding box center [611, 222] width 7 height 7
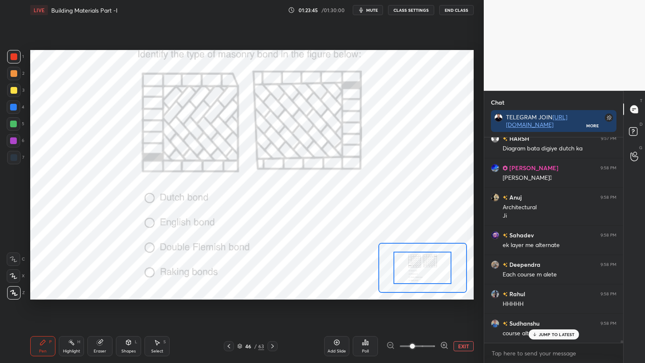
click at [13, 103] on div at bounding box center [13, 106] width 13 height 13
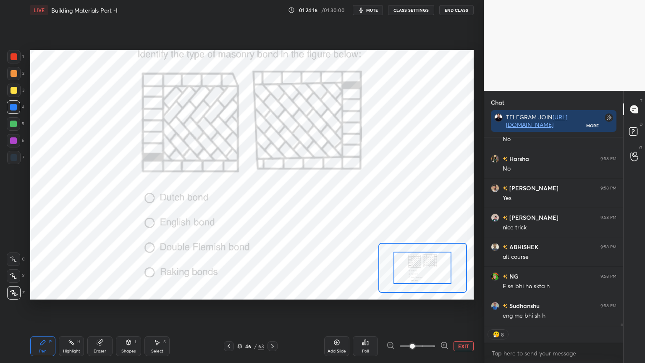
scroll to position [16372, 0]
click at [271, 292] on icon at bounding box center [272, 346] width 7 height 7
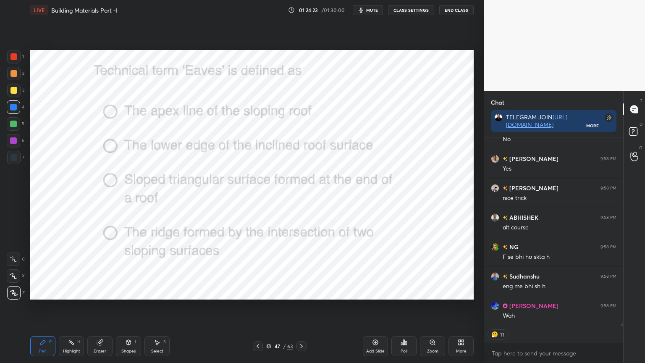
click at [404, 292] on icon at bounding box center [404, 342] width 1 height 5
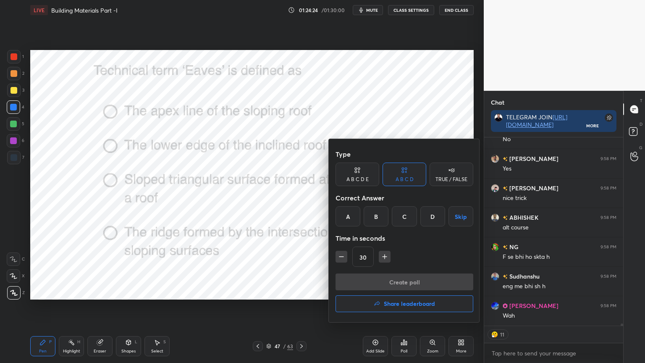
click at [381, 216] on div "B" at bounding box center [376, 216] width 25 height 20
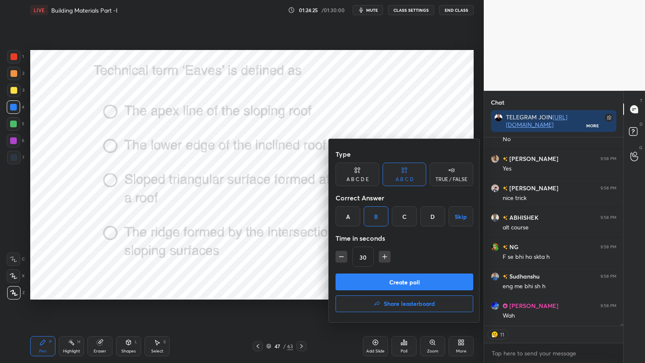
click at [373, 274] on button "Create poll" at bounding box center [405, 282] width 138 height 17
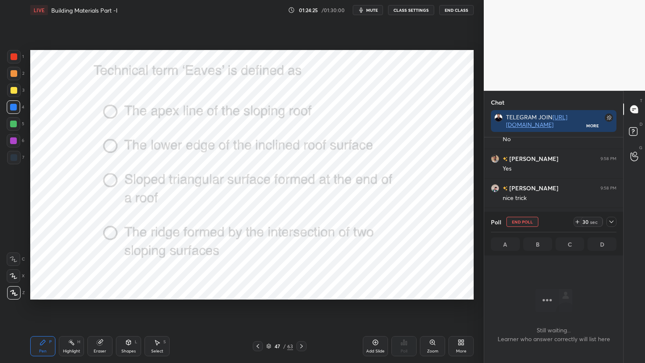
scroll to position [90, 137]
click at [616, 222] on div at bounding box center [612, 222] width 10 height 10
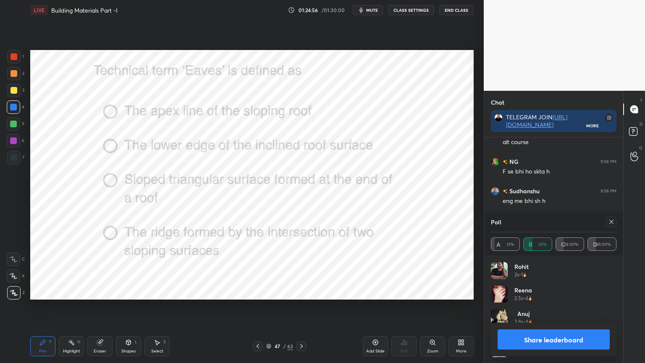
scroll to position [97, 123]
click at [611, 224] on icon at bounding box center [611, 222] width 7 height 7
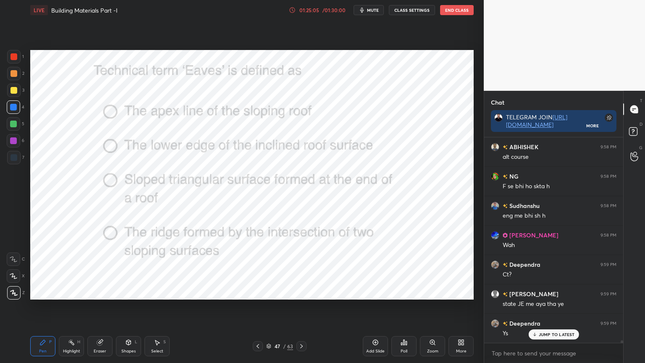
click at [13, 61] on div at bounding box center [13, 56] width 13 height 13
click at [15, 292] on div at bounding box center [13, 292] width 13 height 13
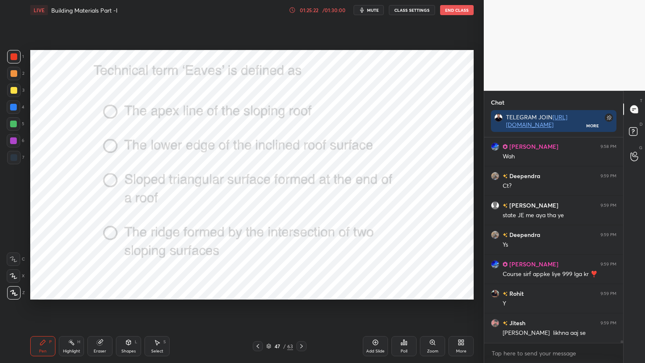
click at [135, 292] on div "Shapes" at bounding box center [128, 351] width 14 height 4
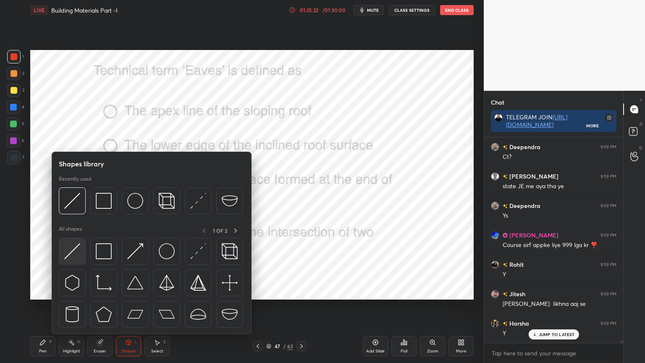
click at [66, 253] on img at bounding box center [72, 251] width 16 height 16
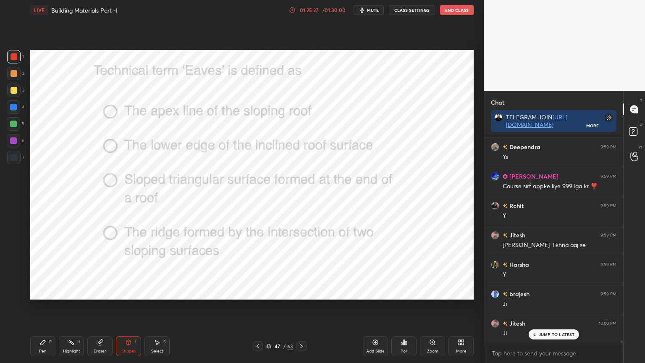
click at [123, 292] on div "Shapes L" at bounding box center [128, 346] width 25 height 20
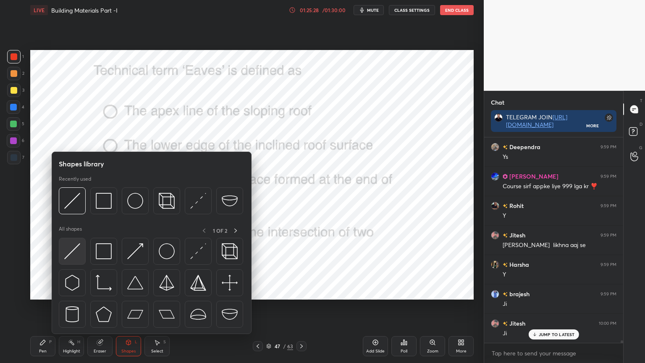
click at [68, 254] on img at bounding box center [72, 251] width 16 height 16
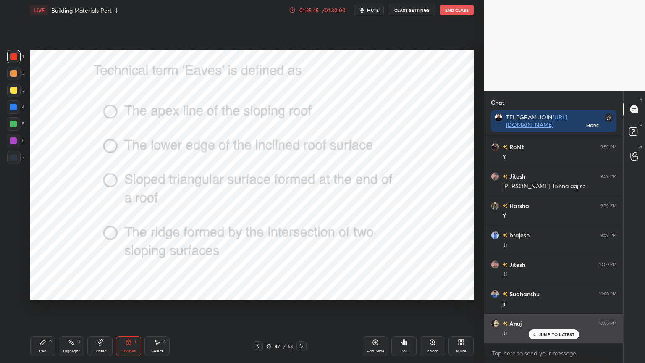
click at [548, 292] on div "Ji" at bounding box center [560, 333] width 114 height 10
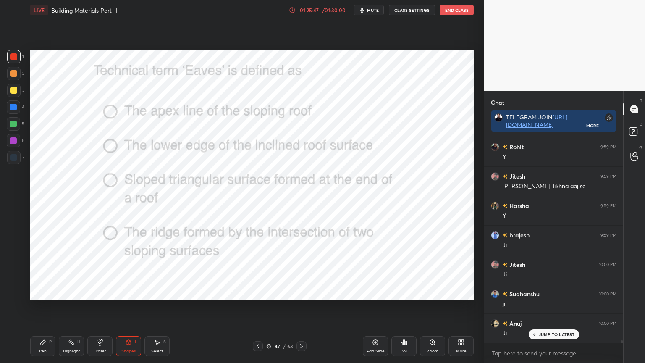
click at [303, 292] on icon at bounding box center [301, 346] width 7 height 7
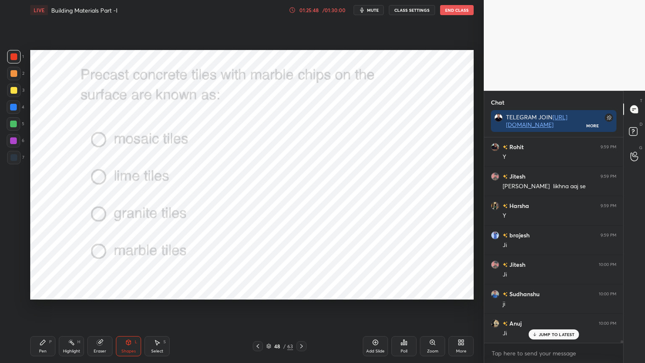
click at [401, 292] on icon at bounding box center [401, 344] width 1 height 2
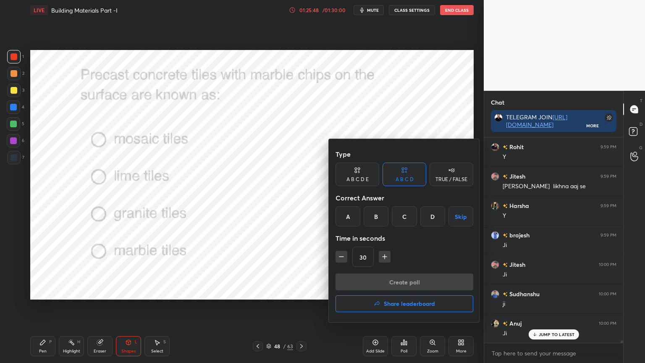
click at [347, 223] on div "A" at bounding box center [348, 216] width 25 height 20
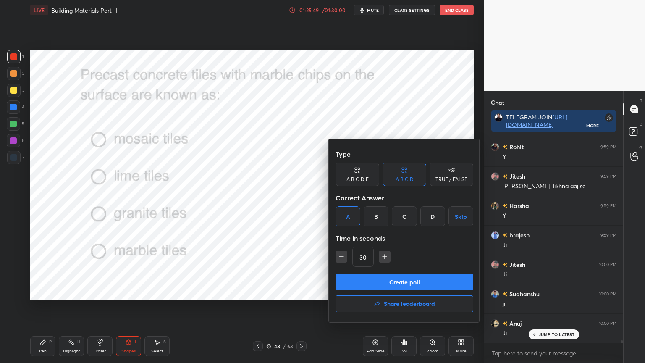
click at [362, 278] on button "Create poll" at bounding box center [405, 282] width 138 height 17
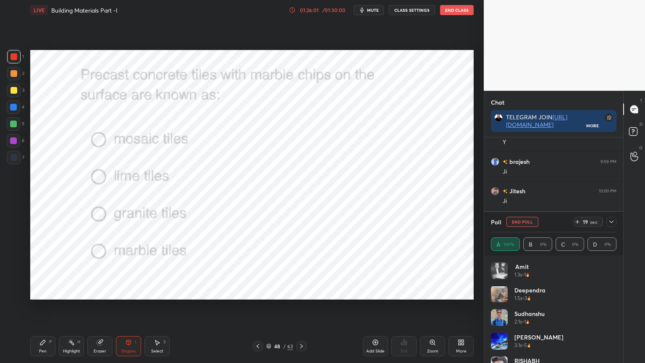
click at [613, 219] on icon at bounding box center [611, 222] width 7 height 7
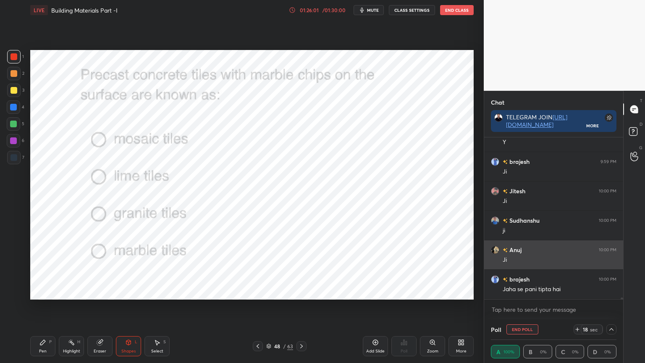
scroll to position [0, 3]
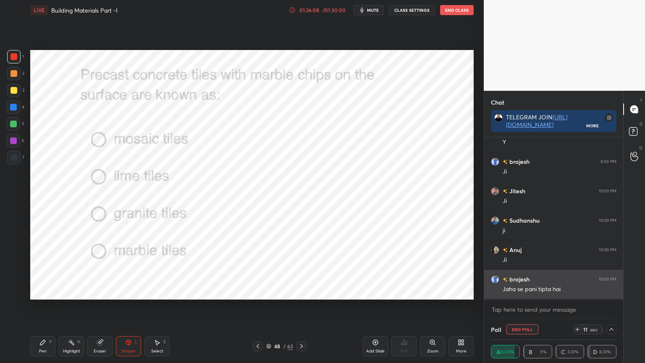
click at [495, 278] on img "grid" at bounding box center [495, 279] width 8 height 8
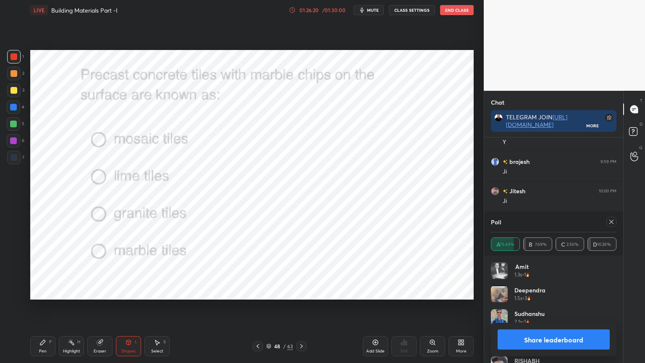
scroll to position [16781, 0]
click at [613, 221] on icon at bounding box center [611, 222] width 7 height 7
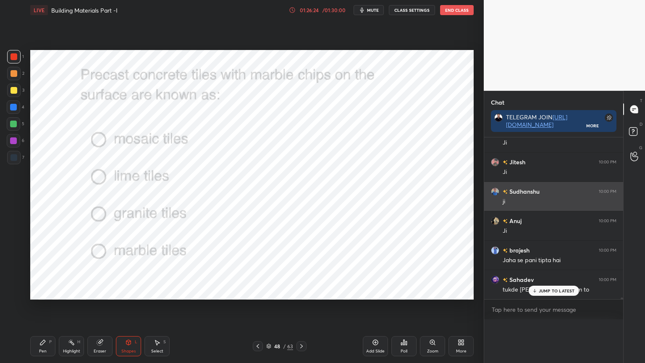
scroll to position [0, 0]
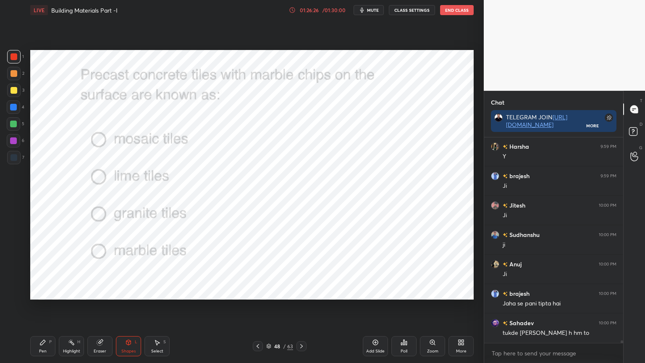
click at [15, 62] on div at bounding box center [13, 56] width 13 height 13
click at [46, 292] on div "Pen P" at bounding box center [42, 346] width 25 height 20
click at [302, 292] on icon at bounding box center [301, 346] width 7 height 7
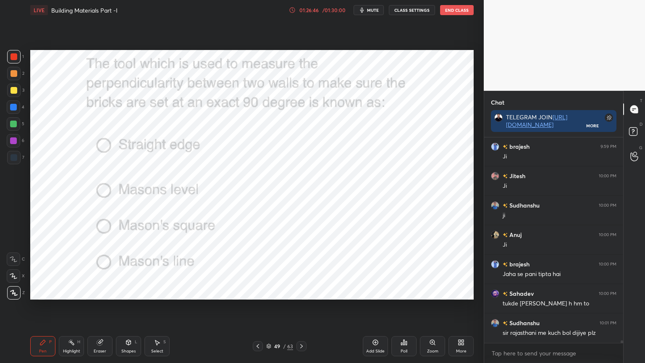
click at [405, 292] on div "Poll" at bounding box center [404, 346] width 25 height 20
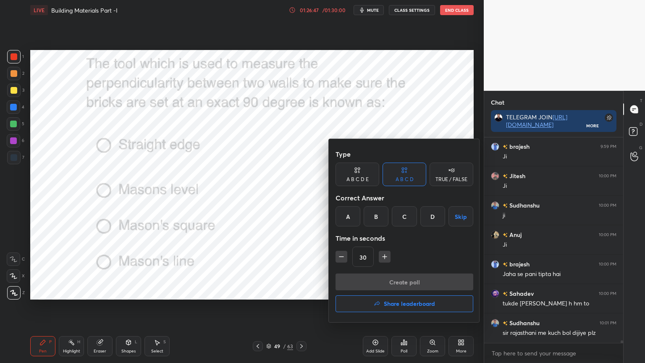
click at [406, 216] on div "C" at bounding box center [404, 216] width 25 height 20
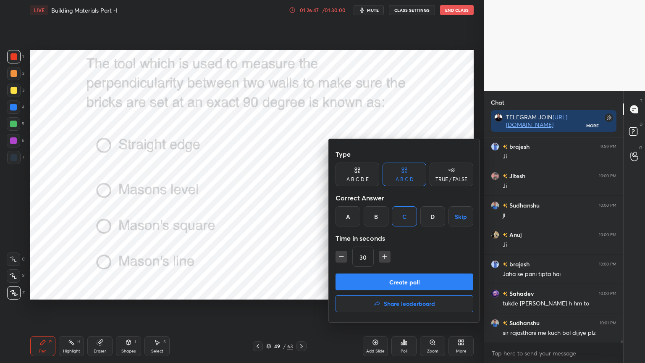
click at [392, 277] on button "Create poll" at bounding box center [405, 282] width 138 height 17
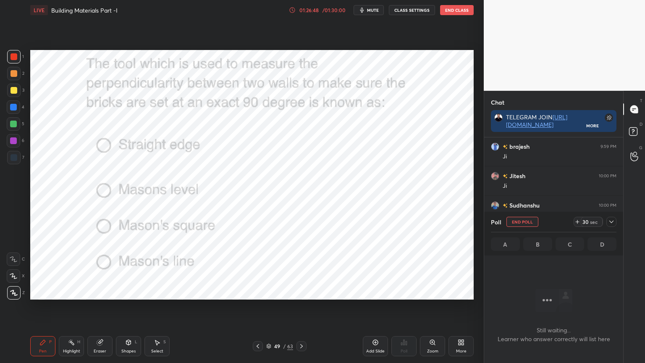
click at [611, 222] on icon at bounding box center [612, 222] width 4 height 3
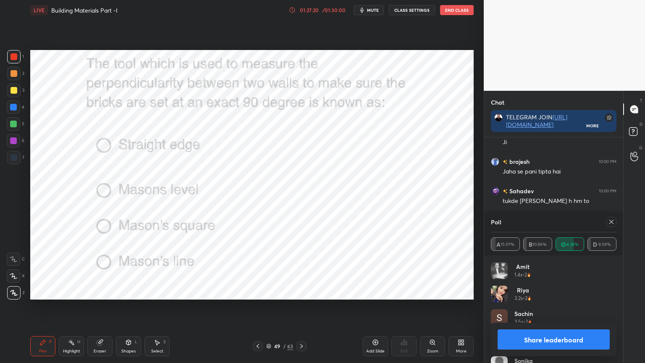
click at [610, 221] on icon at bounding box center [611, 222] width 7 height 7
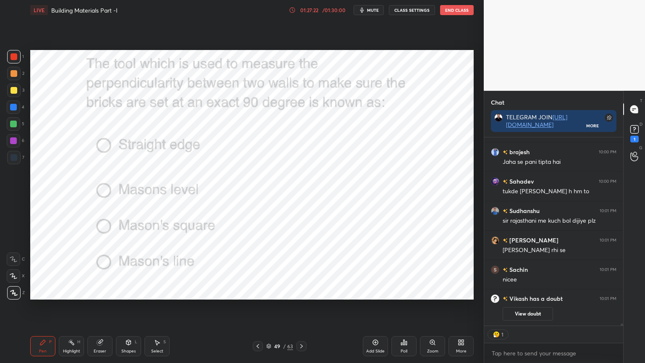
click at [37, 292] on div "Pen P Highlight H Eraser Shapes L Select S 49 / 63 Add Slide Poll Zoom More" at bounding box center [252, 346] width 444 height 34
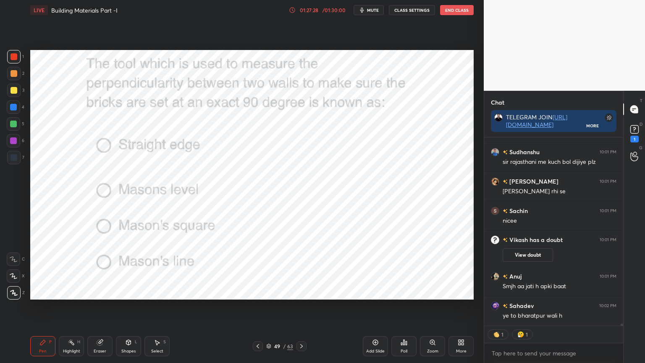
click at [300, 292] on icon at bounding box center [301, 346] width 7 height 7
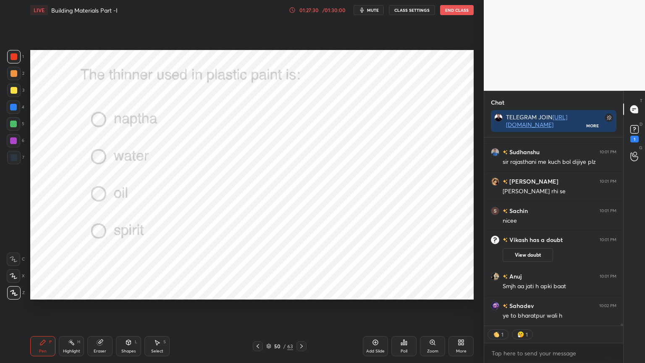
click at [400, 292] on div "Poll" at bounding box center [404, 346] width 25 height 20
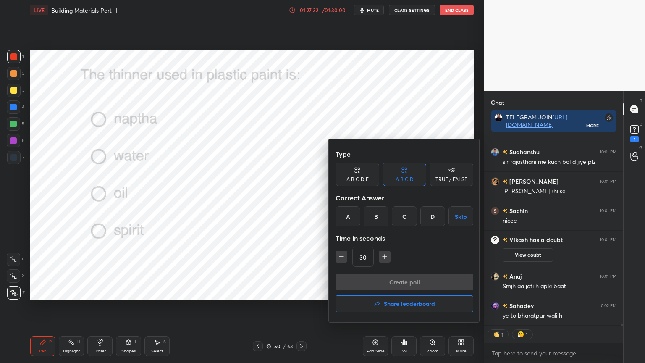
click at [374, 213] on div "B" at bounding box center [376, 216] width 25 height 20
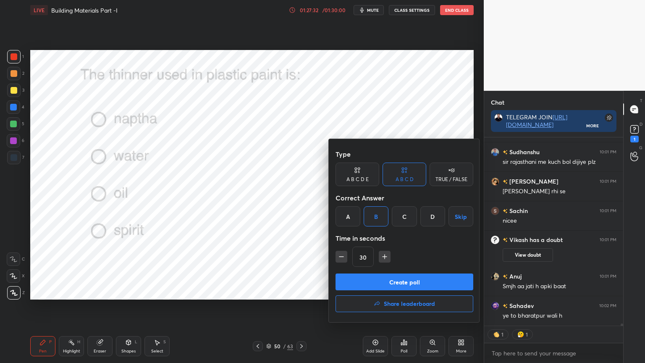
click at [364, 279] on button "Create poll" at bounding box center [405, 282] width 138 height 17
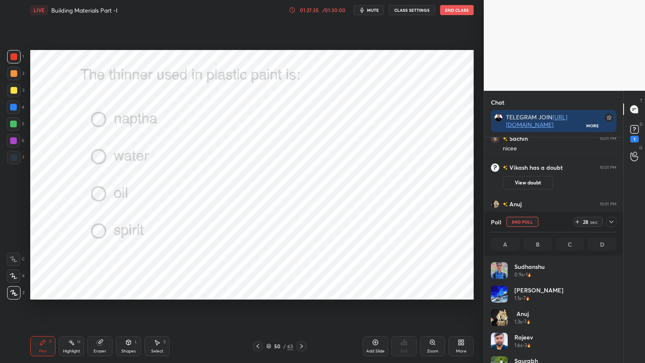
click at [612, 222] on icon at bounding box center [612, 222] width 4 height 3
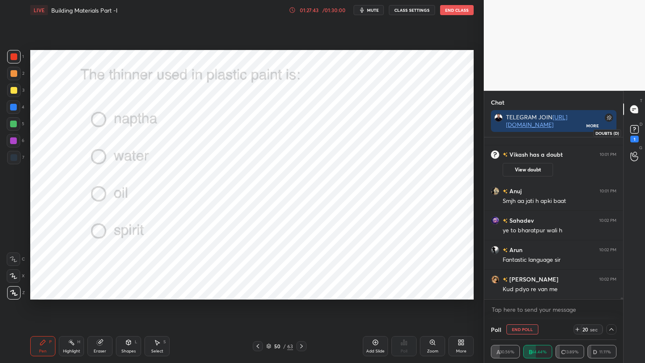
click at [634, 133] on rect at bounding box center [635, 130] width 8 height 8
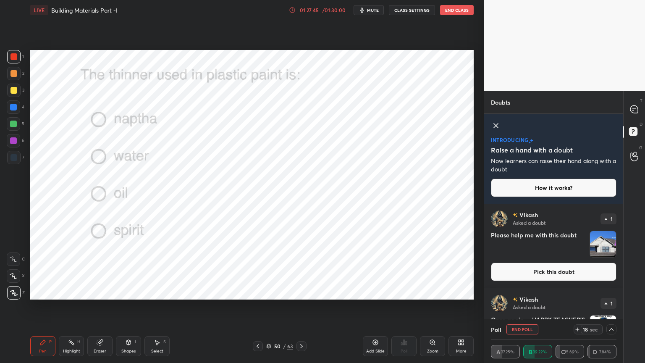
click at [580, 271] on button "Pick this doubt" at bounding box center [554, 272] width 126 height 18
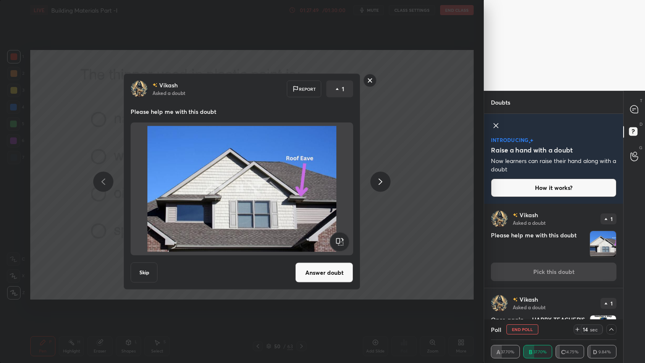
click at [368, 86] on rect at bounding box center [370, 80] width 13 height 13
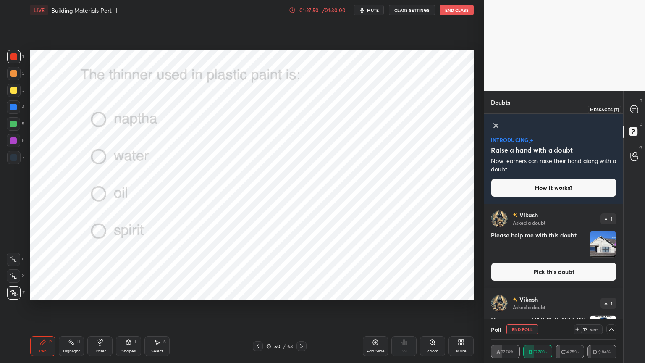
click at [629, 111] on div at bounding box center [635, 109] width 17 height 15
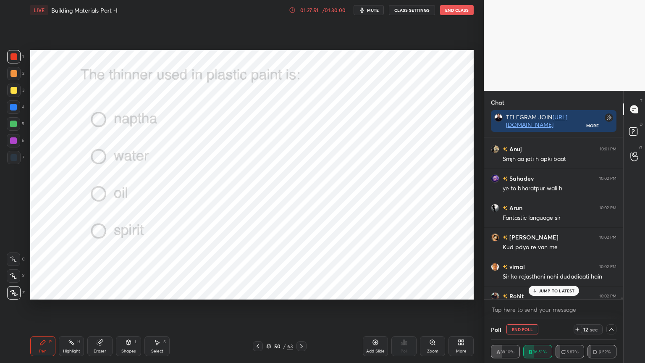
click at [566, 289] on p "JUMP TO LATEST" at bounding box center [557, 290] width 36 height 5
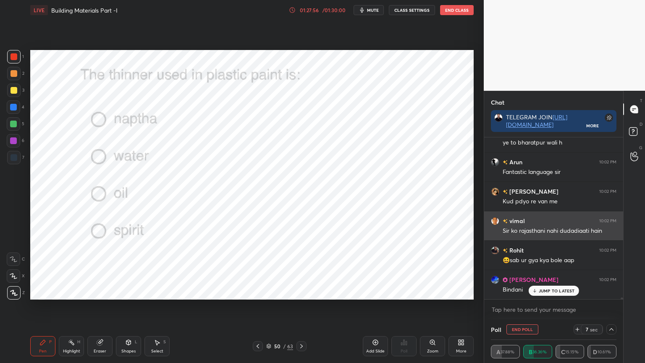
click at [493, 214] on div "[PERSON_NAME] 10:02 PM Sir ko rajasthani nahi dudadiaati hain" at bounding box center [553, 225] width 139 height 29
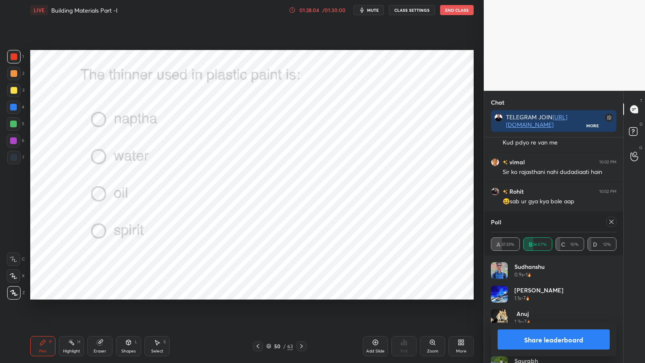
click at [609, 222] on icon at bounding box center [611, 222] width 7 height 7
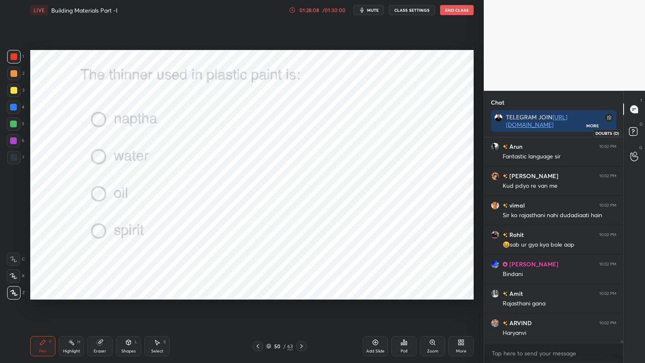
click at [634, 130] on rect at bounding box center [633, 132] width 8 height 8
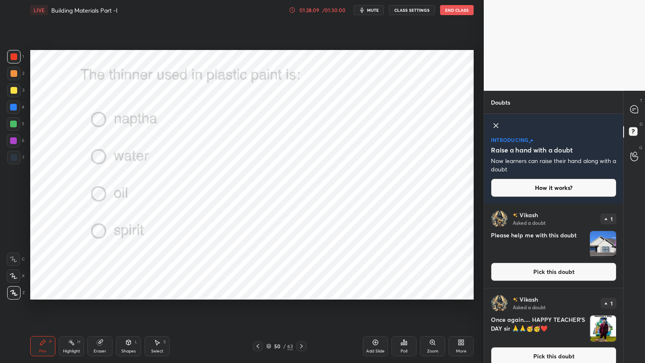
click at [569, 263] on button "Pick this doubt" at bounding box center [554, 272] width 126 height 18
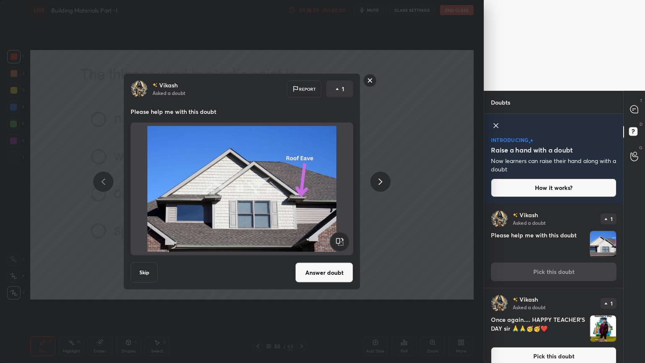
click at [342, 275] on button "Answer doubt" at bounding box center [324, 273] width 58 height 20
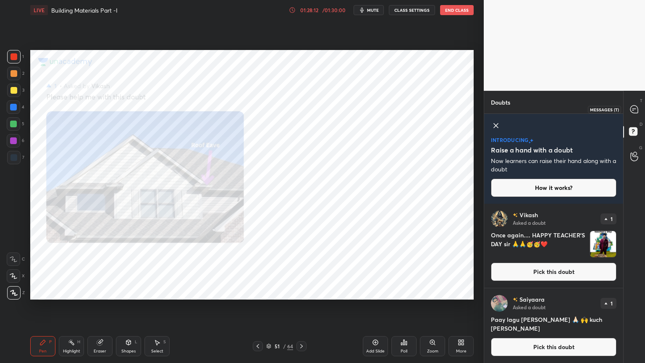
click at [632, 106] on icon at bounding box center [635, 109] width 8 height 8
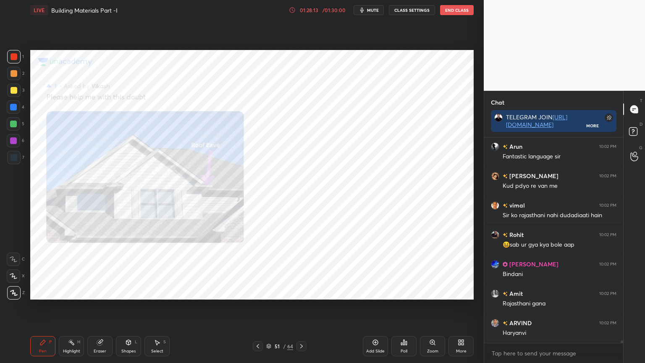
click at [428, 292] on div "Zoom" at bounding box center [432, 346] width 25 height 20
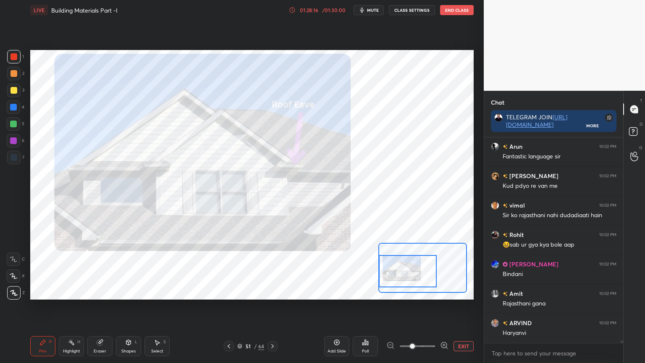
click at [13, 61] on div at bounding box center [13, 56] width 13 height 13
click at [122, 292] on div "Shapes L" at bounding box center [128, 346] width 25 height 20
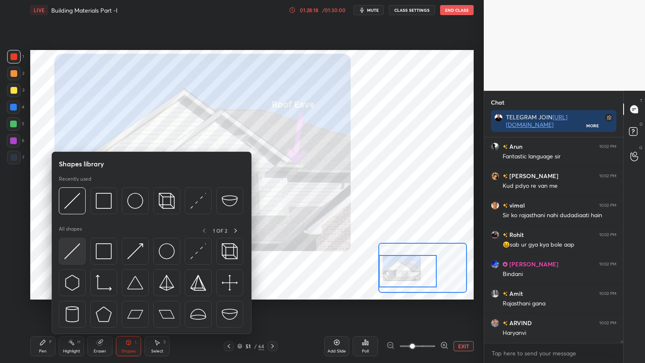
click at [70, 250] on img at bounding box center [72, 251] width 16 height 16
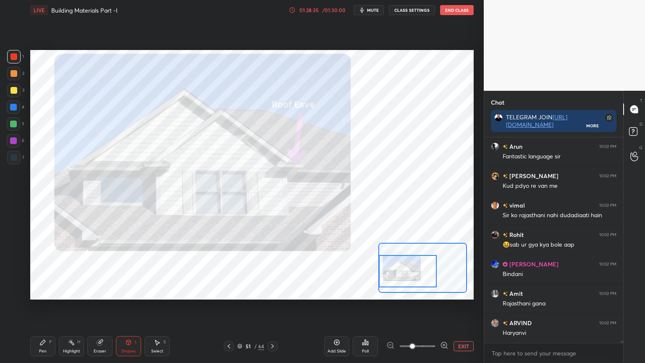
click at [47, 292] on div "Pen P" at bounding box center [42, 346] width 25 height 20
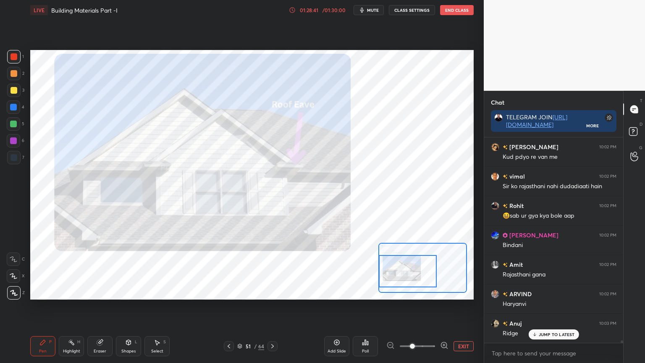
click at [271, 292] on icon at bounding box center [272, 346] width 7 height 7
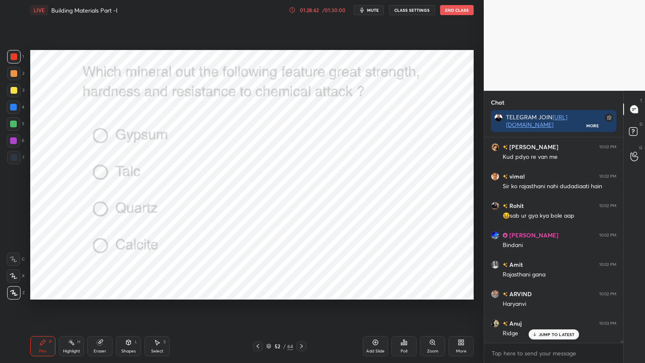
click at [398, 292] on div "Poll" at bounding box center [404, 346] width 25 height 20
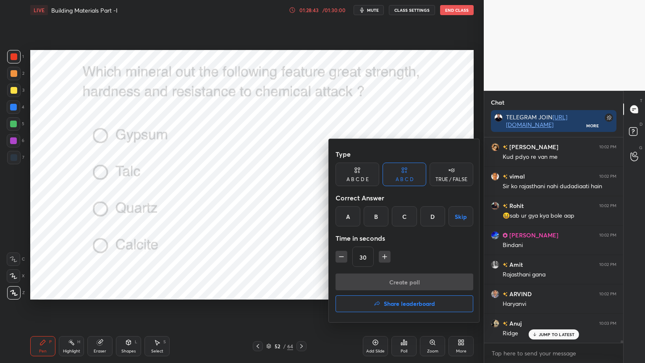
click at [405, 215] on div "C" at bounding box center [404, 216] width 25 height 20
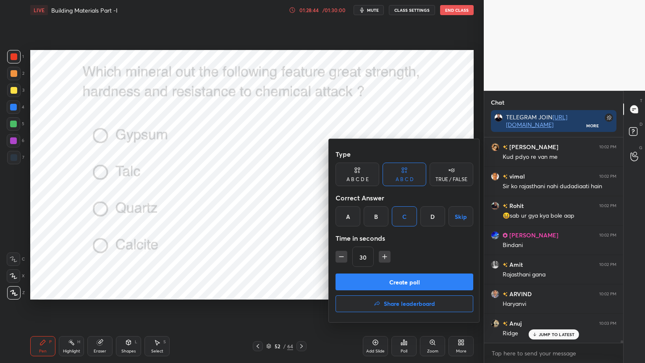
click at [397, 280] on button "Create poll" at bounding box center [405, 282] width 138 height 17
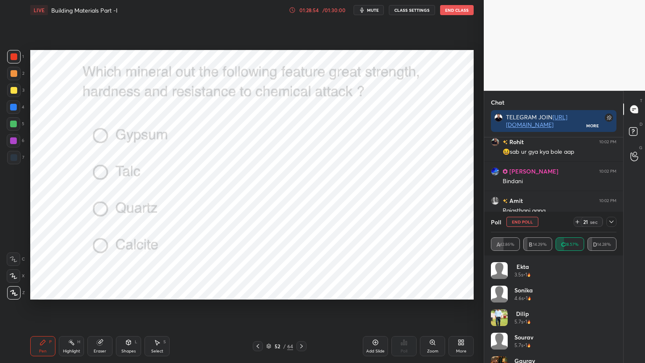
click at [609, 220] on icon at bounding box center [611, 222] width 7 height 7
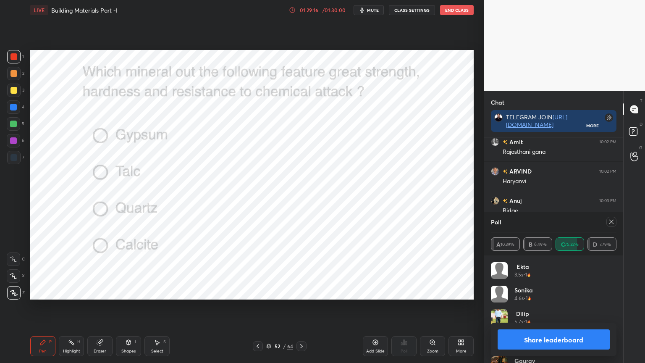
scroll to position [16733, 0]
click at [612, 222] on icon at bounding box center [611, 222] width 7 height 7
type textarea "x"
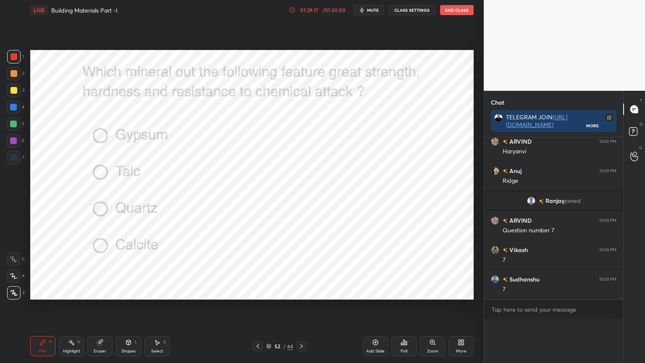
scroll to position [0, 0]
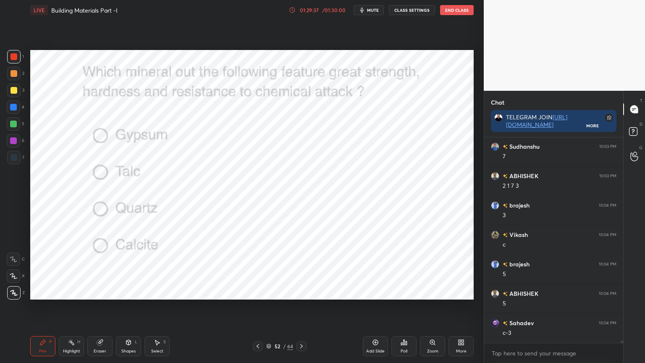
scroll to position [16895, 0]
click at [403, 344] on icon at bounding box center [404, 342] width 7 height 7
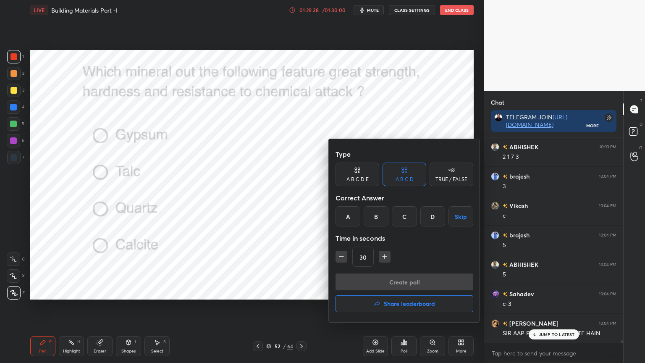
click at [545, 334] on div at bounding box center [322, 181] width 645 height 363
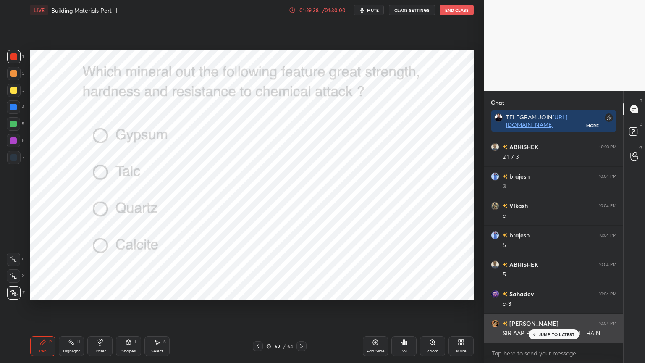
click at [545, 334] on p "JUMP TO LATEST" at bounding box center [557, 334] width 36 height 5
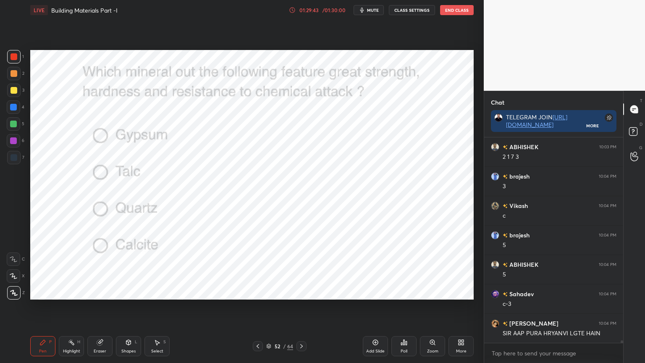
click at [403, 348] on div "Poll" at bounding box center [404, 346] width 25 height 20
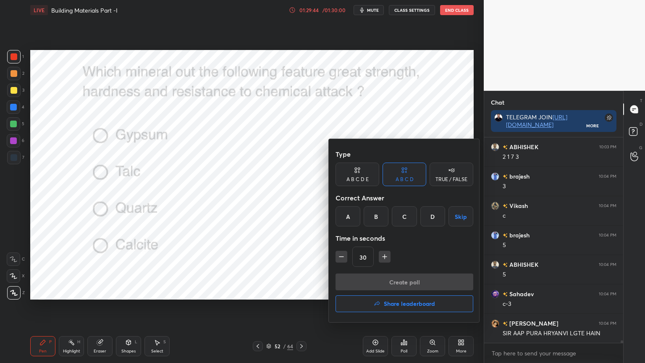
click at [392, 305] on h4 "Share leaderboard" at bounding box center [409, 304] width 51 height 6
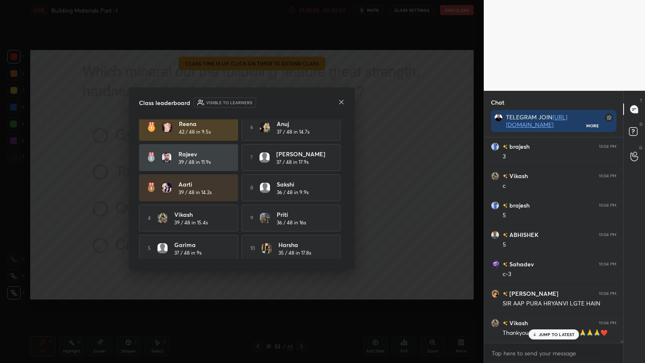
scroll to position [16954, 0]
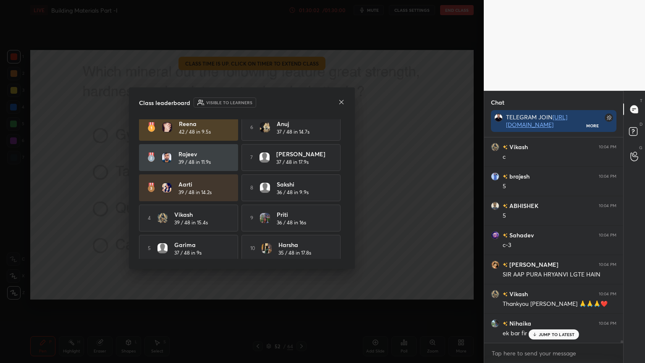
click at [342, 104] on icon at bounding box center [341, 102] width 7 height 7
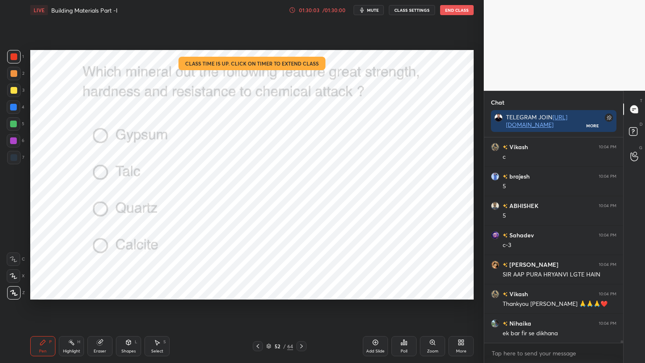
scroll to position [16984, 0]
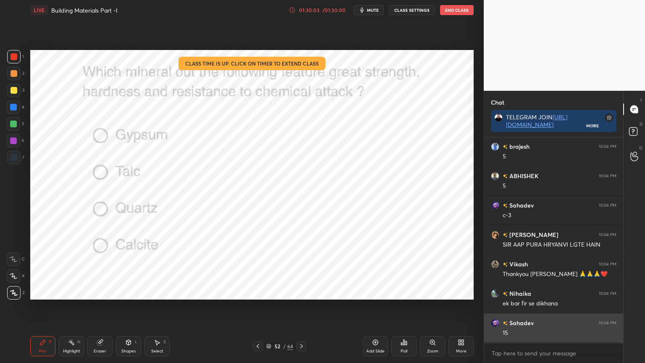
click at [539, 334] on div "Vikash 10:04 PM c brajesh 10:04 PM 5 ABHISHEK 10:04 PM 5 Sahadev 10:04 PM c-3 P…" at bounding box center [553, 239] width 139 height 205
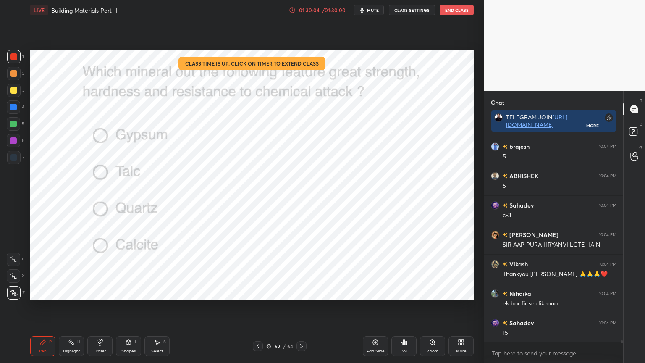
click at [402, 347] on div "Poll" at bounding box center [404, 346] width 25 height 20
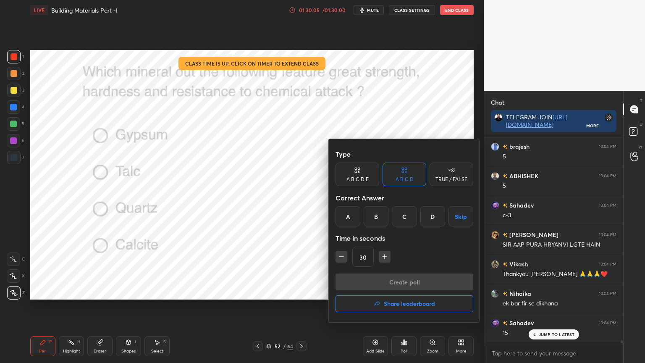
scroll to position [17013, 0]
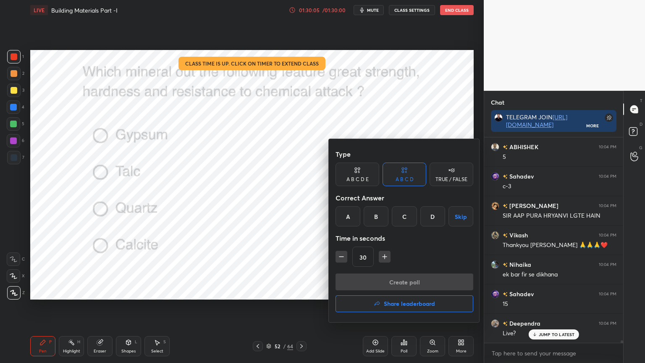
click at [385, 305] on h4 "Share leaderboard" at bounding box center [409, 304] width 51 height 6
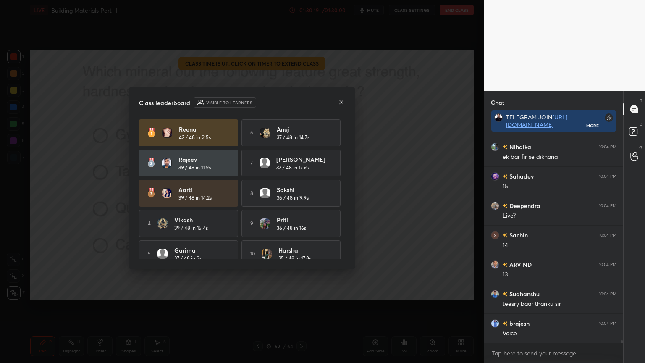
scroll to position [0, 0]
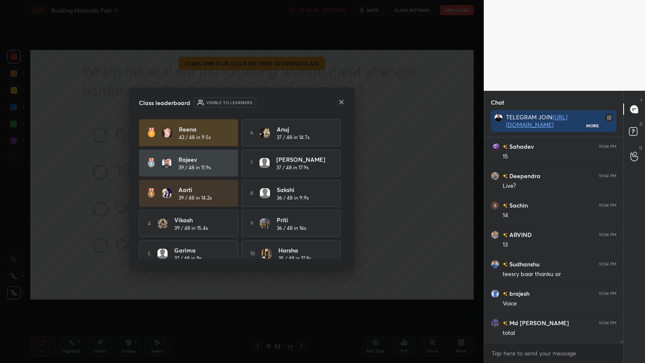
click at [341, 103] on icon at bounding box center [341, 102] width 7 height 7
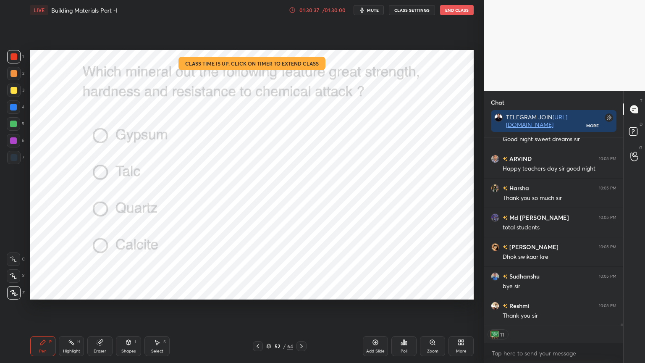
scroll to position [17626, 0]
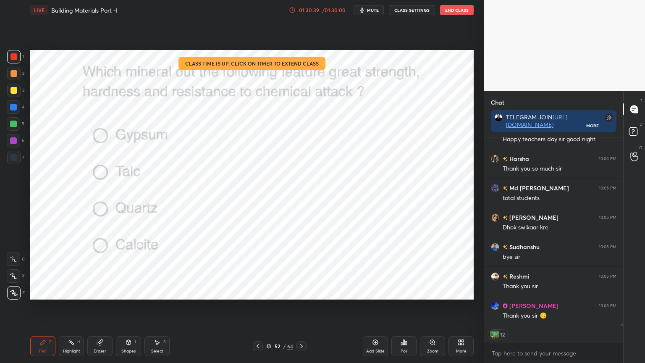
click at [461, 8] on button "End Class" at bounding box center [457, 10] width 34 height 10
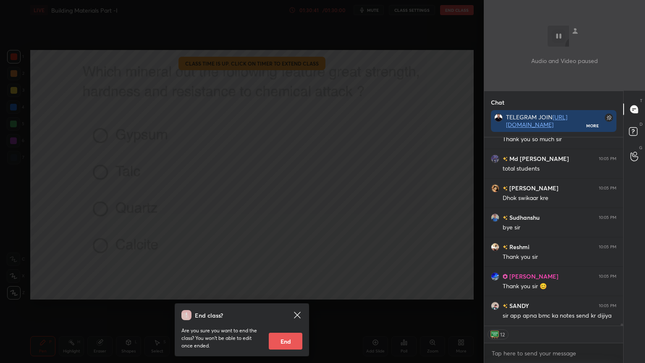
scroll to position [17685, 0]
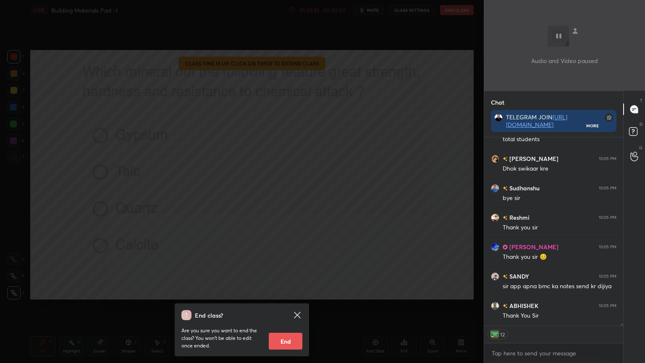
click at [303, 215] on div "End class? Are you sure you want to end the class? You won’t be able to edit on…" at bounding box center [242, 181] width 484 height 363
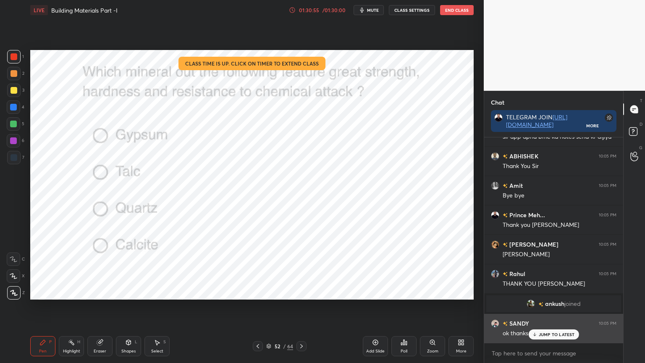
click at [553, 335] on p "JUMP TO LATEST" at bounding box center [557, 334] width 36 height 5
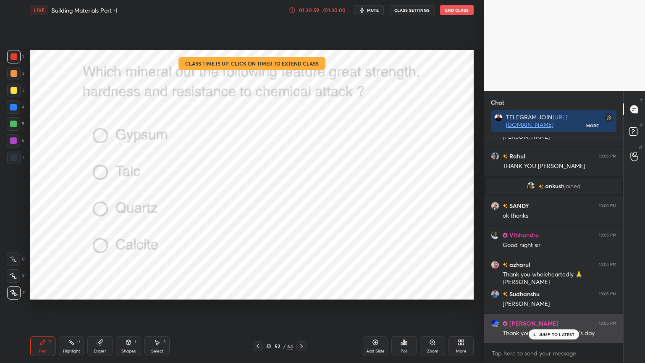
click at [545, 332] on p "JUMP TO LATEST" at bounding box center [557, 334] width 36 height 5
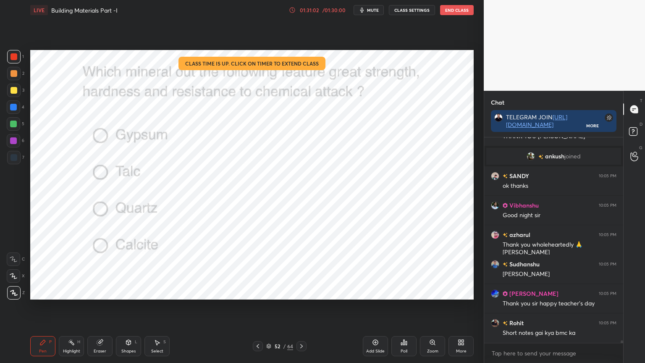
scroll to position [17441, 0]
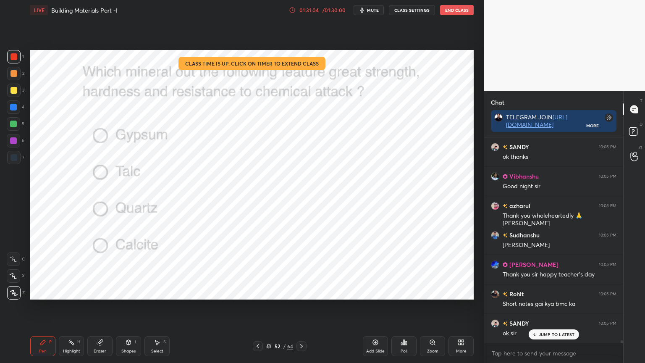
click at [460, 12] on button "End Class" at bounding box center [457, 10] width 34 height 10
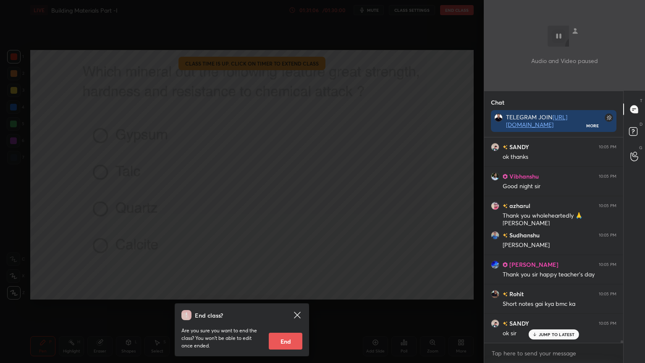
click at [290, 345] on button "End" at bounding box center [286, 341] width 34 height 17
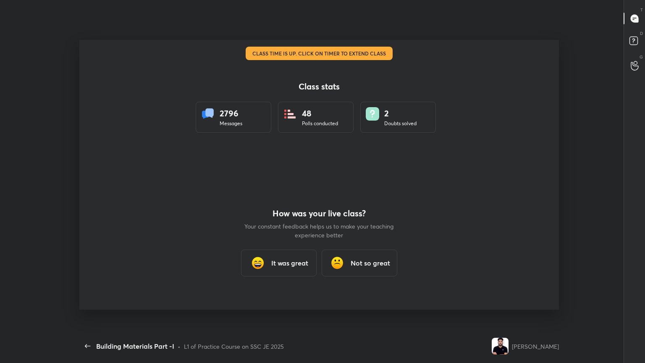
scroll to position [3, 0]
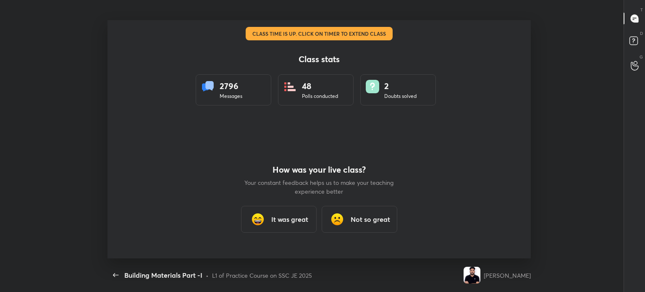
click at [290, 232] on div "It was great" at bounding box center [279, 219] width 76 height 27
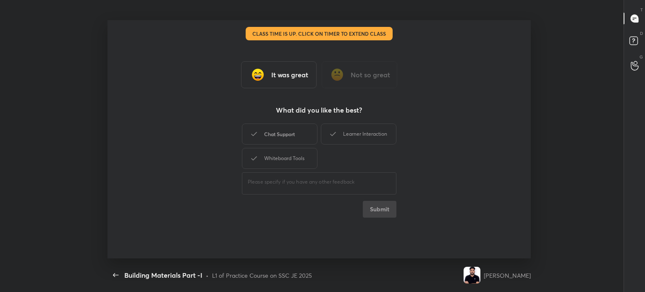
click at [276, 134] on div "Chat Support" at bounding box center [280, 134] width 76 height 21
click at [343, 135] on div "Learner Interaction" at bounding box center [359, 134] width 76 height 21
click at [275, 160] on div "Whiteboard Tools" at bounding box center [280, 158] width 76 height 21
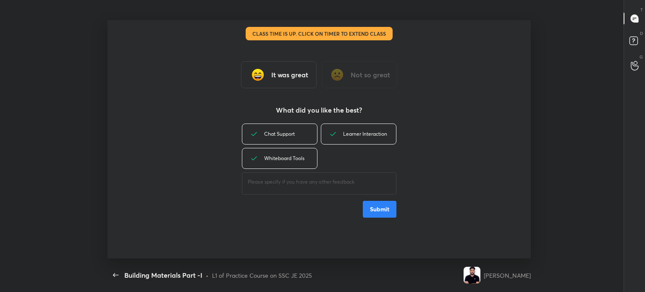
click at [388, 208] on button "Submit" at bounding box center [380, 209] width 34 height 17
